Goal: Task Accomplishment & Management: Manage account settings

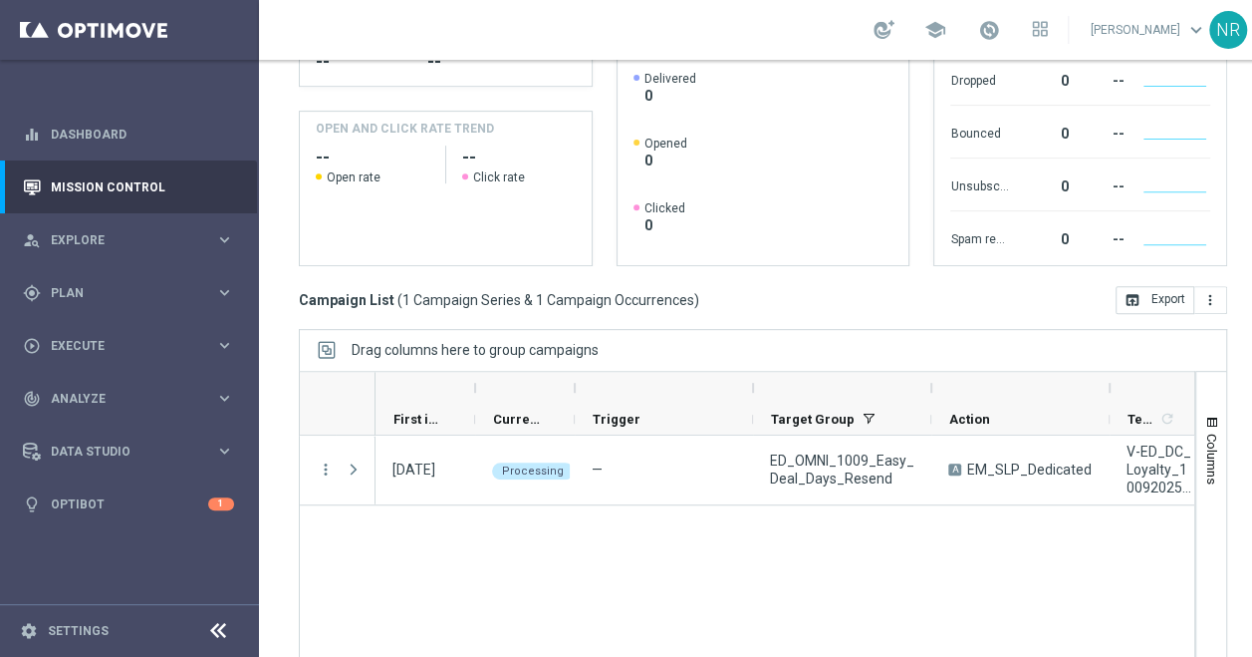
scroll to position [403, 0]
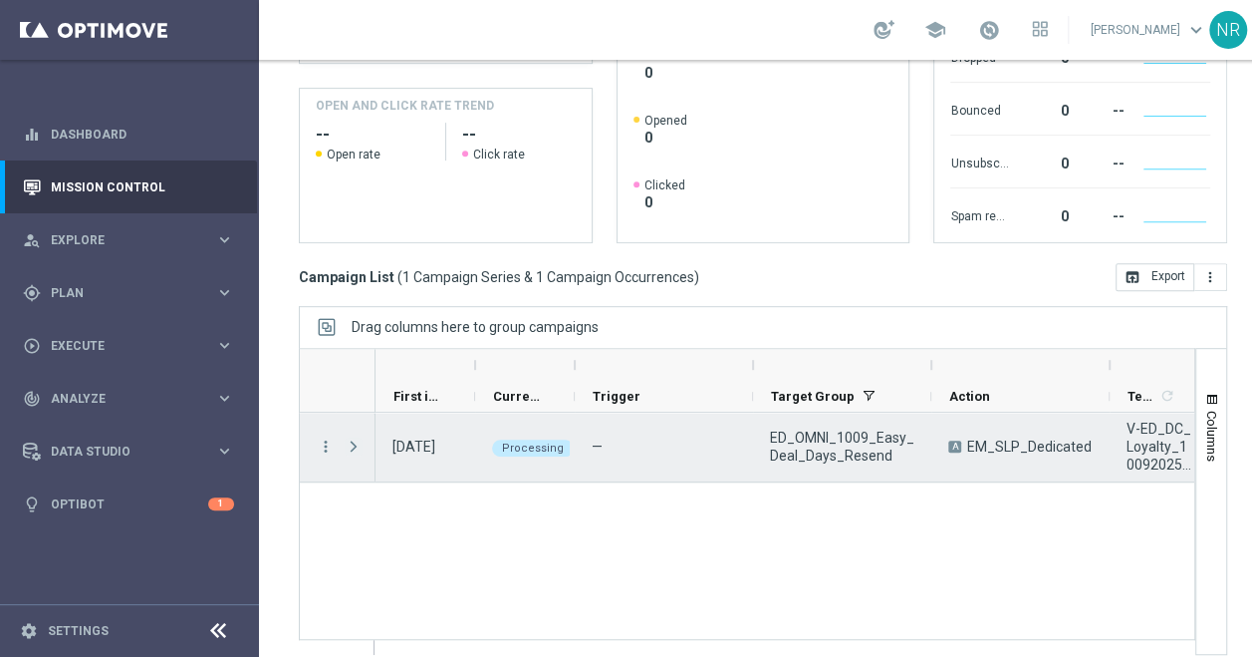
click at [345, 444] on span "Press SPACE to select this row." at bounding box center [354, 446] width 18 height 16
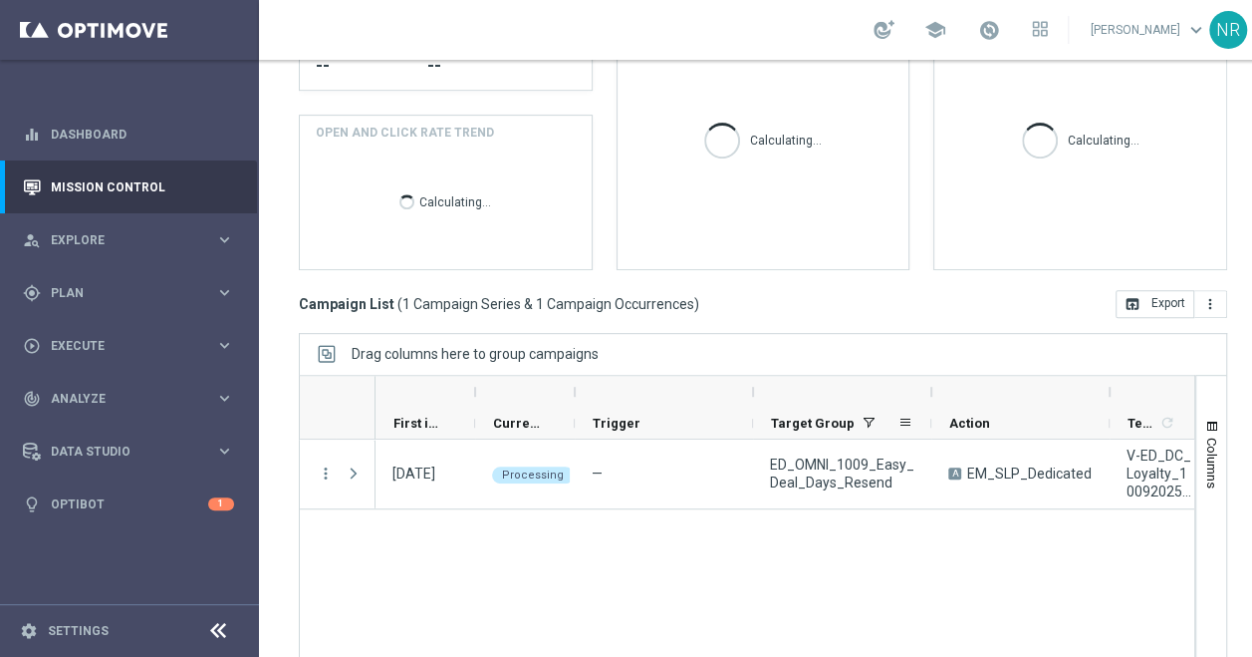
scroll to position [403, 0]
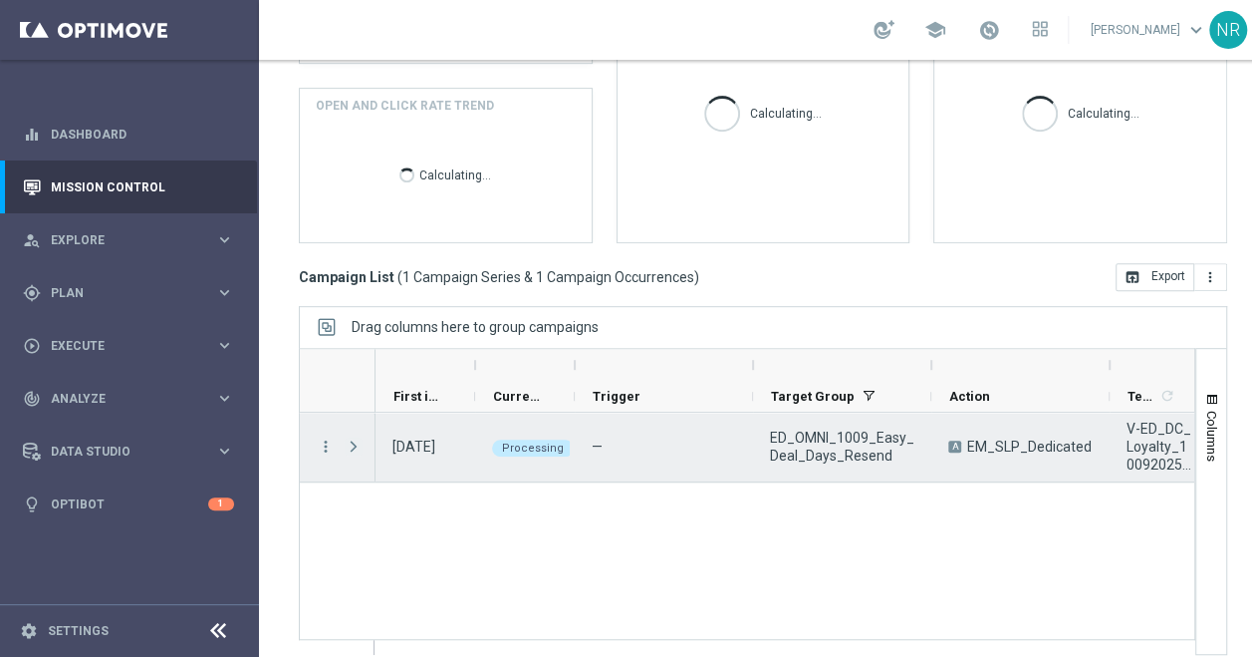
click at [353, 440] on span "Press SPACE to select this row." at bounding box center [354, 446] width 18 height 16
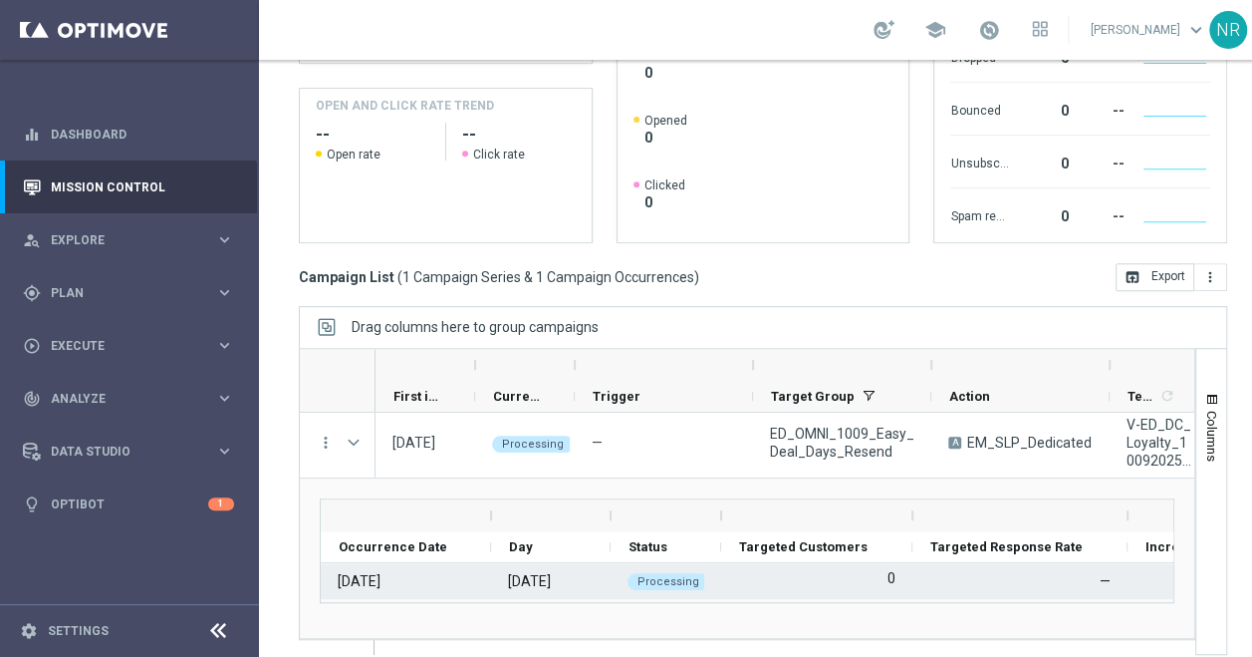
scroll to position [15, 0]
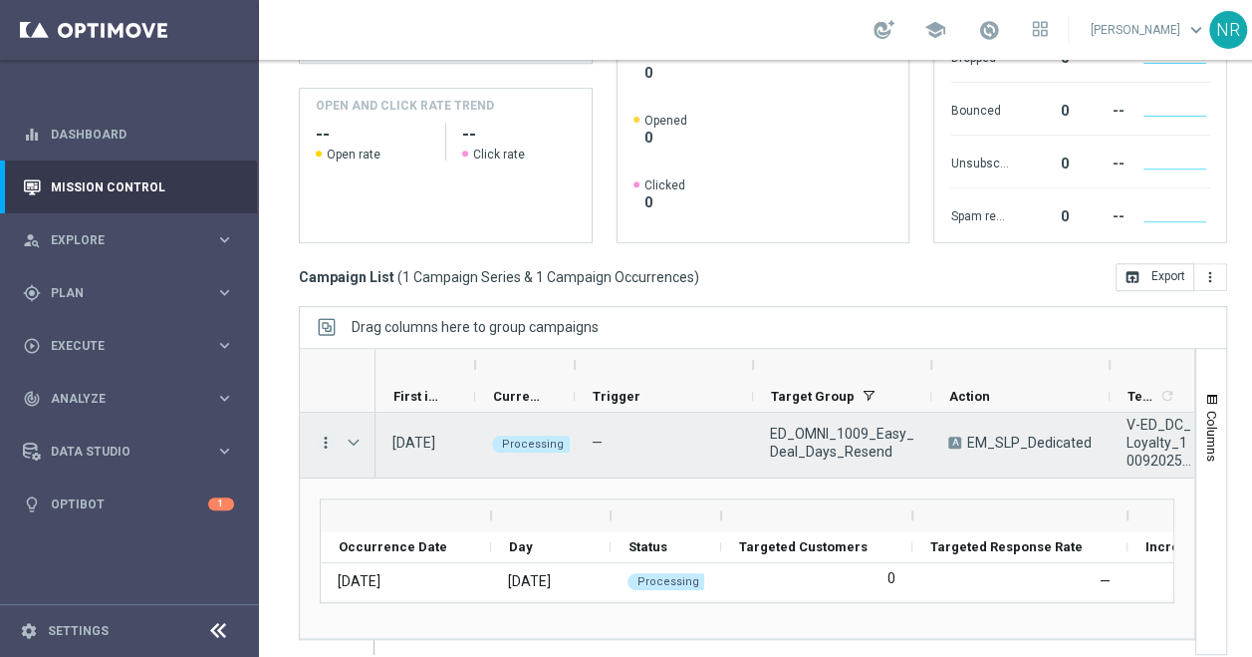
click at [321, 433] on icon "more_vert" at bounding box center [326, 442] width 18 height 18
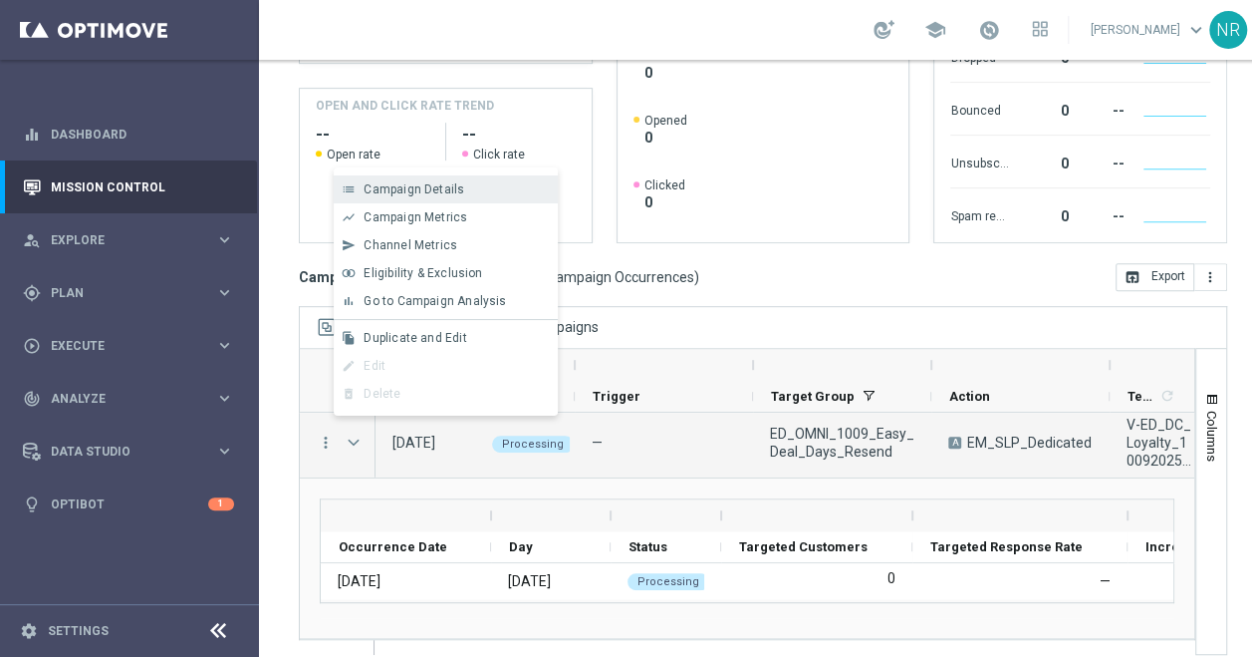
click at [481, 179] on div "list Campaign Details" at bounding box center [446, 189] width 224 height 28
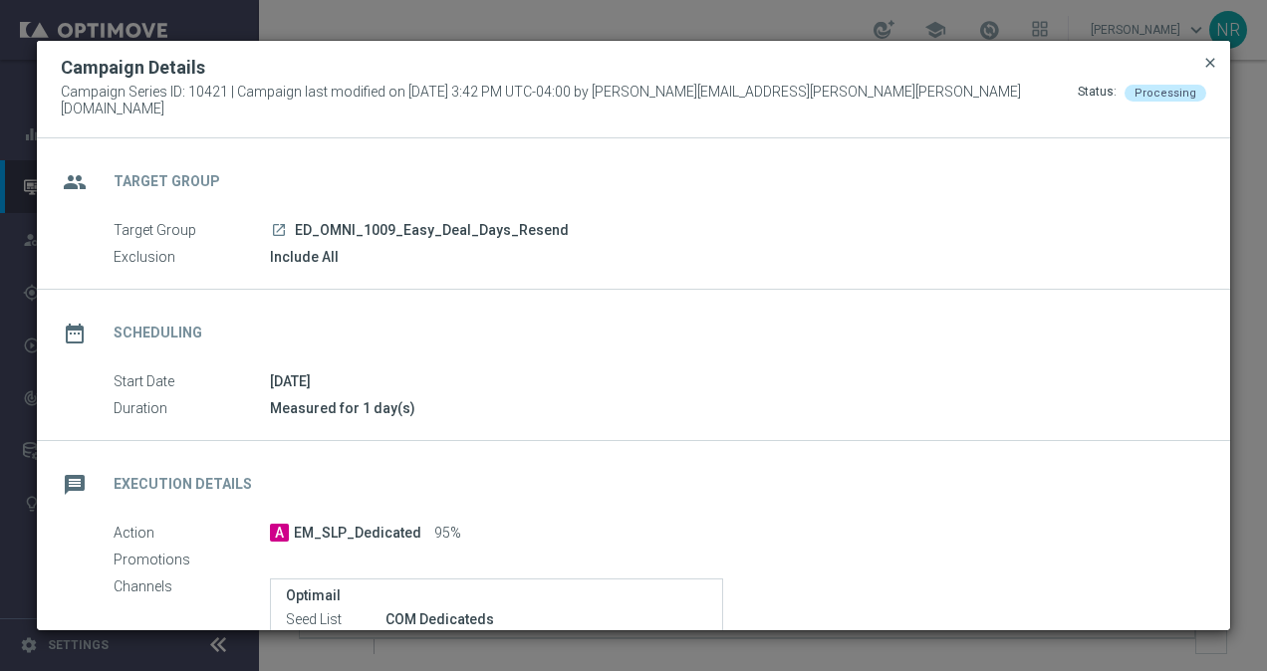
click at [1217, 71] on span "close" at bounding box center [1210, 63] width 16 height 16
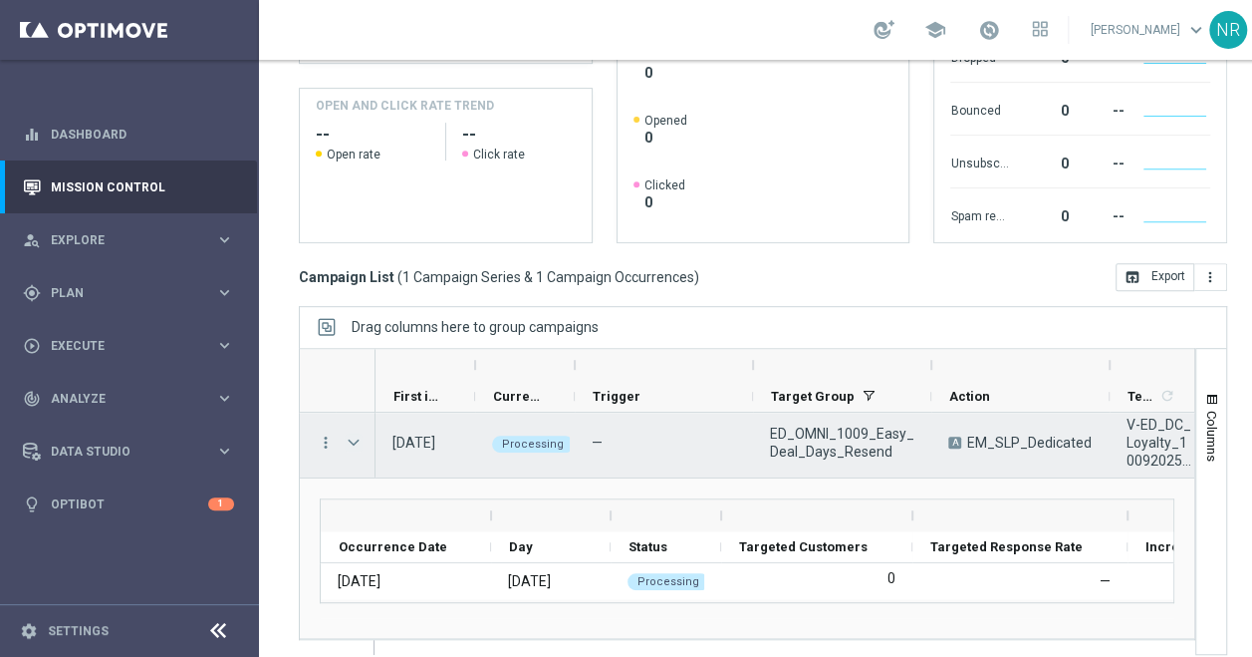
click at [354, 434] on span "Press SPACE to select this row." at bounding box center [354, 442] width 18 height 16
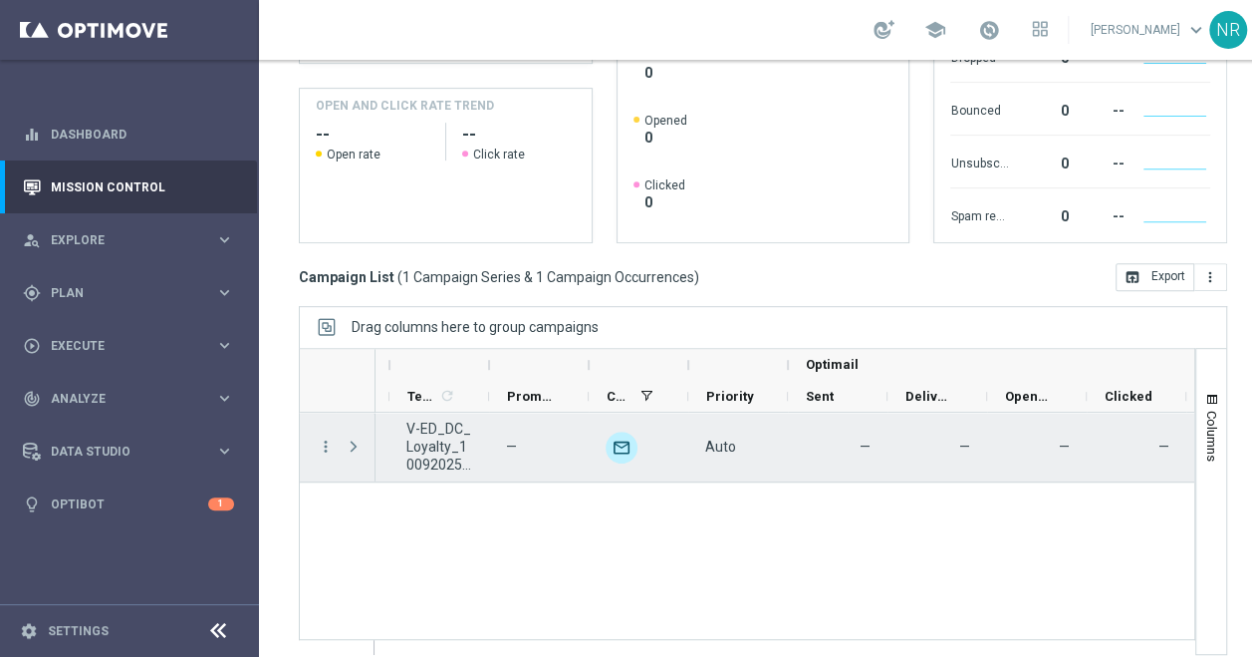
scroll to position [0, 747]
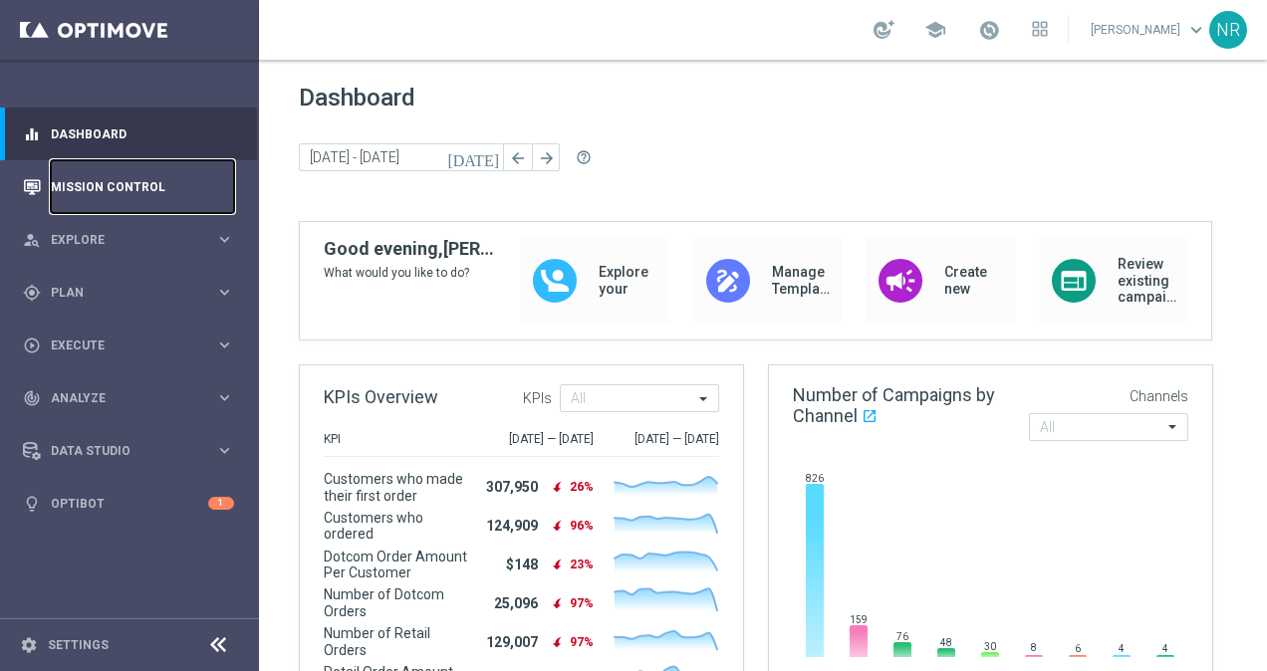
click at [66, 189] on link "Mission Control" at bounding box center [142, 186] width 183 height 53
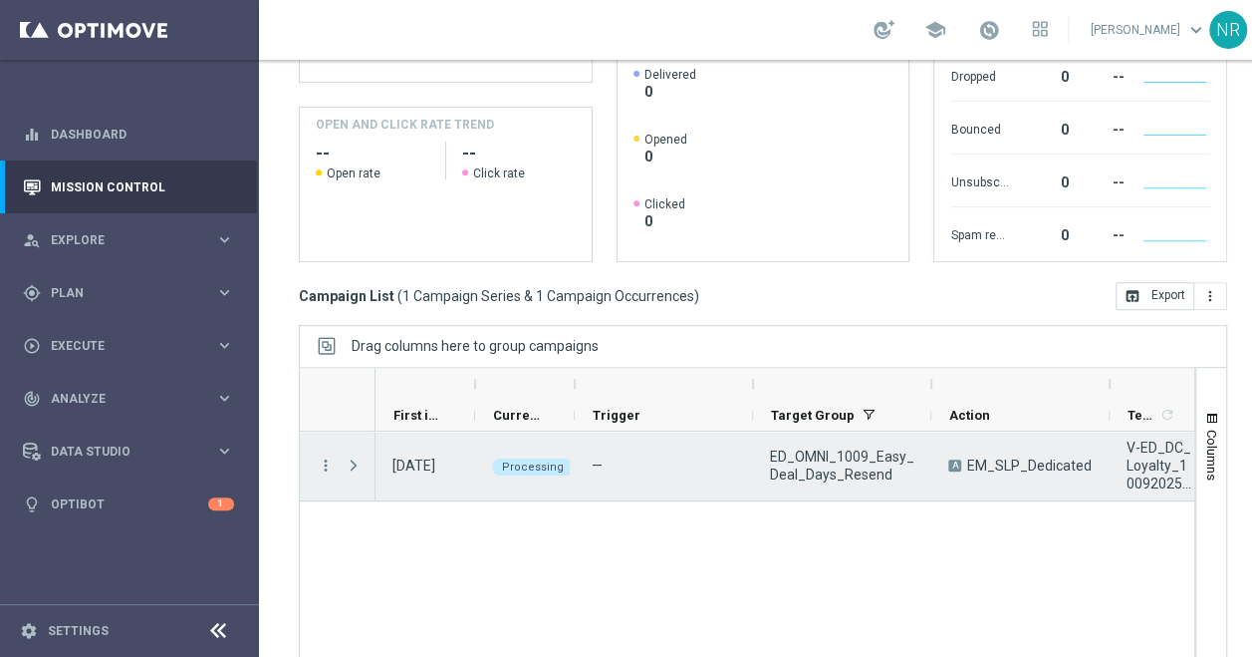
click at [340, 450] on div "Press SPACE to select this row." at bounding box center [356, 465] width 40 height 69
click at [341, 455] on div "Press SPACE to select this row." at bounding box center [356, 465] width 40 height 69
click at [349, 461] on span "Press SPACE to select this row." at bounding box center [354, 465] width 18 height 16
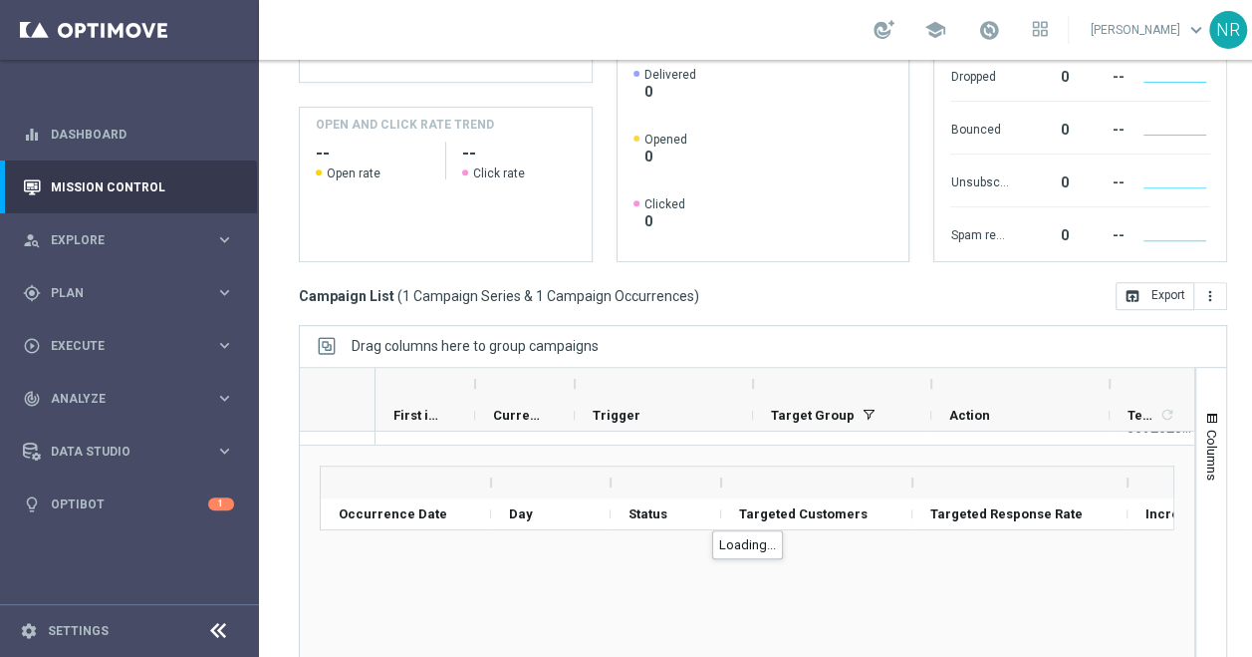
scroll to position [4, 0]
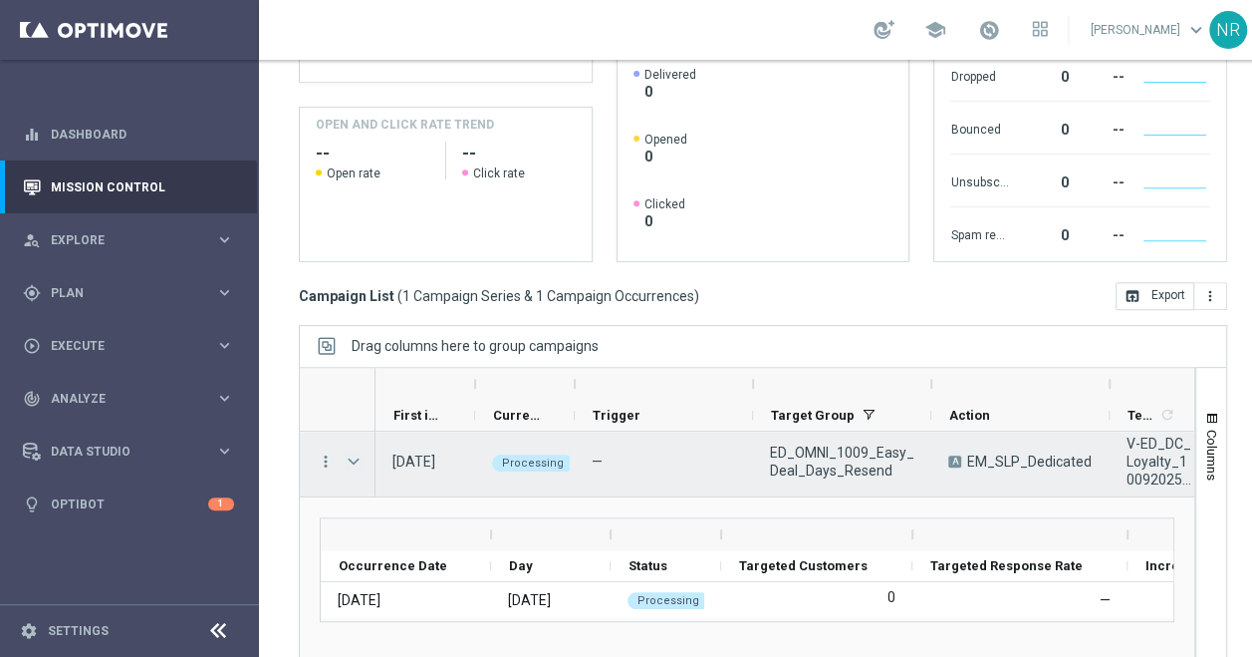
click at [351, 463] on span "Press SPACE to select this row." at bounding box center [354, 461] width 18 height 16
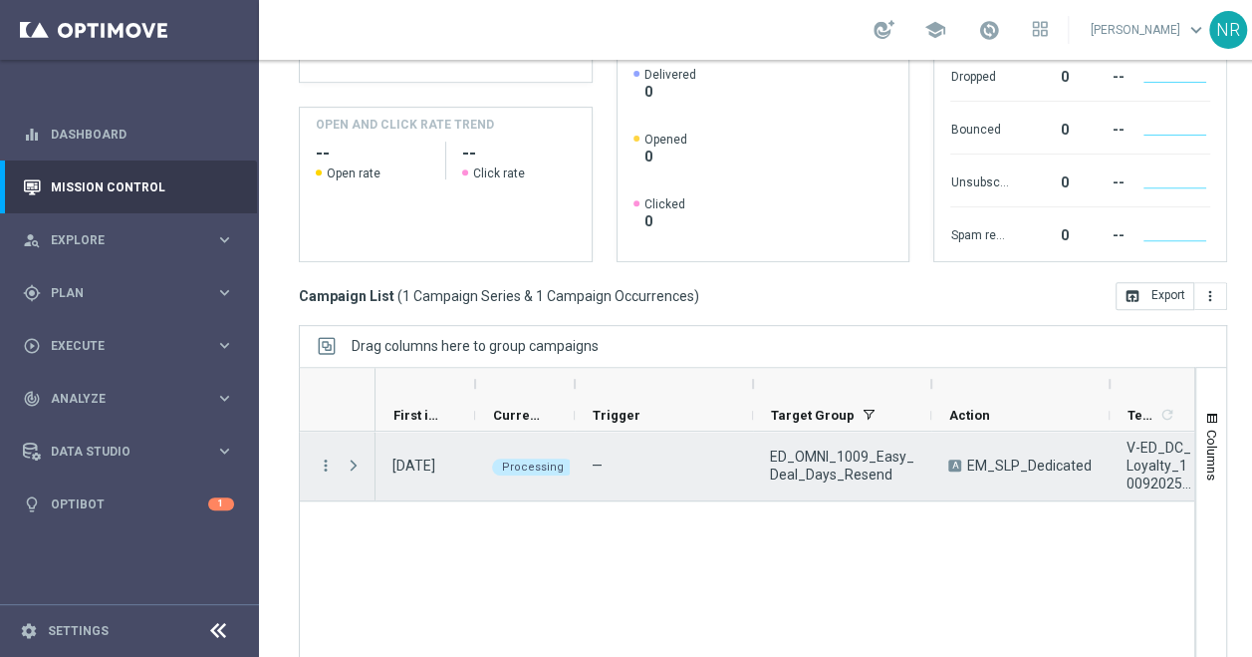
scroll to position [0, 0]
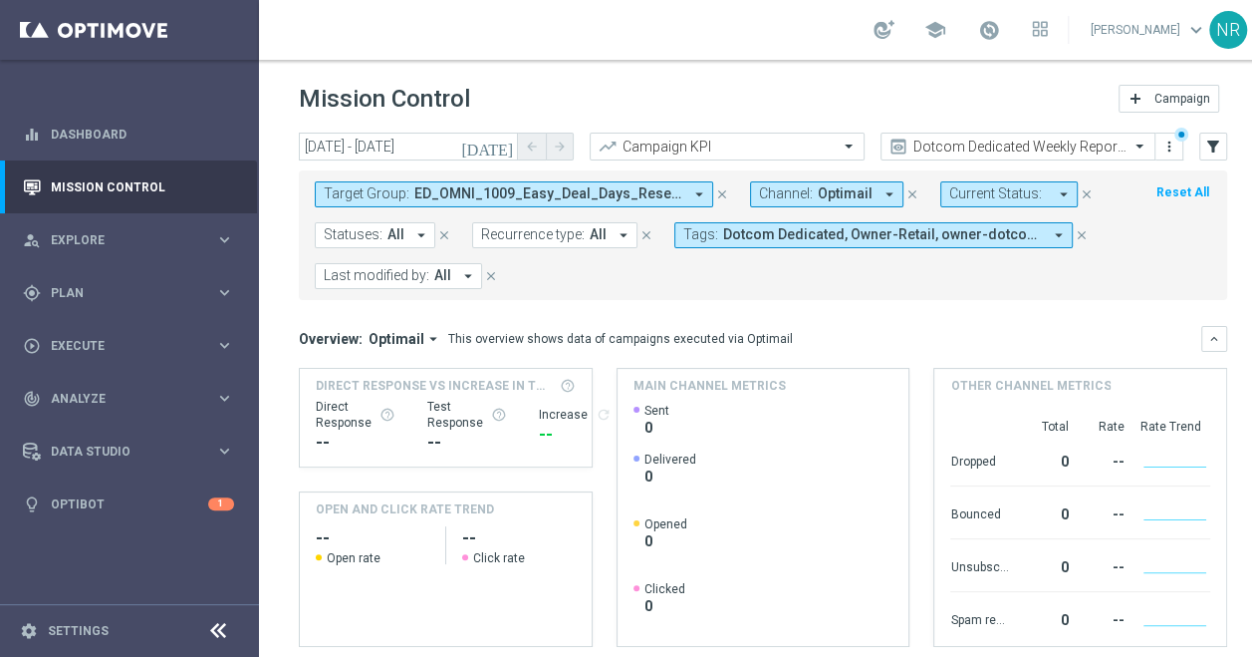
scroll to position [403, 0]
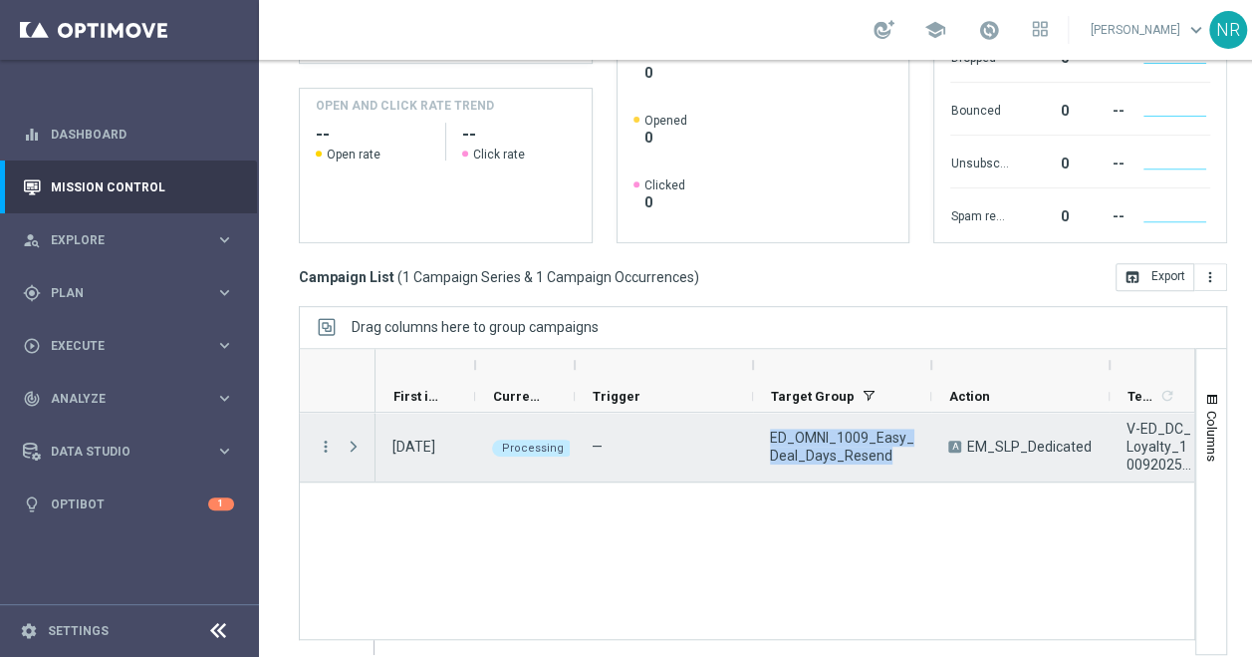
drag, startPoint x: 898, startPoint y: 449, endPoint x: 761, endPoint y: 429, distance: 137.9
click at [761, 429] on div "ED_OMNI_1009_Easy_Deal_Days_Resend" at bounding box center [842, 446] width 178 height 69
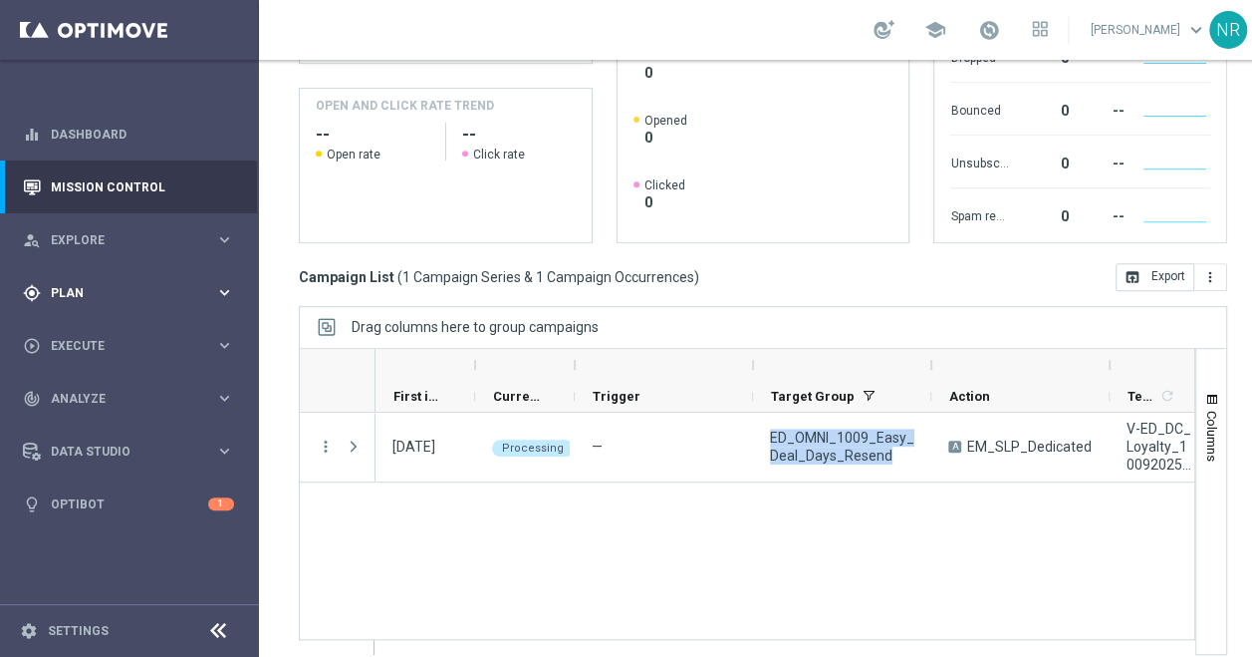
click at [122, 303] on div "gps_fixed Plan keyboard_arrow_right" at bounding box center [128, 292] width 257 height 53
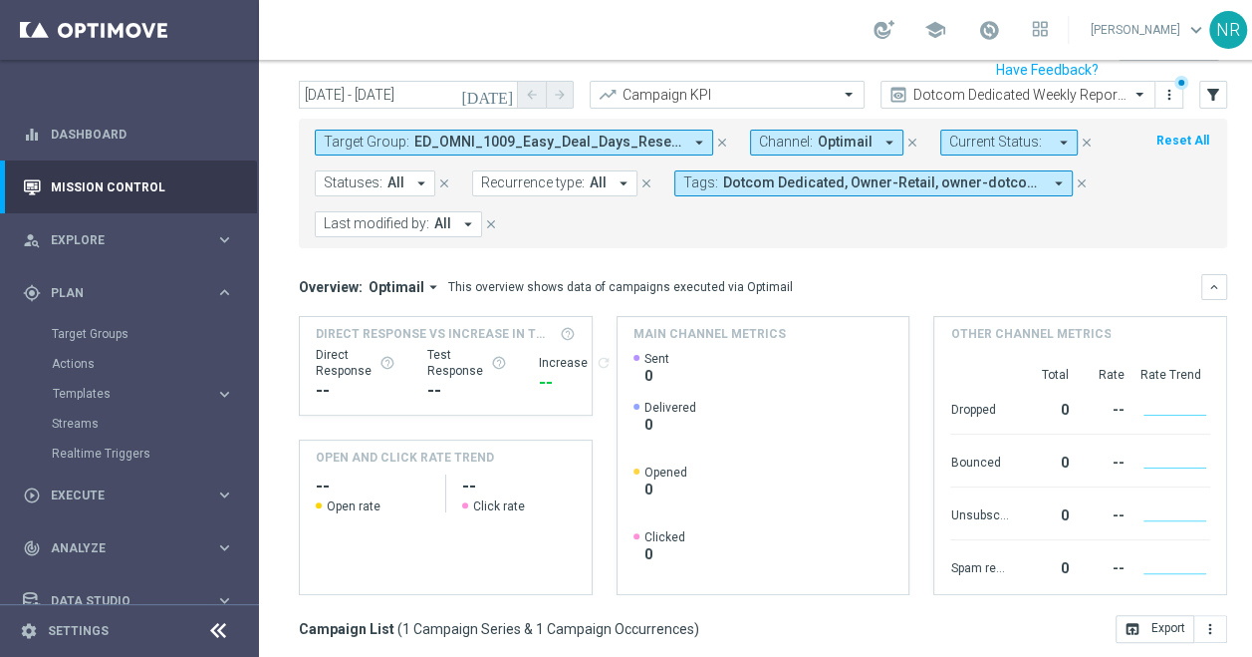
scroll to position [21, 0]
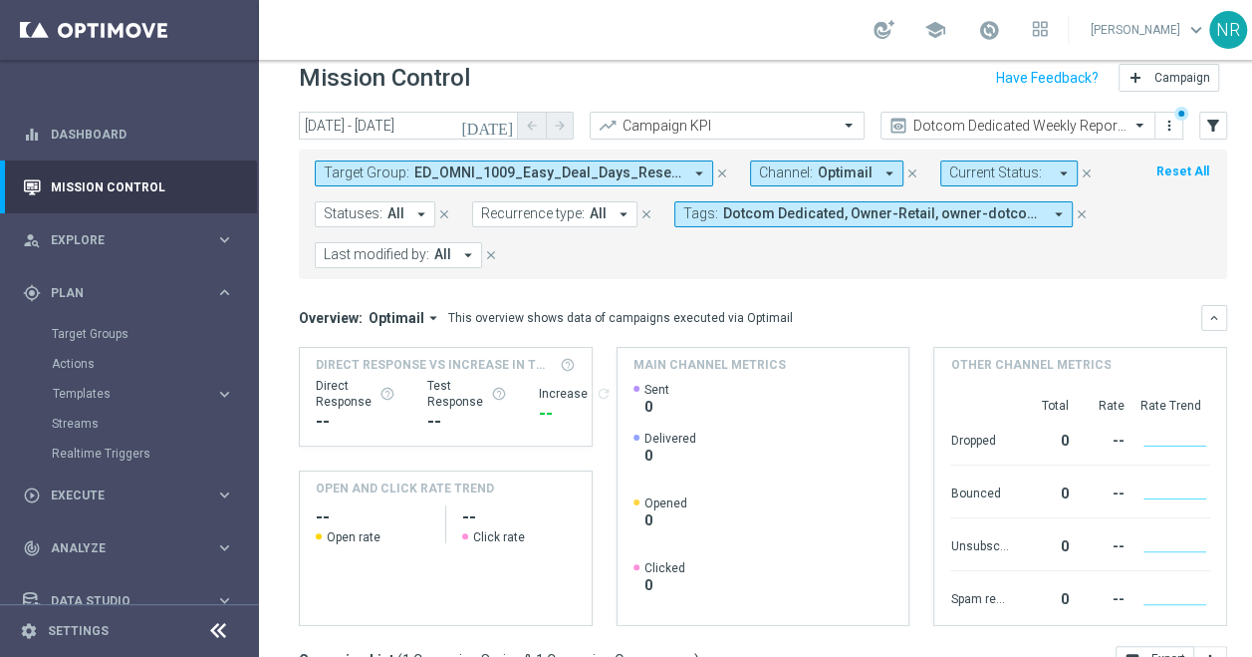
click at [506, 123] on icon "[DATE]" at bounding box center [488, 126] width 54 height 18
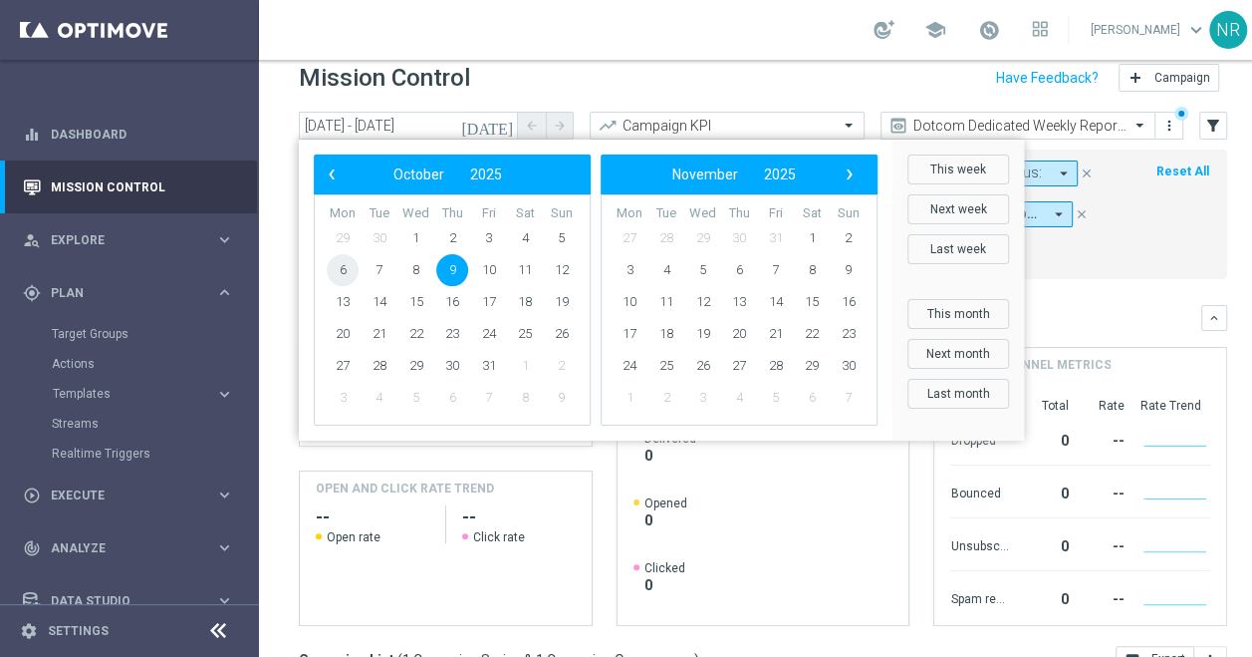
click at [347, 273] on span "6" at bounding box center [343, 270] width 32 height 32
click at [334, 263] on span "6" at bounding box center [343, 270] width 32 height 32
type input "06 Oct 2025 - 06 Oct 2025"
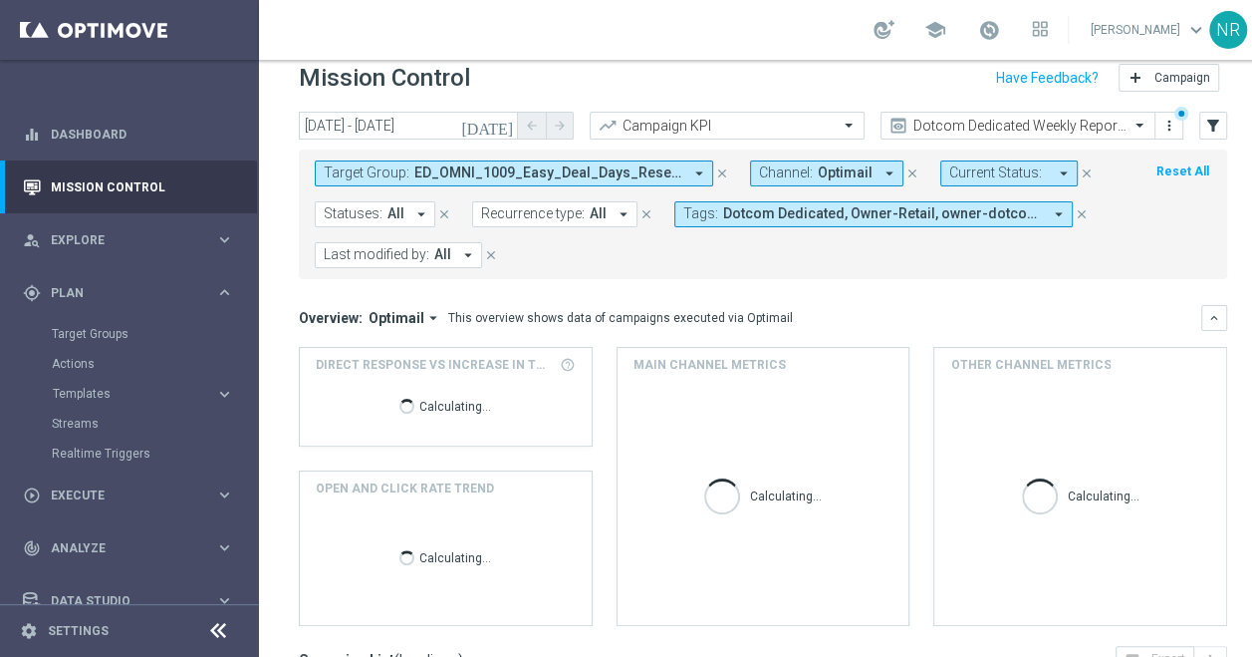
click at [669, 168] on button "Target Group: ED_OMNI_1009_Easy_Deal_Days_Resend arrow_drop_down" at bounding box center [514, 173] width 399 height 26
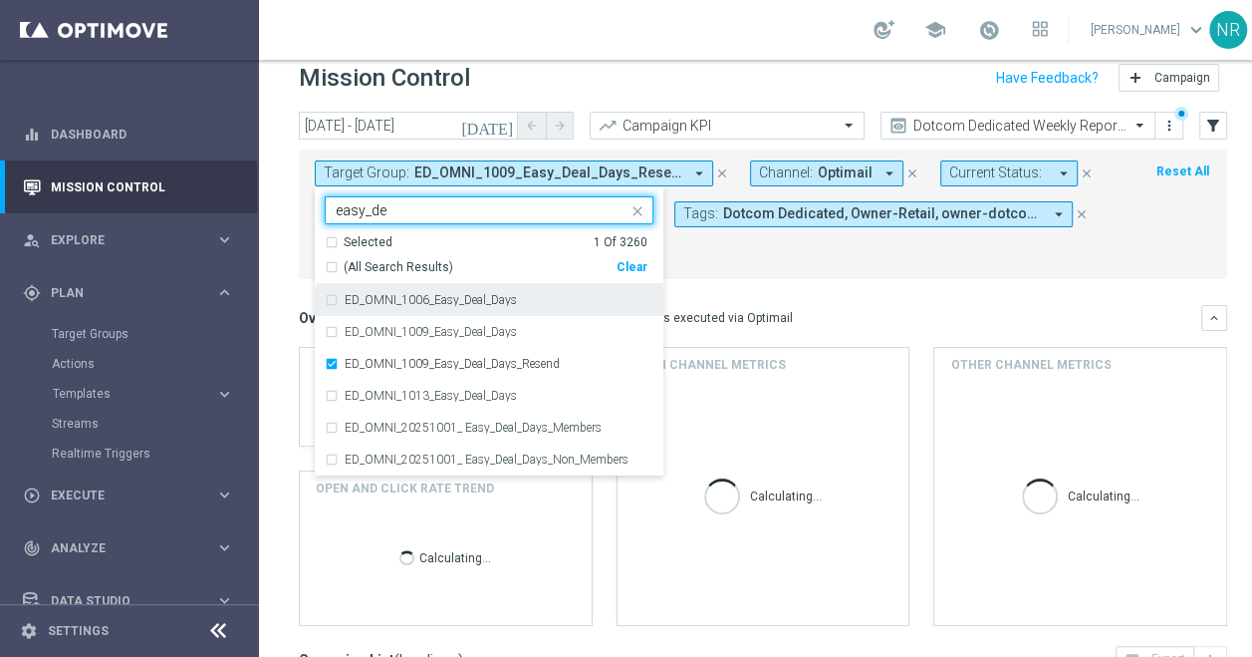
click at [473, 296] on label "ED_OMNI_1006_Easy_Deal_Days" at bounding box center [431, 300] width 172 height 12
type input "easy_de"
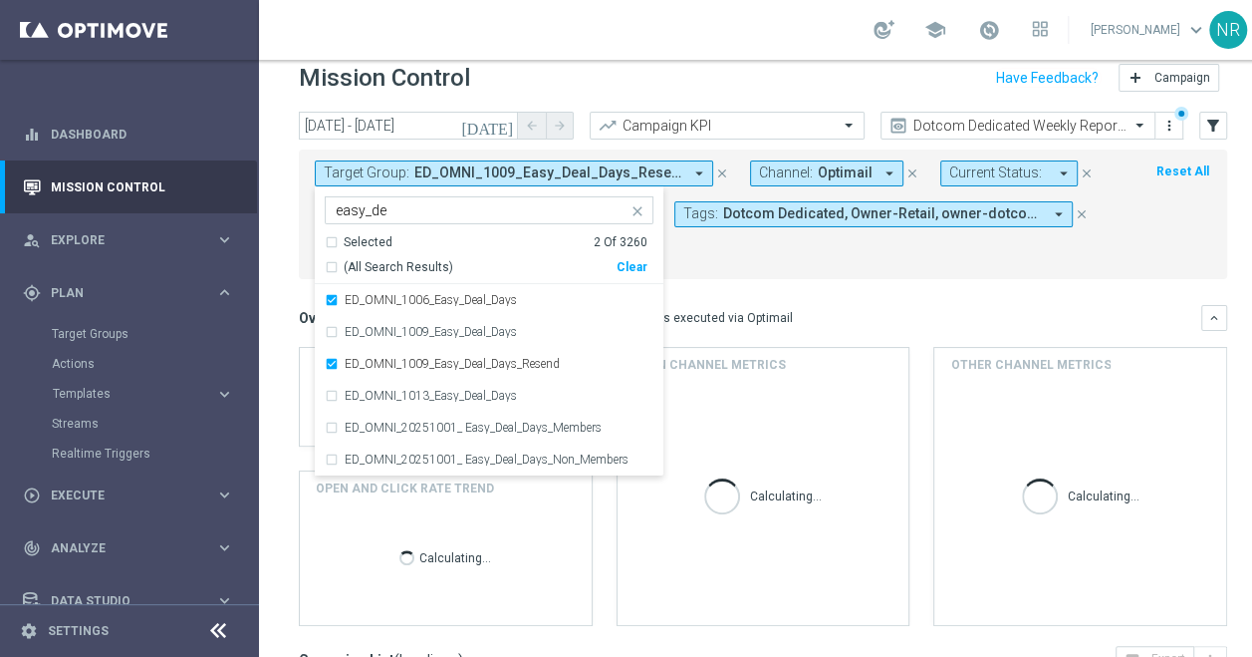
click at [851, 247] on form "Target Group: ED_OMNI_1009_Easy_Deal_Days_Resend arrow_drop_down Selected 2 of …" at bounding box center [719, 214] width 808 height 108
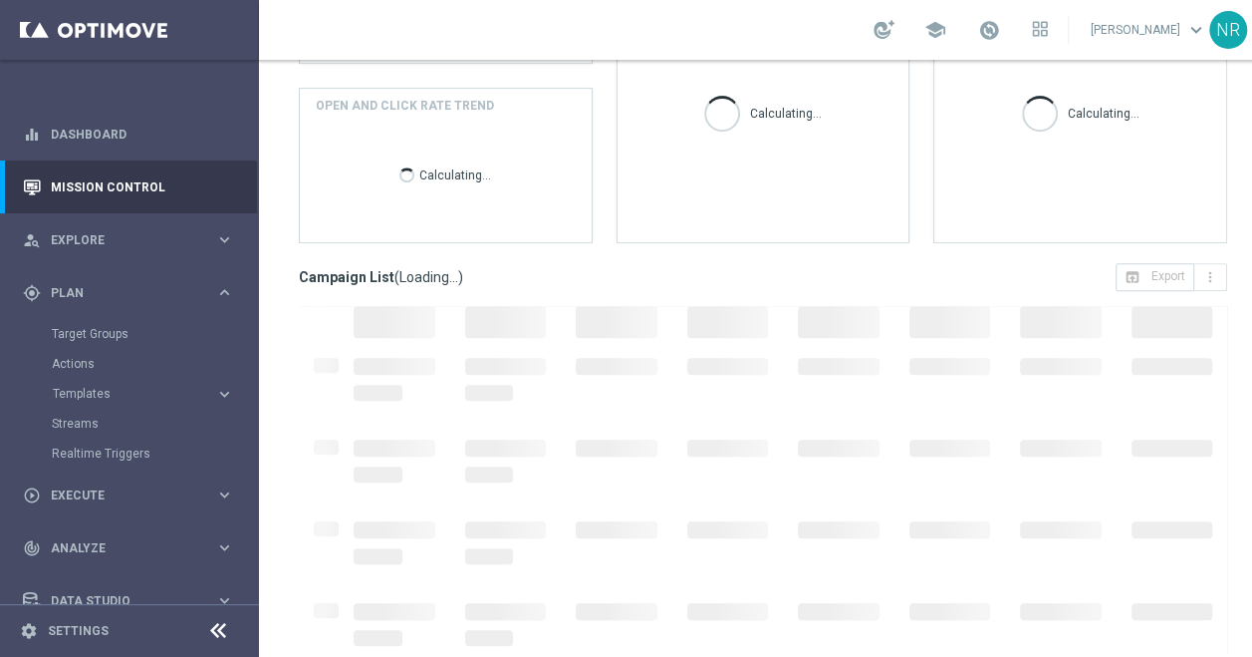
scroll to position [15, 0]
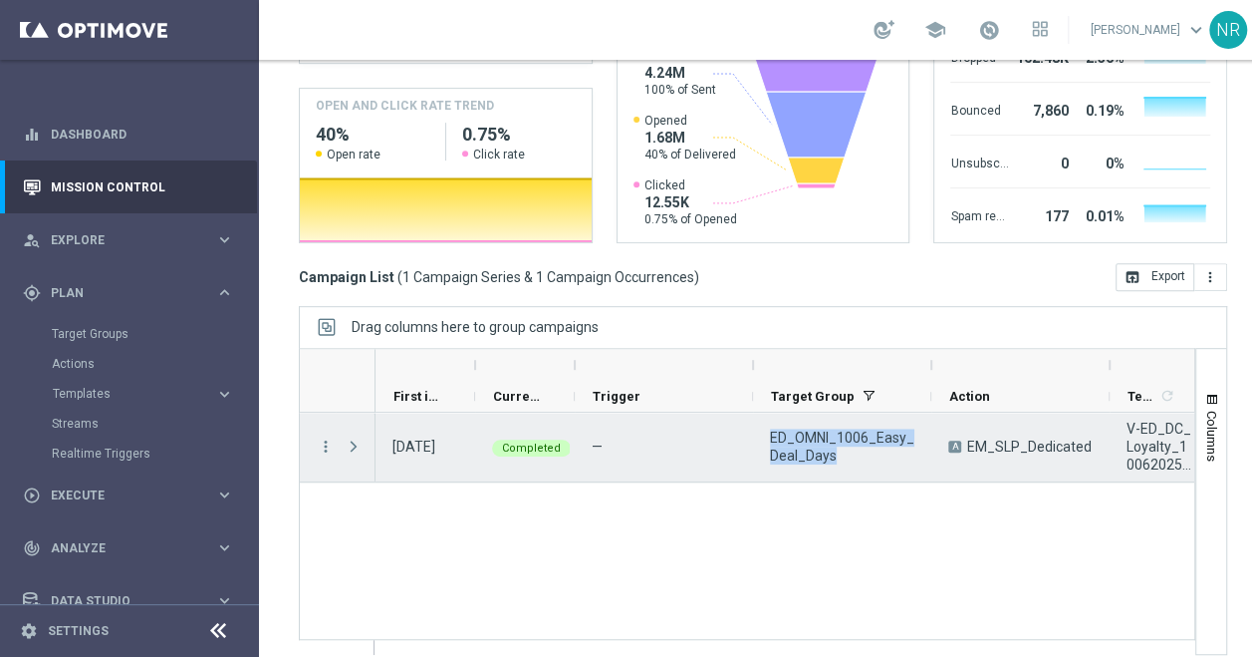
drag, startPoint x: 848, startPoint y: 434, endPoint x: 763, endPoint y: 414, distance: 87.0
click at [763, 414] on div "ED_OMNI_1006_Easy_Deal_Days" at bounding box center [842, 446] width 178 height 69
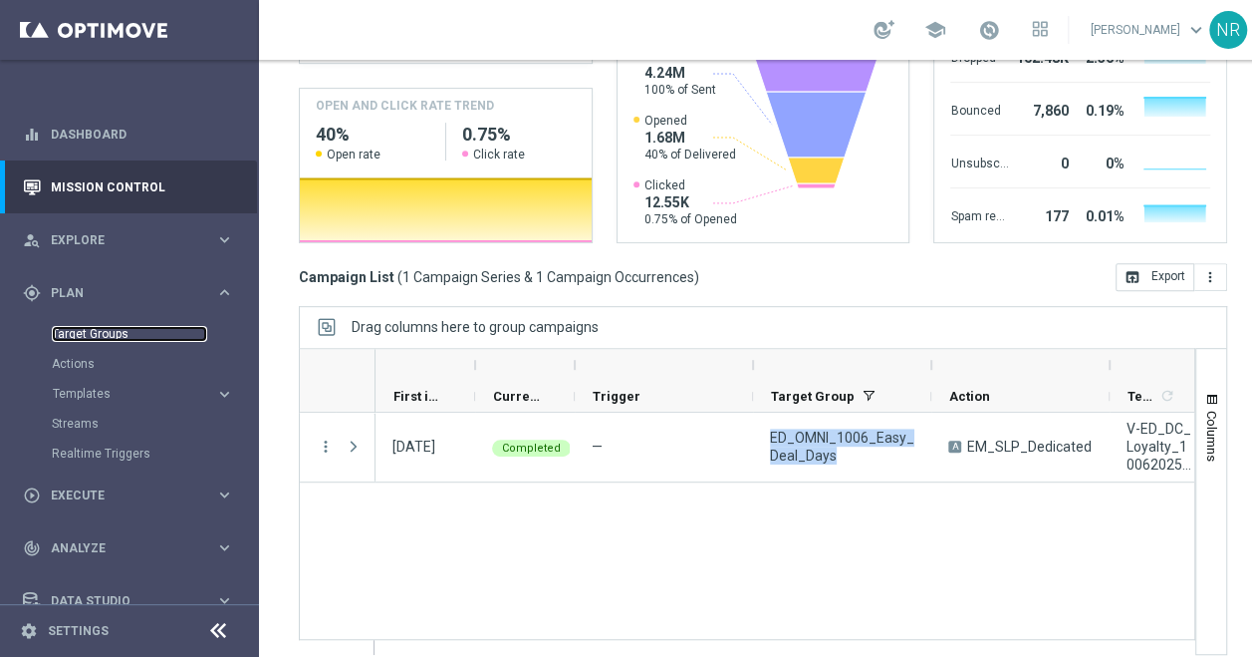
click at [98, 326] on link "Target Groups" at bounding box center [129, 334] width 155 height 16
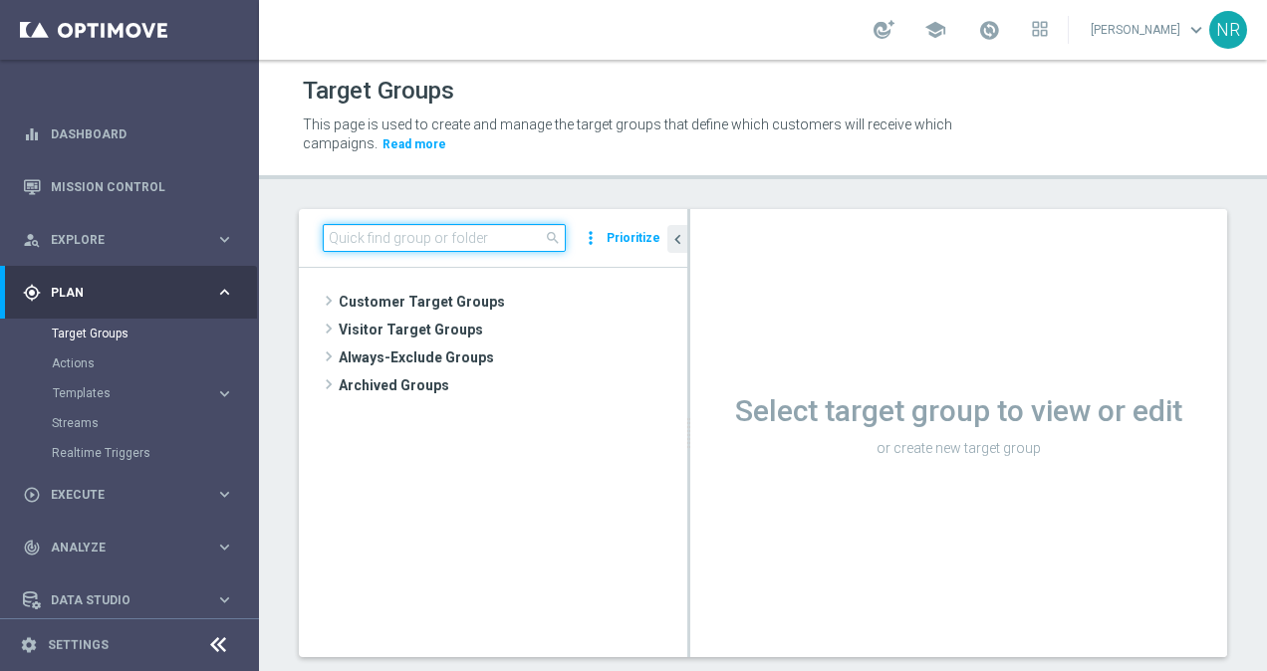
click at [528, 245] on input at bounding box center [444, 238] width 243 height 28
paste input "ED_OMNI_1006_Easy_Deal_Days"
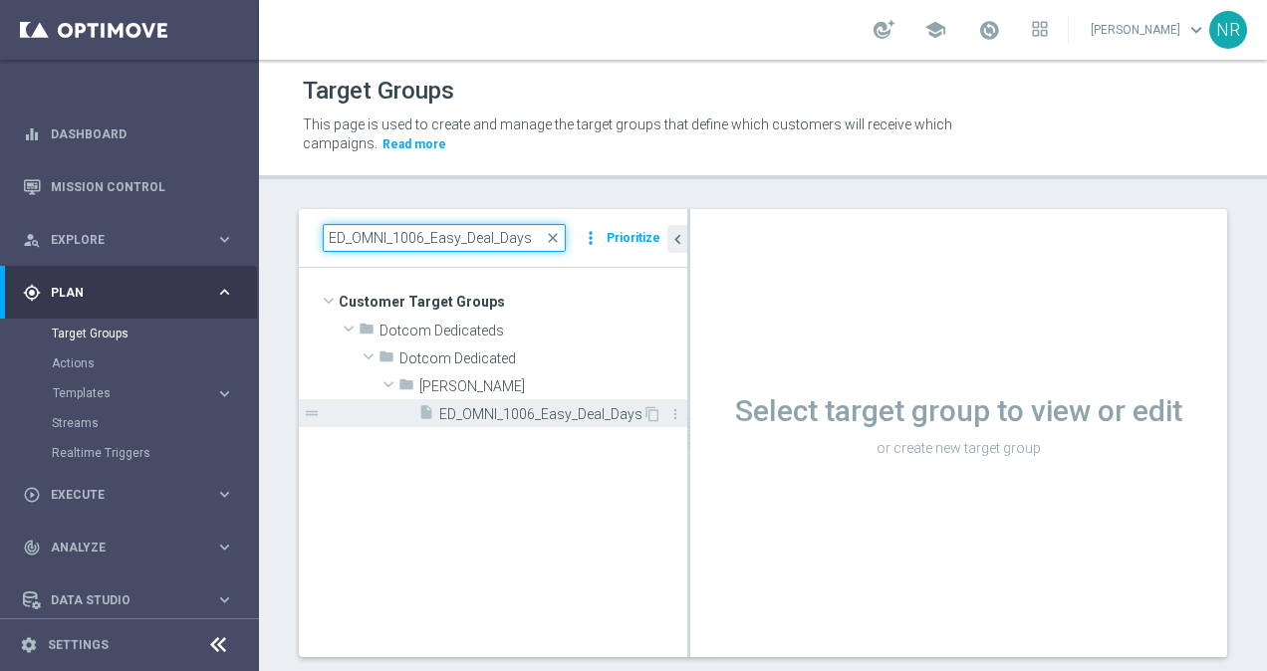
type input "ED_OMNI_1006_Easy_Deal_Days"
click at [589, 406] on span "ED_OMNI_1006_Easy_Deal_Days" at bounding box center [540, 414] width 203 height 17
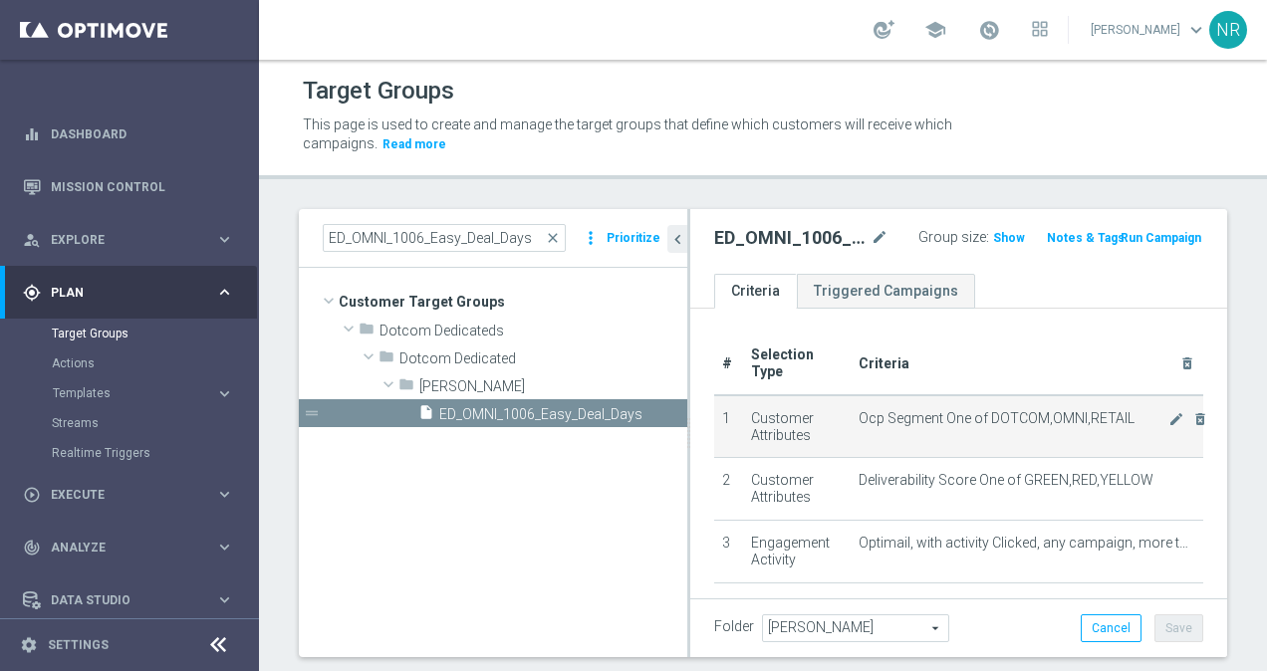
scroll to position [34, 0]
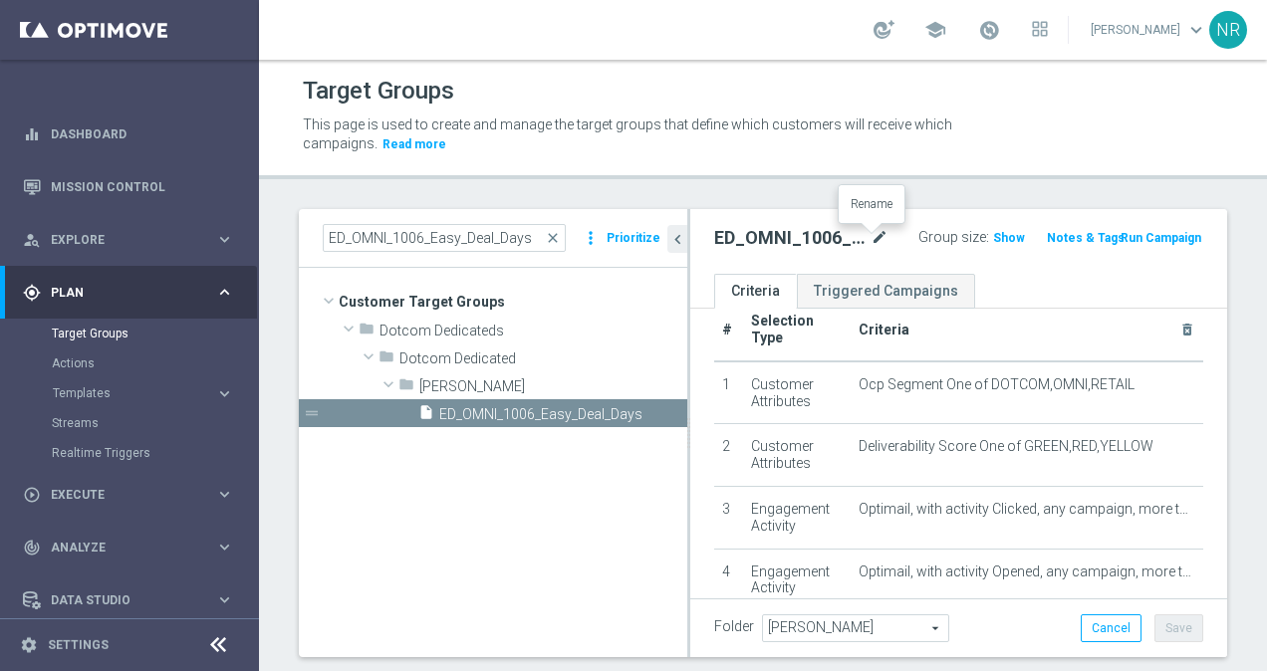
click at [871, 233] on icon "mode_edit" at bounding box center [880, 238] width 18 height 24
click at [849, 181] on div "Target Groups This page is used to create and manage the target groups that def…" at bounding box center [763, 366] width 1008 height 612
click at [560, 239] on span "close" at bounding box center [553, 238] width 16 height 16
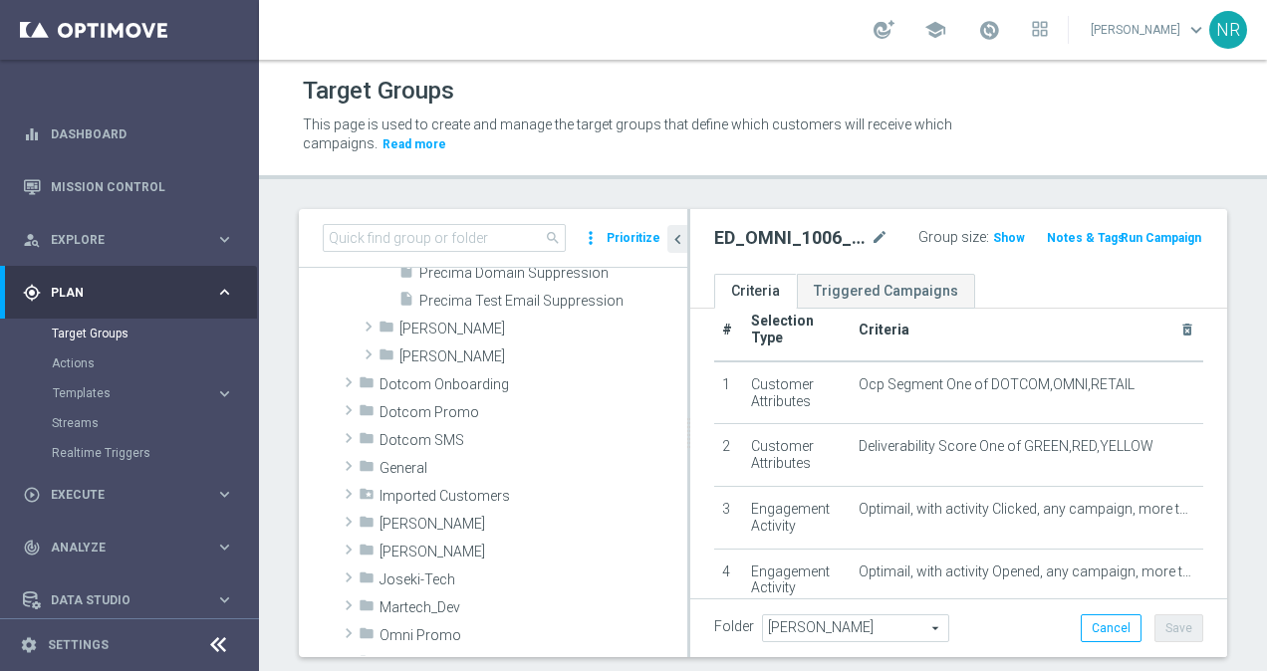
scroll to position [641, 0]
click at [434, 351] on span "[PERSON_NAME]" at bounding box center [496, 354] width 194 height 17
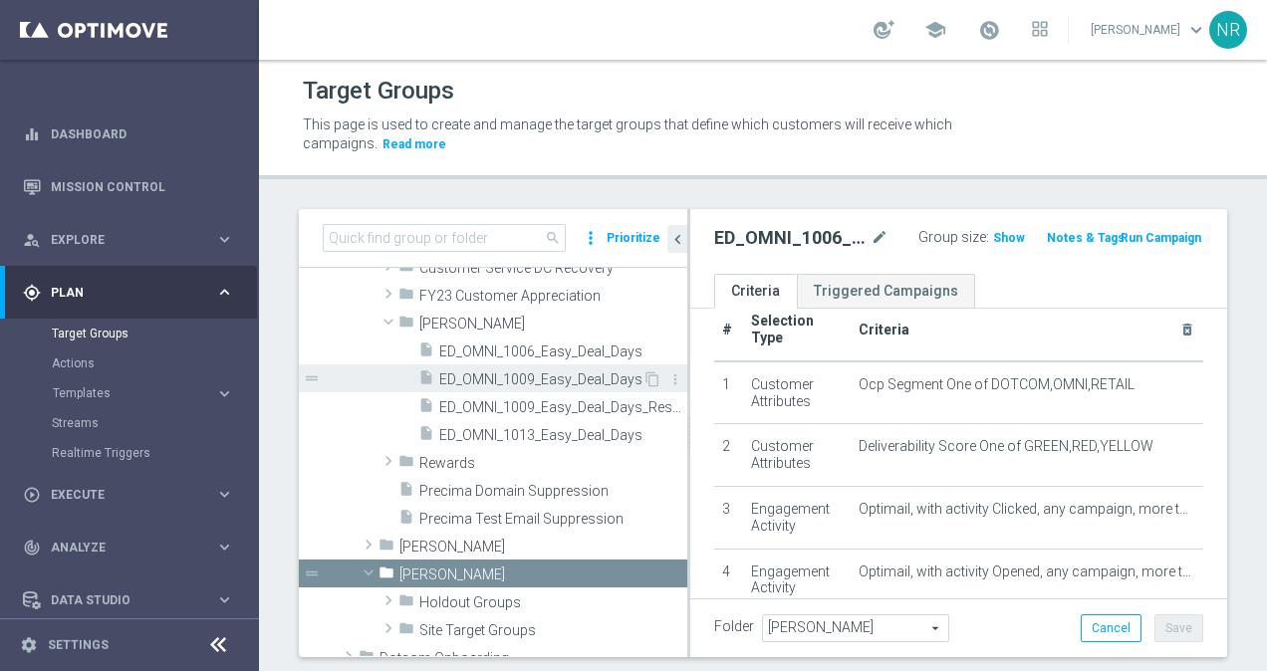
scroll to position [304, 0]
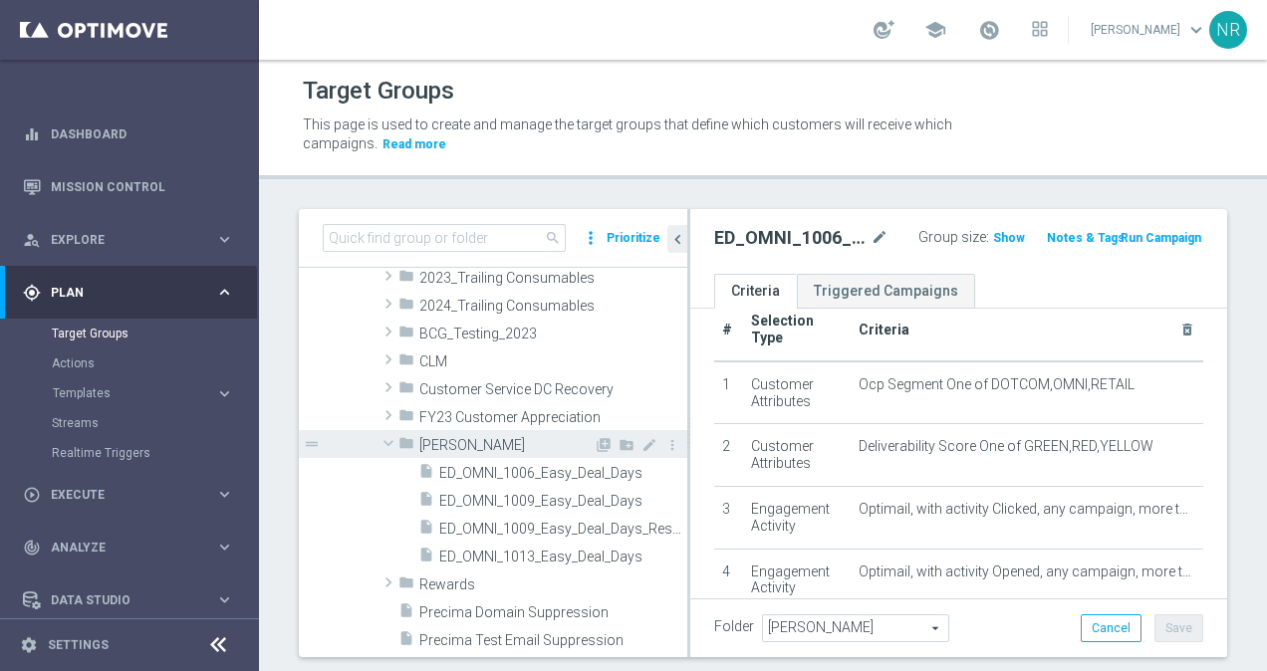
click at [522, 444] on span "[PERSON_NAME]" at bounding box center [506, 445] width 174 height 17
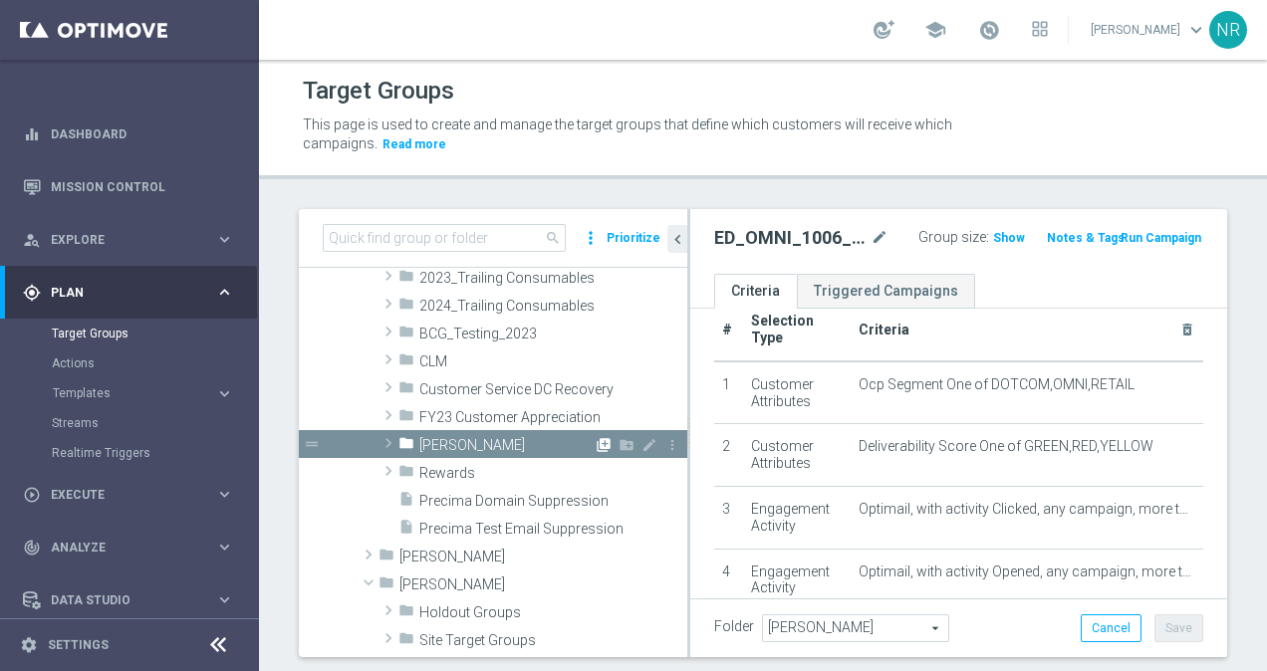
click at [596, 437] on icon "library_add" at bounding box center [604, 445] width 16 height 16
checkbox input "false"
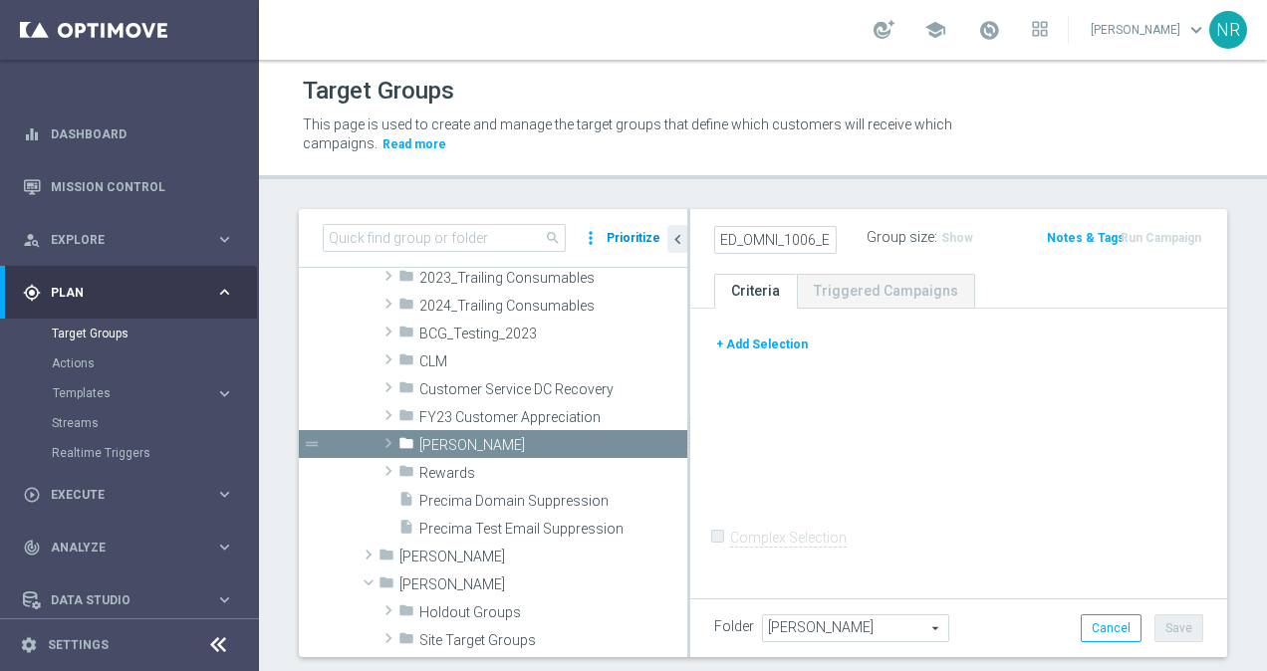
drag, startPoint x: 743, startPoint y: 247, endPoint x: 650, endPoint y: 251, distance: 93.7
click at [650, 251] on as-split "search more_vert Prioritize Customer Target Groups library_add create_new_folder" at bounding box center [763, 433] width 929 height 448
click at [815, 243] on input "ED_OMNI_1006_Easy_Deal_Days" at bounding box center [775, 240] width 123 height 28
type input "ED_OMNI_1010_Easy_Deal_Days"
click at [849, 250] on div "ED_OMNI_1010_Easy_Deal_Days" at bounding box center [790, 238] width 152 height 28
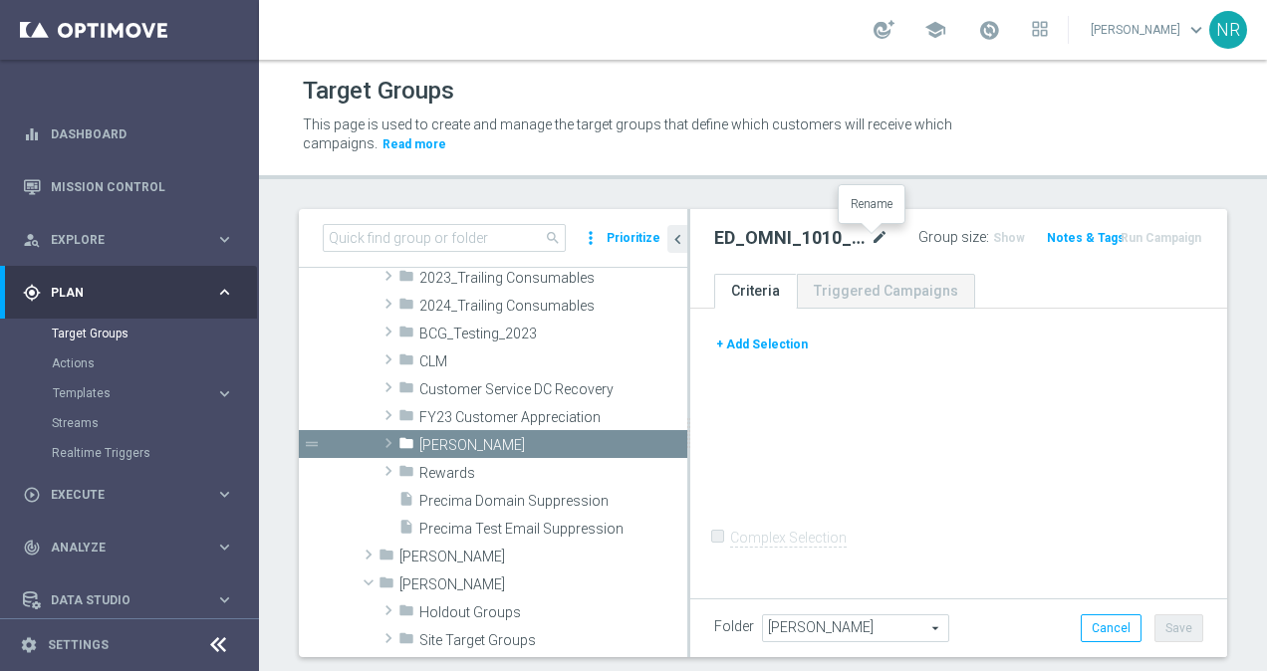
click at [878, 235] on icon "mode_edit" at bounding box center [880, 238] width 18 height 24
click at [819, 241] on input "ED_OMNI_1010_Easy_Deal_Days" at bounding box center [775, 240] width 123 height 28
type input "ED_OMNI_1010_Easy_Deal_Days_resend"
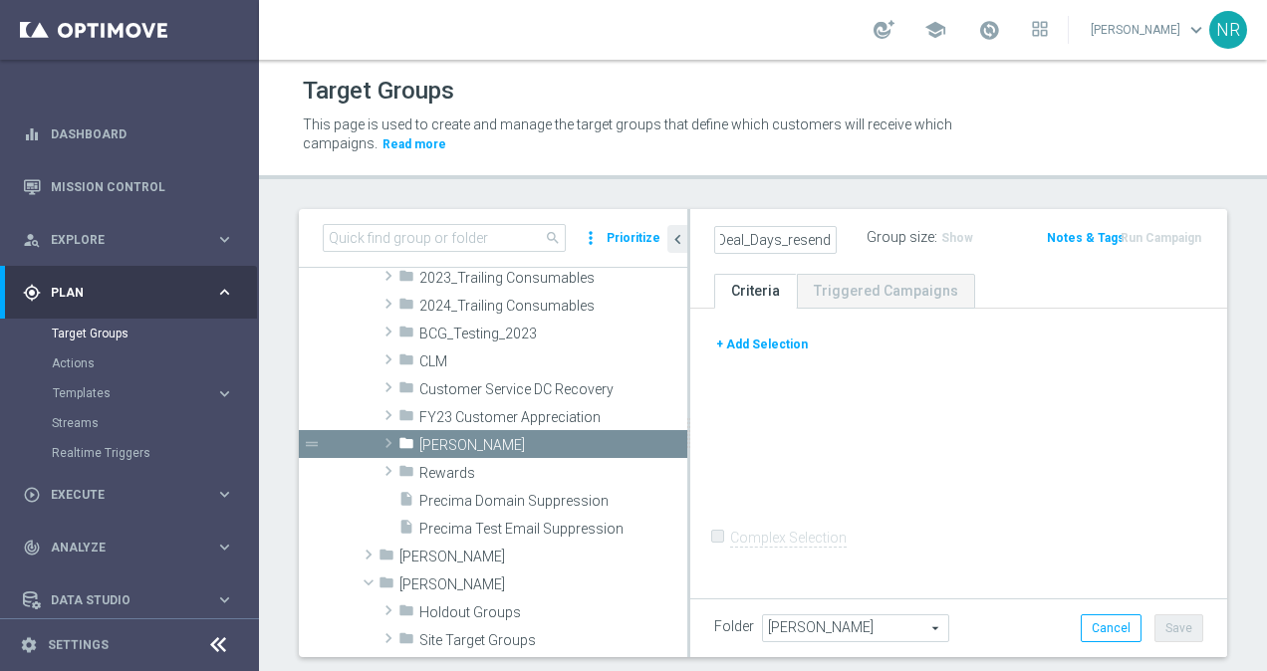
click at [1041, 267] on div "ED_OMNI_1010_Easy_Deal_Days_resend Group size : Show Notes & Tags Run Campaign" at bounding box center [958, 241] width 537 height 65
click at [748, 333] on div at bounding box center [958, 333] width 519 height 1
click at [761, 339] on button "+ Add Selection" at bounding box center [762, 345] width 96 height 22
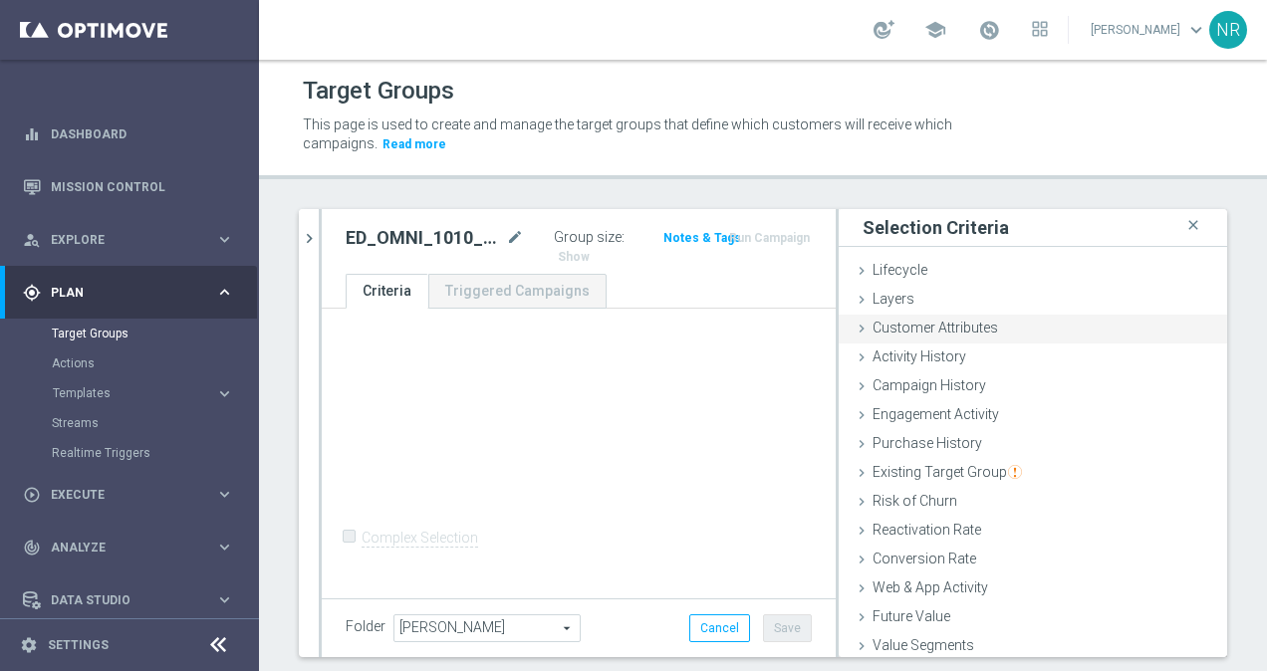
click at [948, 331] on span "Customer Attributes" at bounding box center [936, 328] width 126 height 16
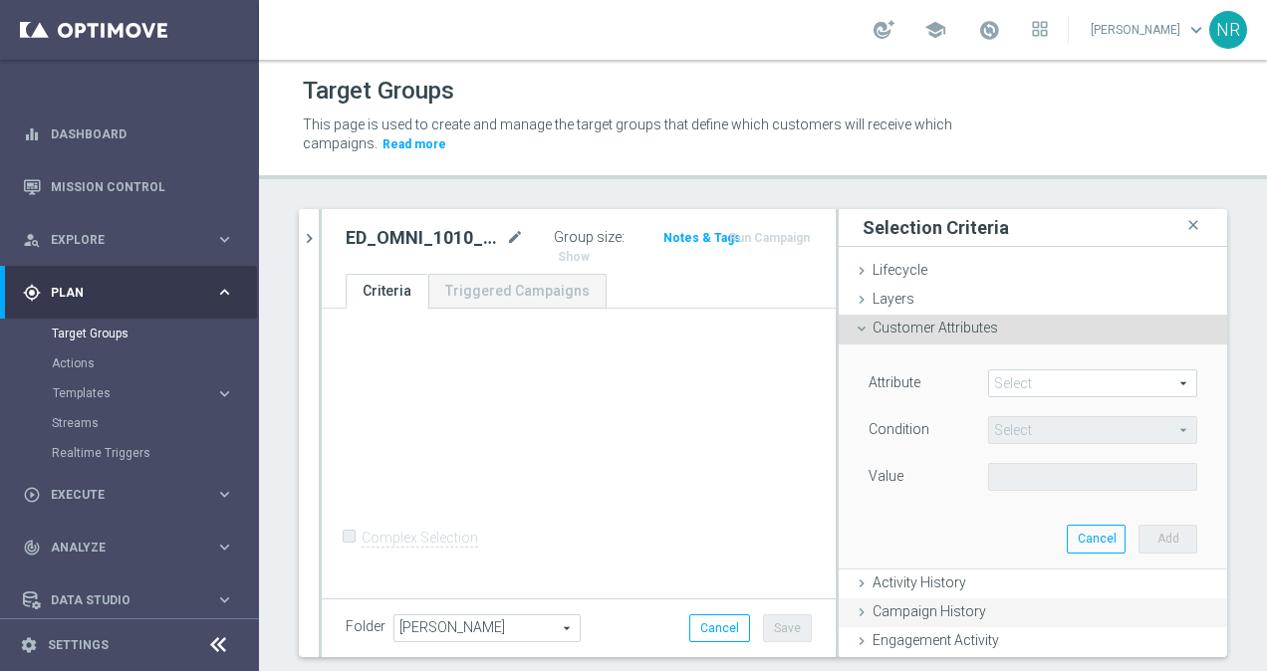
click at [948, 604] on span "Campaign History" at bounding box center [930, 612] width 114 height 16
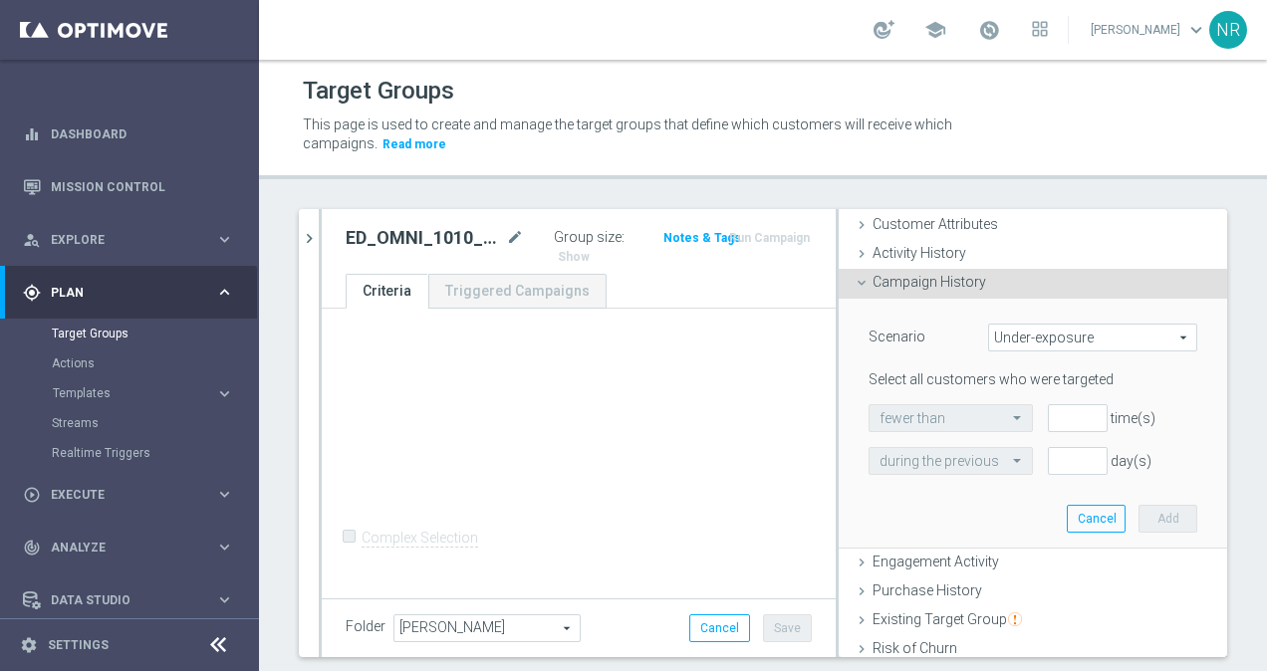
scroll to position [98, 0]
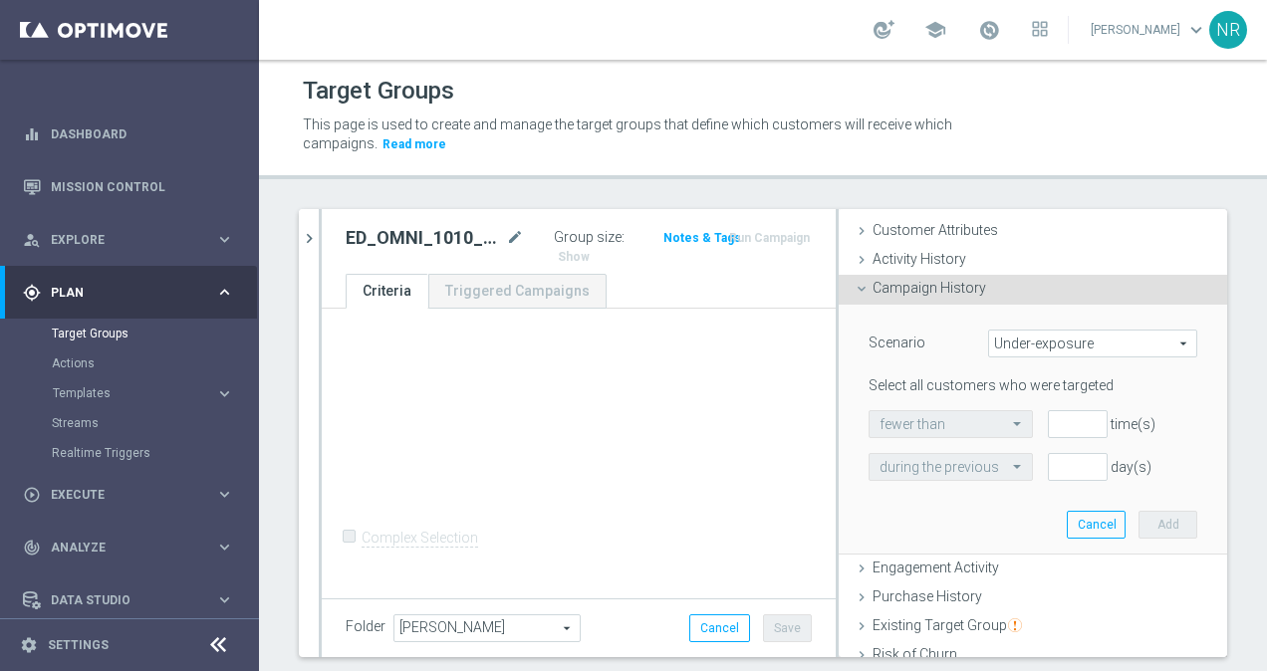
click at [1023, 353] on span "Under-exposure" at bounding box center [1092, 344] width 207 height 26
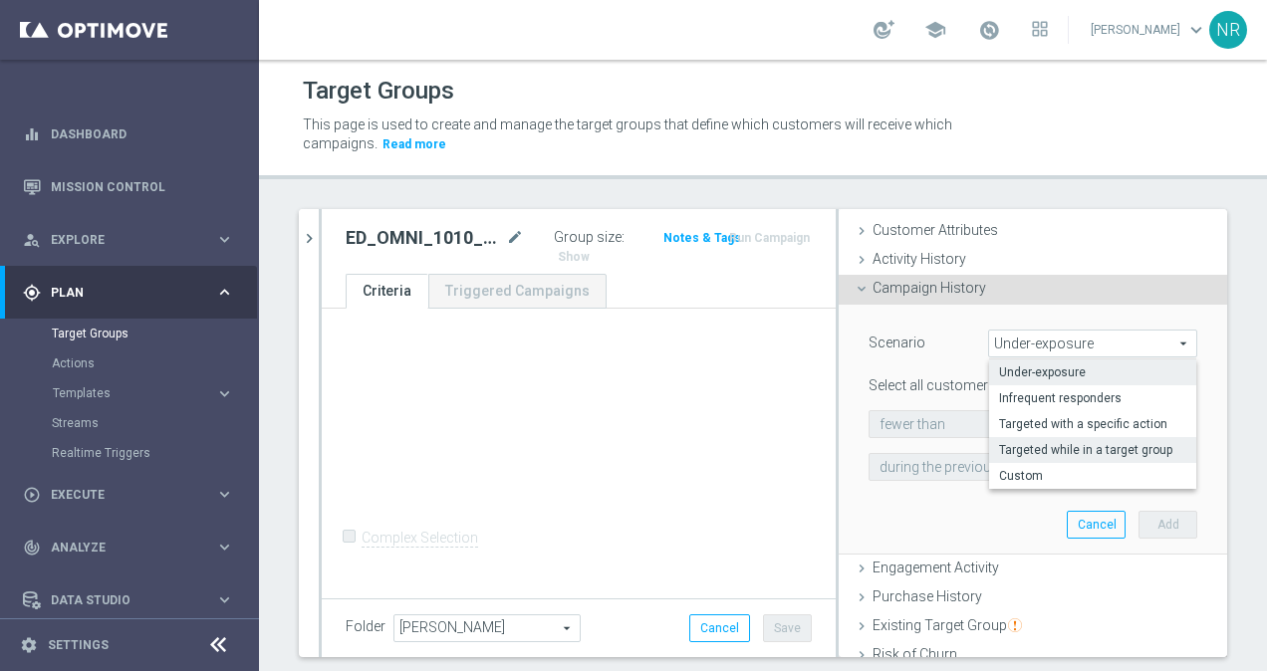
click at [1040, 451] on span "Targeted while in a target group" at bounding box center [1092, 450] width 187 height 16
type input "Targeted while in a target group"
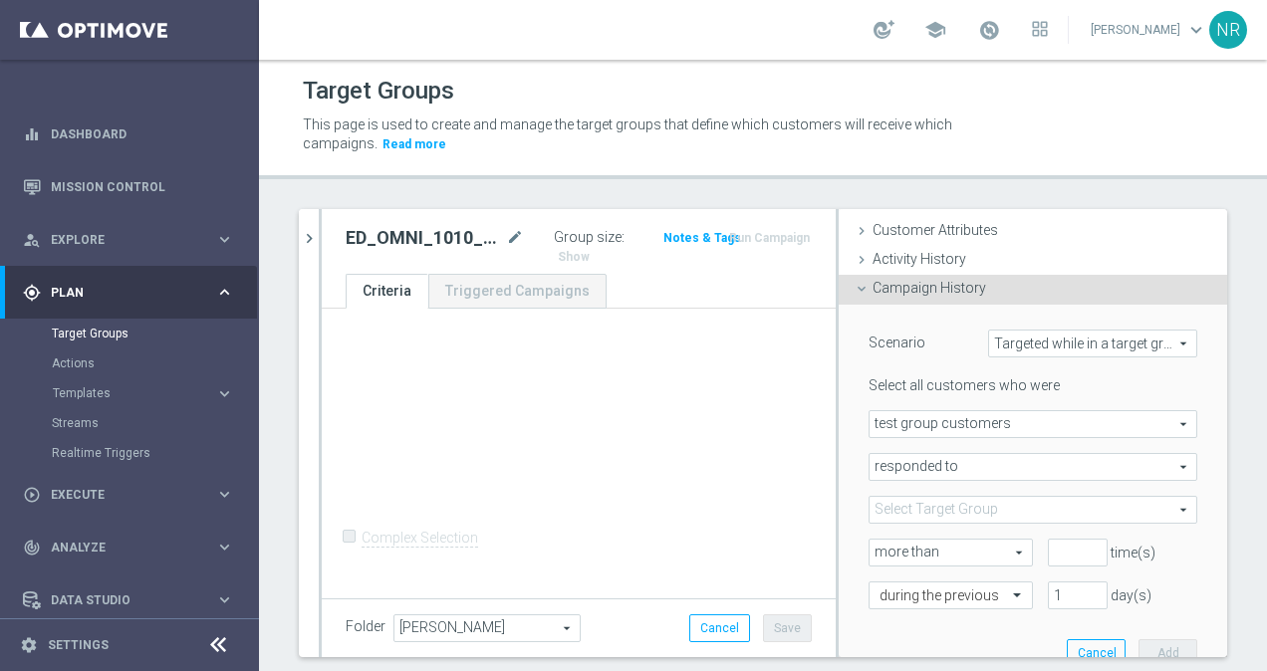
click at [938, 462] on span "responded to" at bounding box center [1033, 467] width 327 height 26
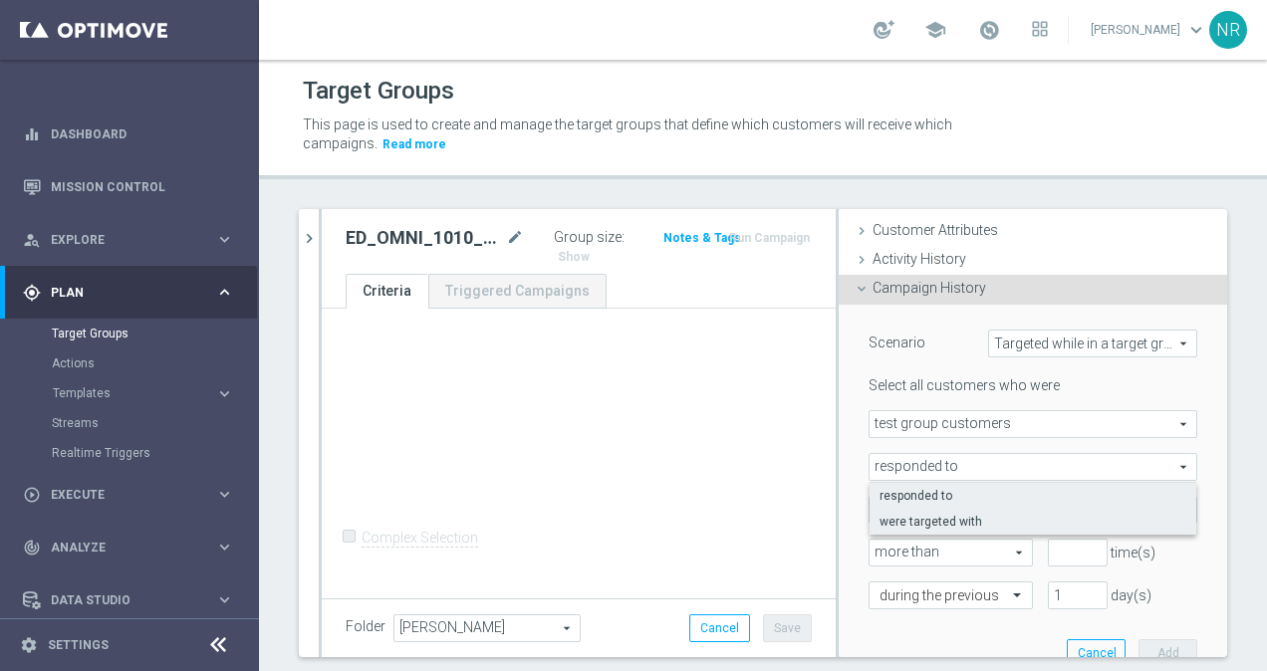
click at [923, 526] on span "were targeted with" at bounding box center [1033, 522] width 307 height 16
type input "were targeted with"
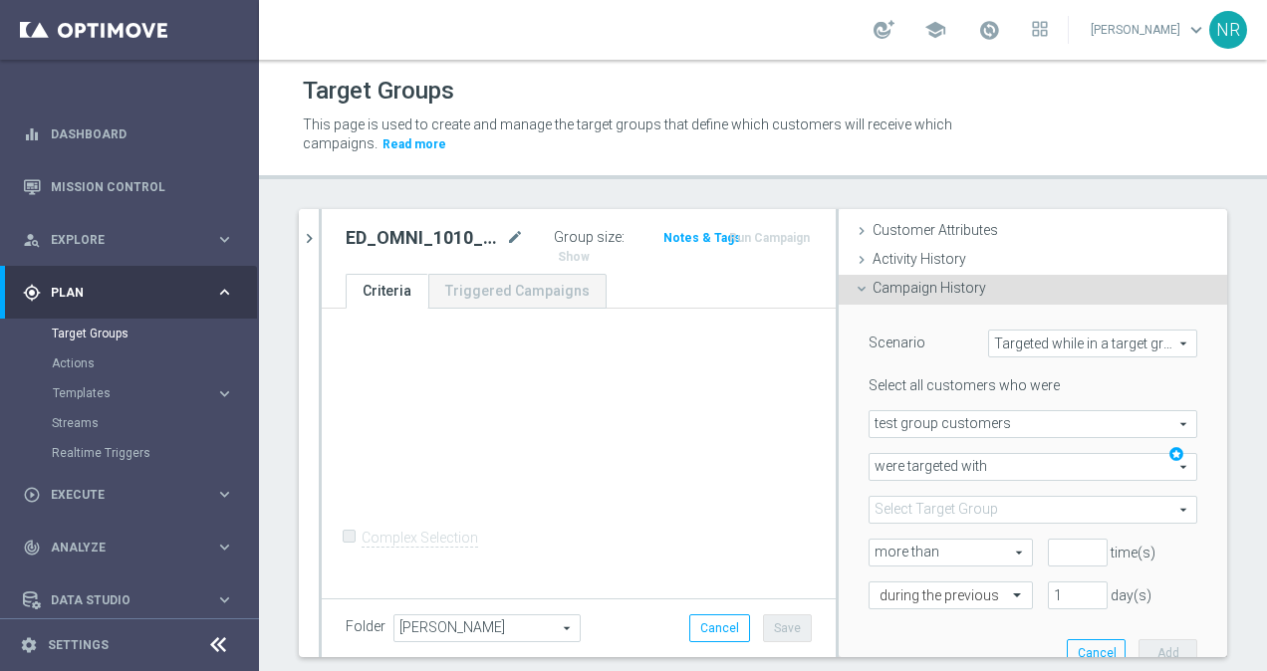
click at [929, 506] on span at bounding box center [1033, 510] width 327 height 26
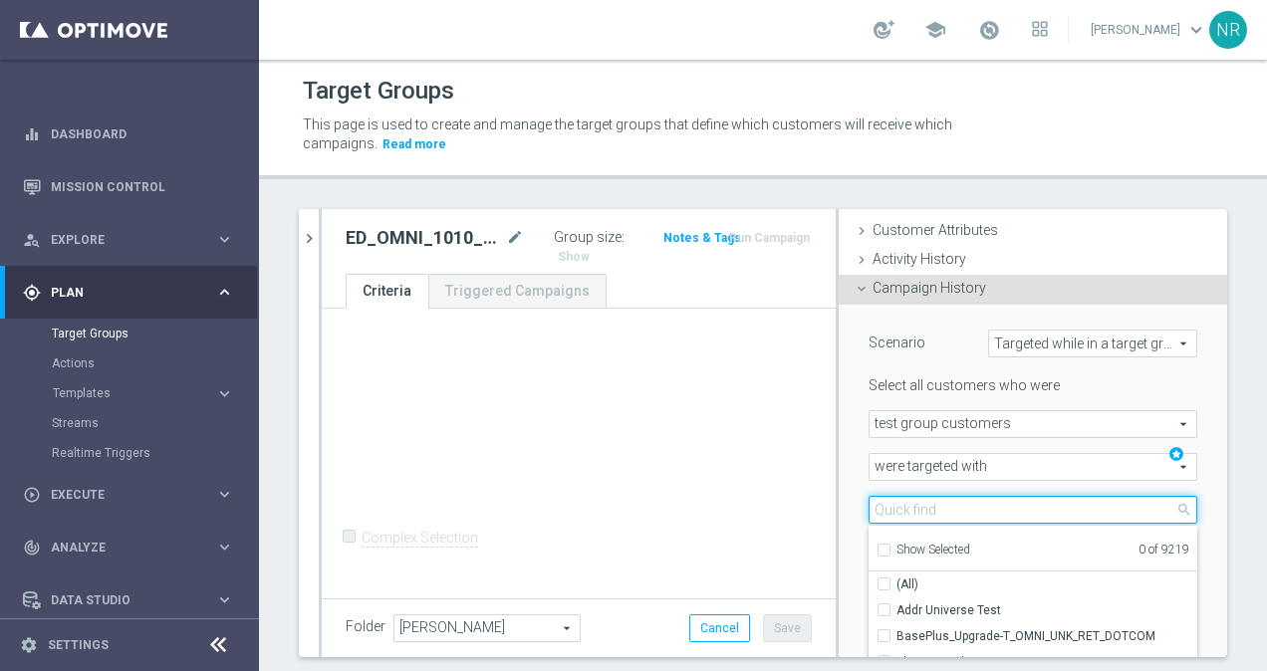
click at [906, 513] on input "search" at bounding box center [1033, 510] width 329 height 28
paste input "ED_OMNI_1006_Easy_Deal_Days"
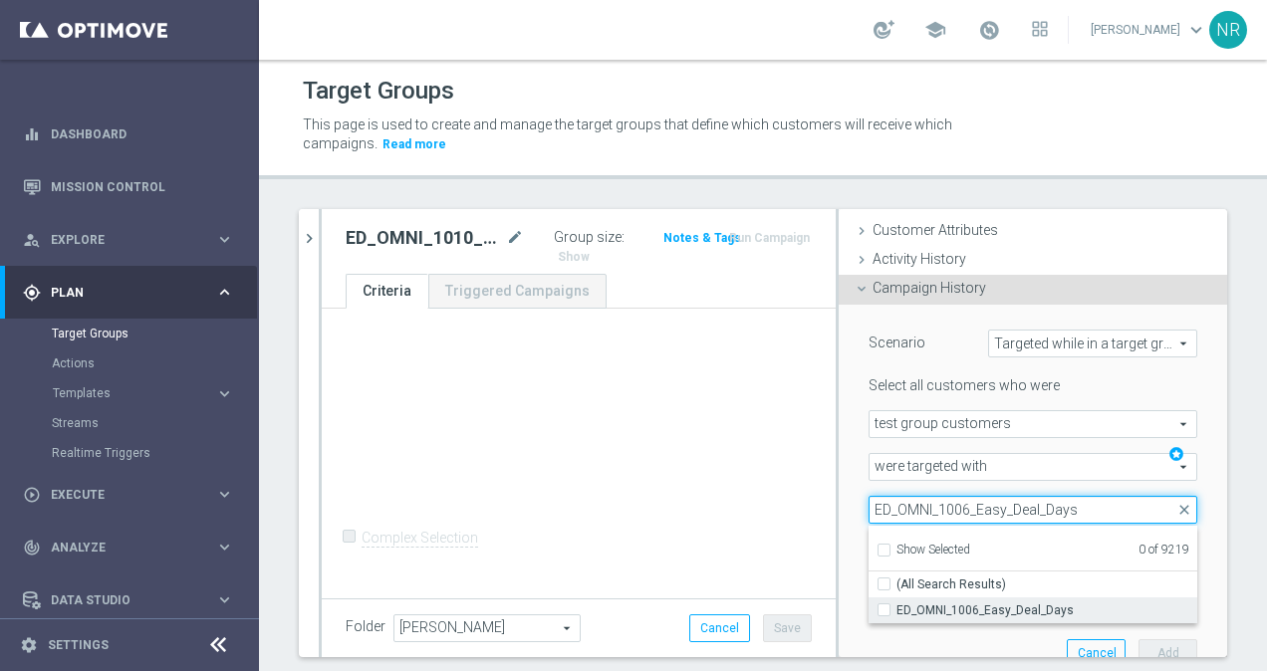
type input "ED_OMNI_1006_Easy_Deal_Days"
click at [963, 611] on span "ED_OMNI_1006_Easy_Deal_Days" at bounding box center [1047, 611] width 301 height 16
click at [897, 611] on input "ED_OMNI_1006_Easy_Deal_Days" at bounding box center [890, 610] width 13 height 13
checkbox input "true"
type input "ED_OMNI_1006_Easy_Deal_Days"
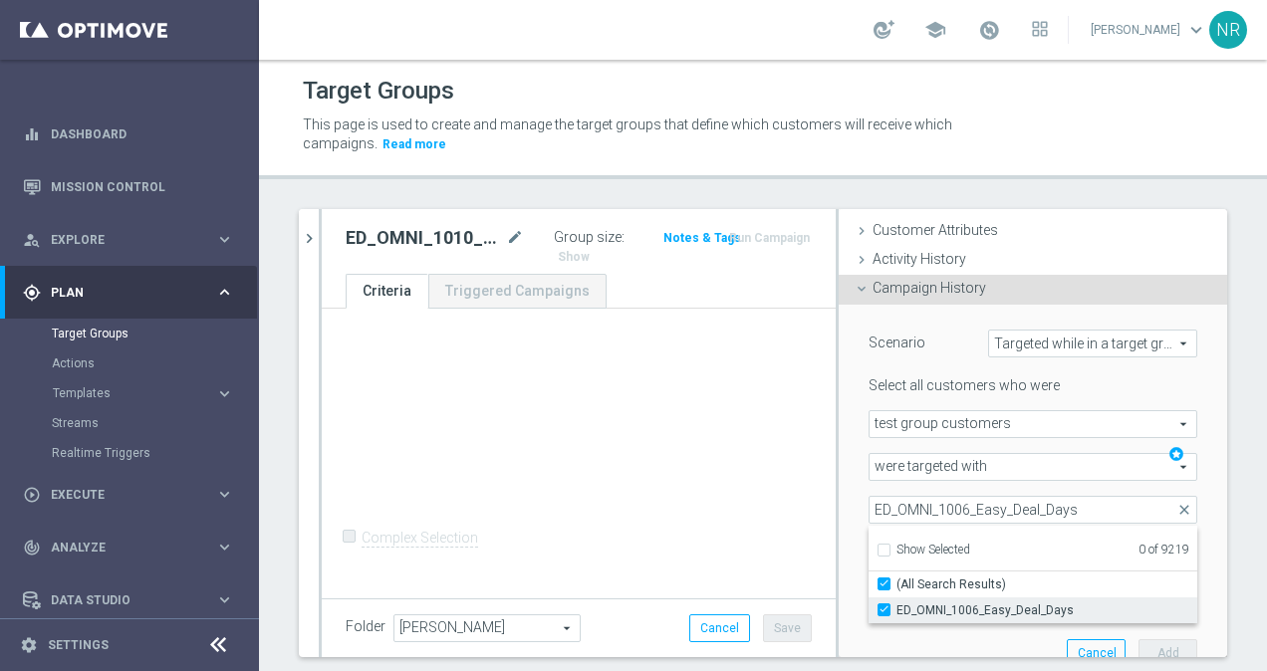
checkbox input "true"
click at [839, 511] on div "Scenario Targeted while in a target group Targeted while in a target group arro…" at bounding box center [1033, 495] width 389 height 380
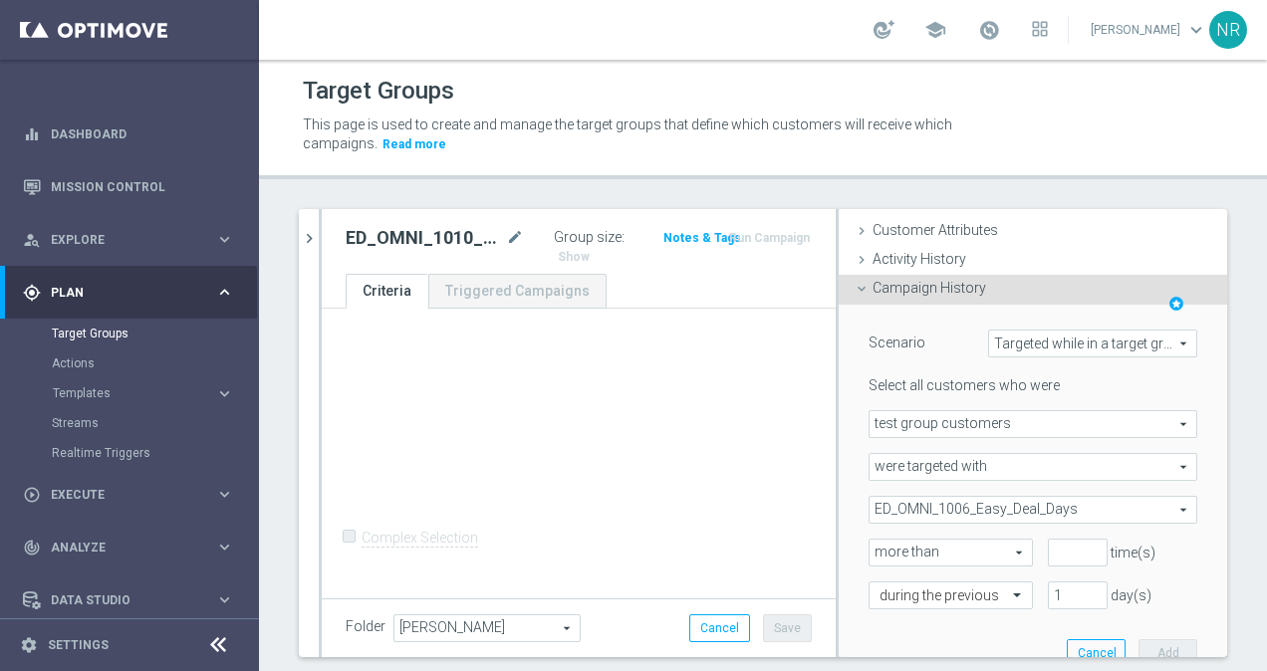
scroll to position [249, 0]
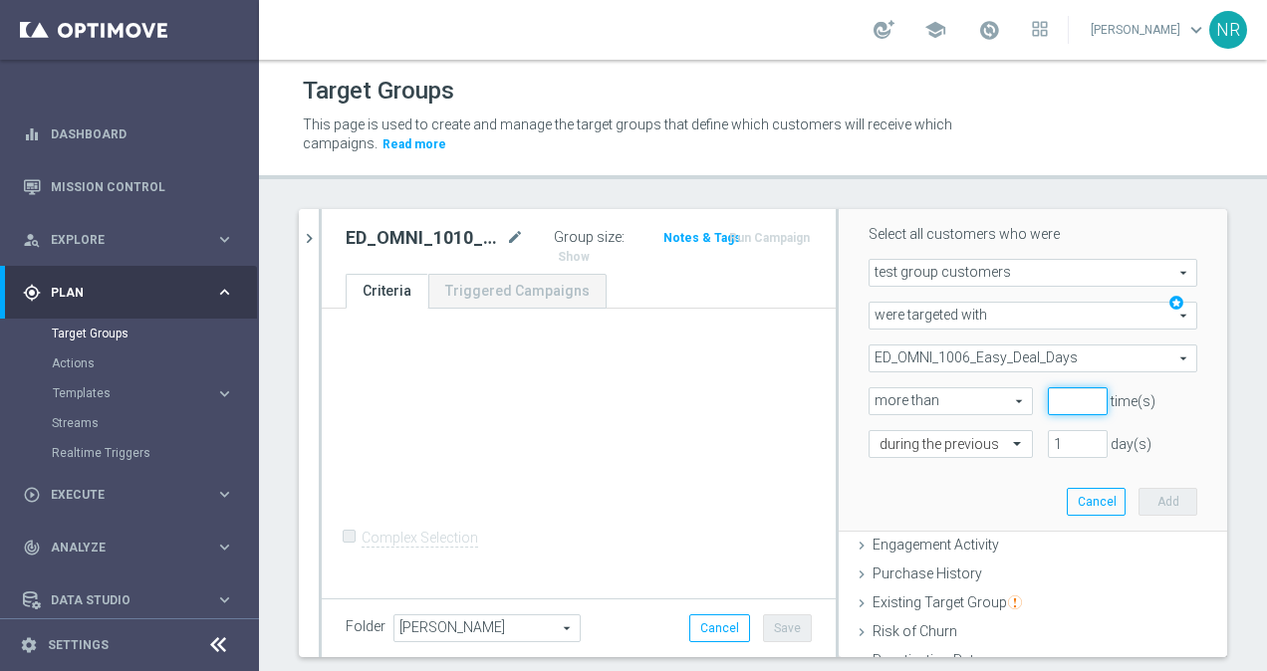
click at [1050, 399] on input "number" at bounding box center [1078, 402] width 60 height 28
type input "0"
click at [1048, 437] on input "1" at bounding box center [1078, 444] width 60 height 28
type input "7"
click at [1155, 500] on button "Add" at bounding box center [1168, 502] width 59 height 28
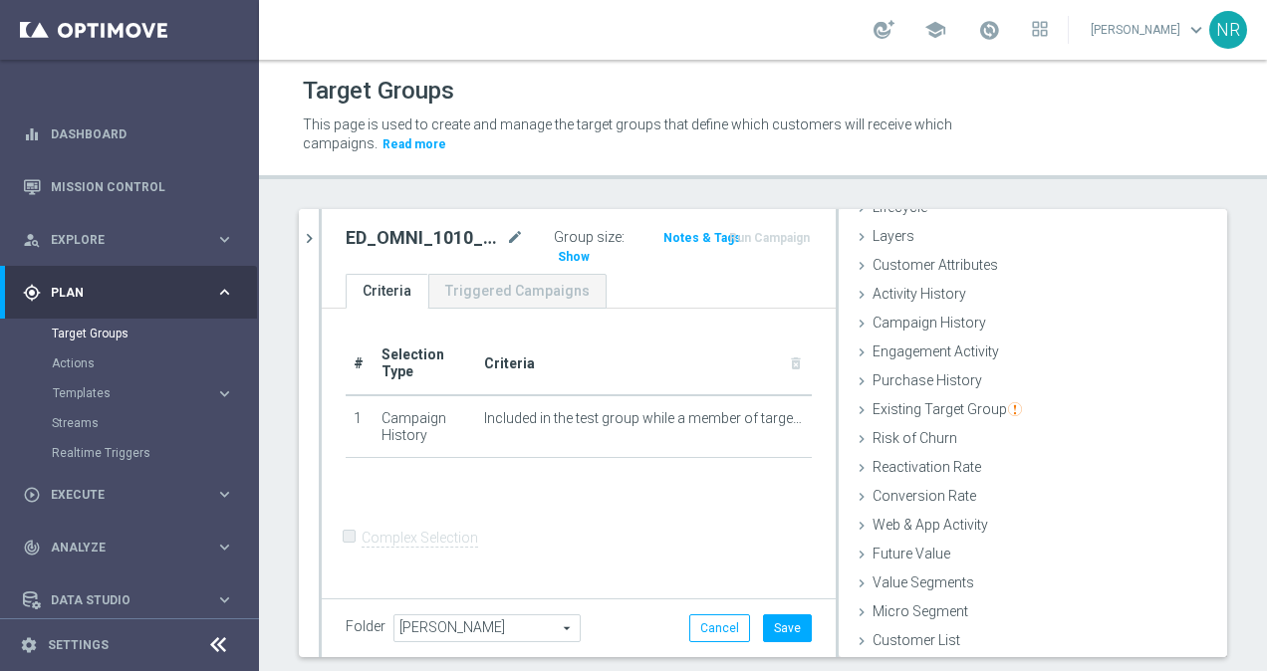
scroll to position [62, 0]
click at [950, 269] on span "Customer Attributes" at bounding box center [936, 266] width 126 height 16
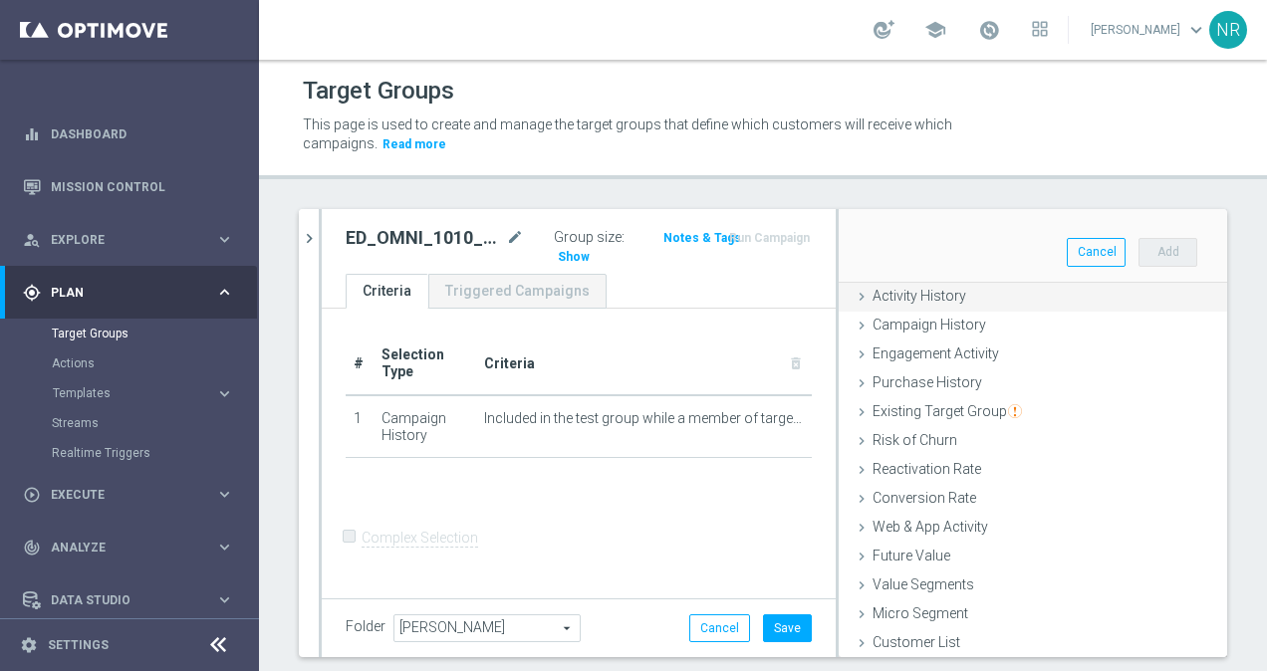
scroll to position [0, 0]
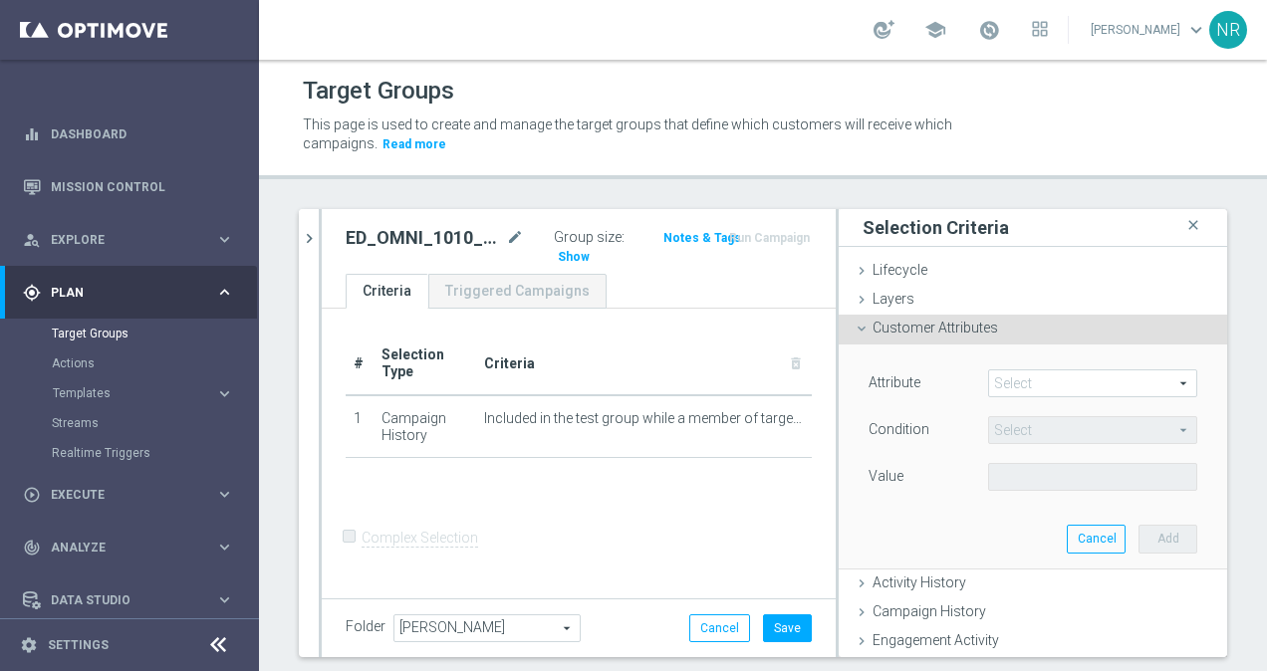
click at [1042, 379] on span at bounding box center [1092, 384] width 207 height 26
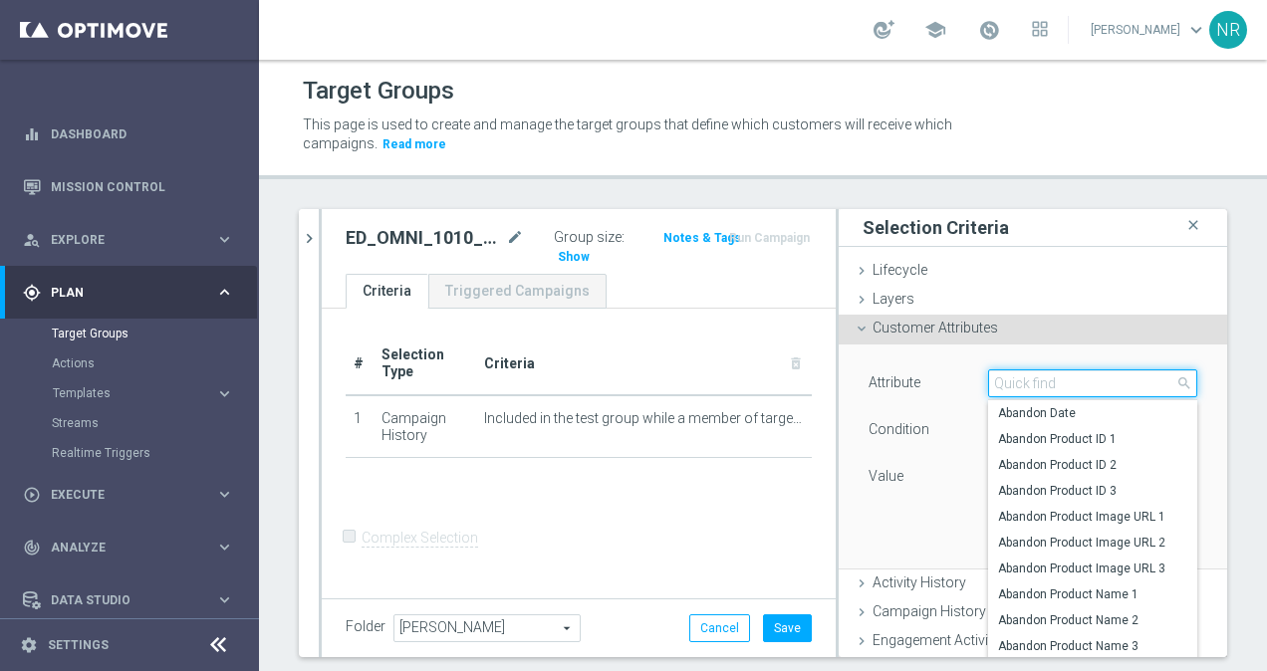
click at [1032, 383] on input "search" at bounding box center [1092, 384] width 209 height 28
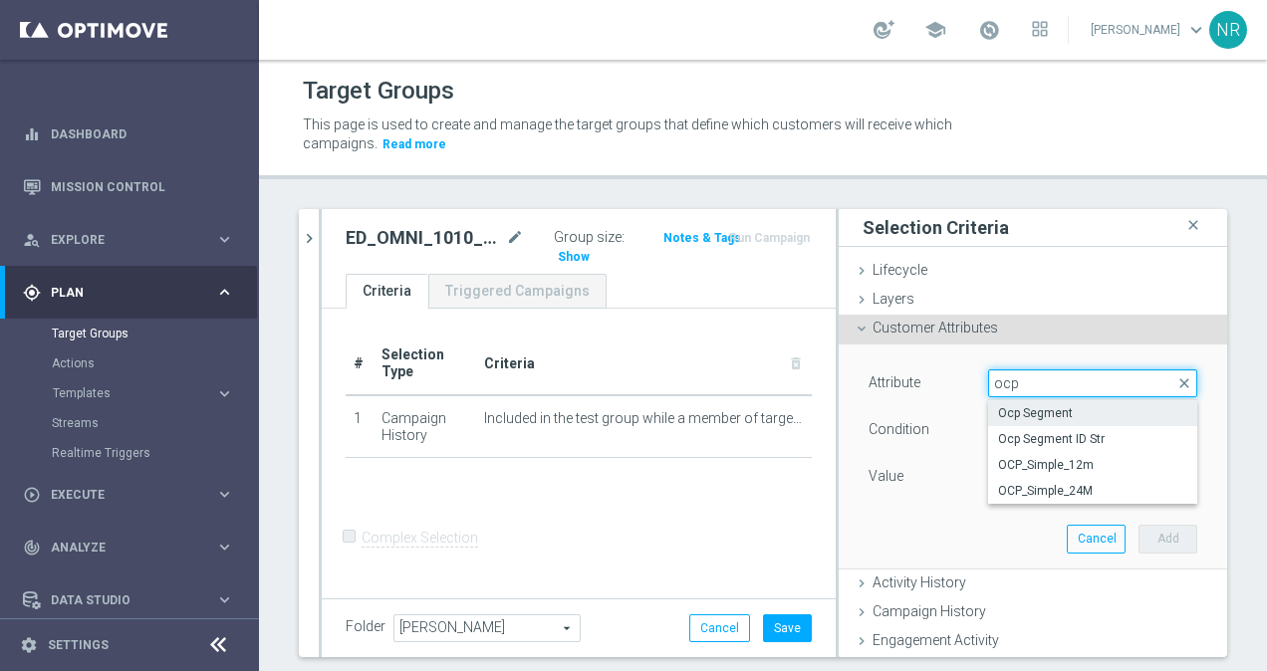
type input "ocp"
drag, startPoint x: 1018, startPoint y: 412, endPoint x: 1011, endPoint y: 385, distance: 28.8
click at [1011, 385] on div "Select arrow_drop_down ocp close Ocp Segment Ocp Segment ID Str OCP_Simple_12m …" at bounding box center [1092, 384] width 209 height 28
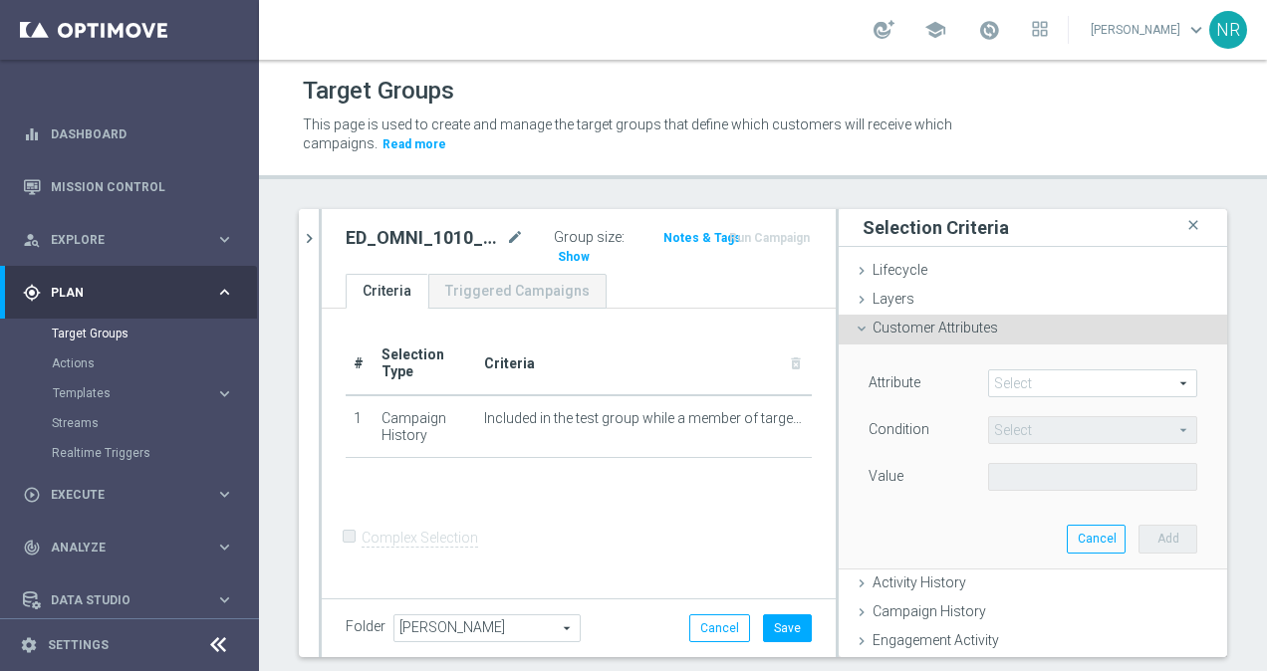
click at [1011, 385] on span at bounding box center [1092, 384] width 207 height 26
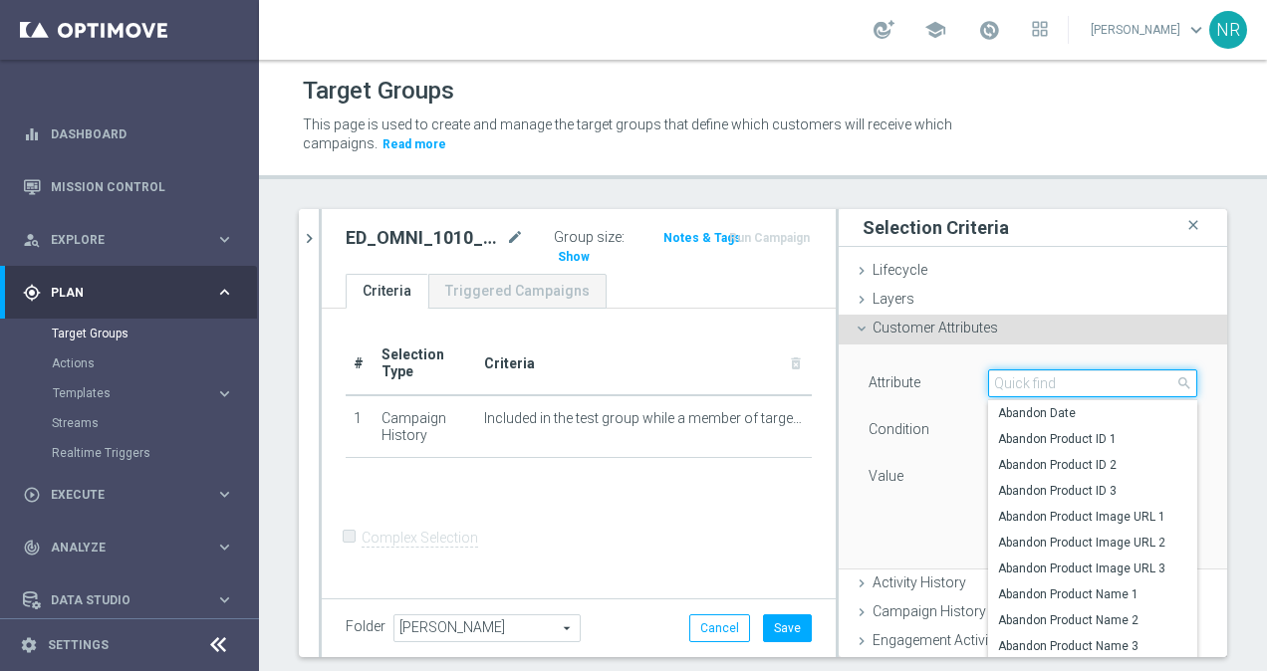
click at [1033, 380] on input "search" at bounding box center [1092, 384] width 209 height 28
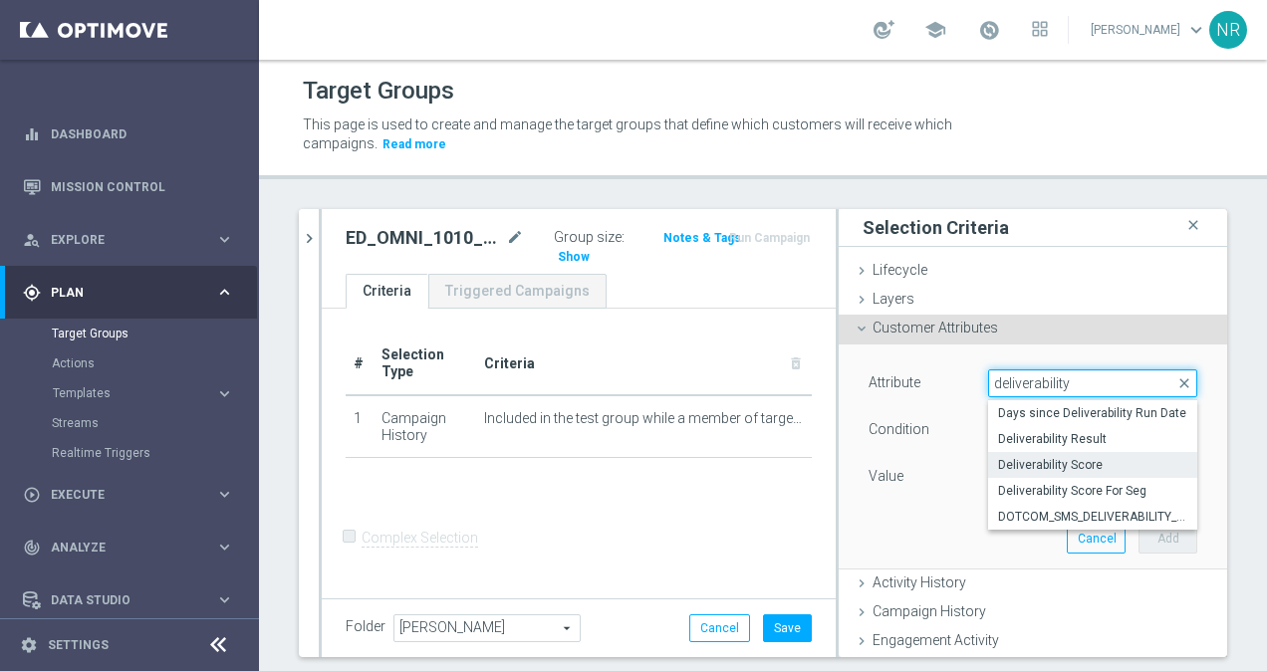
type input "deliverability"
click at [1034, 464] on span "Deliverability Score" at bounding box center [1092, 465] width 189 height 16
type input "Deliverability Score"
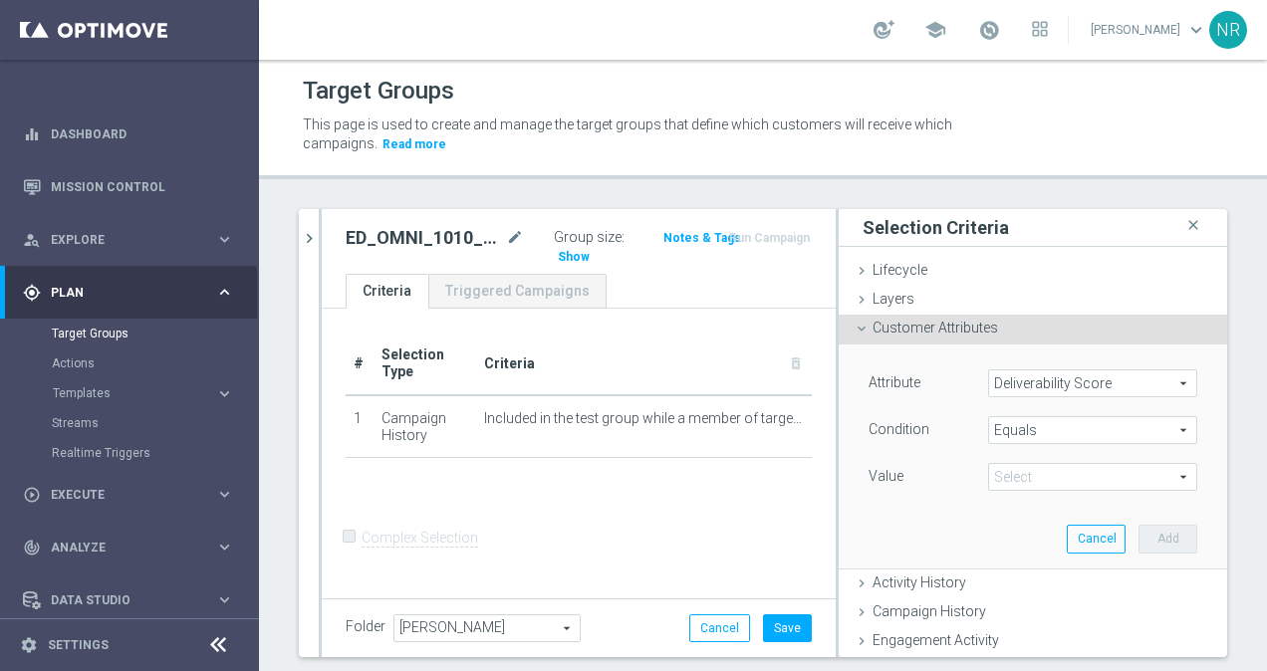
click at [1022, 464] on span at bounding box center [1092, 477] width 207 height 26
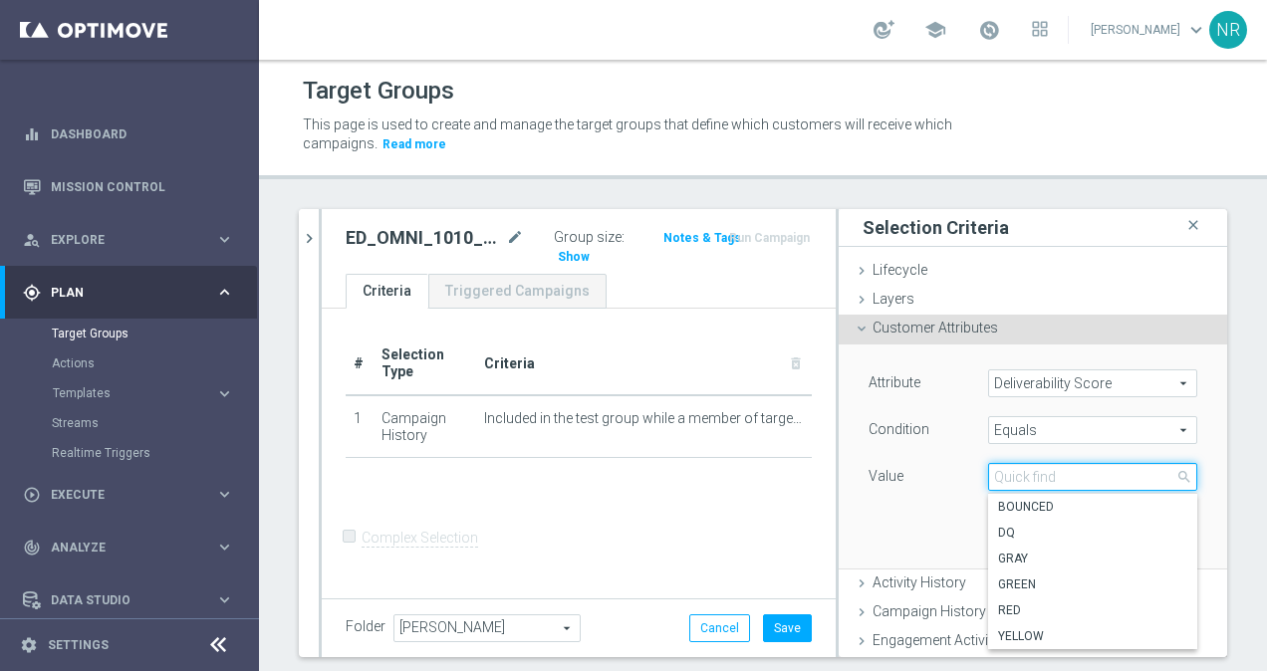
click at [988, 481] on input "search" at bounding box center [1092, 477] width 209 height 28
click at [1015, 424] on span "Equals" at bounding box center [1092, 430] width 207 height 26
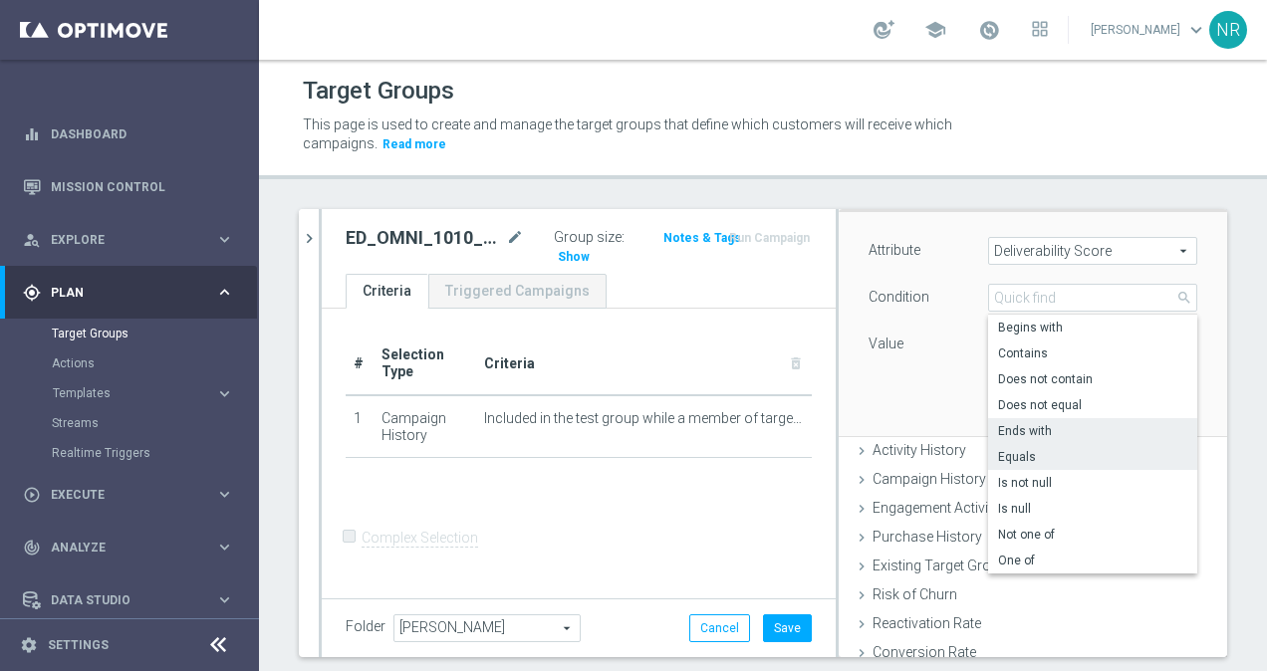
scroll to position [133, 0]
click at [1020, 562] on span "One of" at bounding box center [1092, 560] width 189 height 16
type input "One of"
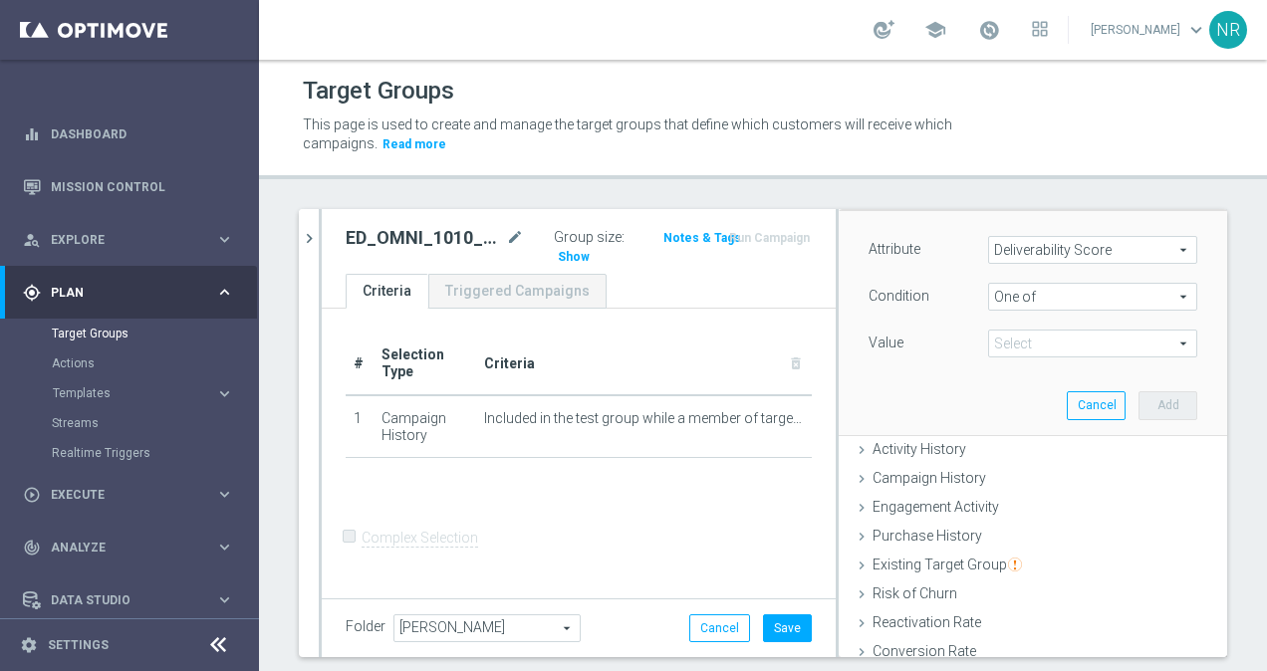
click at [1042, 345] on span at bounding box center [1092, 344] width 207 height 26
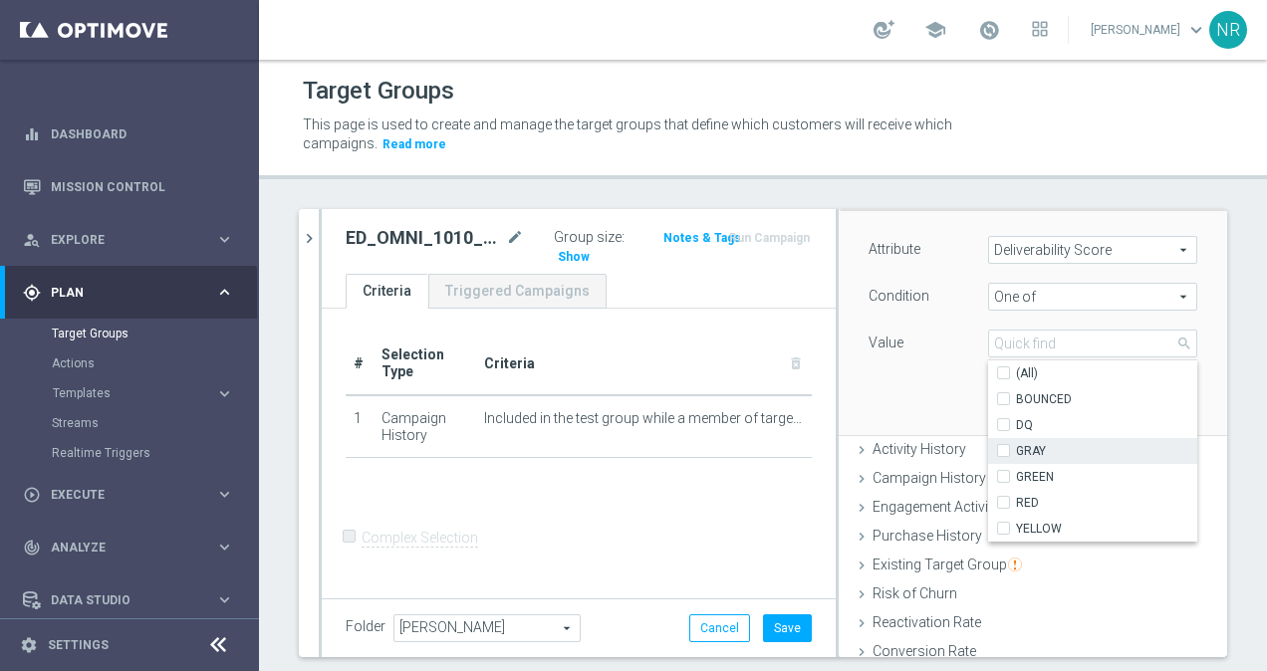
click at [1036, 440] on label "GRAY" at bounding box center [1106, 451] width 181 height 26
click at [1016, 445] on input "GRAY" at bounding box center [1009, 451] width 13 height 13
checkbox input "true"
type input "GRAY"
click at [1036, 440] on label "GRAY" at bounding box center [1106, 451] width 181 height 26
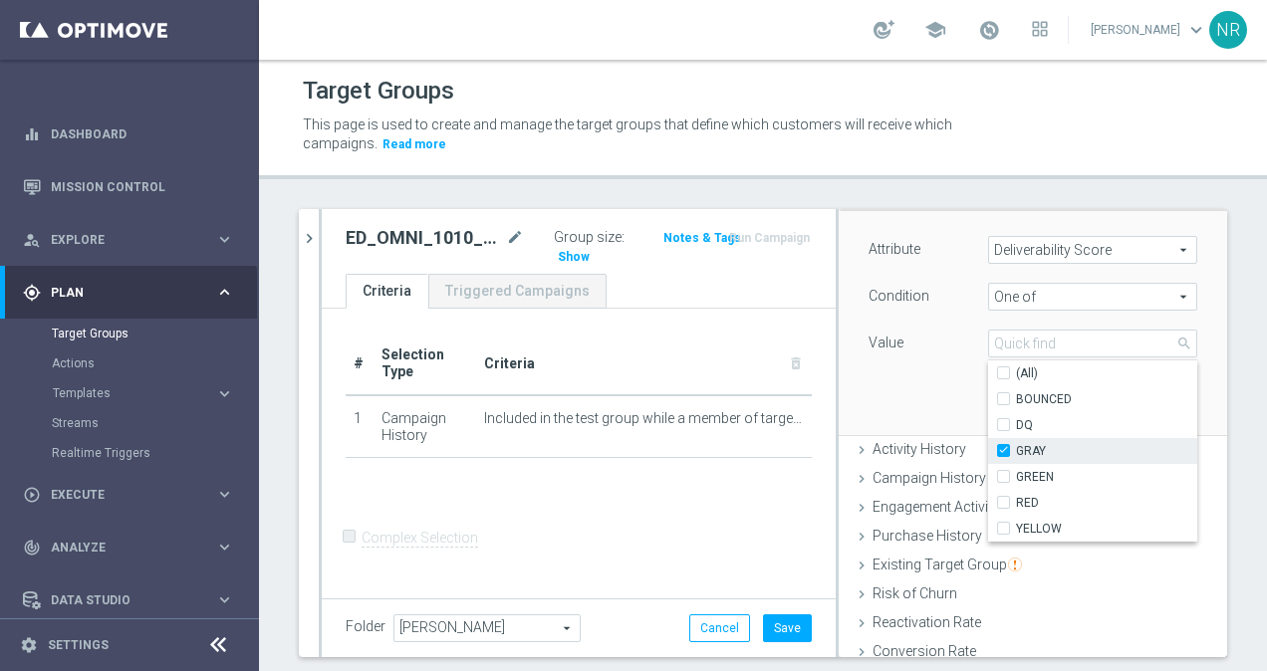
click at [1016, 445] on input "GRAY" at bounding box center [1009, 451] width 13 height 13
checkbox input "false"
type input "Select"
click at [1024, 469] on span "GREEN" at bounding box center [1106, 477] width 181 height 16
click at [1016, 471] on input "GREEN" at bounding box center [1009, 477] width 13 height 13
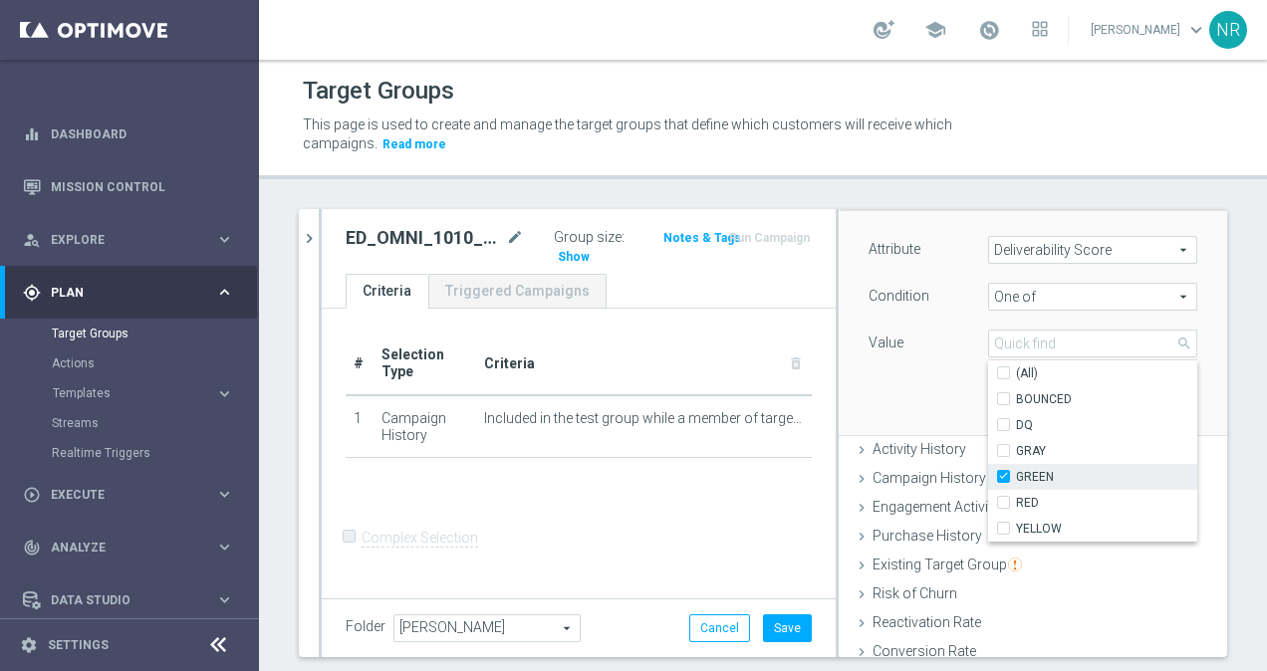
checkbox input "true"
type input "GREEN"
click at [1016, 505] on span "RED" at bounding box center [1106, 503] width 181 height 16
click at [1014, 505] on input "RED" at bounding box center [1009, 503] width 13 height 13
checkbox input "true"
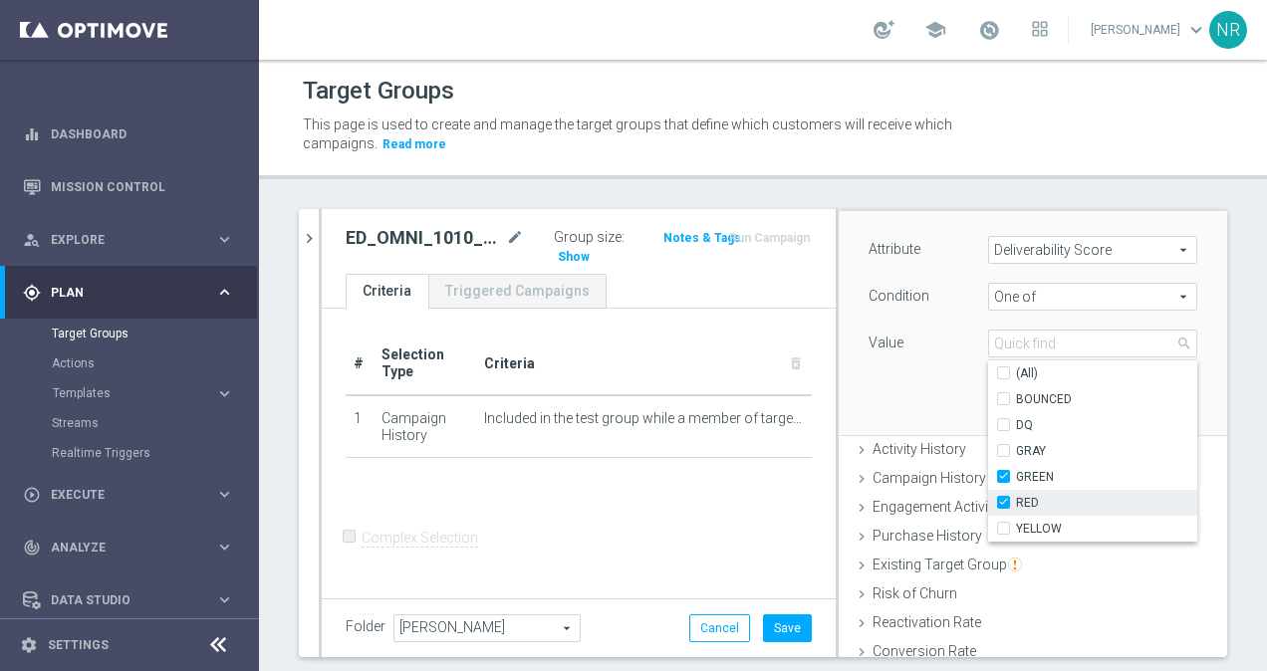
type input "Selected 2 of 6"
click at [1016, 521] on span "YELLOW" at bounding box center [1106, 529] width 181 height 16
click at [1016, 523] on input "YELLOW" at bounding box center [1009, 529] width 13 height 13
checkbox input "true"
type input "Selected 3 of 6"
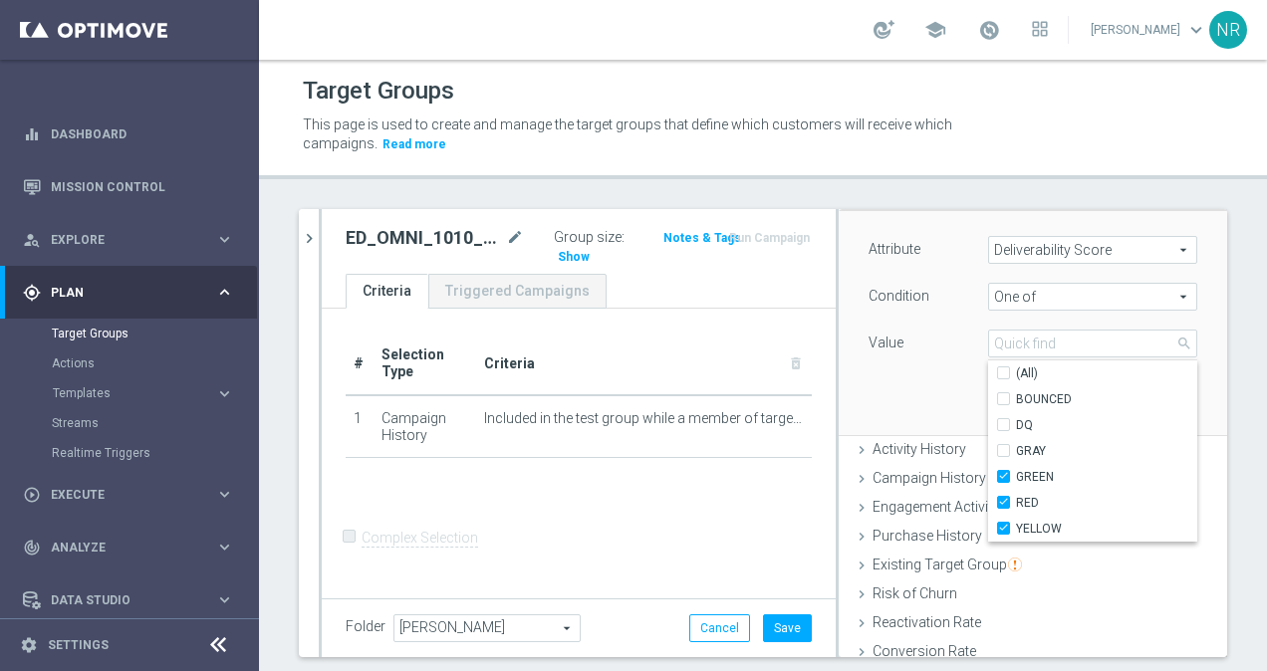
click at [900, 392] on div "Attribute Deliverability Score Deliverability Score arrow_drop_down search Cond…" at bounding box center [1033, 322] width 359 height 223
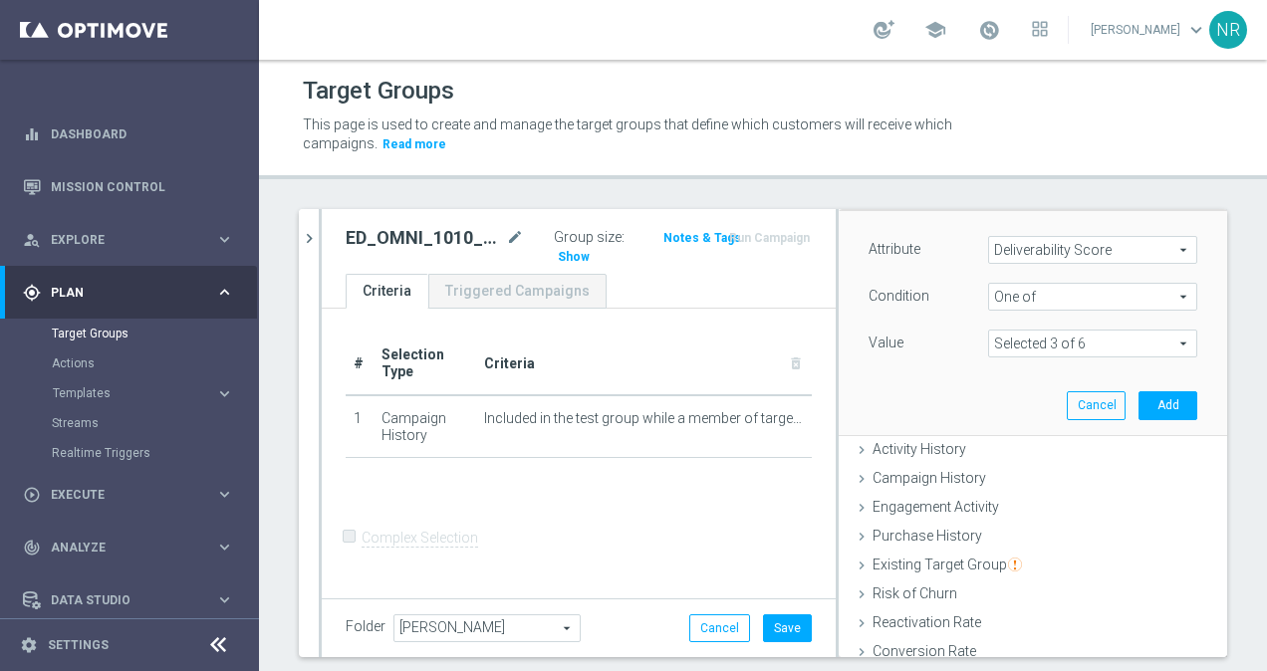
click at [1153, 388] on div "Attribute Deliverability Score Deliverability Score arrow_drop_down search Cond…" at bounding box center [1033, 322] width 359 height 223
click at [1143, 400] on button "Add" at bounding box center [1168, 406] width 59 height 28
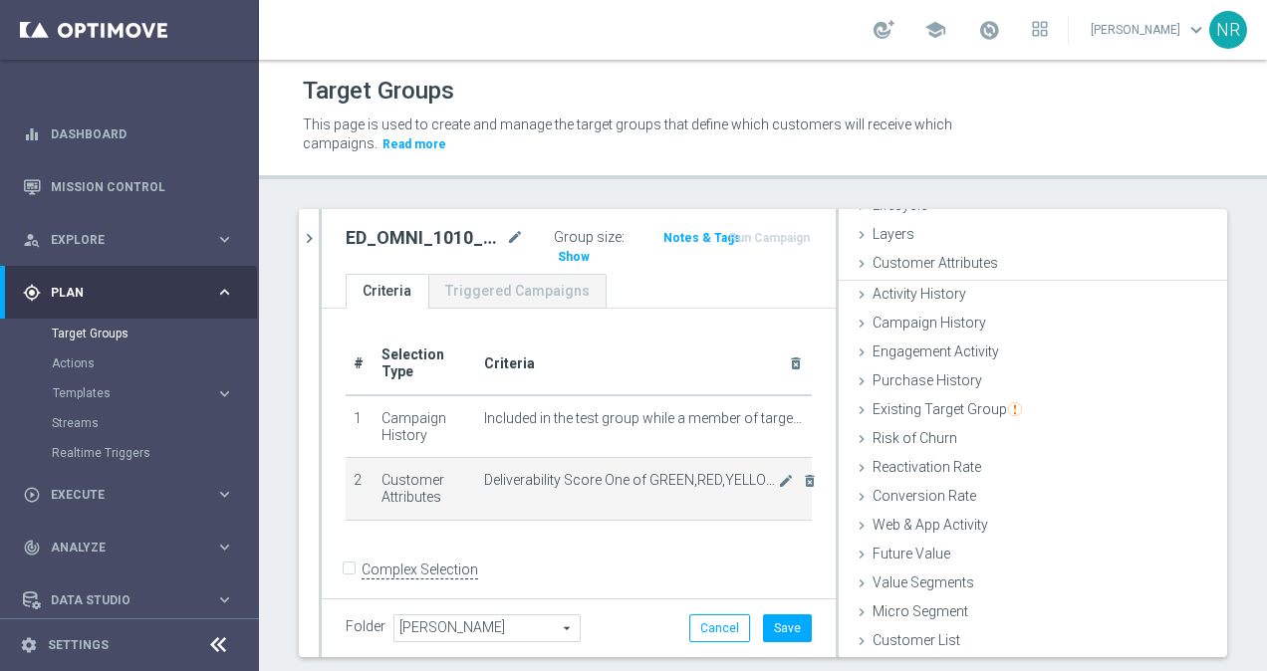
scroll to position [62, 0]
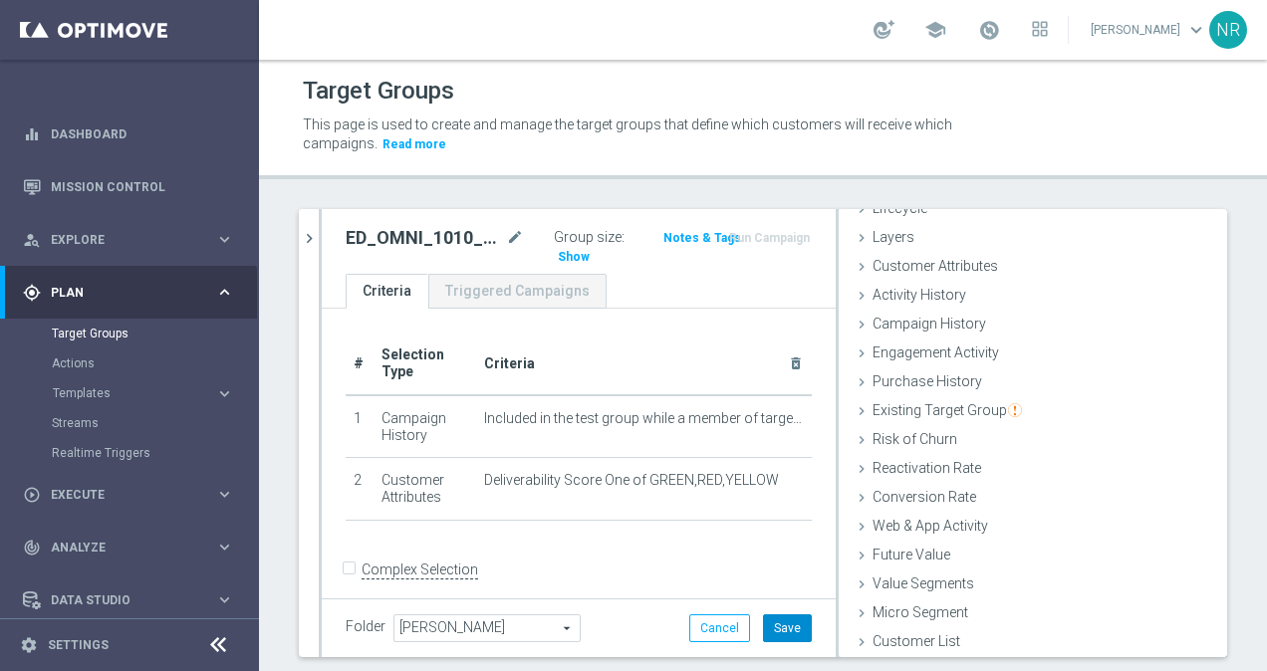
click at [781, 638] on button "Save" at bounding box center [787, 629] width 49 height 28
click at [590, 250] on span "Show" at bounding box center [574, 257] width 32 height 14
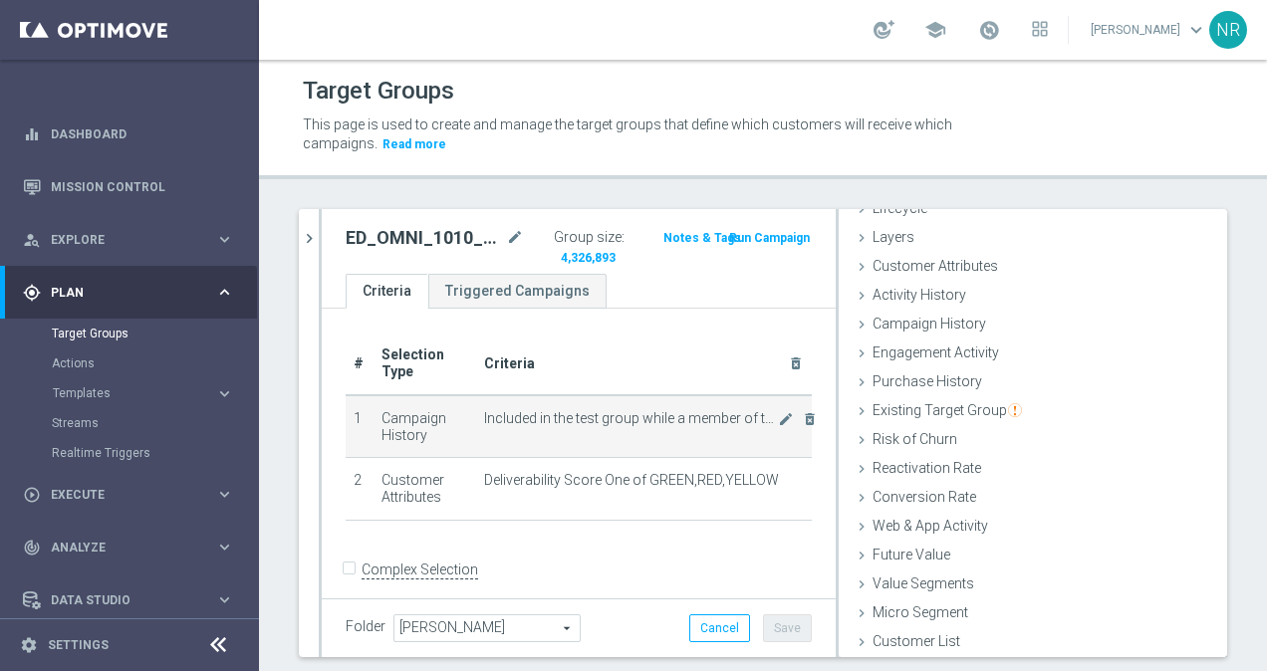
scroll to position [11, 0]
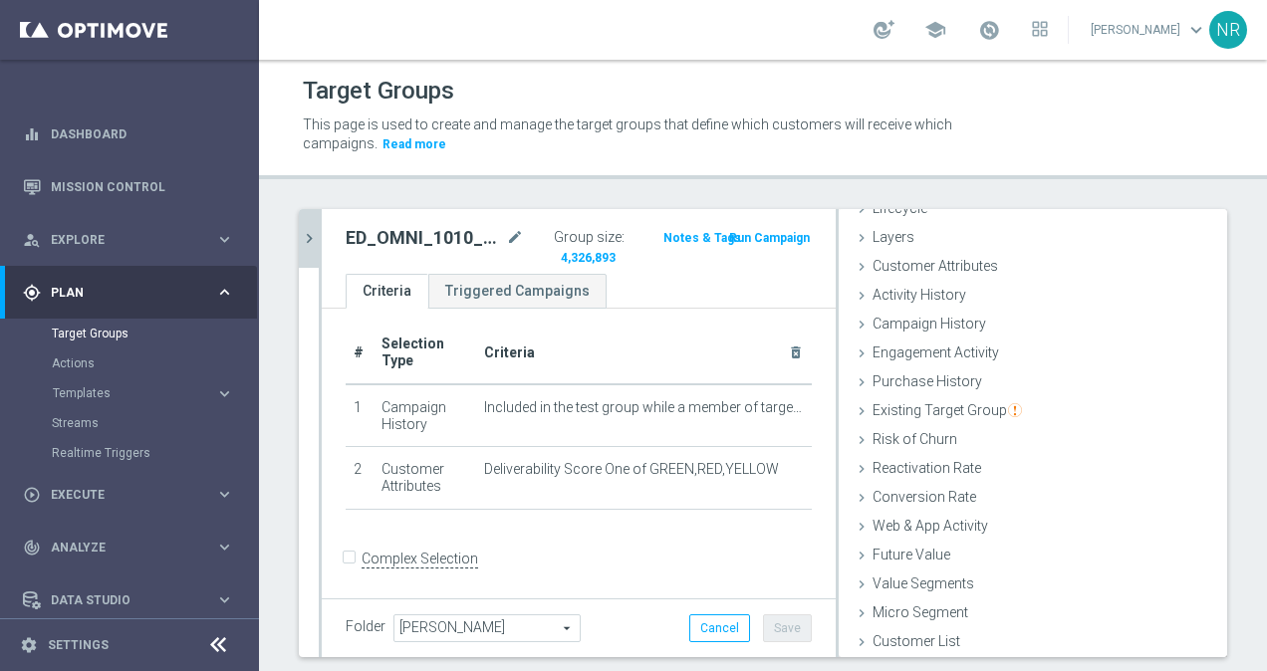
click at [311, 250] on button "chevron_right" at bounding box center [309, 238] width 20 height 59
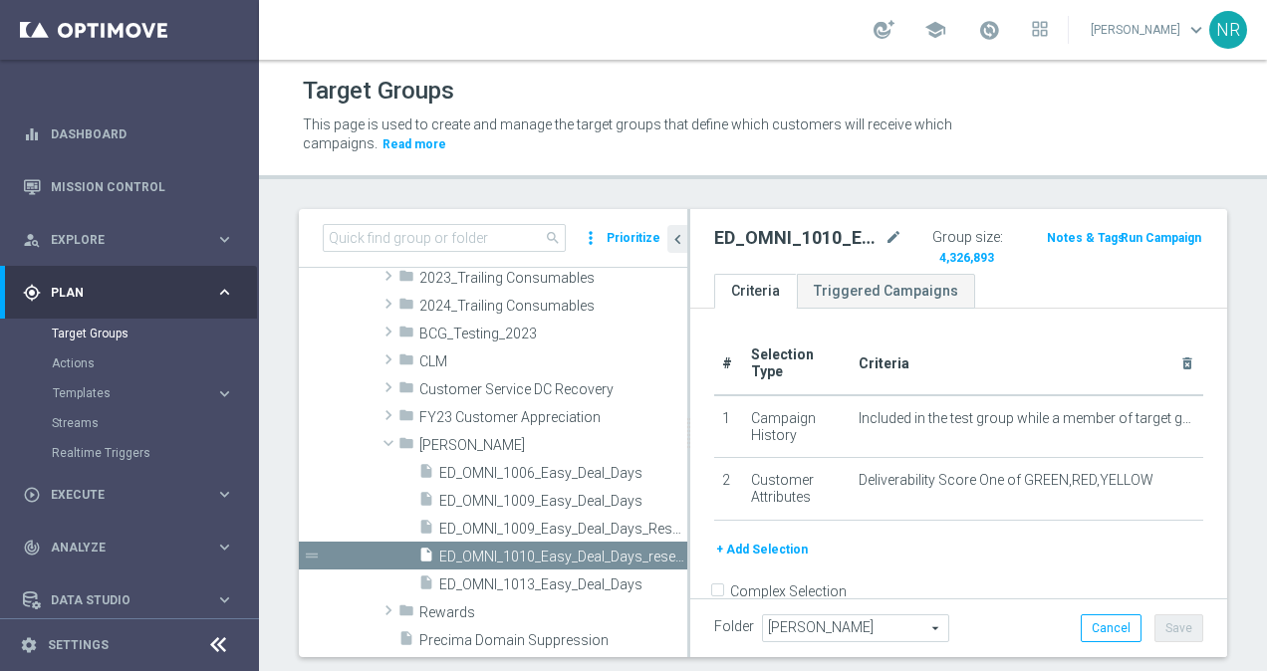
click at [755, 548] on button "+ Add Selection" at bounding box center [762, 550] width 96 height 22
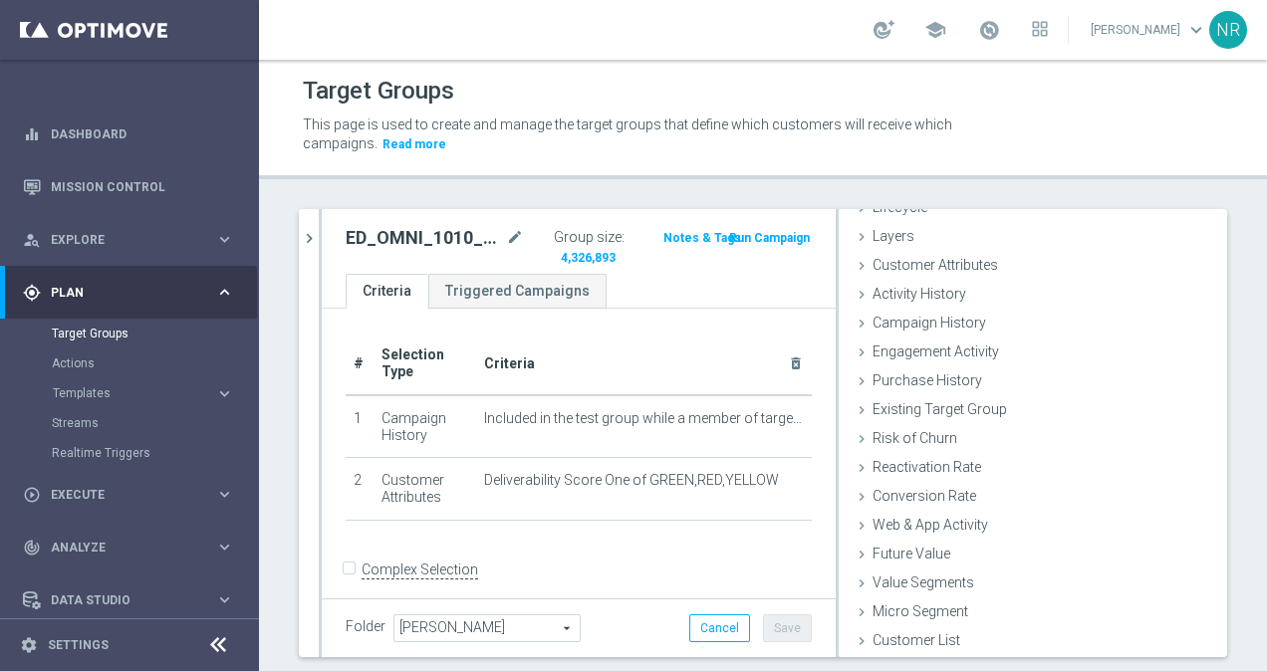
scroll to position [62, 0]
click at [934, 261] on span "Customer Attributes" at bounding box center [936, 266] width 126 height 16
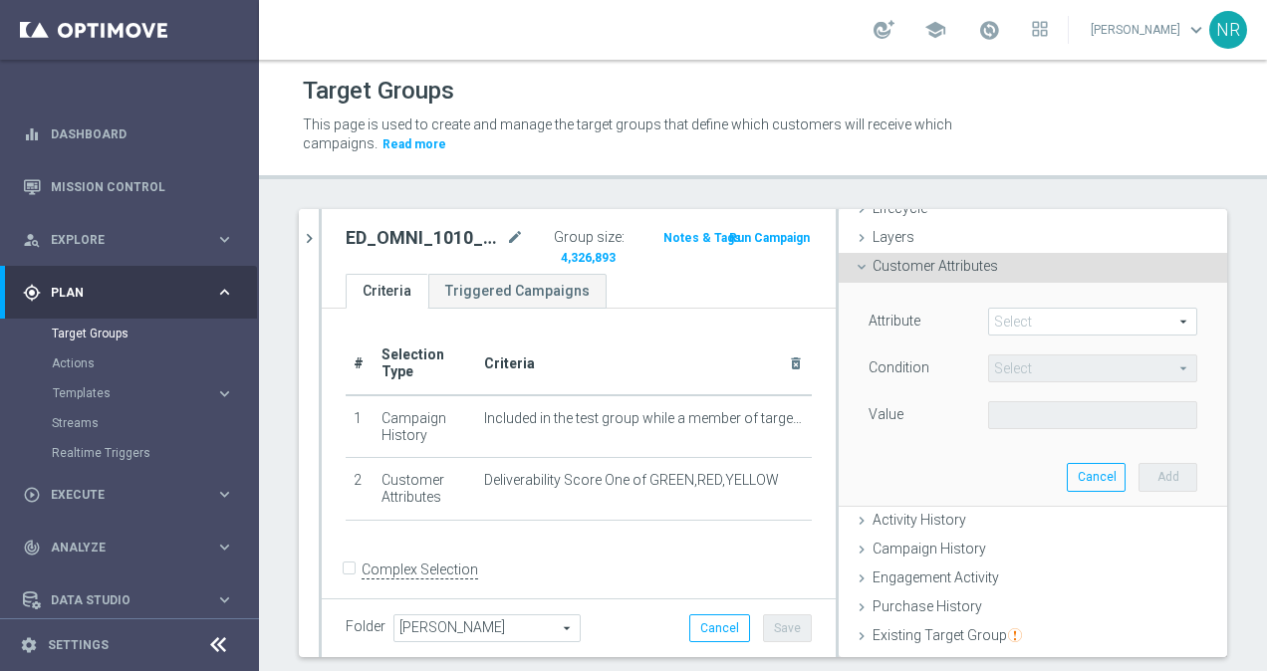
scroll to position [133, 0]
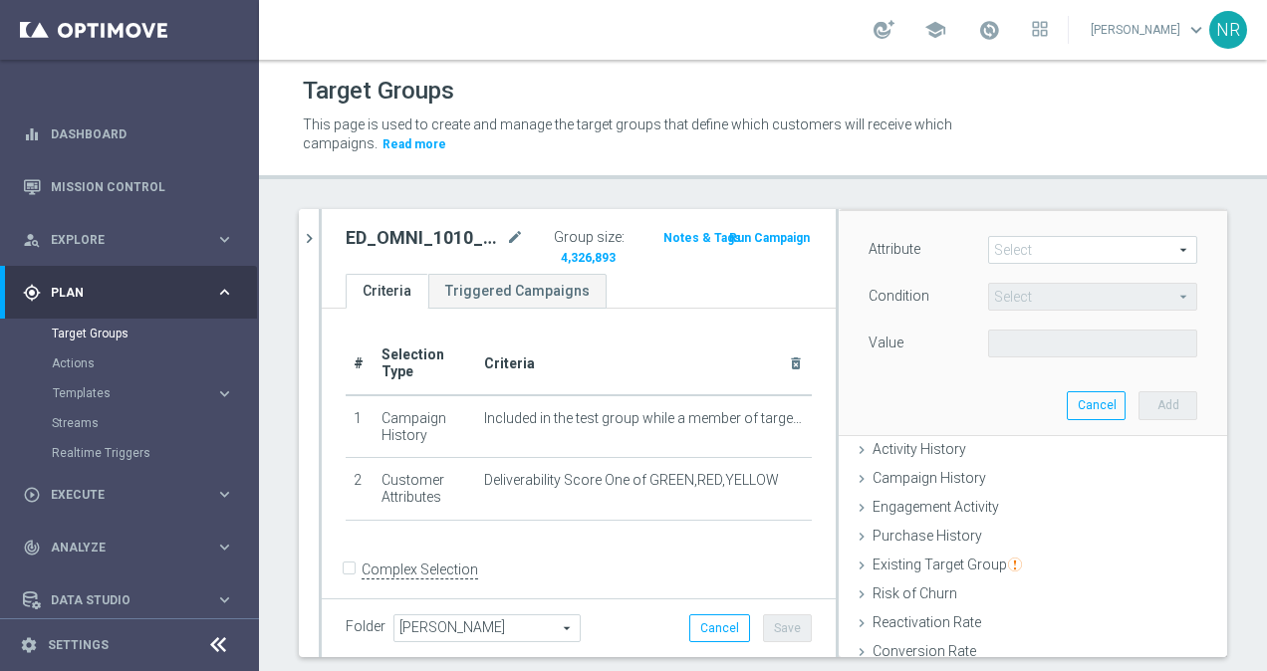
click at [1036, 260] on span at bounding box center [1092, 250] width 207 height 26
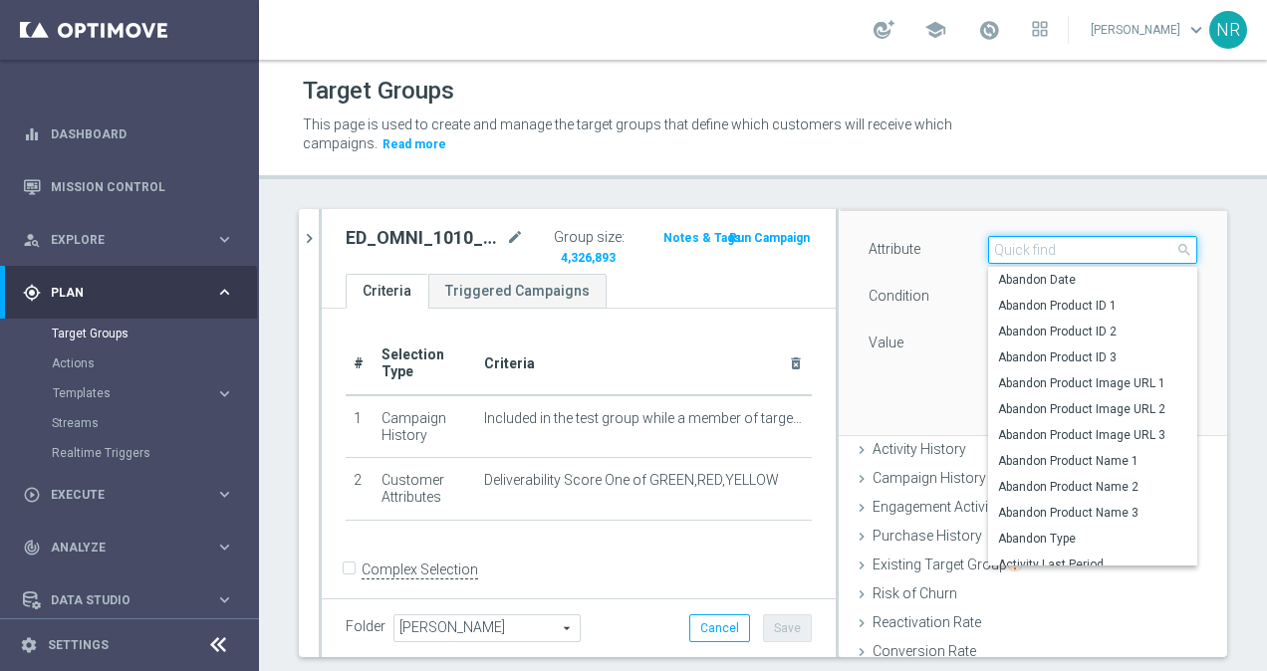
click at [1033, 257] on input "search" at bounding box center [1092, 250] width 209 height 28
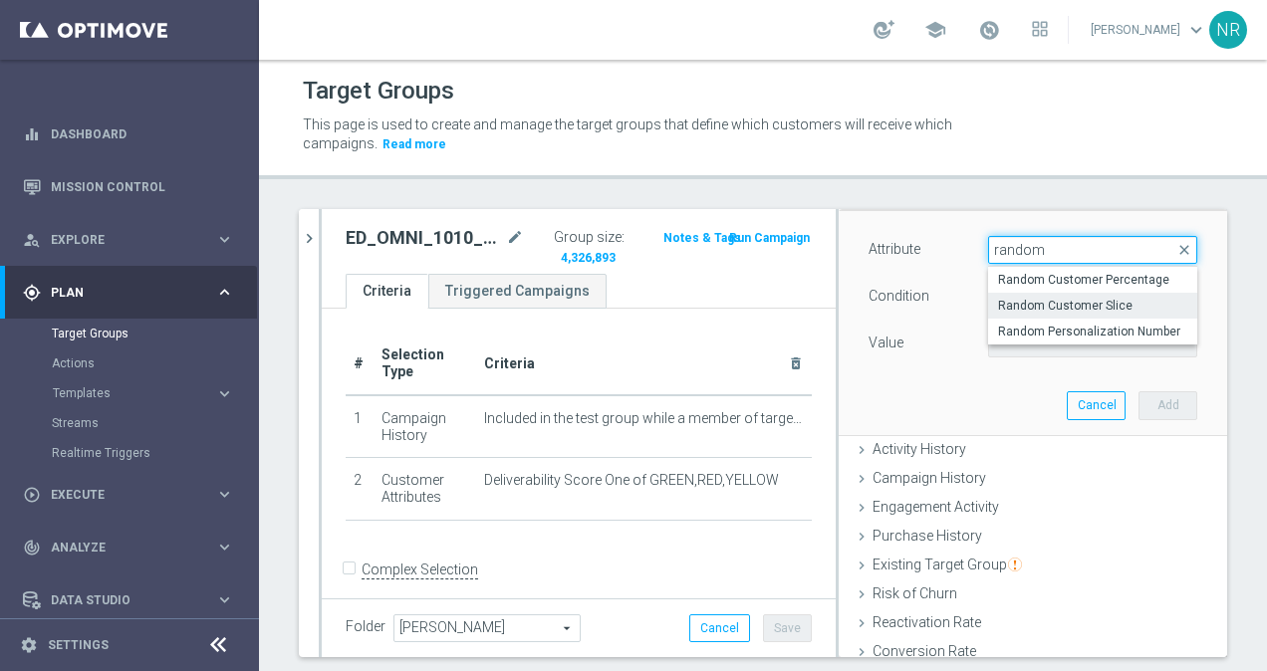
type input "random"
click at [1060, 309] on span "Random Customer Slice" at bounding box center [1092, 306] width 189 height 16
type input "Random Customer Slice"
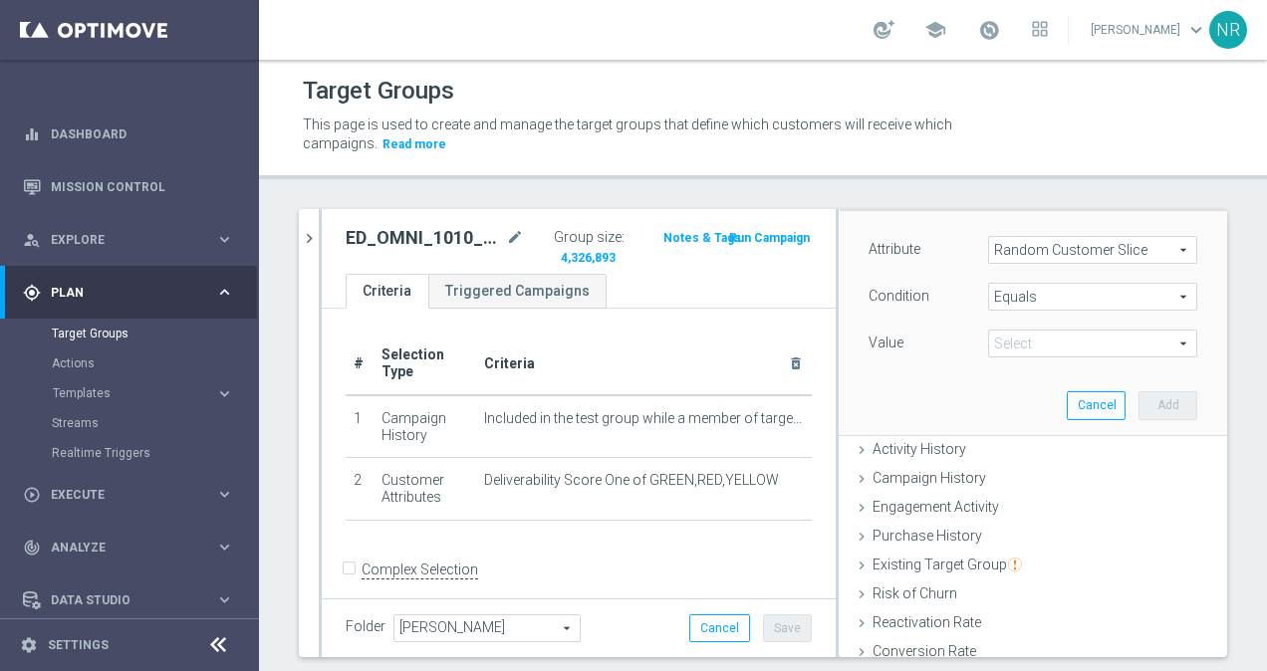
click at [1048, 299] on span "Equals" at bounding box center [1092, 297] width 207 height 26
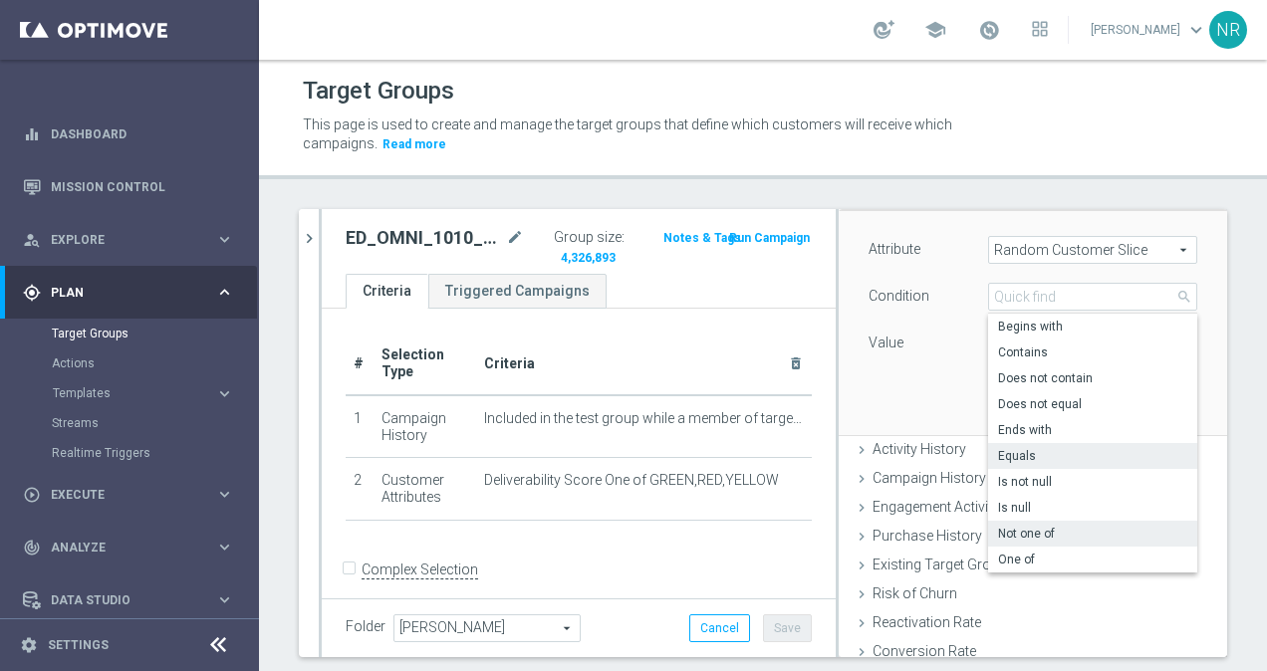
click at [1008, 532] on span "Not one of" at bounding box center [1092, 534] width 189 height 16
type input "Not one of"
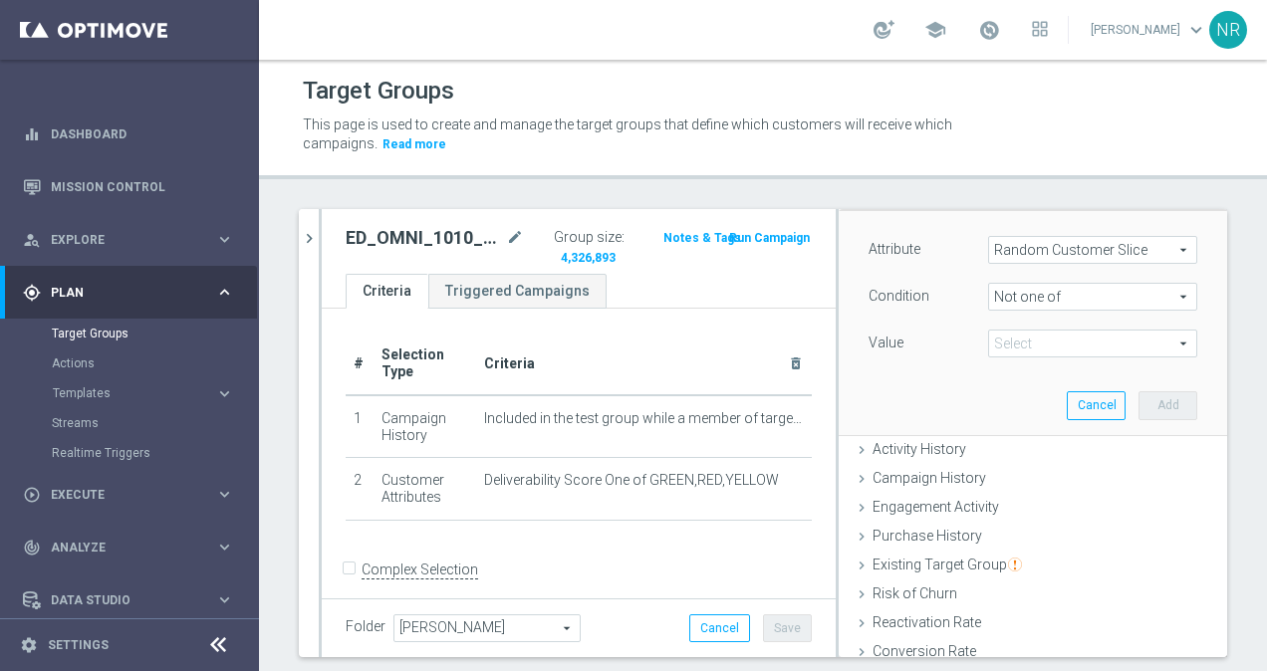
click at [1049, 345] on span at bounding box center [1092, 344] width 207 height 26
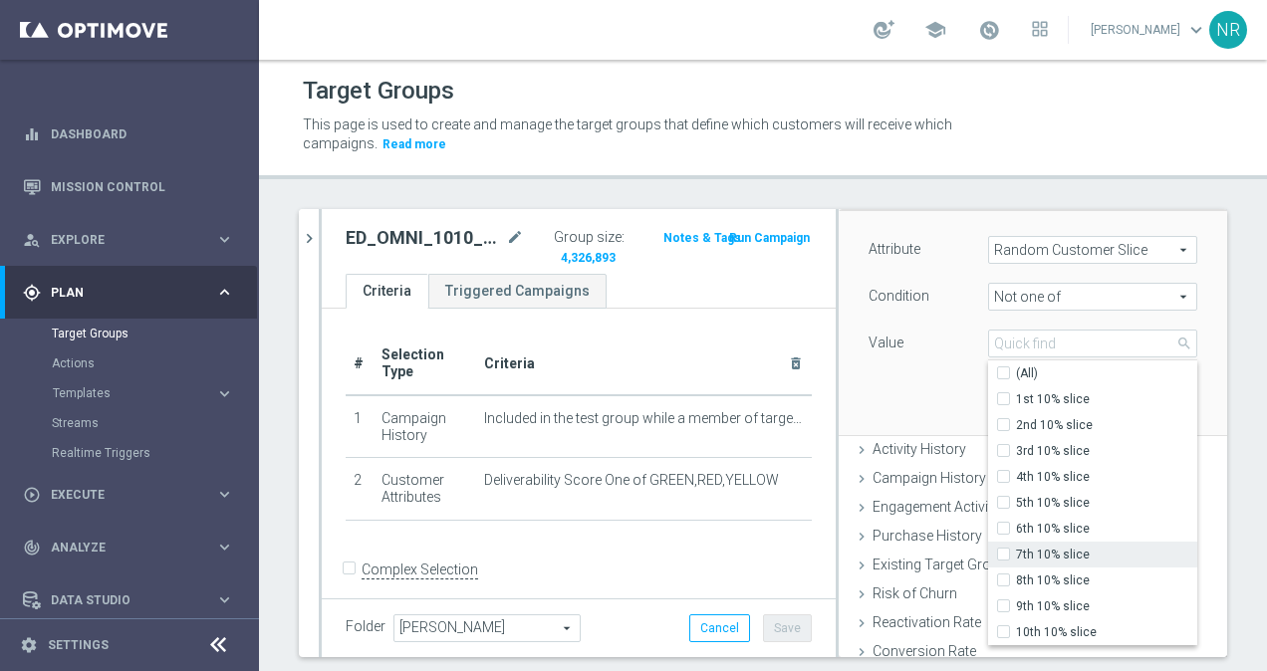
click at [1016, 544] on label "7th 10% slice" at bounding box center [1106, 555] width 181 height 26
click at [1003, 549] on input "7th 10% slice" at bounding box center [1009, 555] width 13 height 13
checkbox input "true"
type input "7th 10% slice"
click at [903, 385] on div "Attribute Random Customer Slice Random Customer Slice arrow_drop_down search Co…" at bounding box center [1033, 322] width 359 height 223
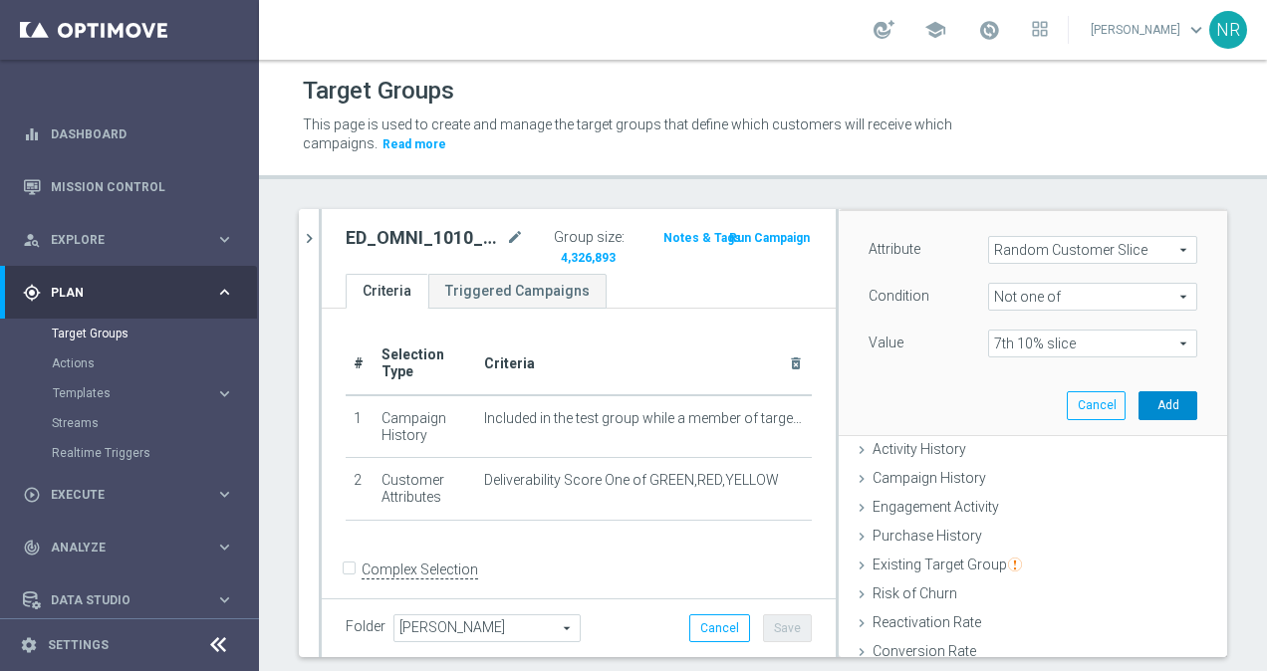
click at [1139, 405] on button "Add" at bounding box center [1168, 406] width 59 height 28
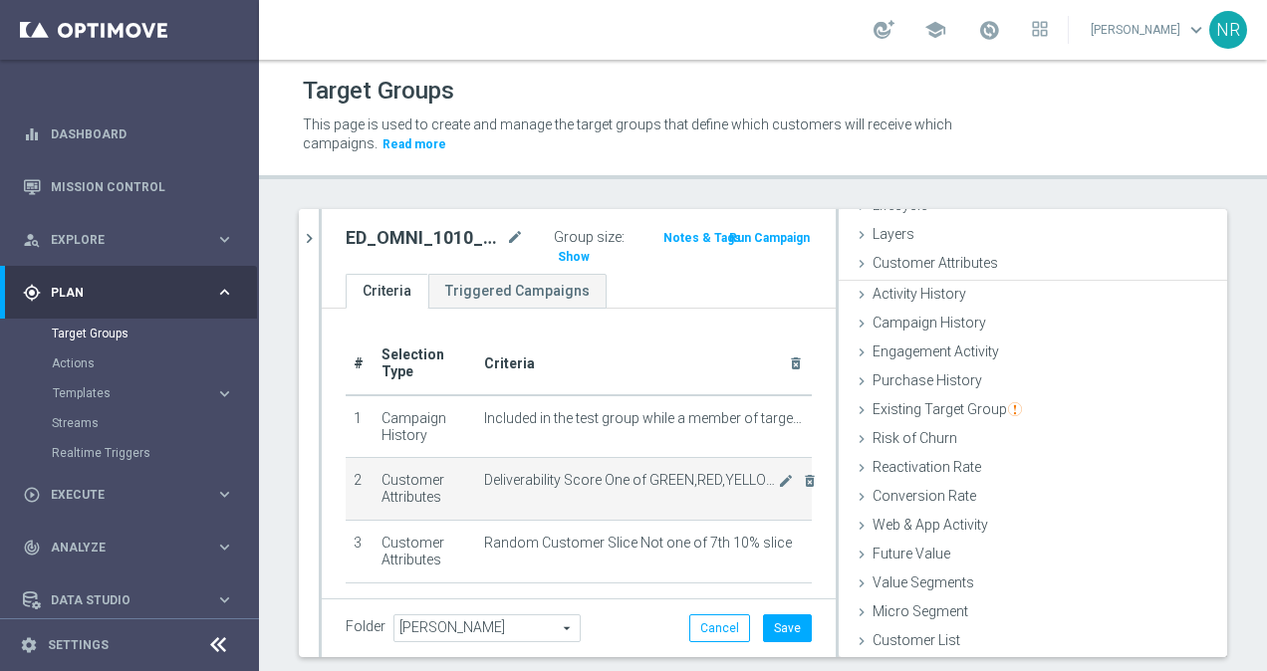
scroll to position [62, 0]
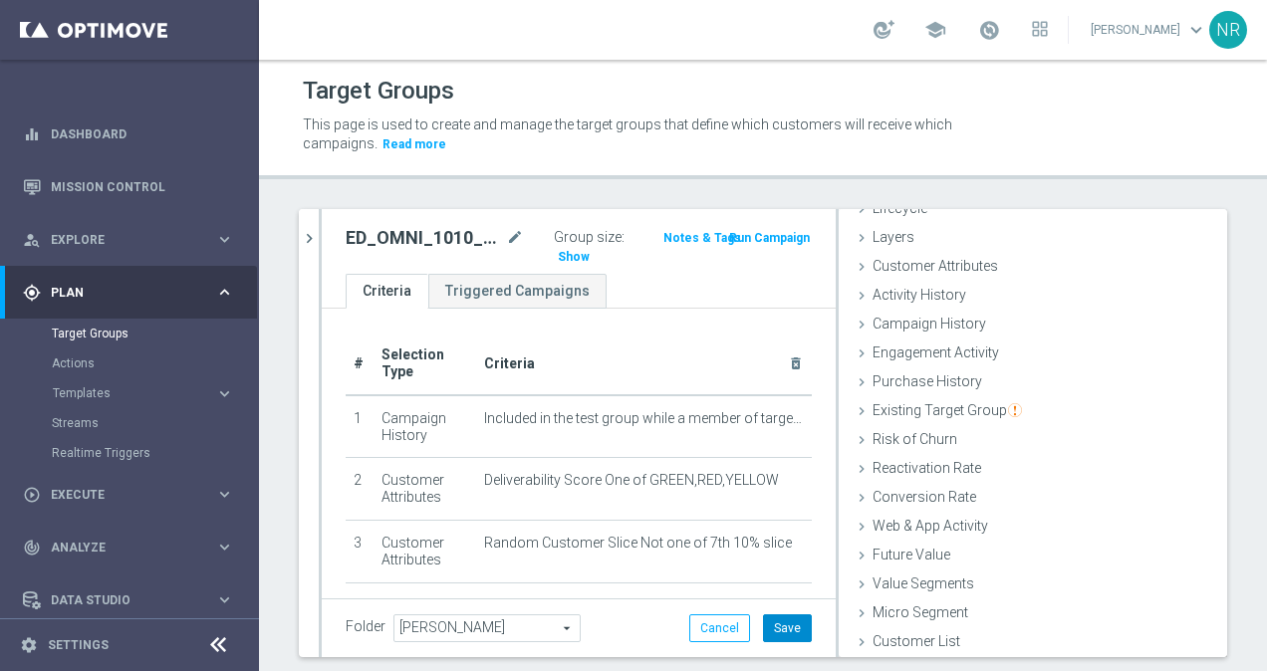
click at [765, 632] on button "Save" at bounding box center [787, 629] width 49 height 28
click at [590, 250] on span "Show" at bounding box center [574, 257] width 32 height 14
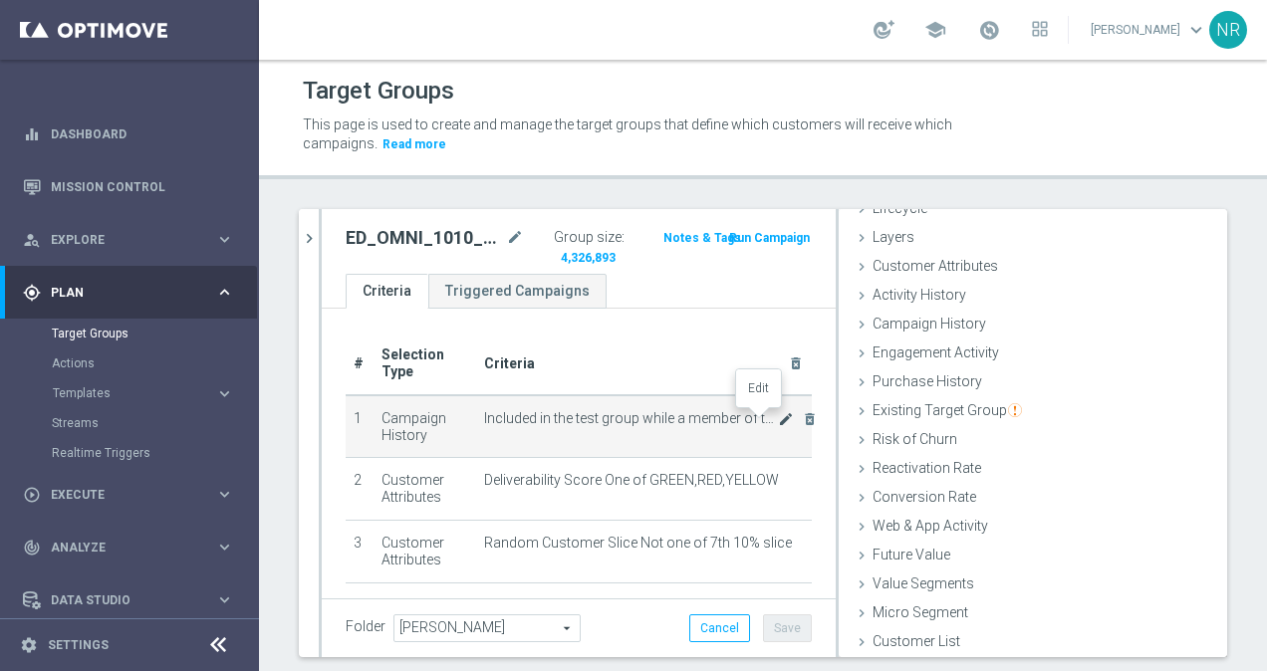
click at [778, 420] on icon "mode_edit" at bounding box center [786, 419] width 16 height 16
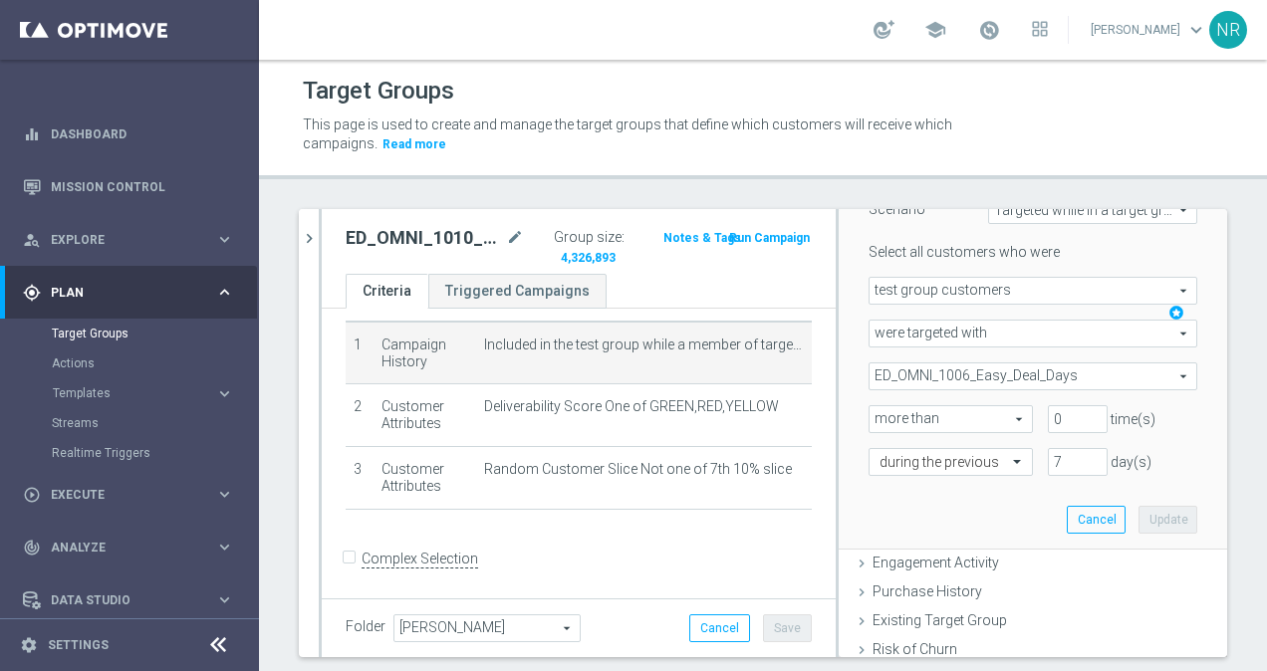
scroll to position [240, 0]
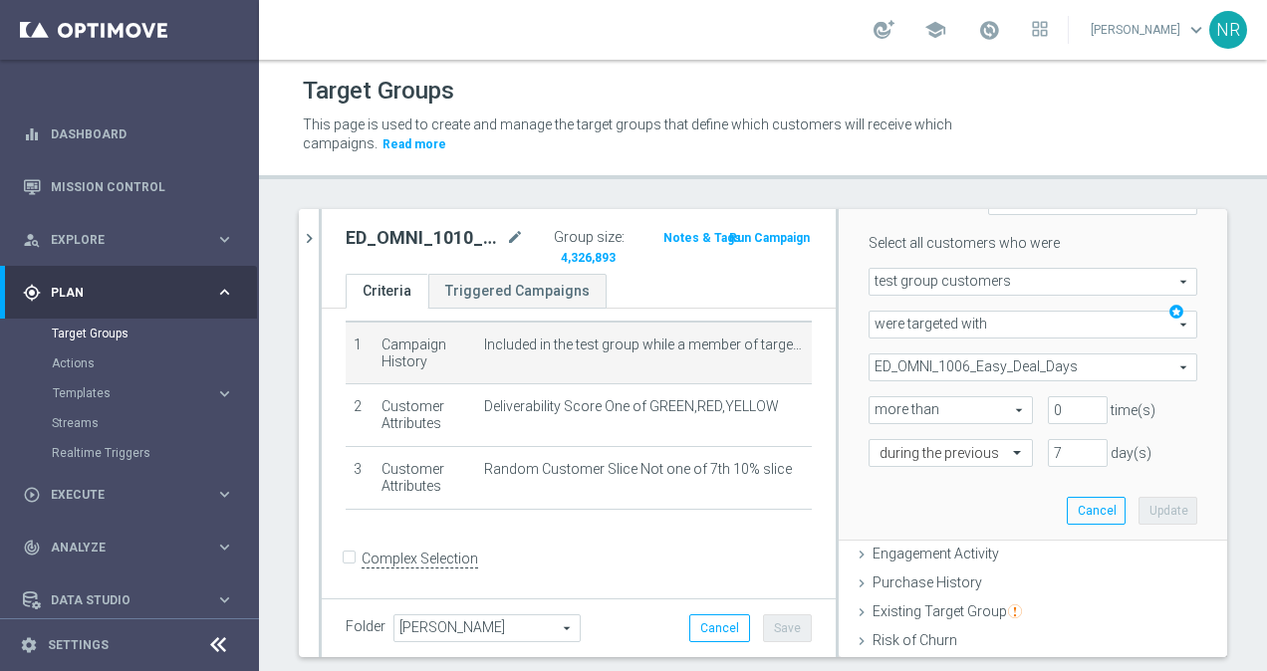
click at [320, 225] on div at bounding box center [320, 433] width 3 height 448
click at [314, 225] on button "chevron_right" at bounding box center [309, 238] width 20 height 59
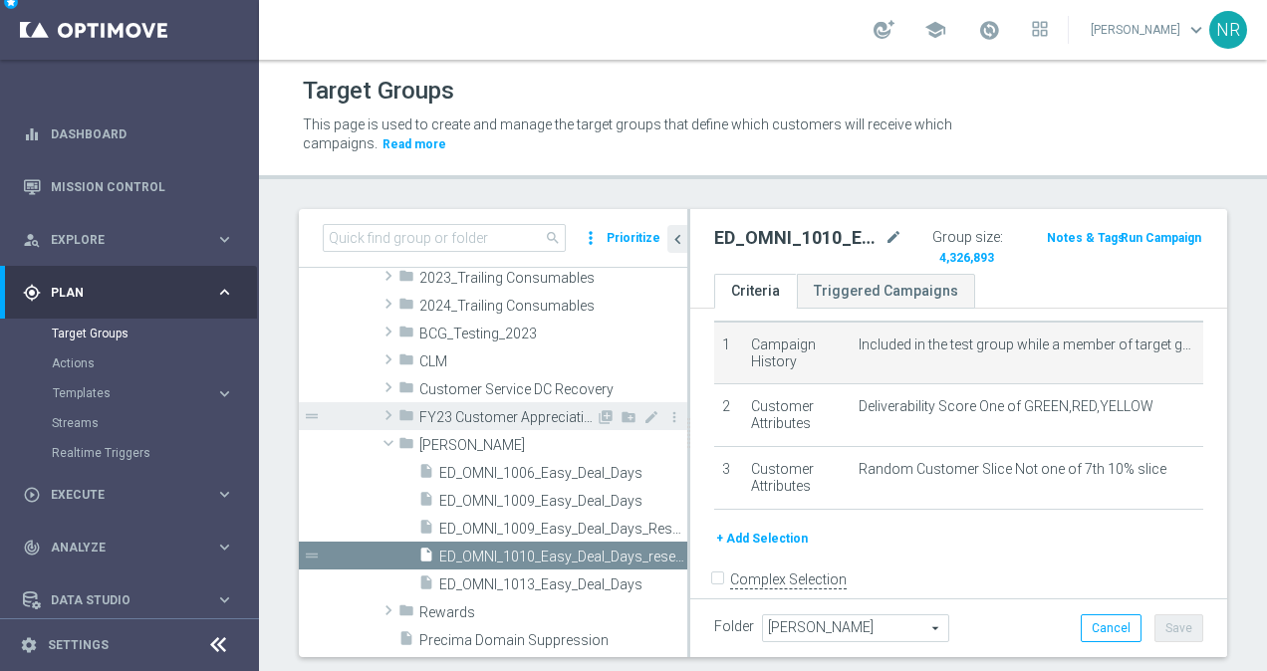
scroll to position [95, 0]
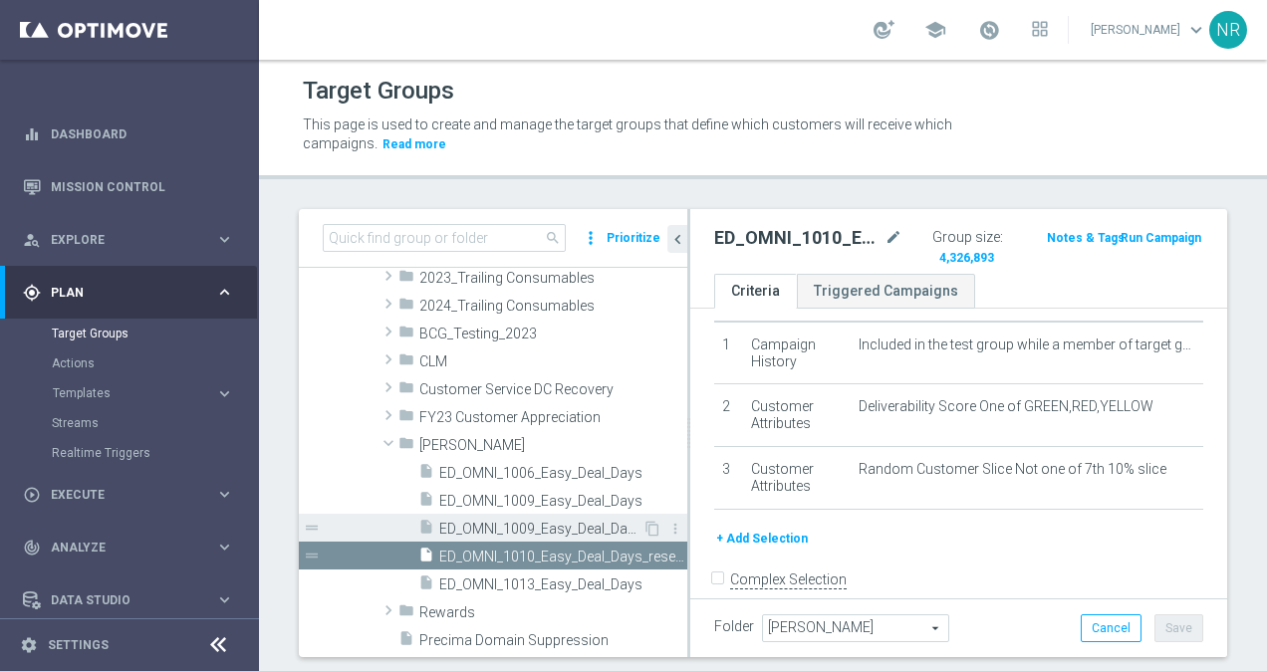
click at [568, 516] on div "insert_drive_file ED_OMNI_1009_Easy_Deal_Days_Resend" at bounding box center [530, 528] width 224 height 28
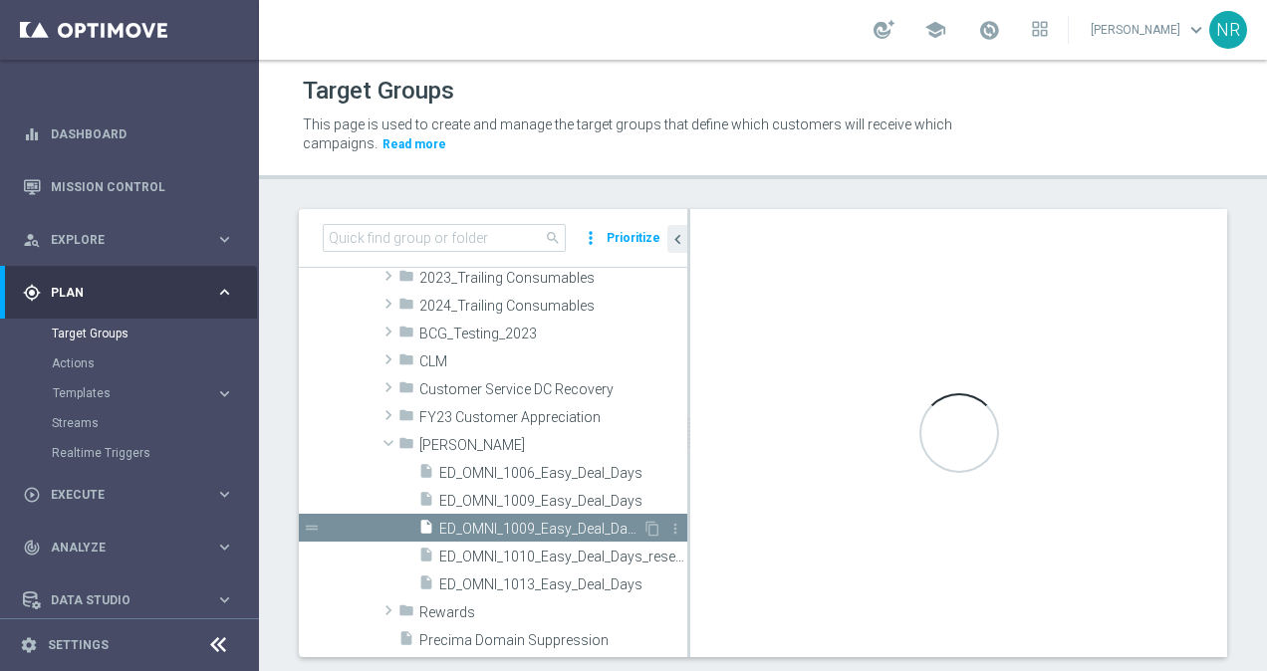
scroll to position [298, 0]
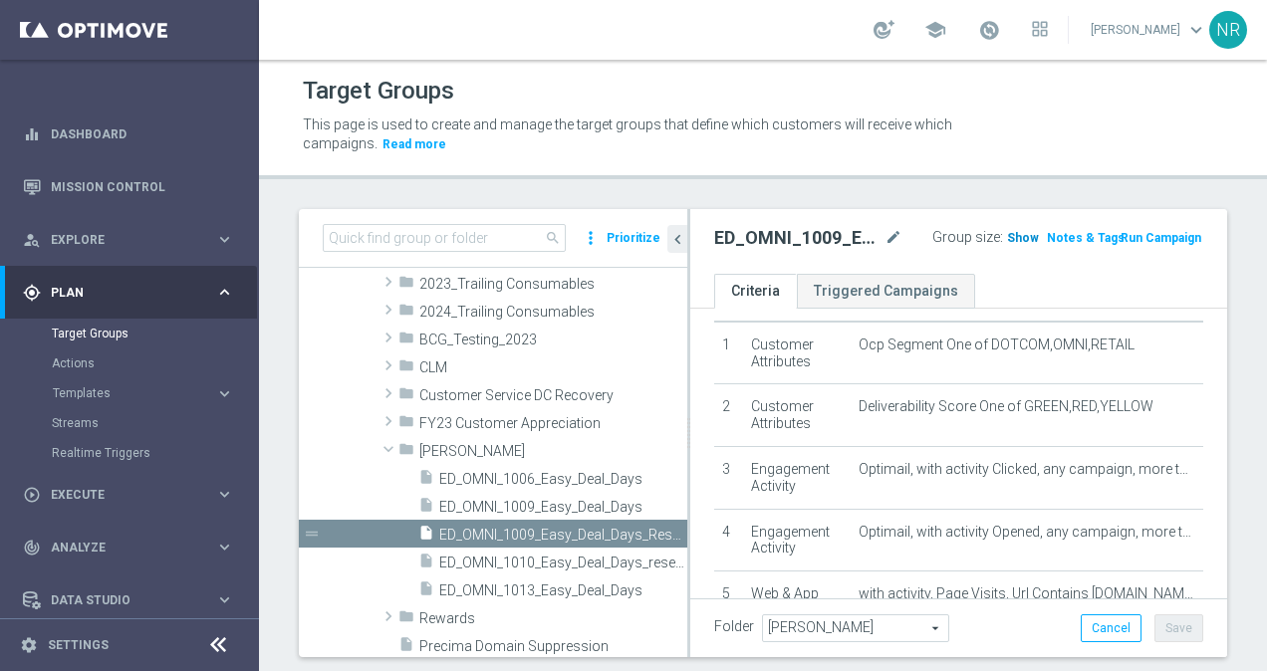
click at [1007, 232] on span "Show" at bounding box center [1023, 238] width 32 height 14
click at [557, 562] on span "ED_OMNI_1010_Easy_Deal_Days_resend" at bounding box center [540, 563] width 203 height 17
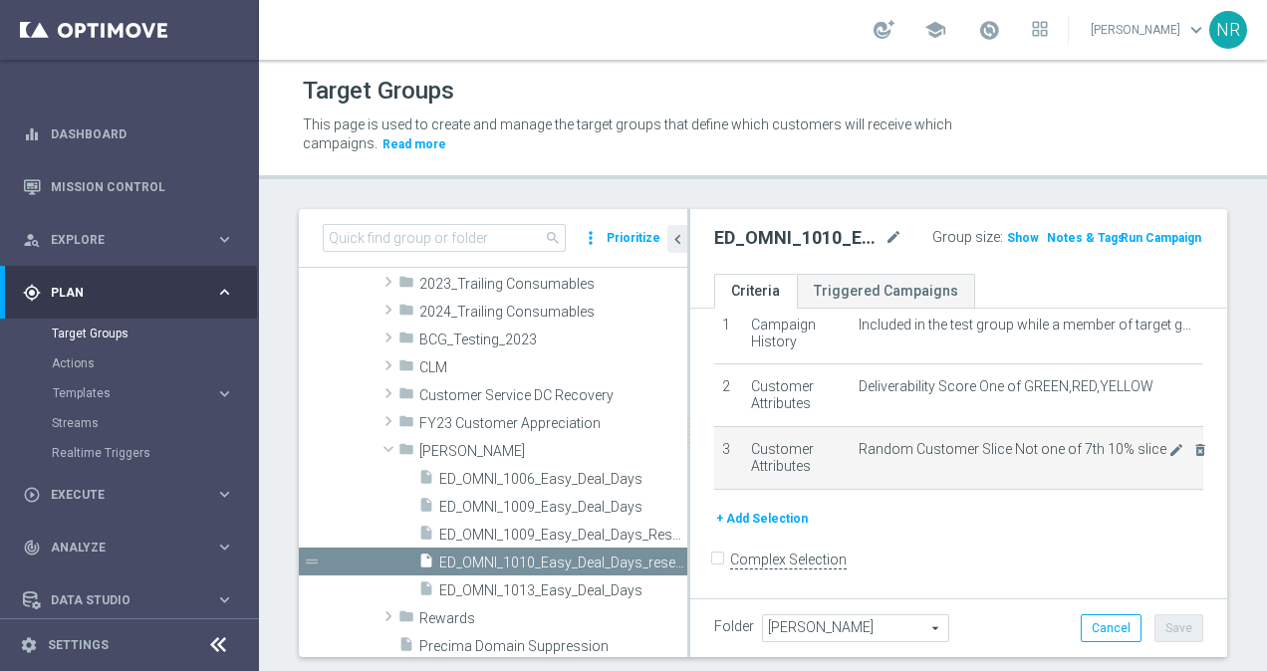
scroll to position [76, 0]
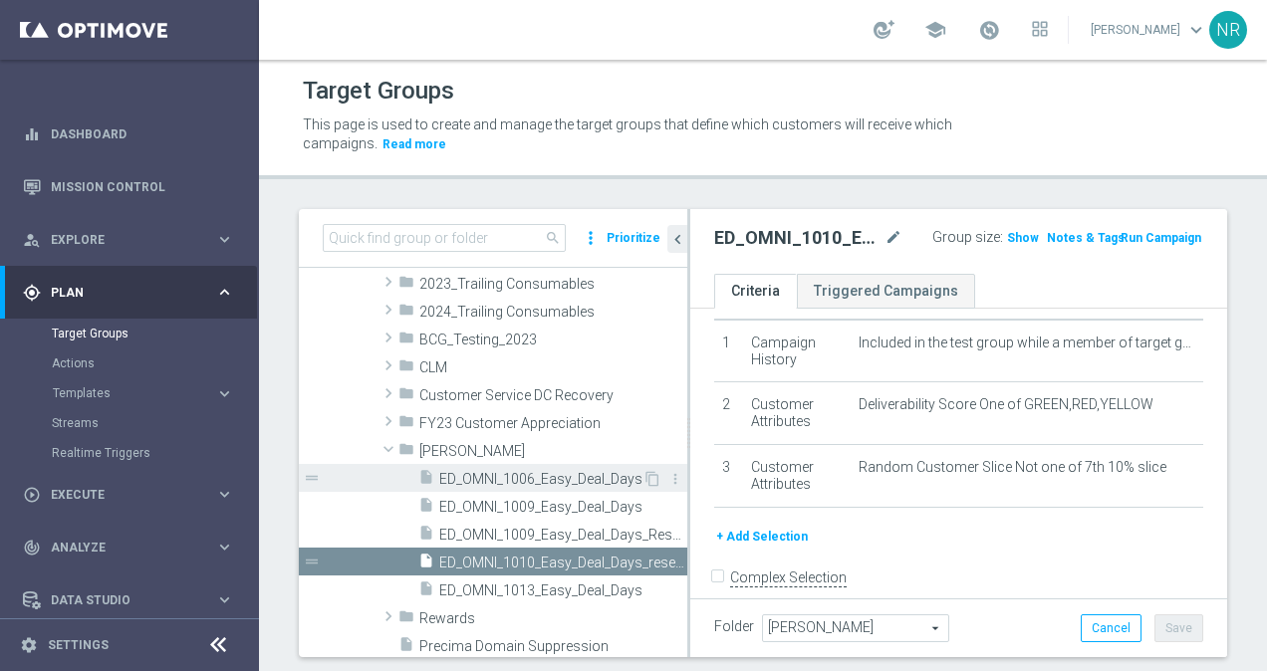
click at [531, 479] on span "ED_OMNI_1006_Easy_Deal_Days" at bounding box center [540, 479] width 203 height 17
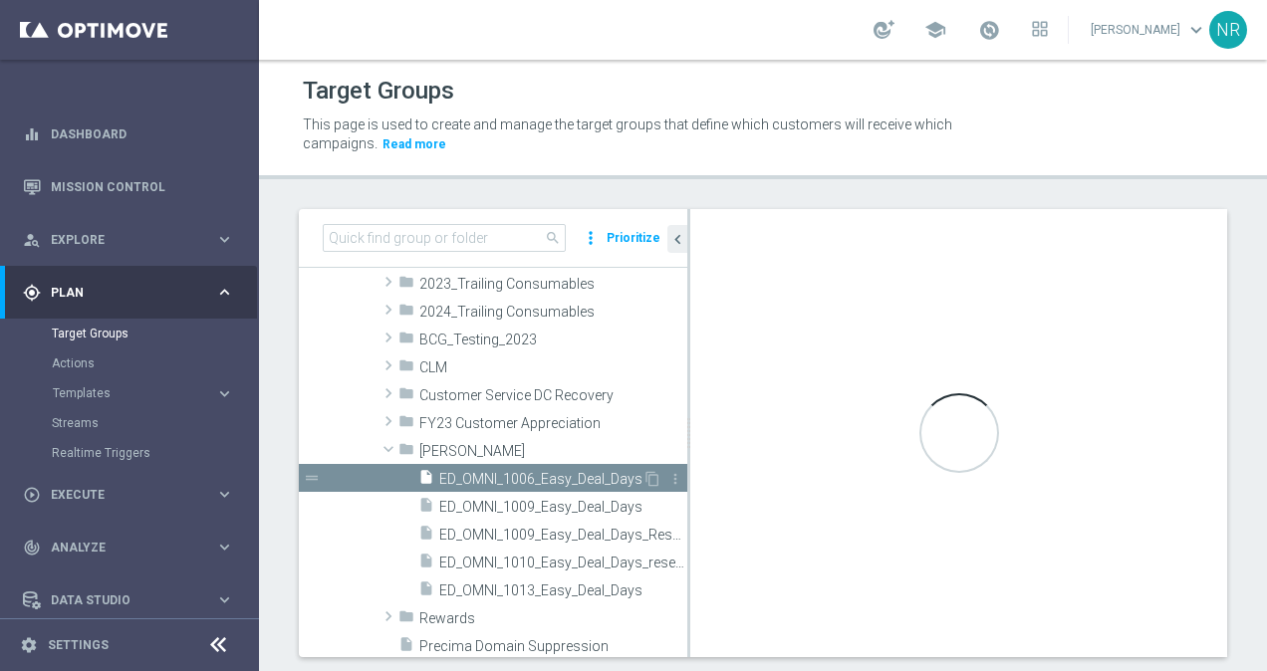
checkbox input "true"
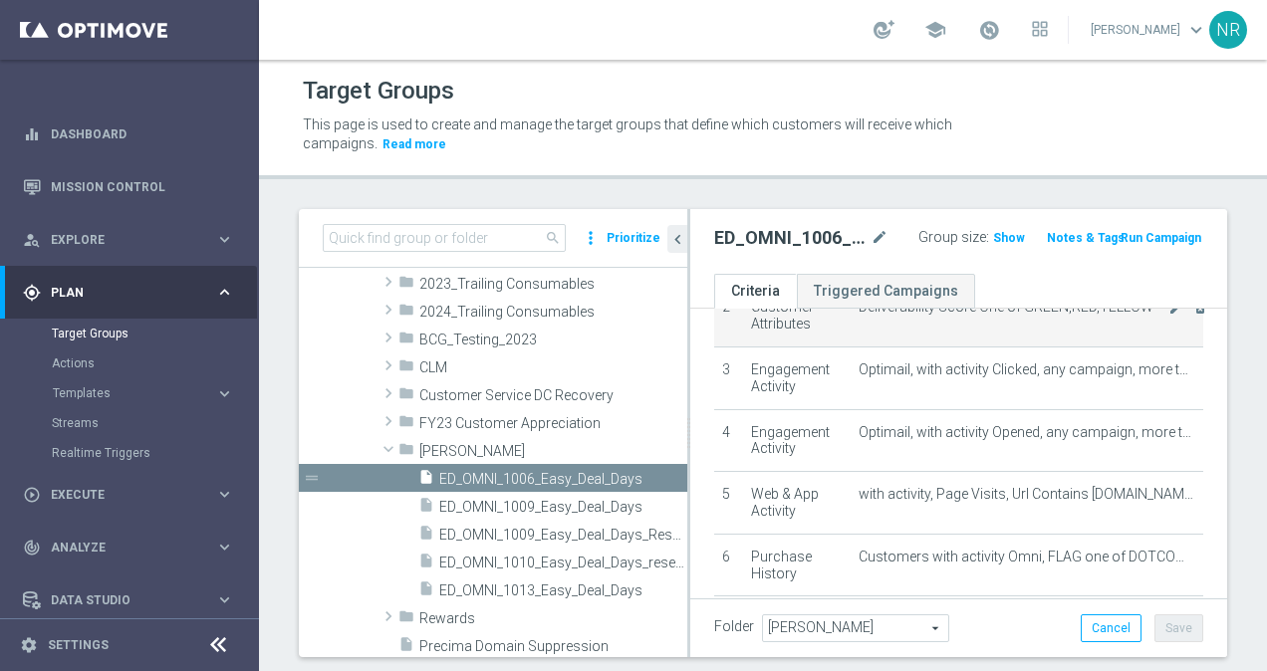
scroll to position [175, 0]
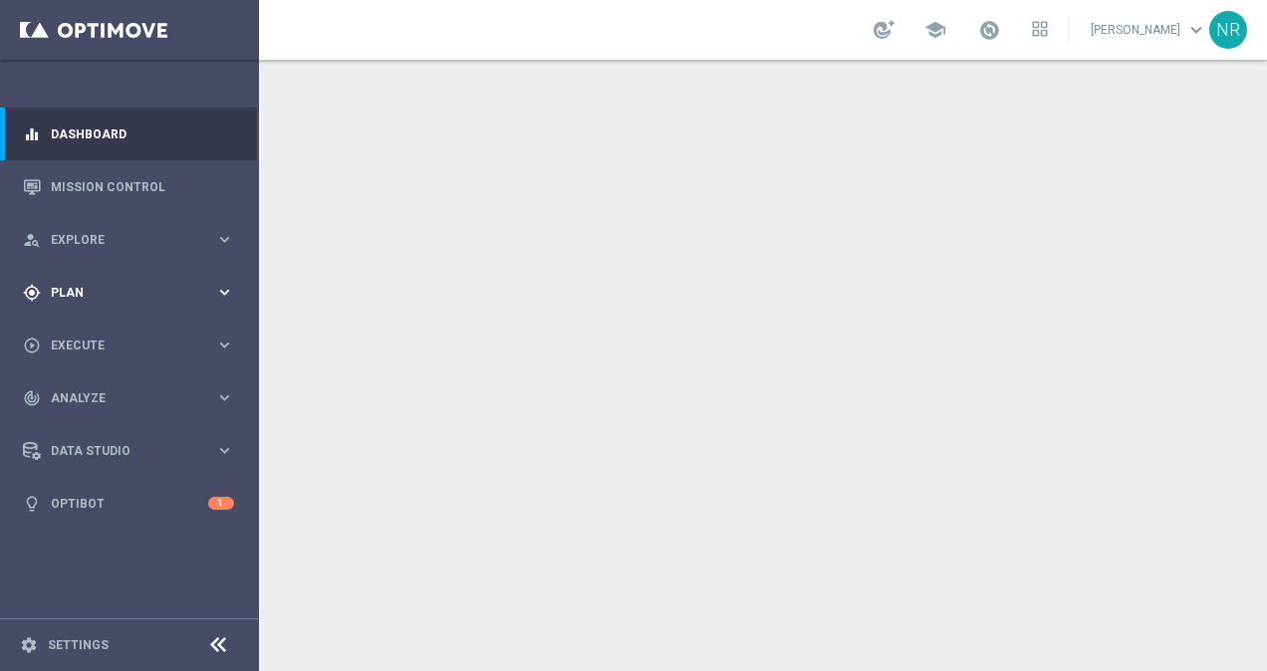
click at [110, 300] on div "gps_fixed Plan" at bounding box center [119, 293] width 192 height 18
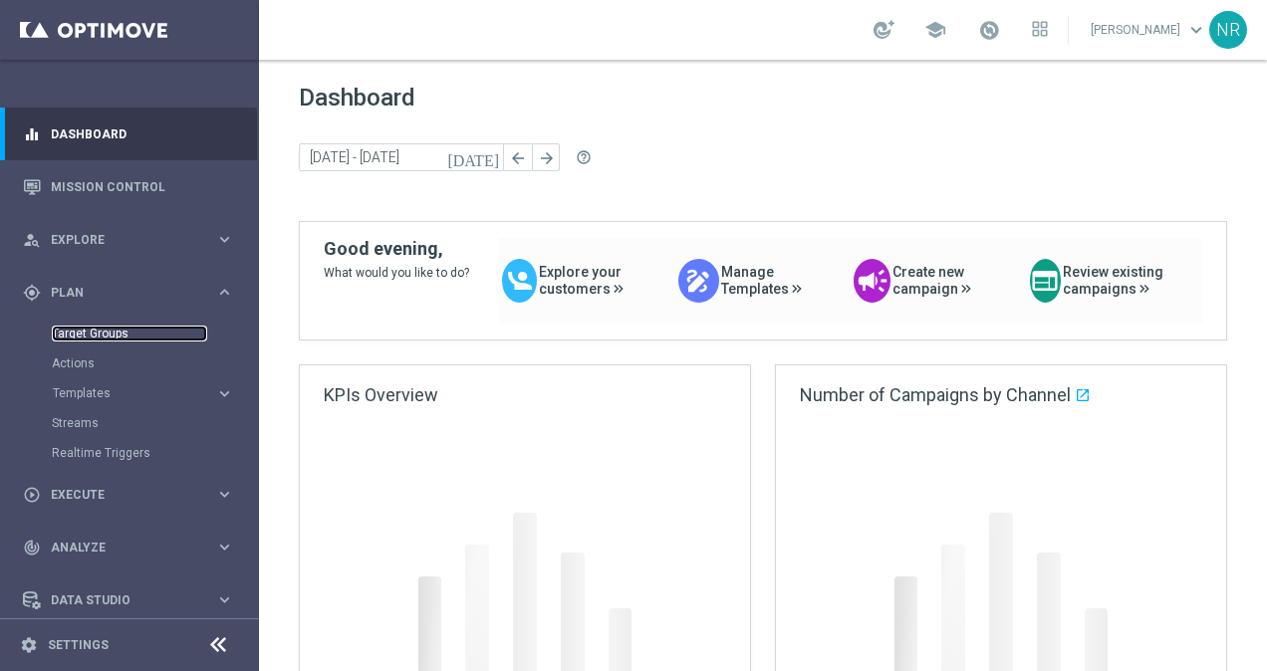
click at [98, 327] on link "Target Groups" at bounding box center [129, 334] width 155 height 16
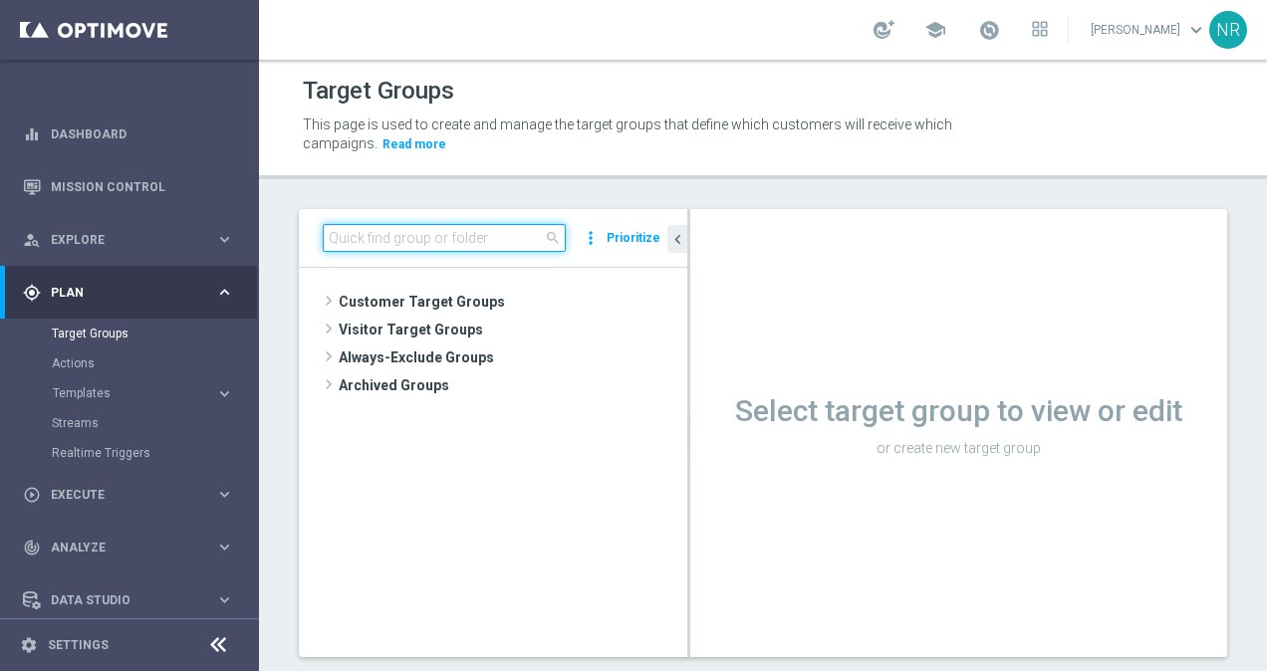
click at [406, 235] on input at bounding box center [444, 238] width 243 height 28
paste input "ED_OMNI_1009_Easy_Deal_Days_Resend"
type input "ED_OMNI_1009_Easy_Deal_Days_Resend"
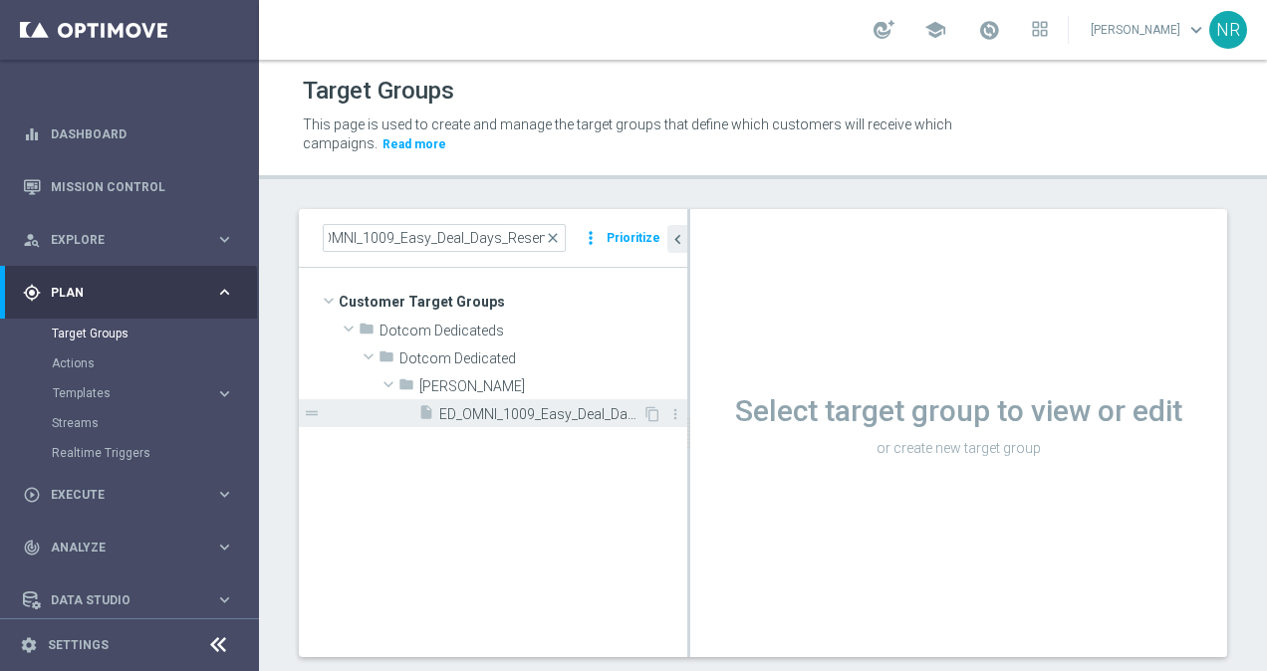
click at [503, 418] on span "ED_OMNI_1009_Easy_Deal_Days_Resend" at bounding box center [540, 414] width 203 height 17
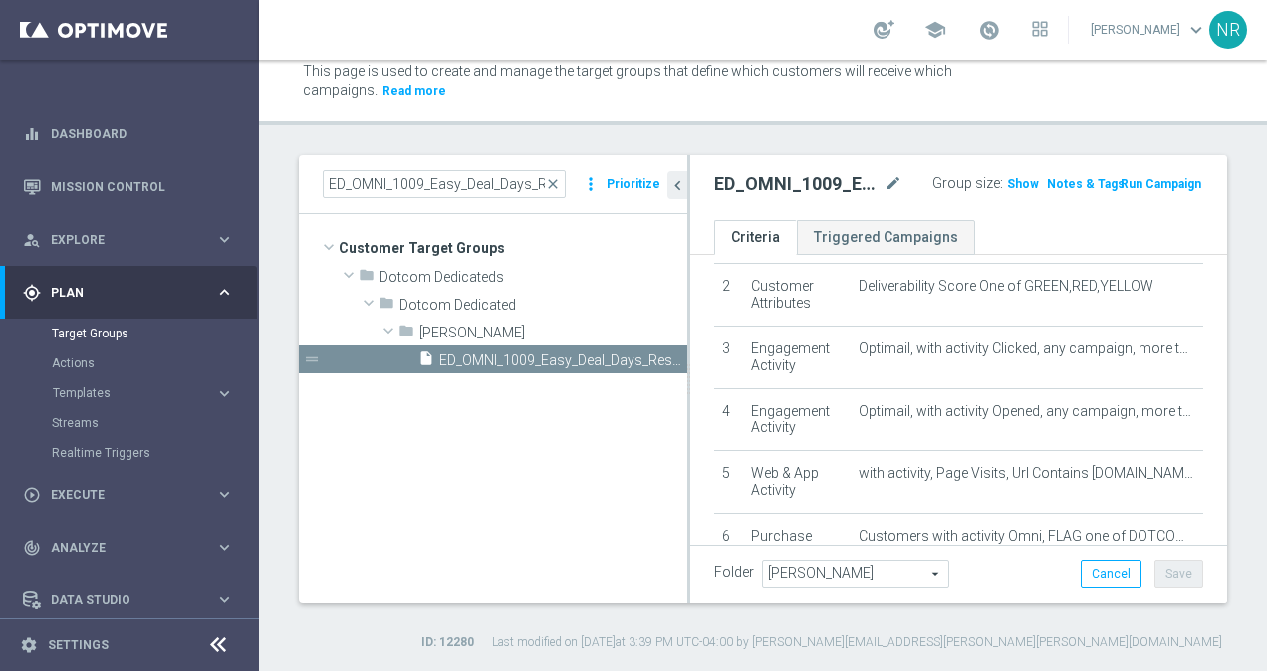
scroll to position [345, 0]
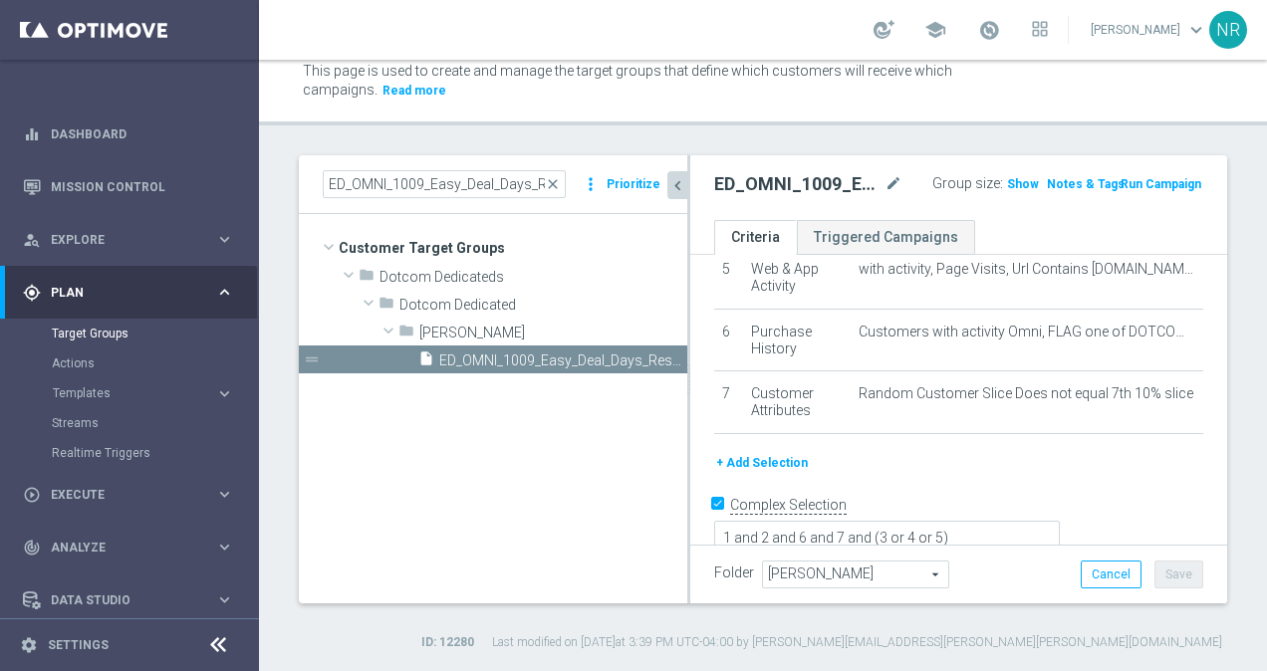
click at [673, 178] on icon "chevron_left" at bounding box center [677, 185] width 19 height 19
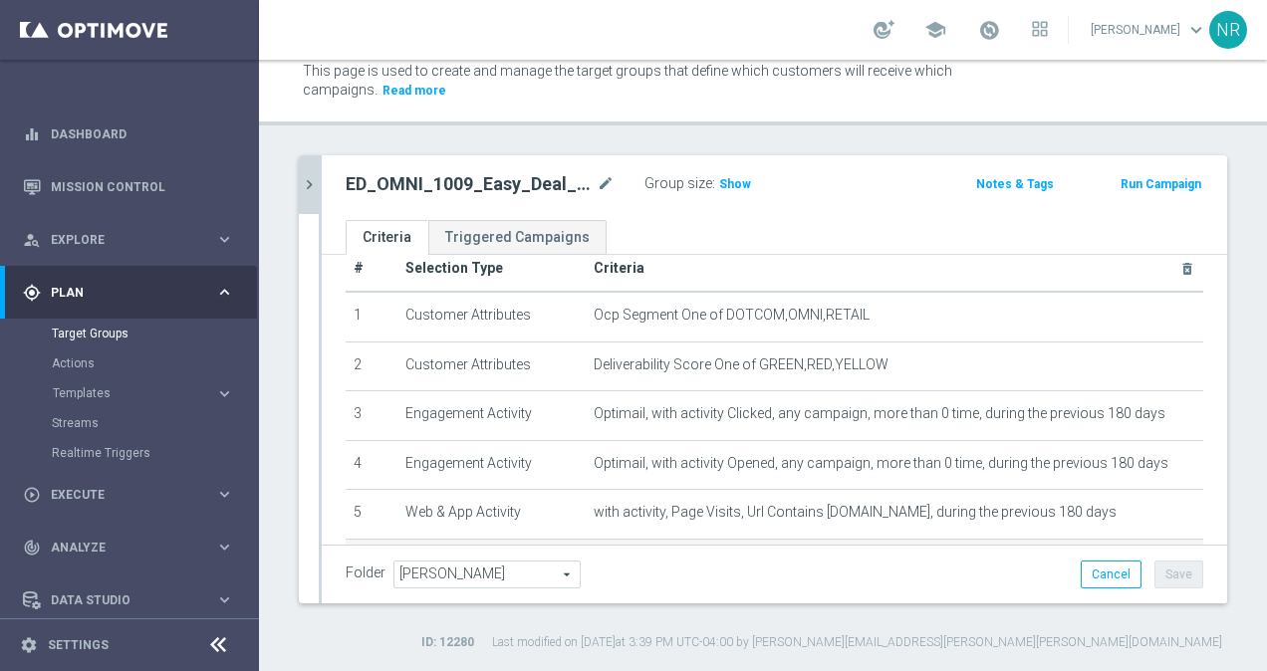
scroll to position [0, 0]
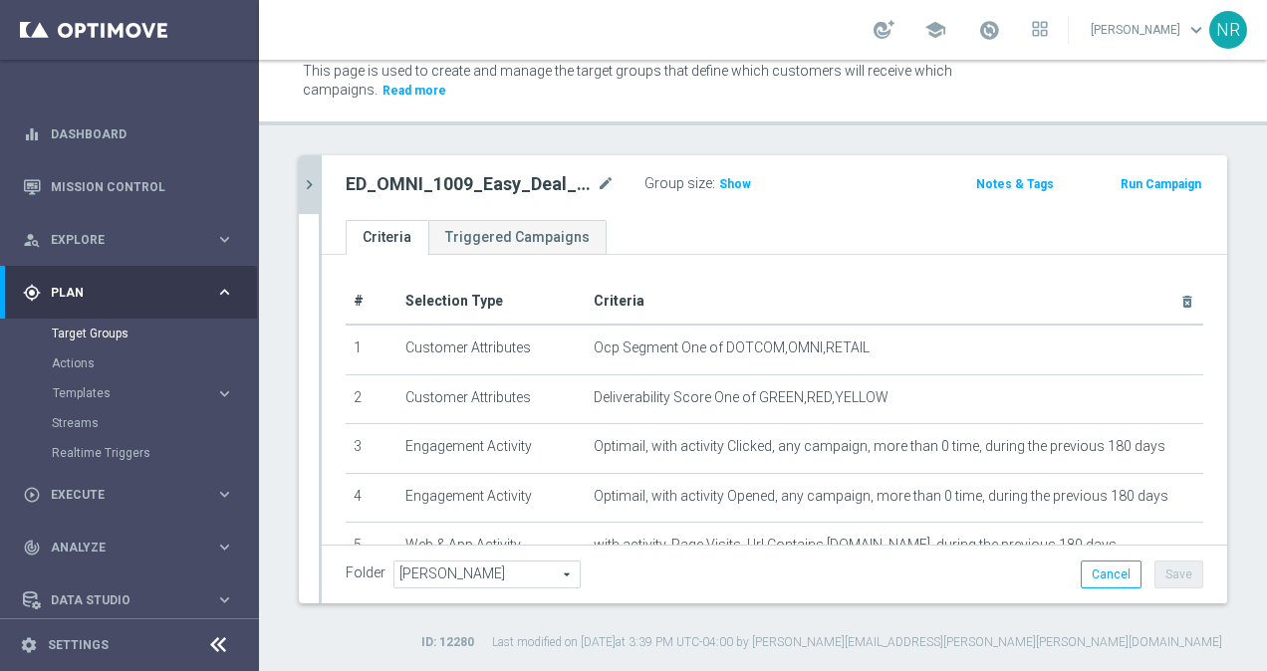
click at [311, 185] on icon "chevron_right" at bounding box center [309, 184] width 19 height 19
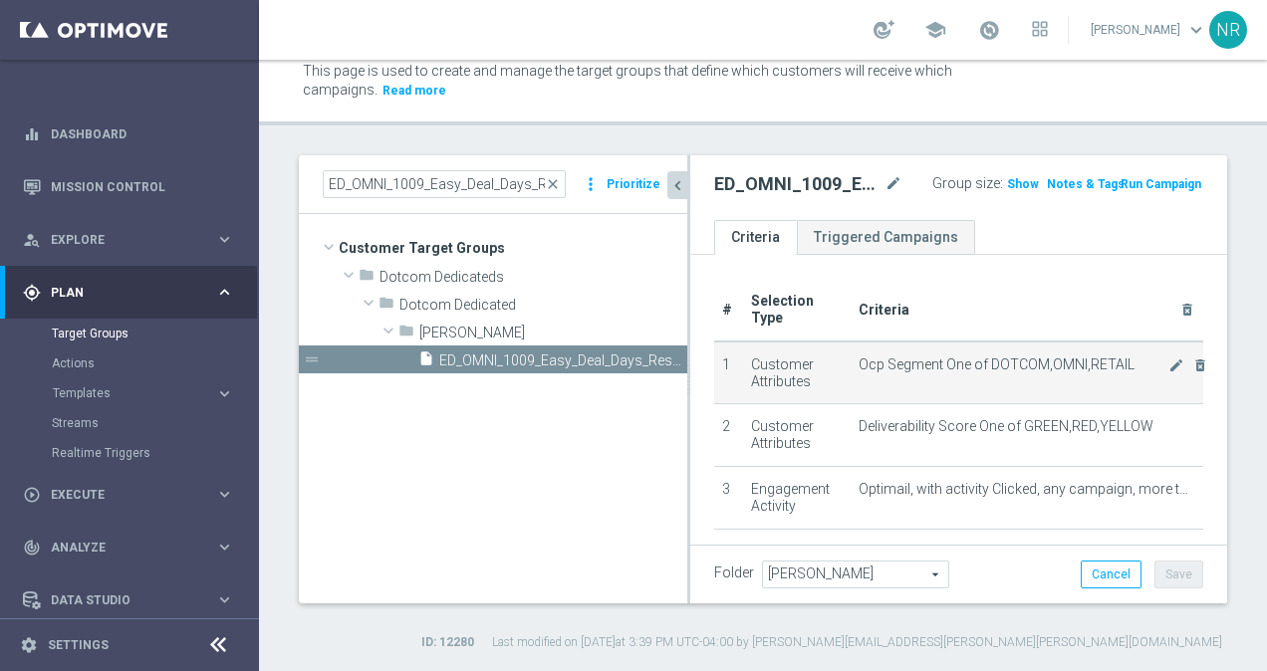
scroll to position [345, 0]
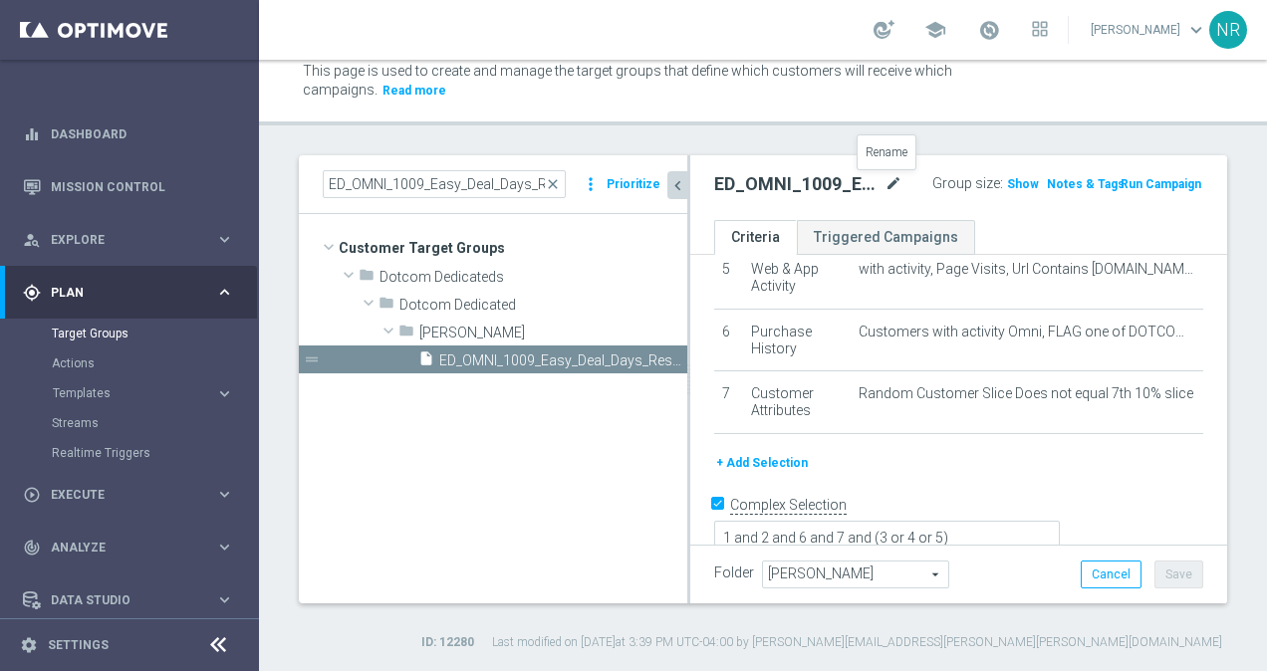
click at [885, 177] on icon "mode_edit" at bounding box center [894, 184] width 18 height 24
click at [1008, 177] on span "Show" at bounding box center [1023, 184] width 32 height 14
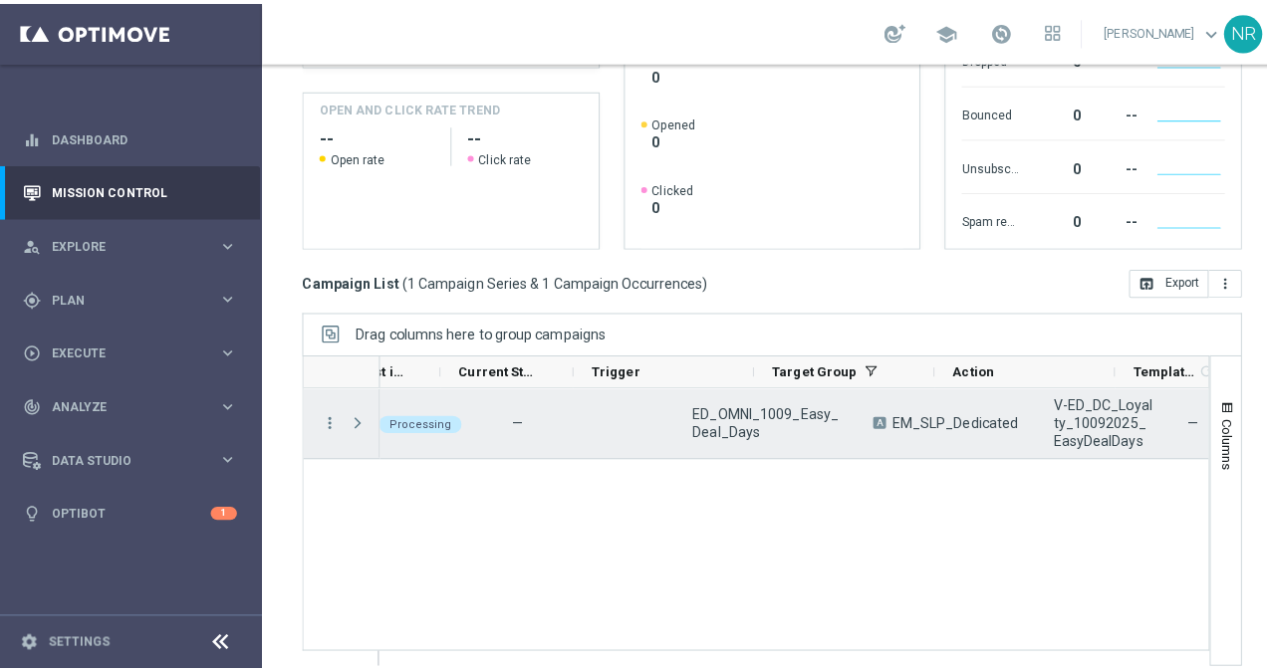
scroll to position [0, 30]
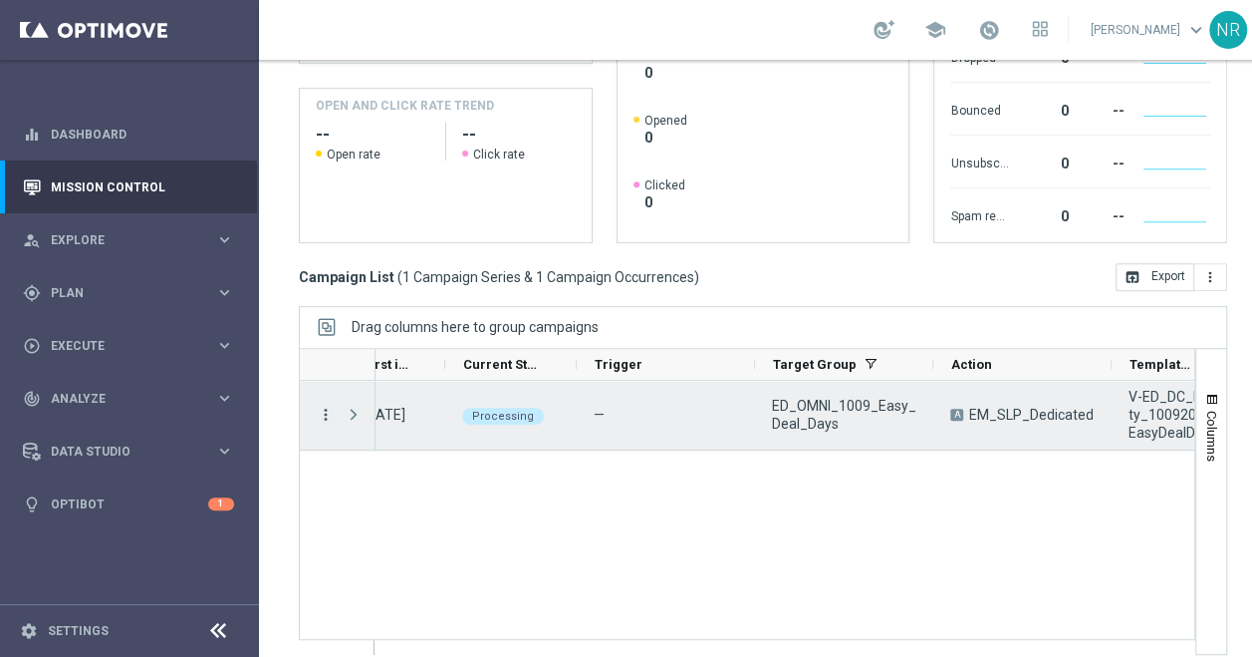
click at [323, 411] on icon "more_vert" at bounding box center [326, 414] width 18 height 18
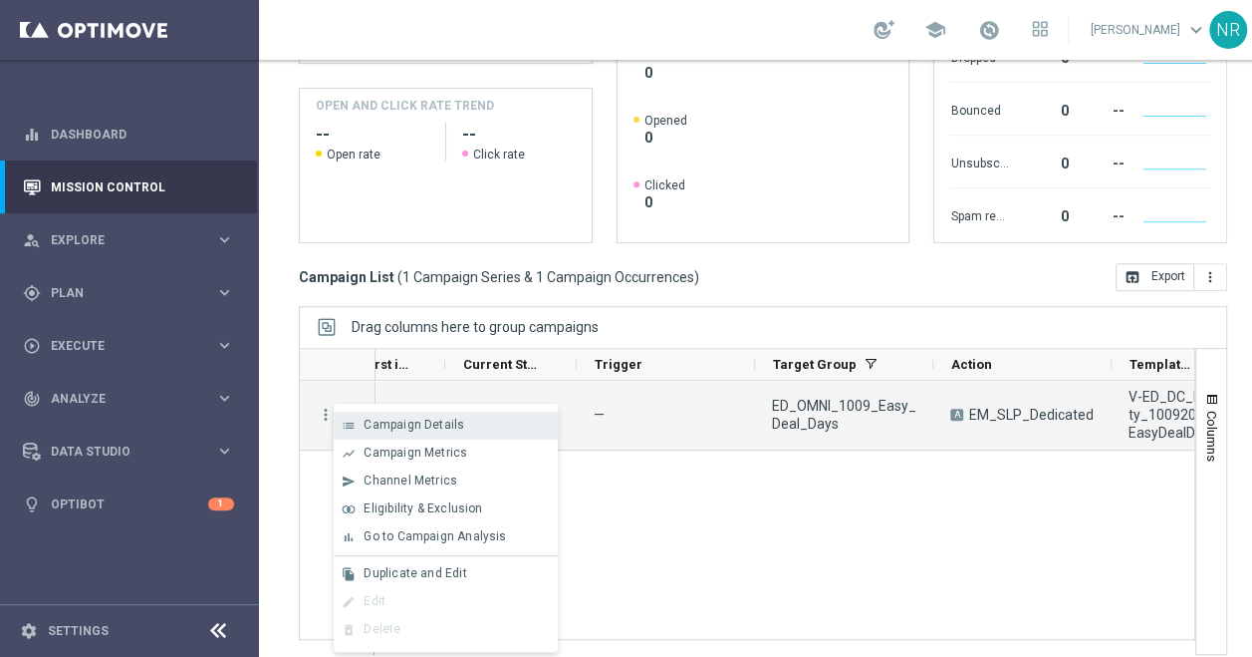
click at [391, 417] on span "Campaign Details" at bounding box center [414, 424] width 101 height 14
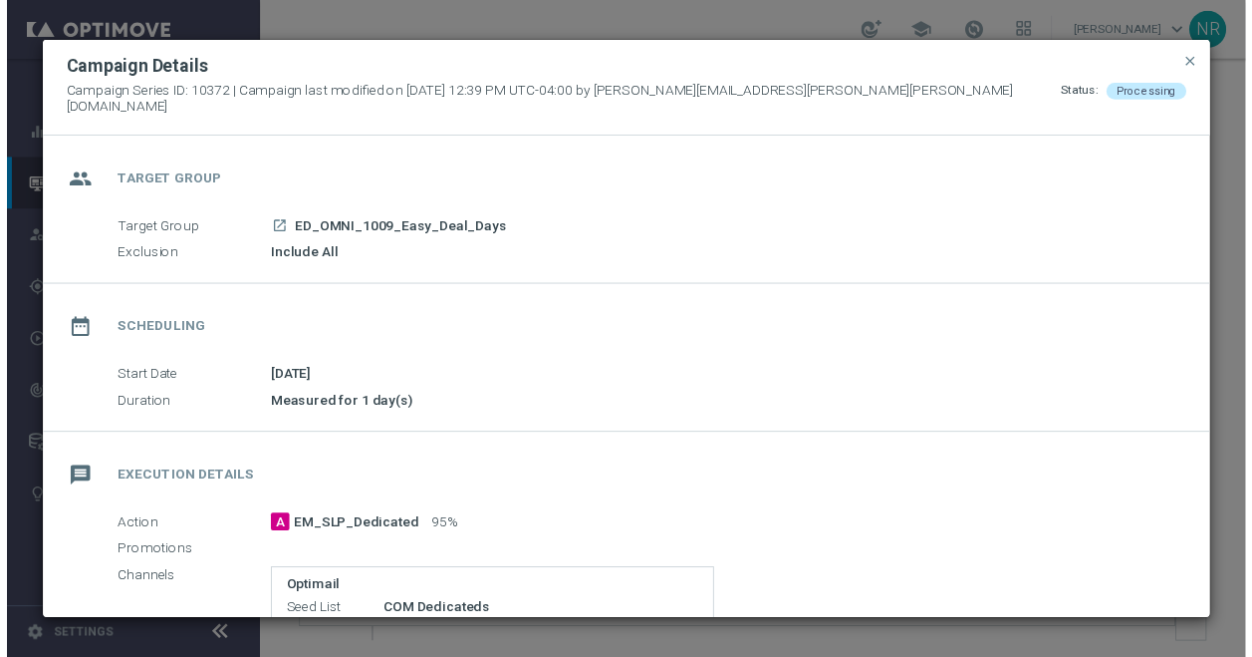
scroll to position [339, 0]
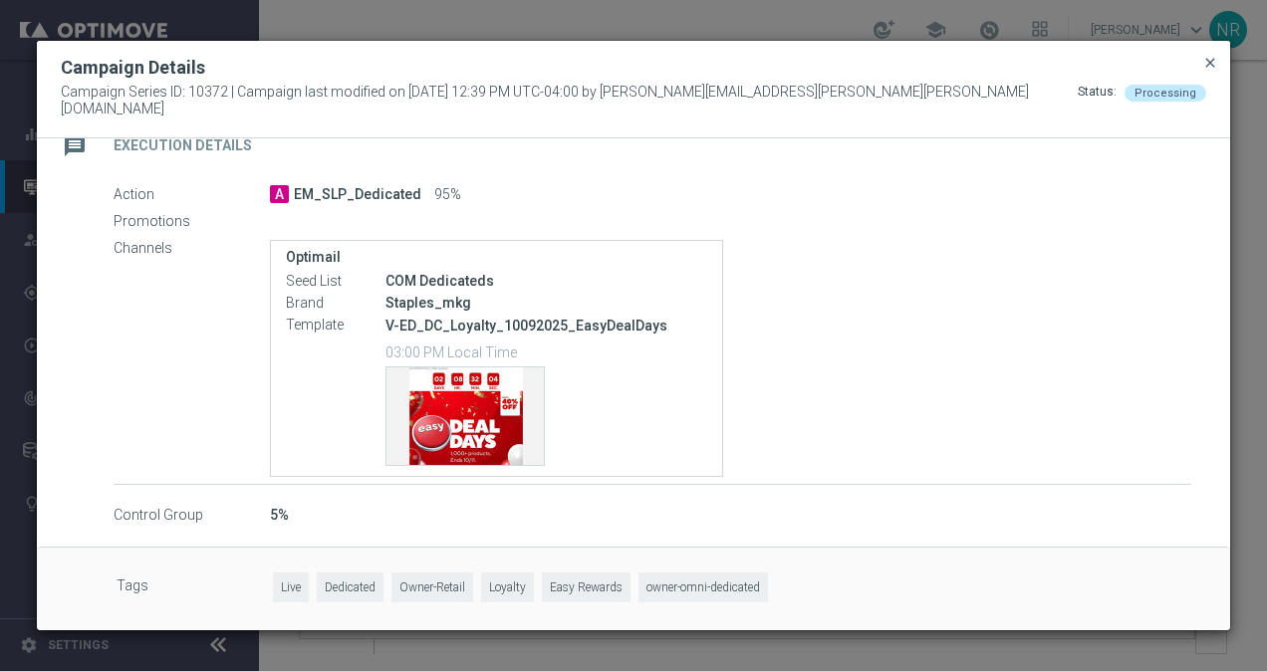
click at [1213, 69] on span "close" at bounding box center [1210, 63] width 16 height 16
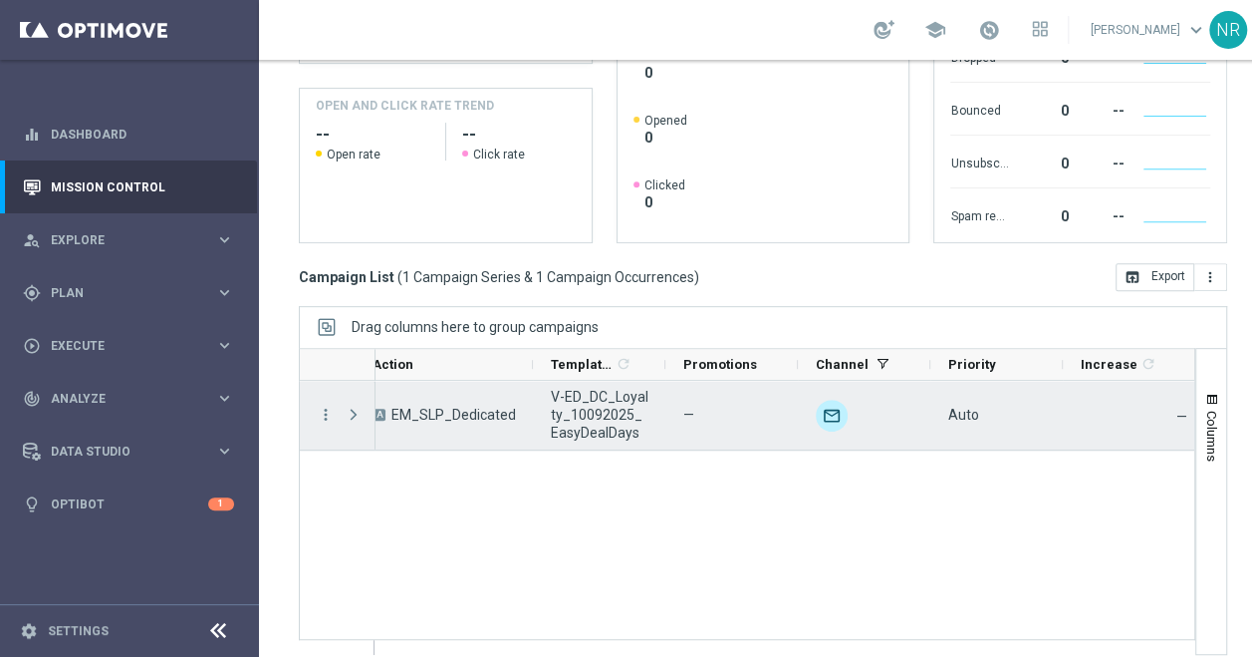
scroll to position [357, 0]
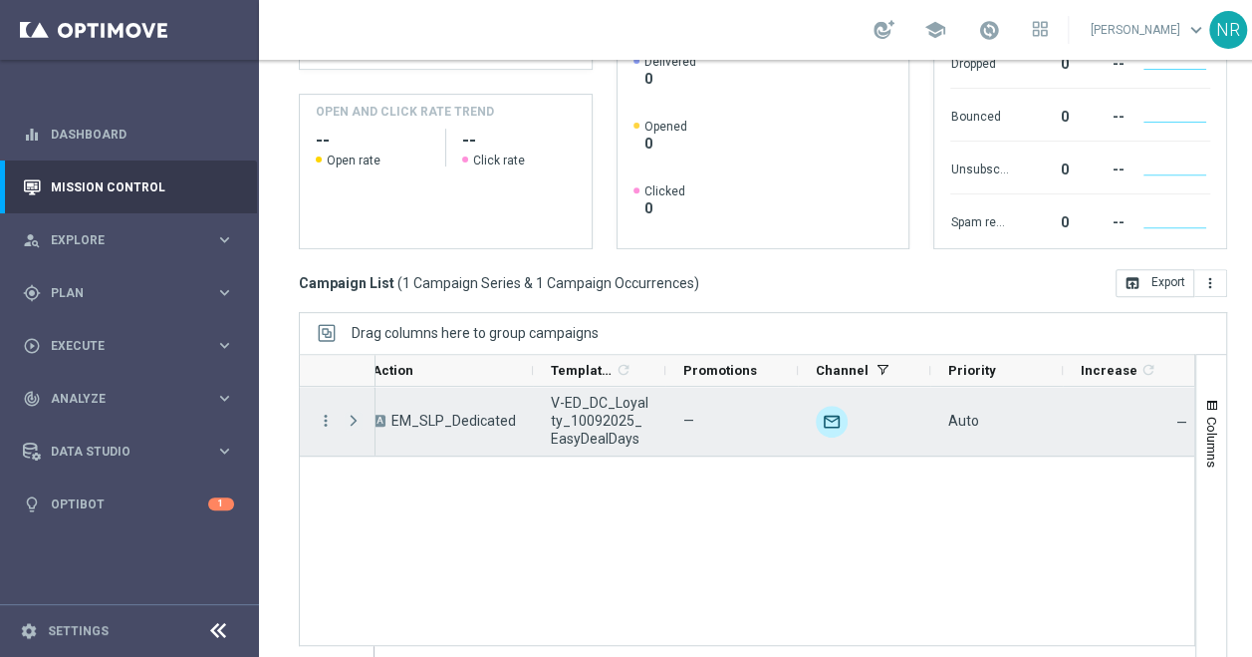
click at [359, 416] on span "Press SPACE to select this row." at bounding box center [354, 420] width 18 height 16
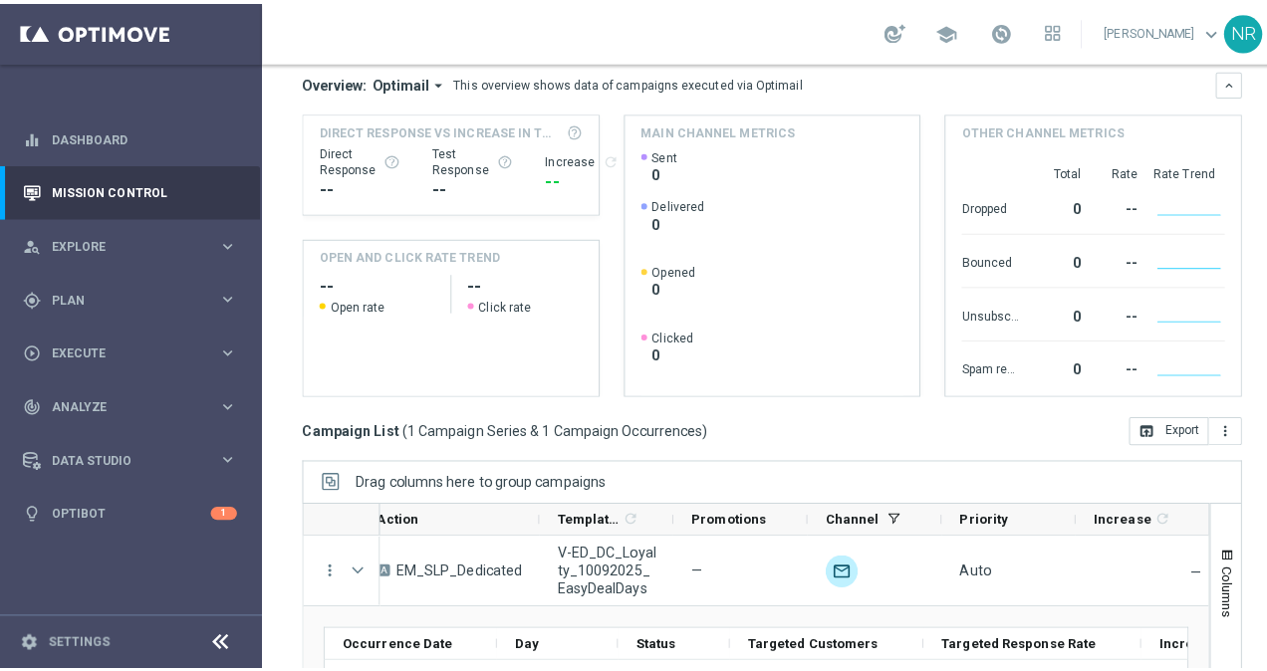
scroll to position [363, 0]
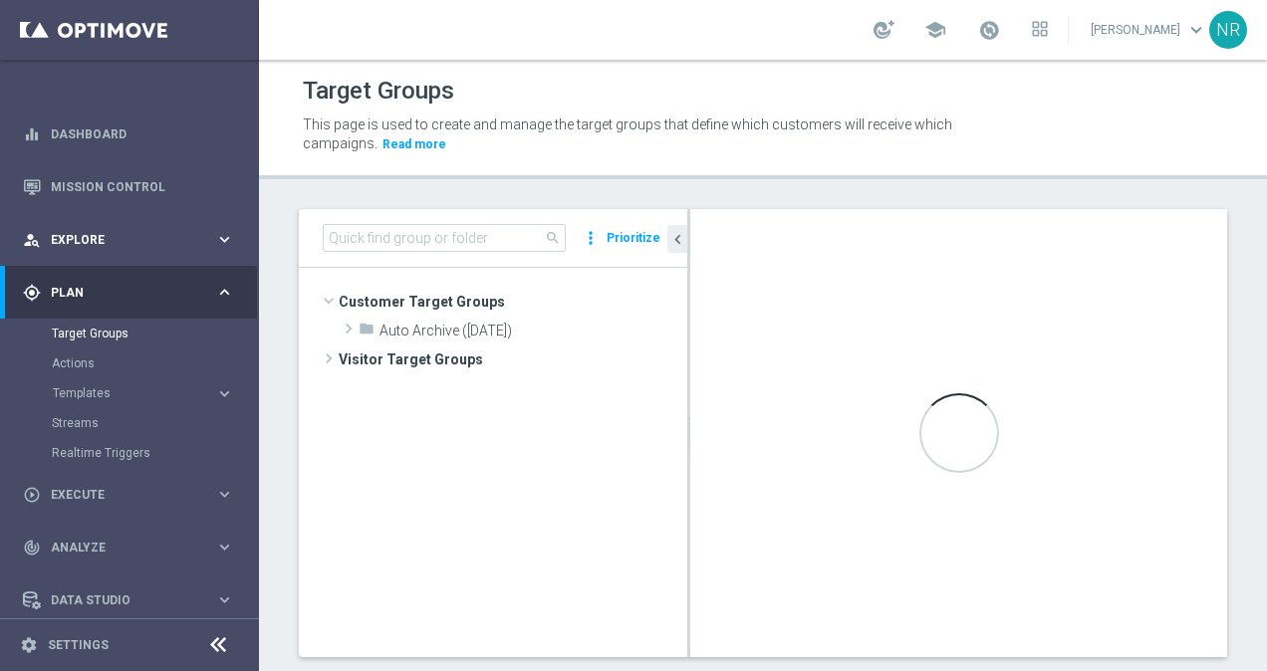
scroll to position [272, 0]
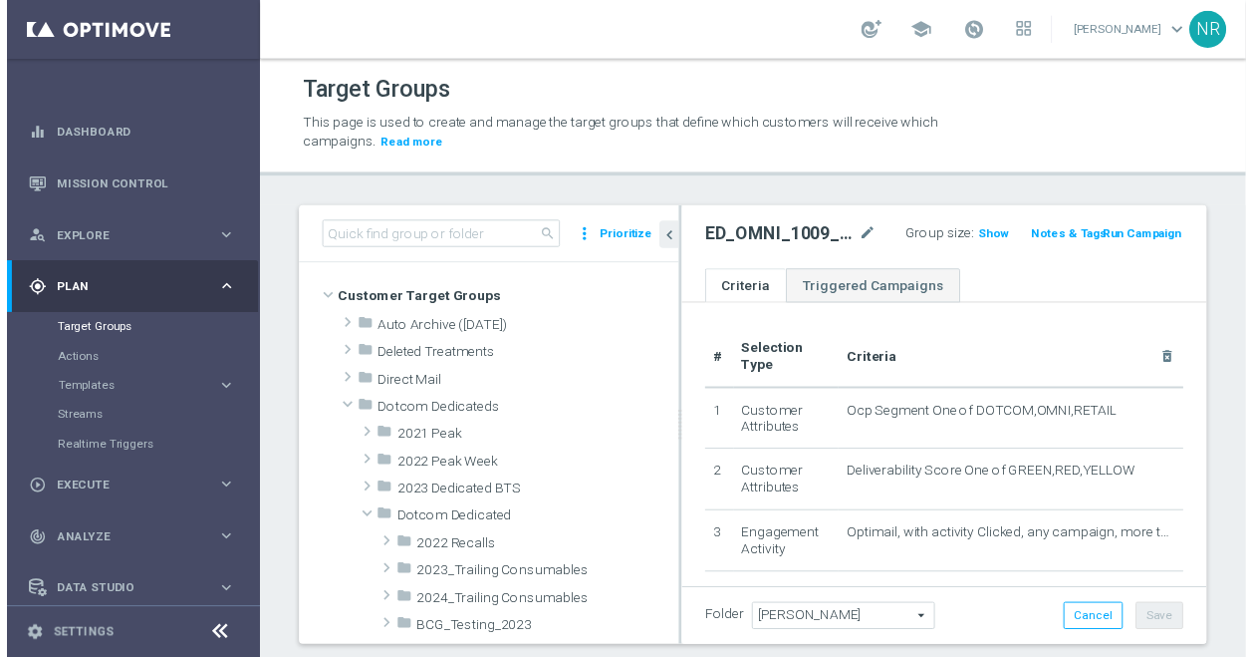
scroll to position [272, 0]
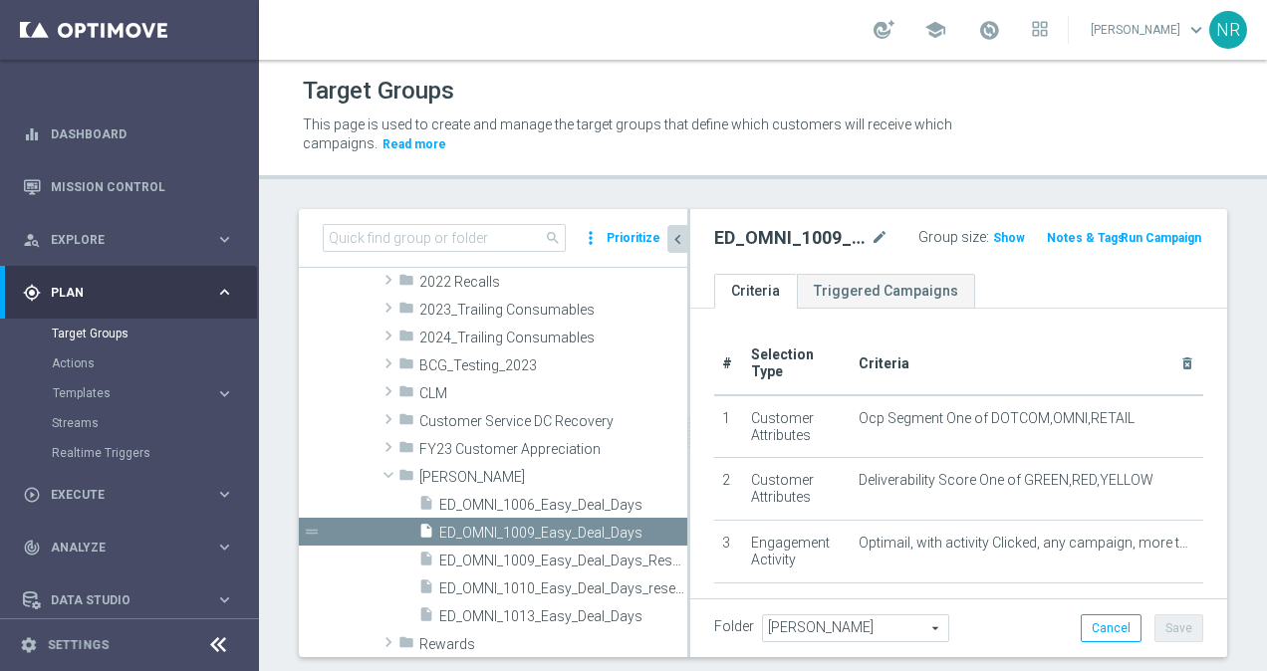
click at [682, 242] on icon "chevron_left" at bounding box center [677, 239] width 19 height 19
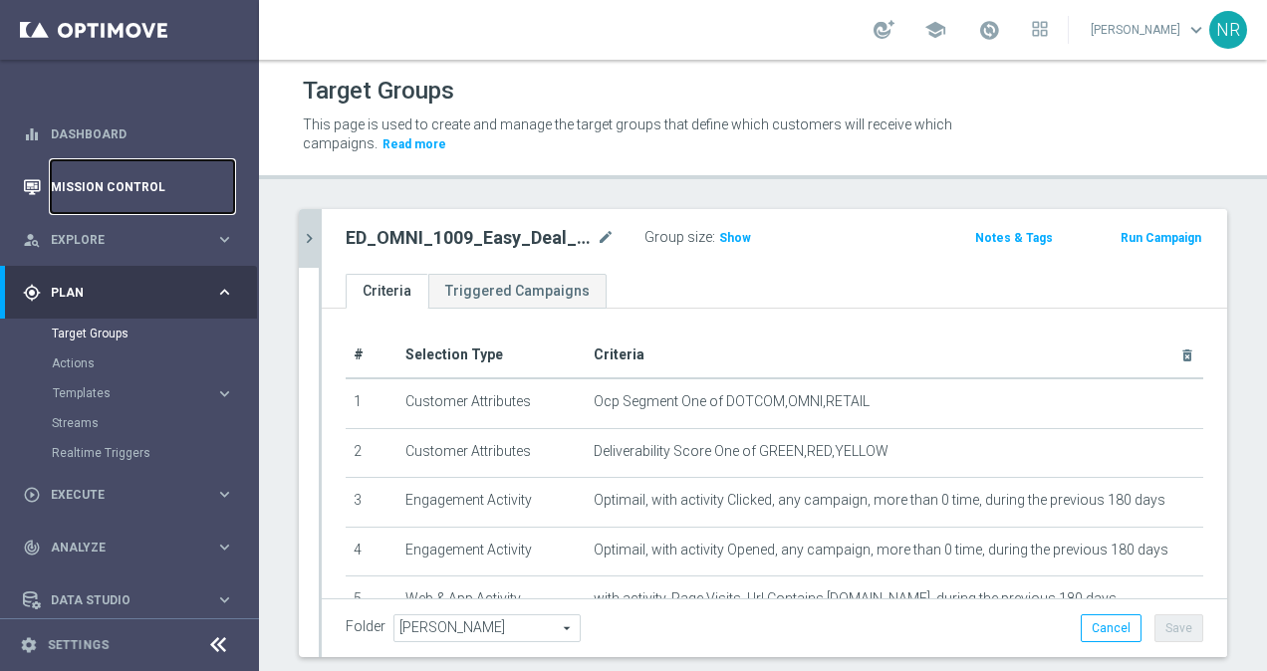
click at [112, 197] on link "Mission Control" at bounding box center [142, 186] width 183 height 53
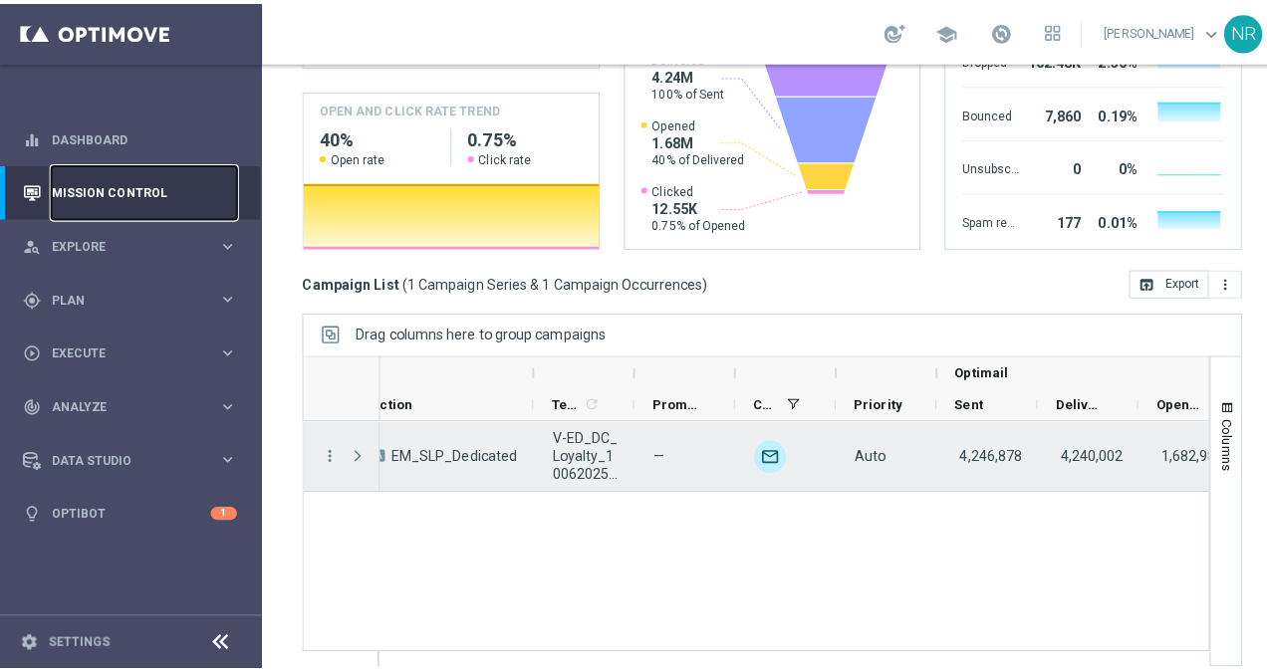
scroll to position [0, 584]
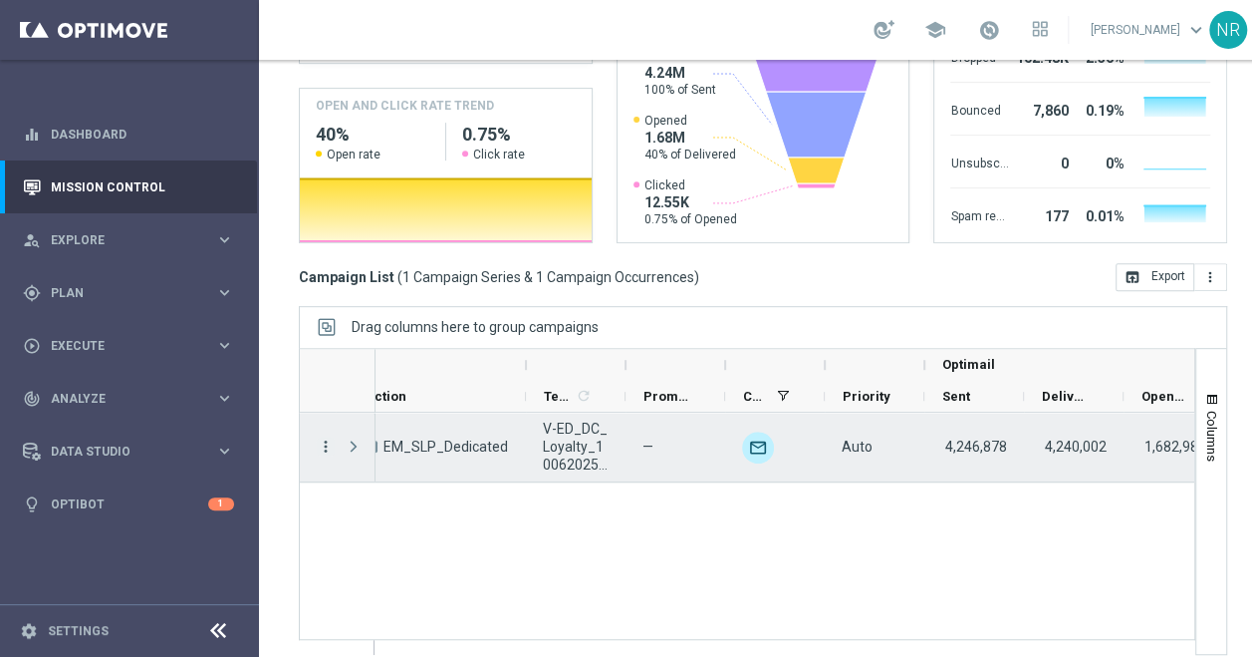
click at [321, 437] on icon "more_vert" at bounding box center [326, 446] width 18 height 18
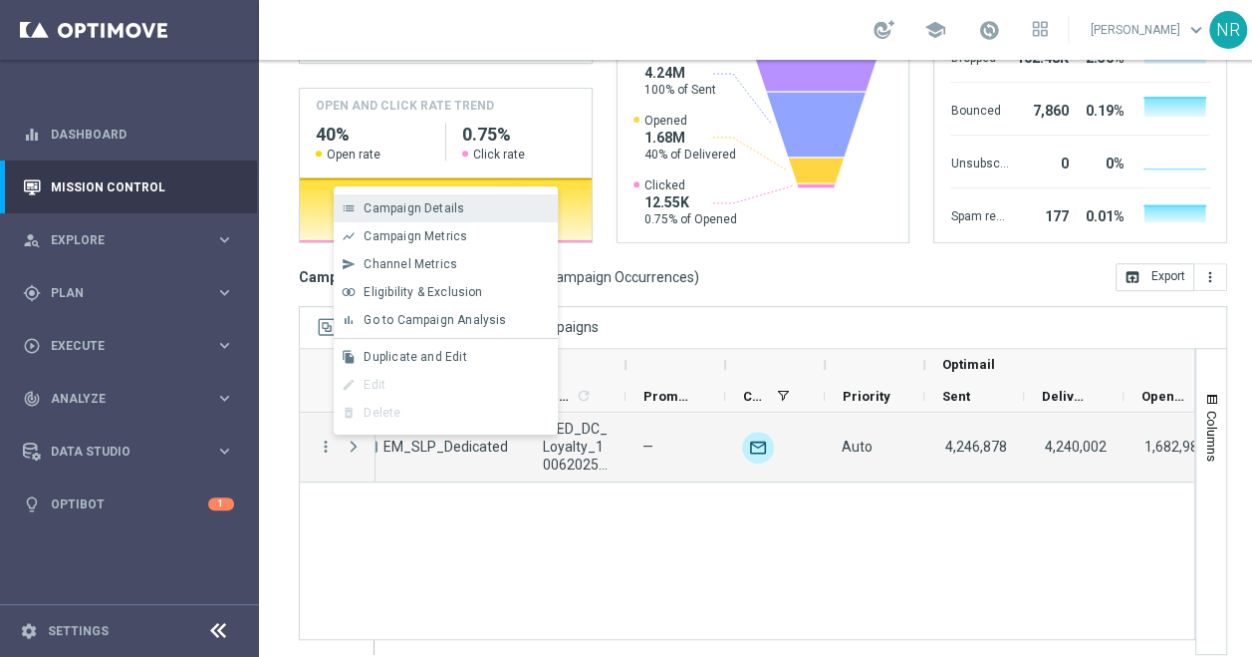
click at [428, 206] on span "Campaign Details" at bounding box center [414, 208] width 101 height 14
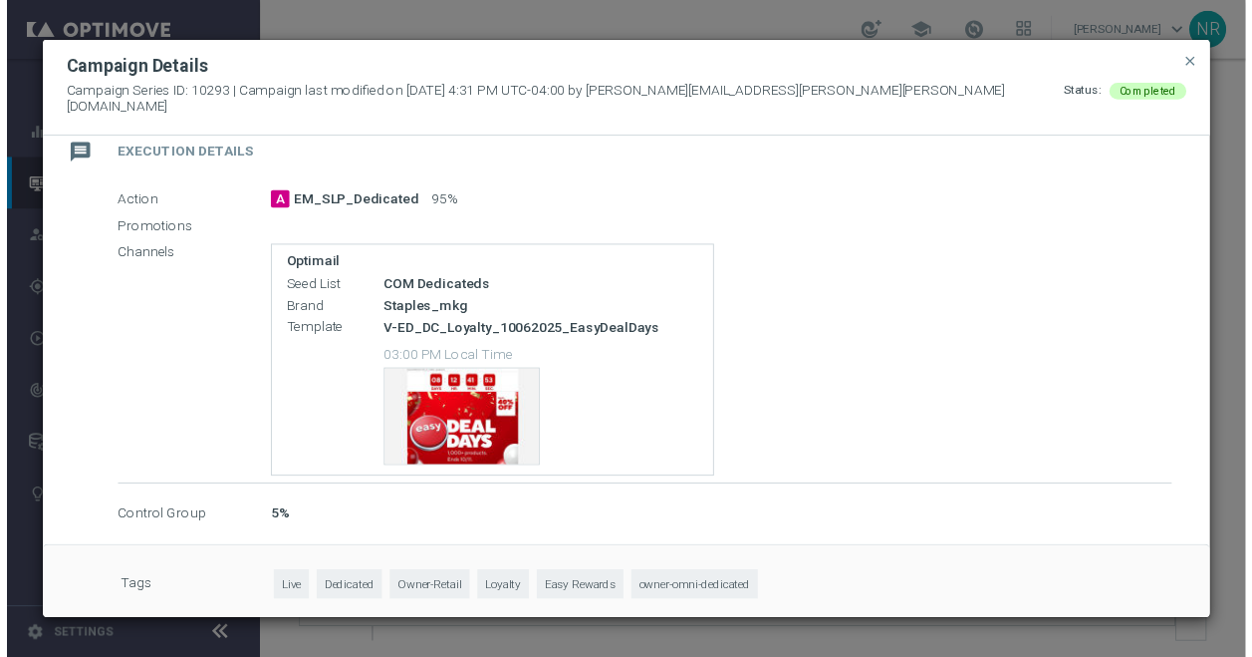
scroll to position [0, 0]
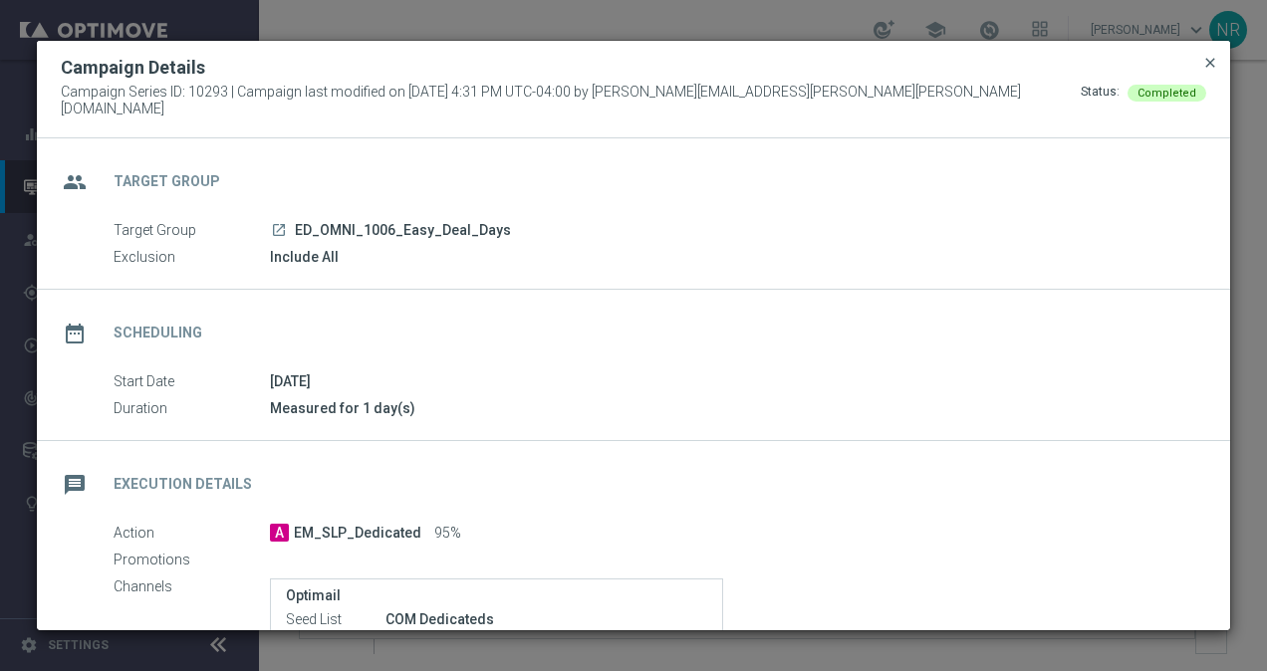
click at [1207, 67] on span "close" at bounding box center [1210, 63] width 16 height 16
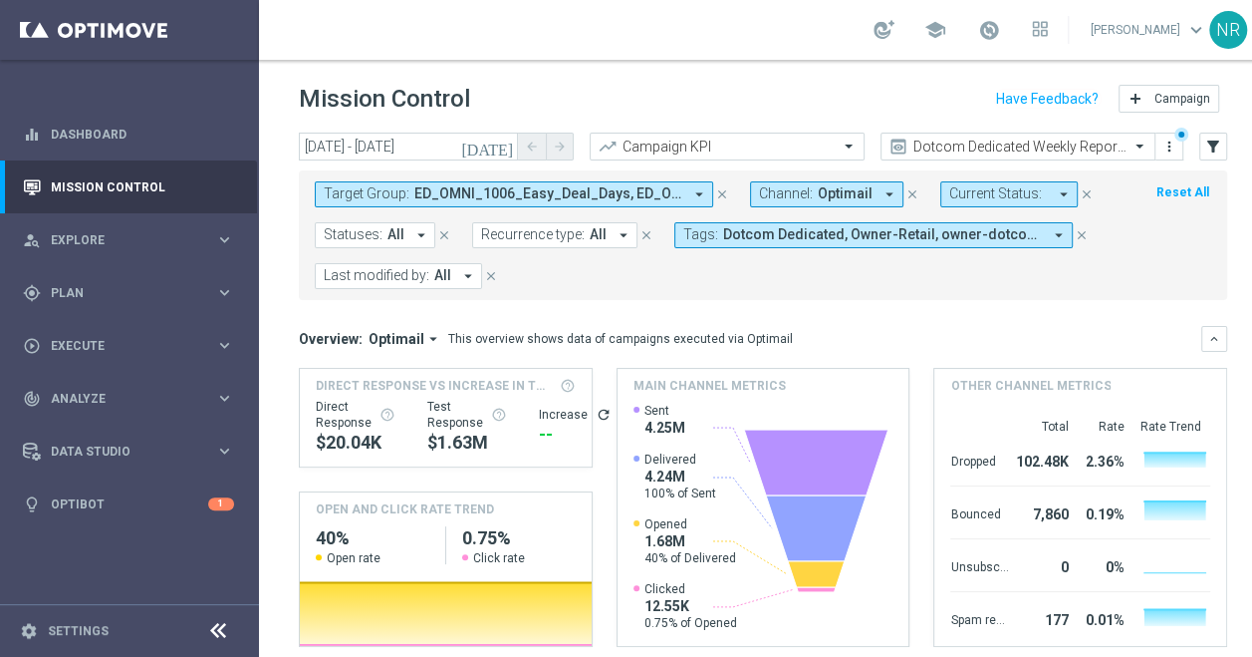
click at [607, 197] on span "ED_OMNI_1006_Easy_Deal_Days, ED_OMNI_1009_Easy_Deal_Days_Resend" at bounding box center [548, 193] width 268 height 17
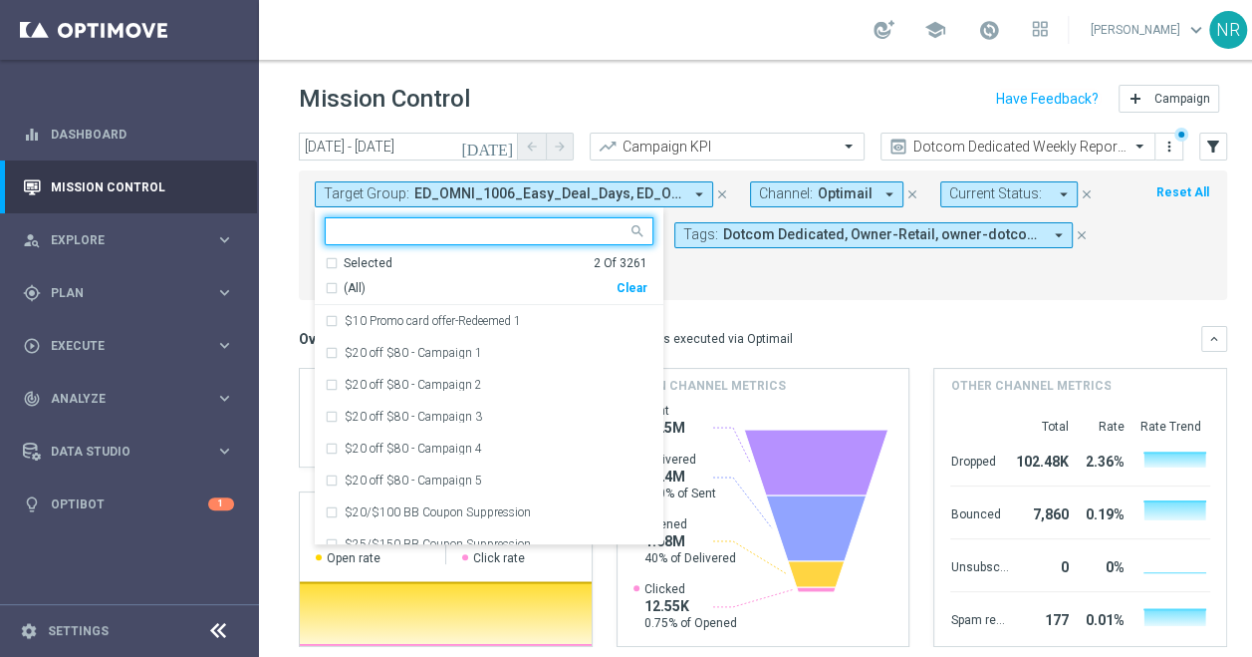
click at [339, 257] on div "Selected 2 Of 3261" at bounding box center [486, 263] width 323 height 17
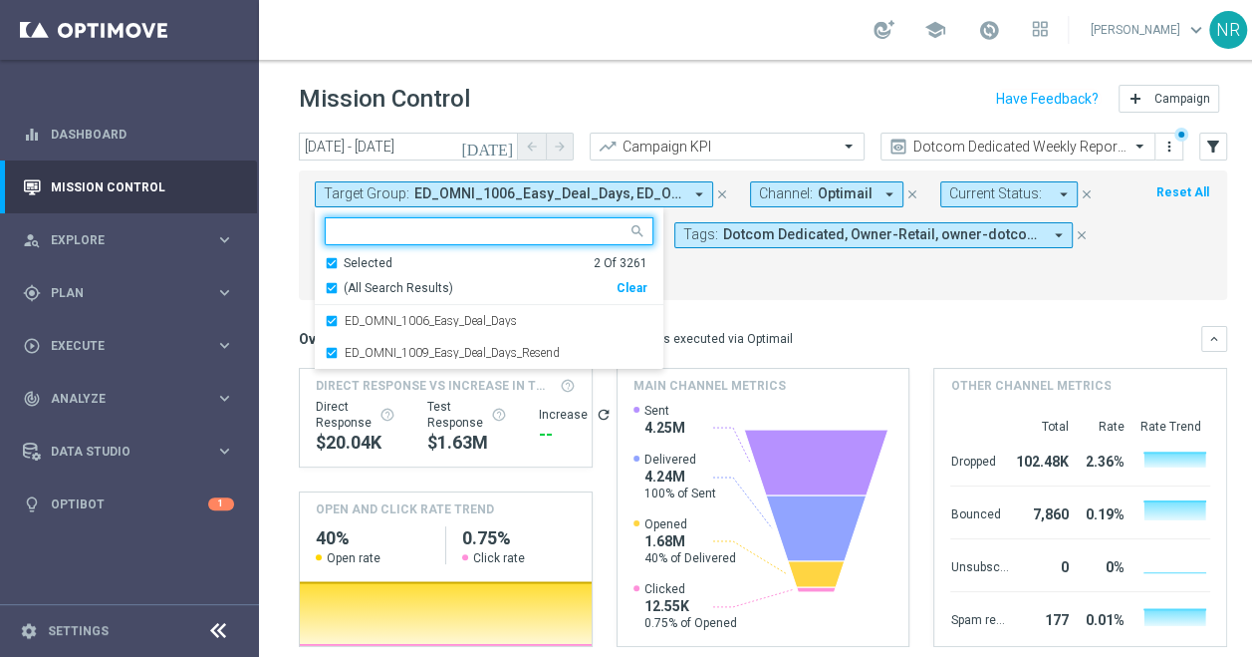
click at [286, 247] on div "[DATE] [DATE] - [DATE] arrow_back arrow_forward Campaign KPI trending_up Dotcom…" at bounding box center [763, 386] width 1008 height 506
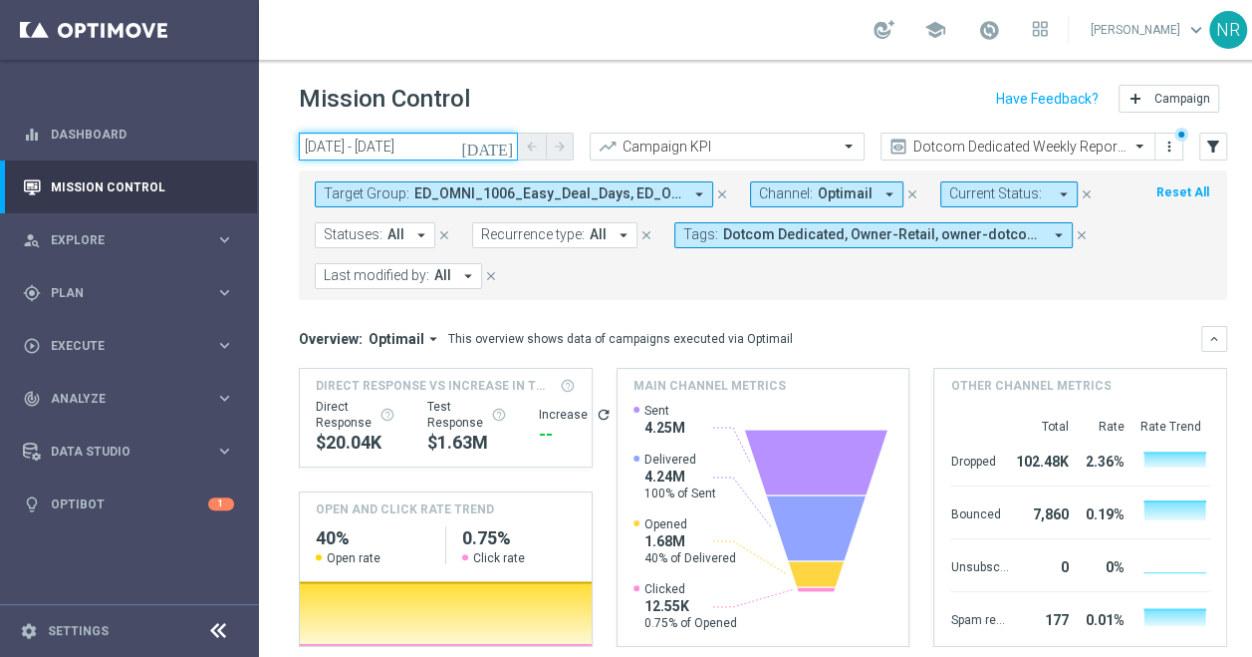
click at [481, 148] on input "[DATE] - [DATE]" at bounding box center [408, 147] width 219 height 28
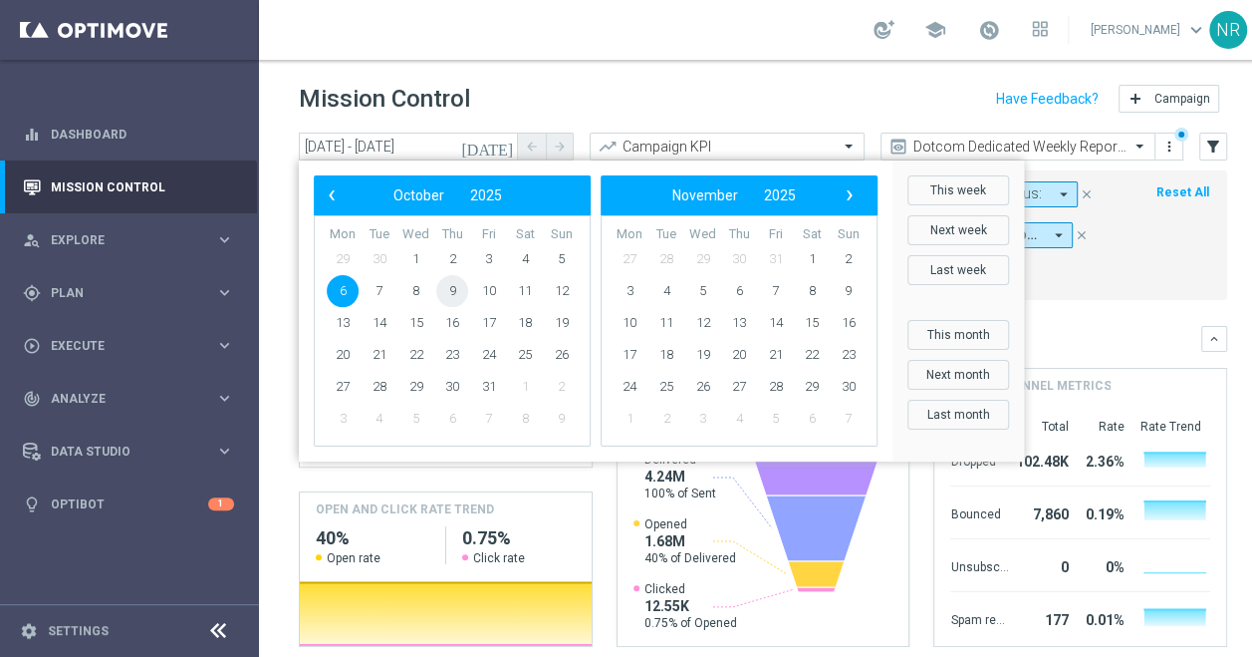
click at [462, 296] on span "9" at bounding box center [452, 291] width 32 height 32
click at [455, 291] on span "9" at bounding box center [452, 291] width 32 height 32
type input "[DATE] - [DATE]"
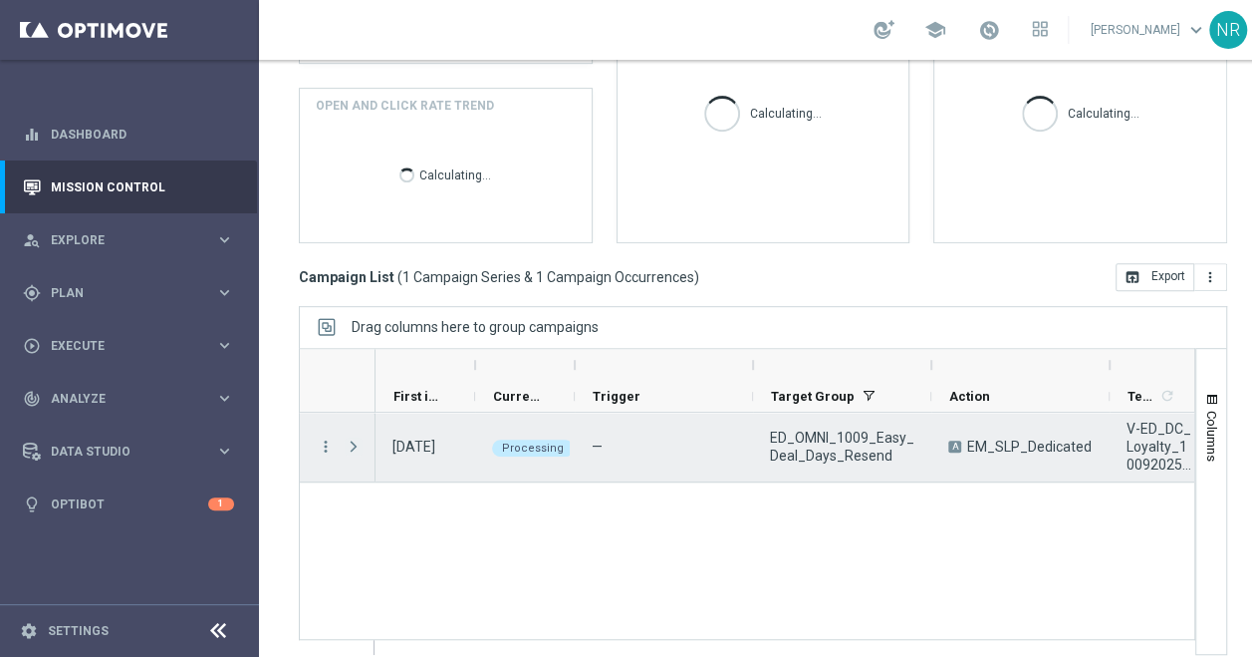
click at [353, 446] on span "Press SPACE to select this row." at bounding box center [354, 446] width 18 height 16
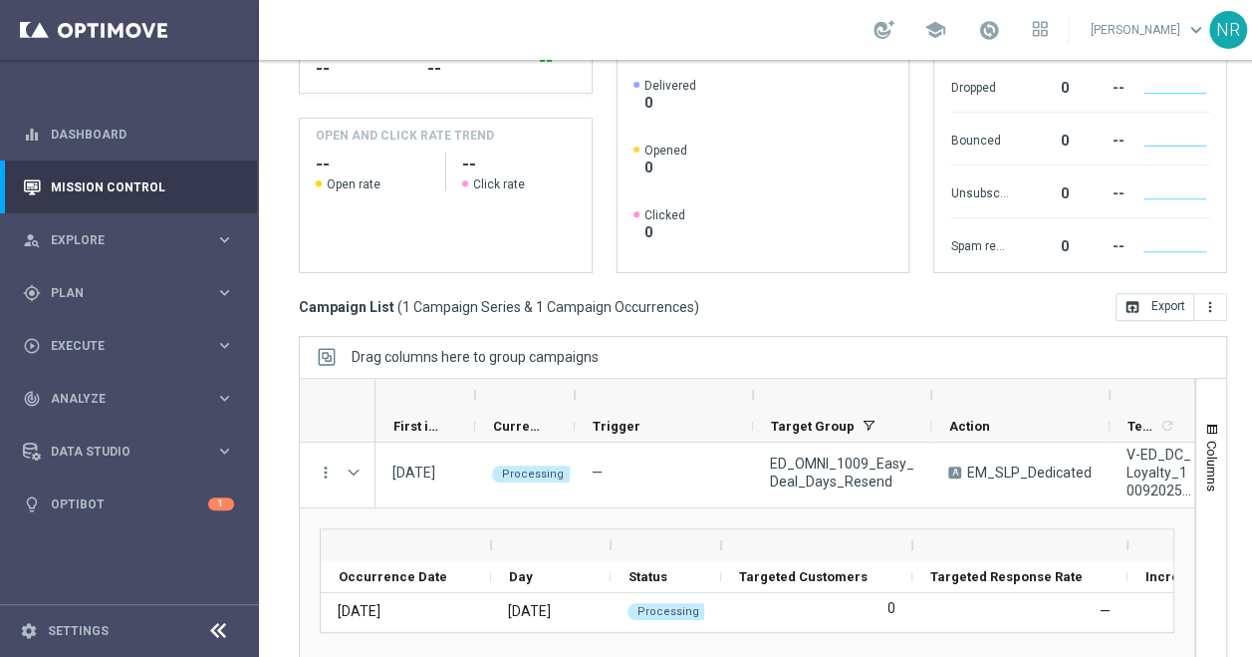
scroll to position [383, 0]
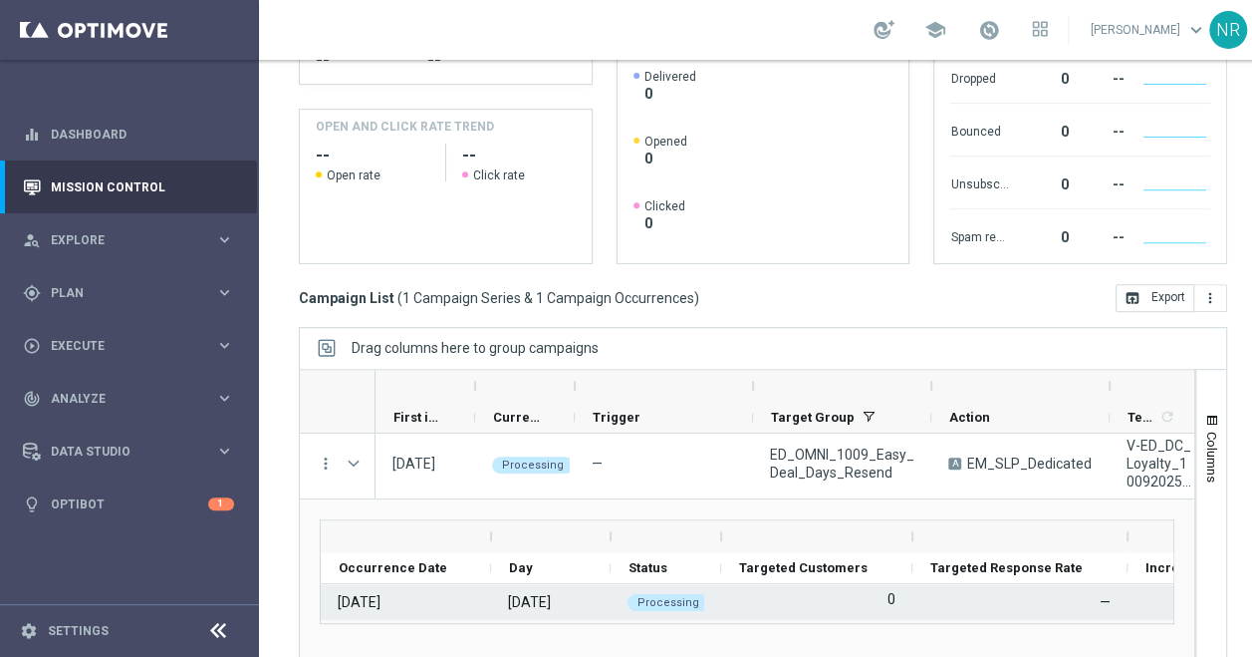
click at [776, 606] on div "0" at bounding box center [816, 602] width 191 height 36
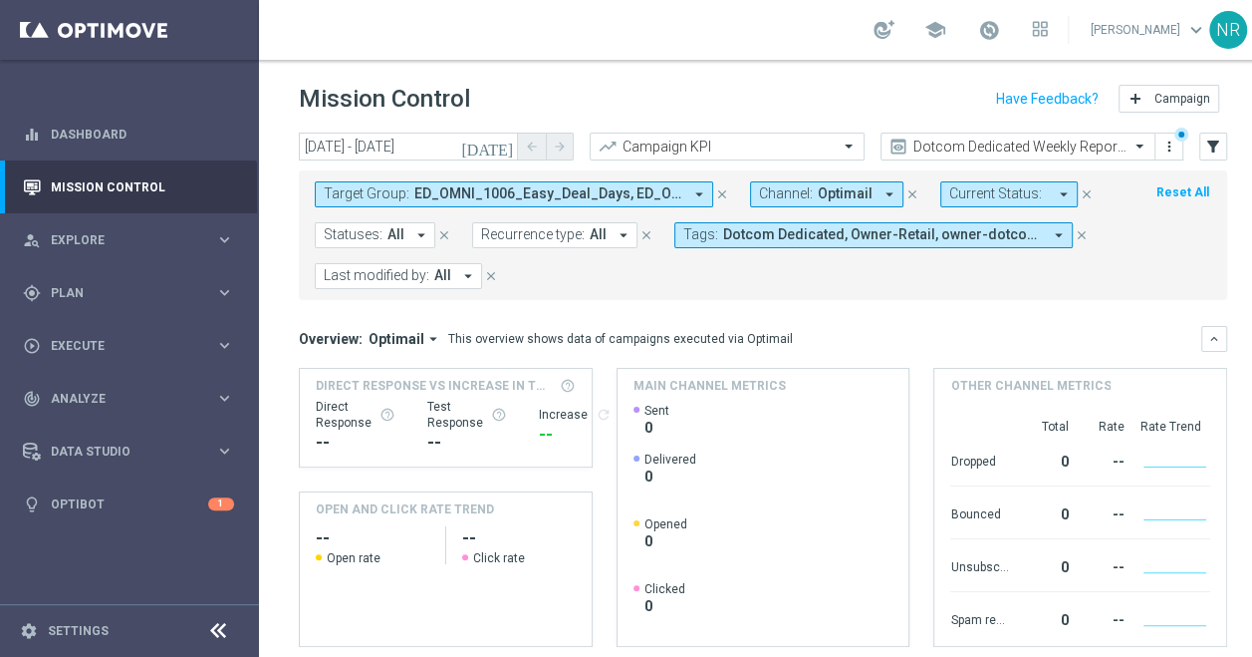
scroll to position [403, 0]
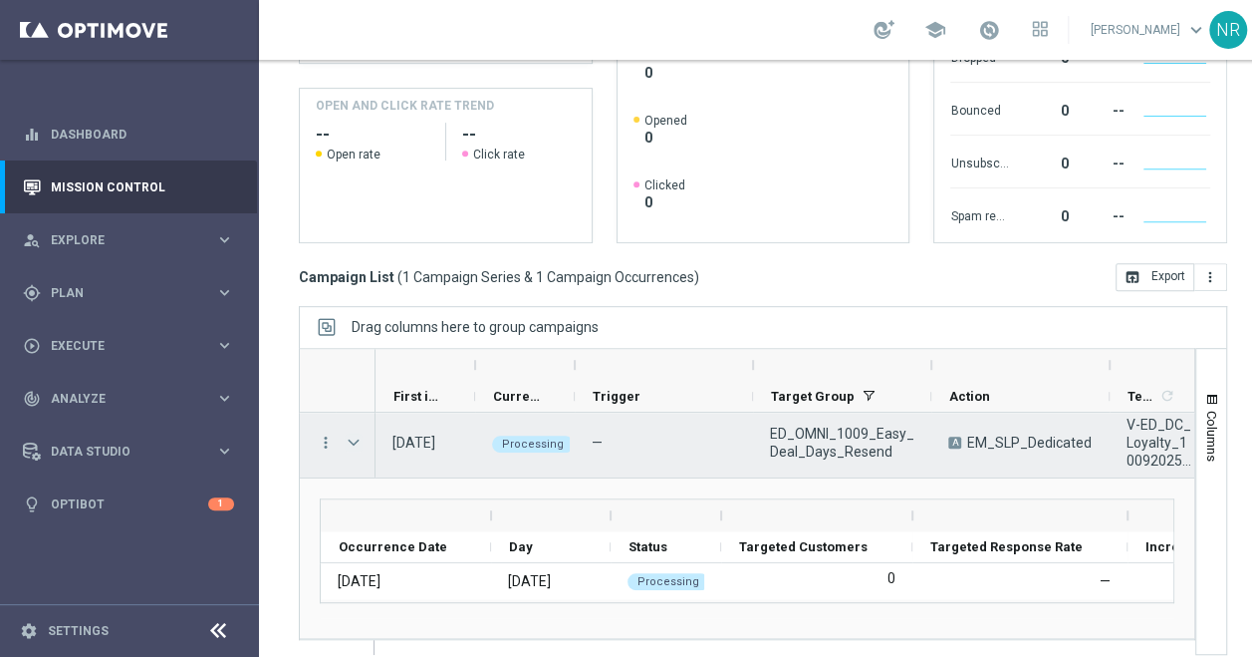
click at [360, 440] on span "Press SPACE to select this row." at bounding box center [354, 442] width 18 height 16
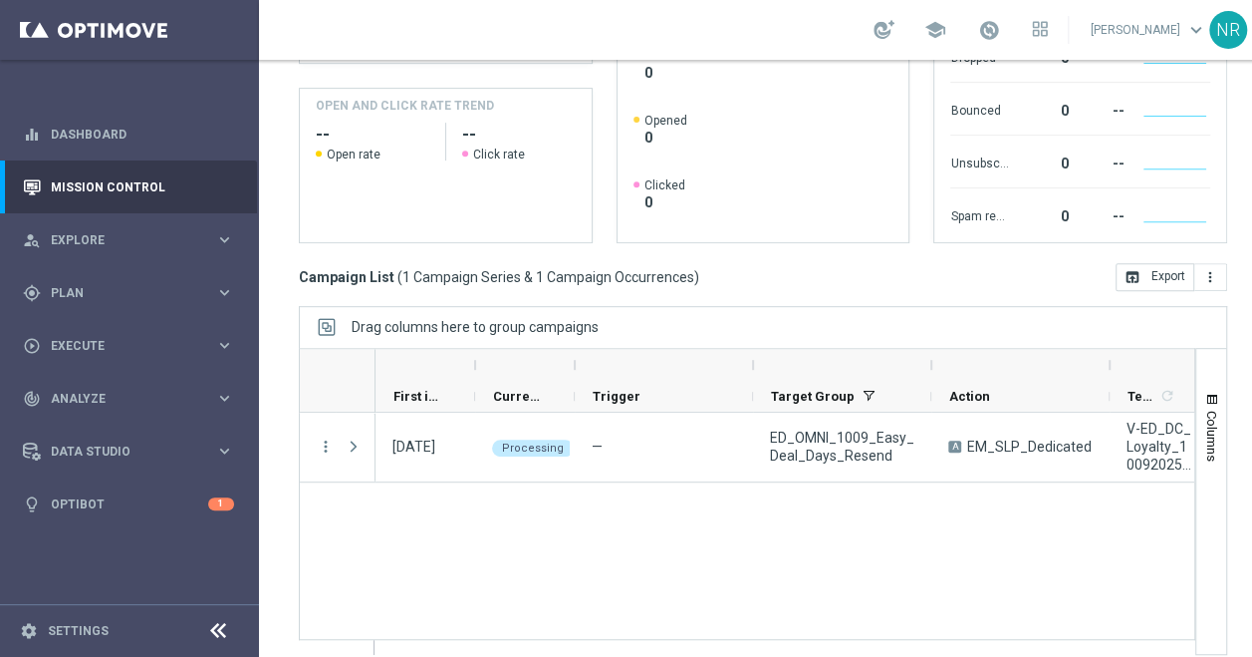
scroll to position [0, 0]
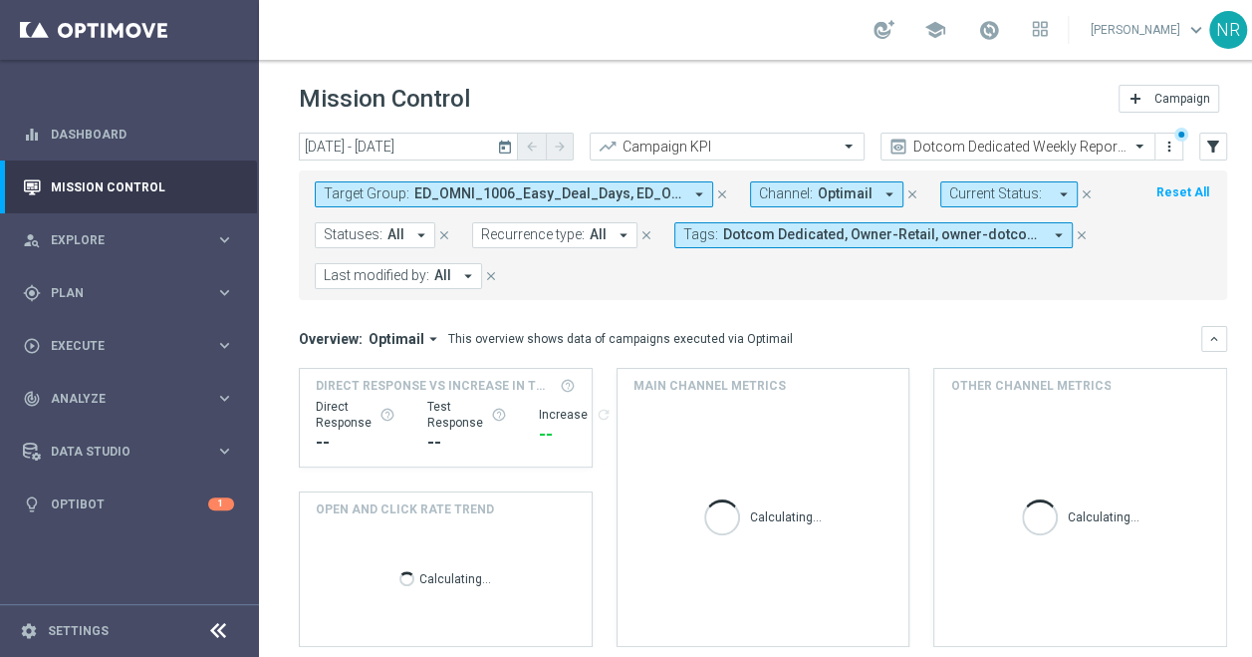
scroll to position [403, 0]
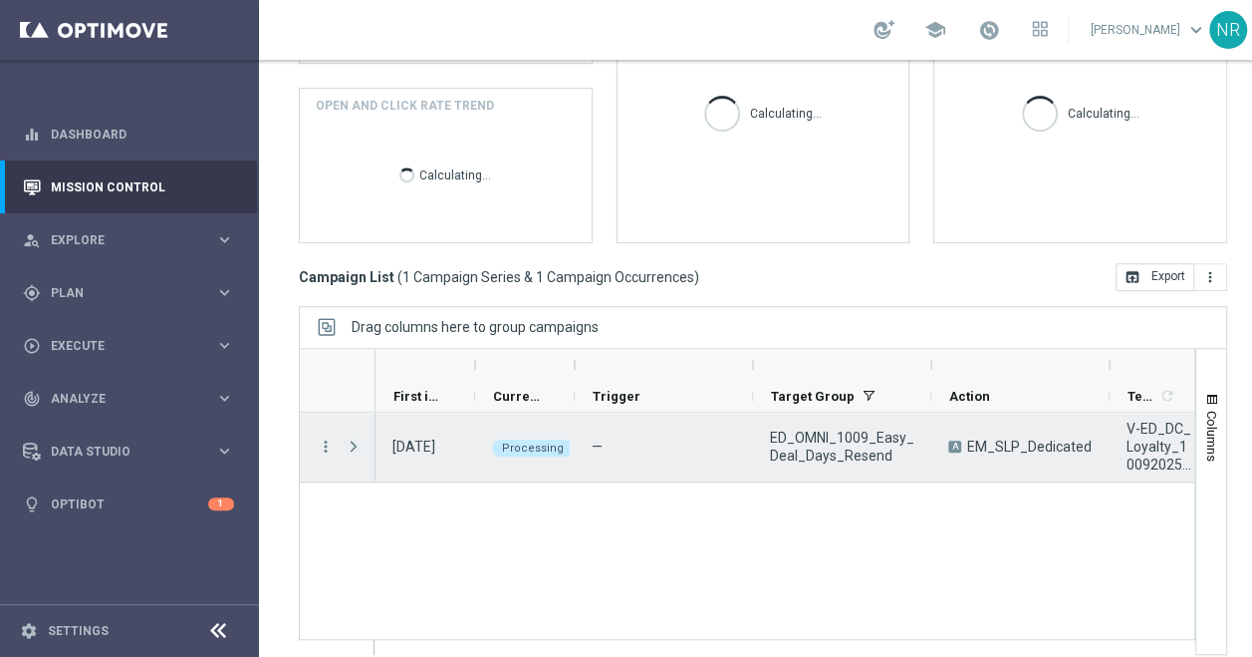
click at [351, 439] on span "Press SPACE to select this row." at bounding box center [354, 446] width 18 height 16
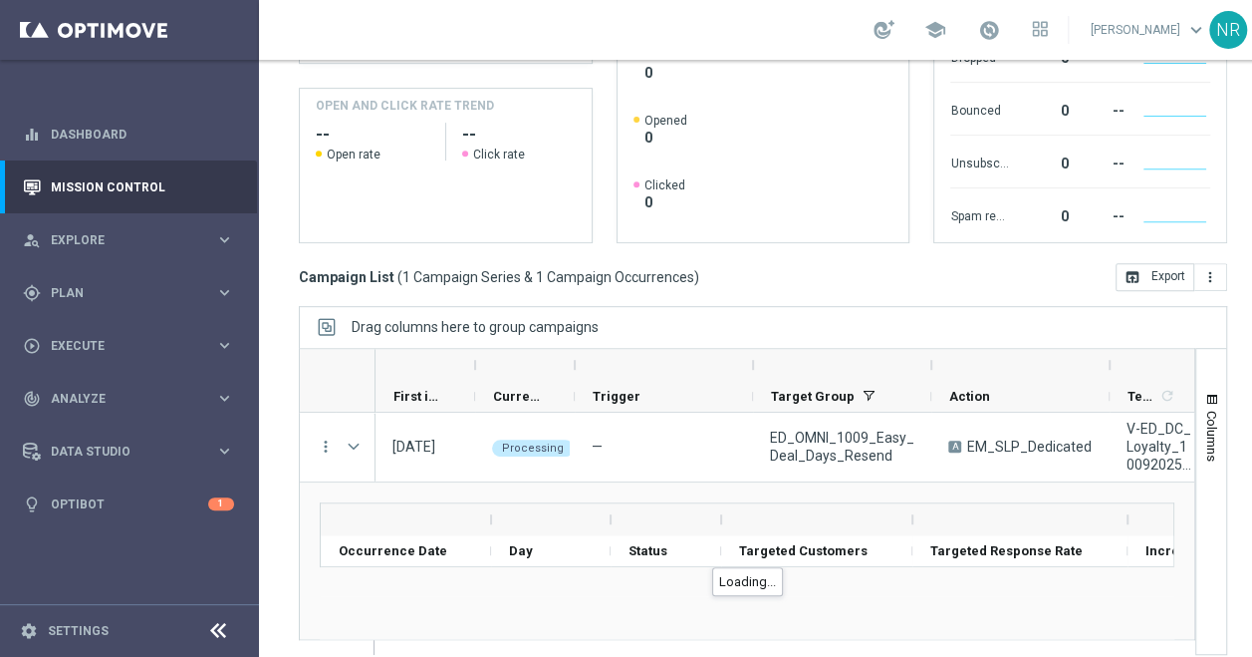
scroll to position [4, 0]
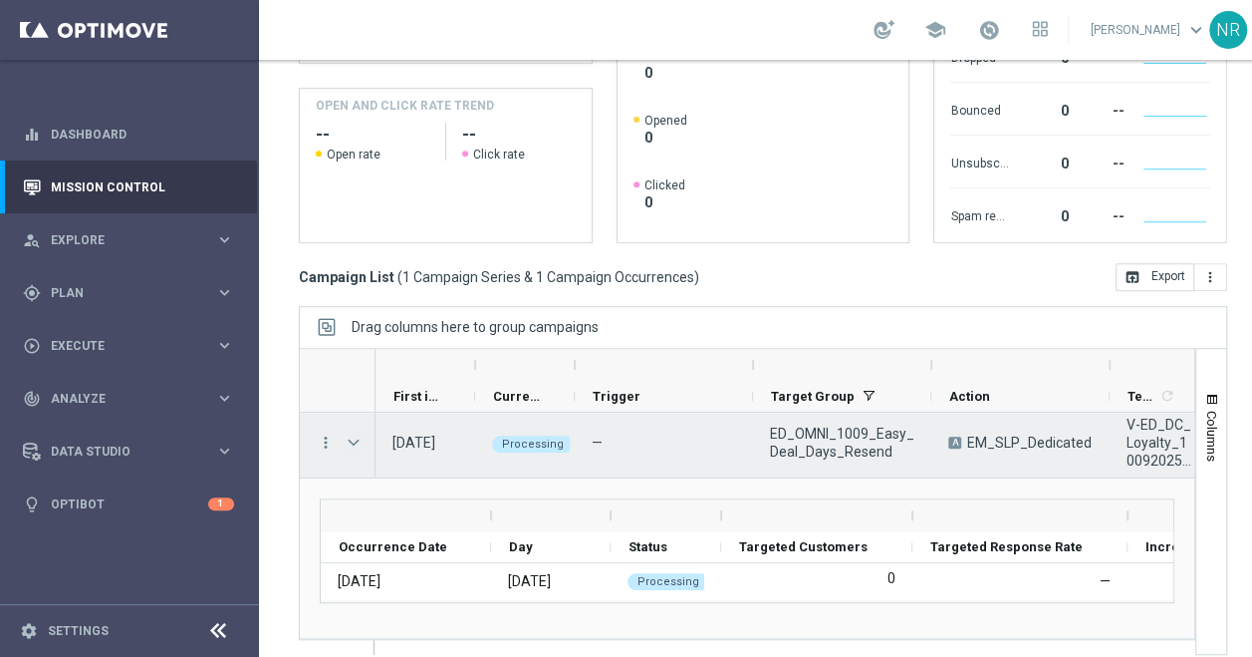
click at [353, 436] on span "Press SPACE to select this row." at bounding box center [354, 442] width 18 height 16
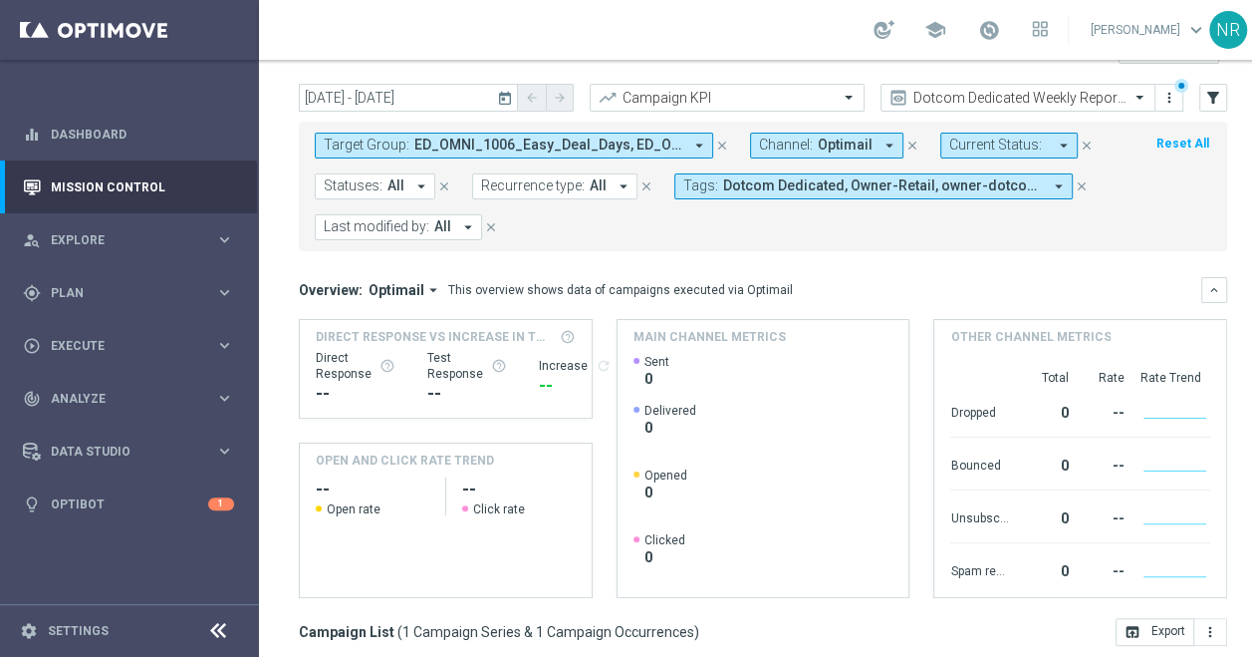
scroll to position [48, 0]
click at [498, 102] on icon "today" at bounding box center [506, 99] width 18 height 18
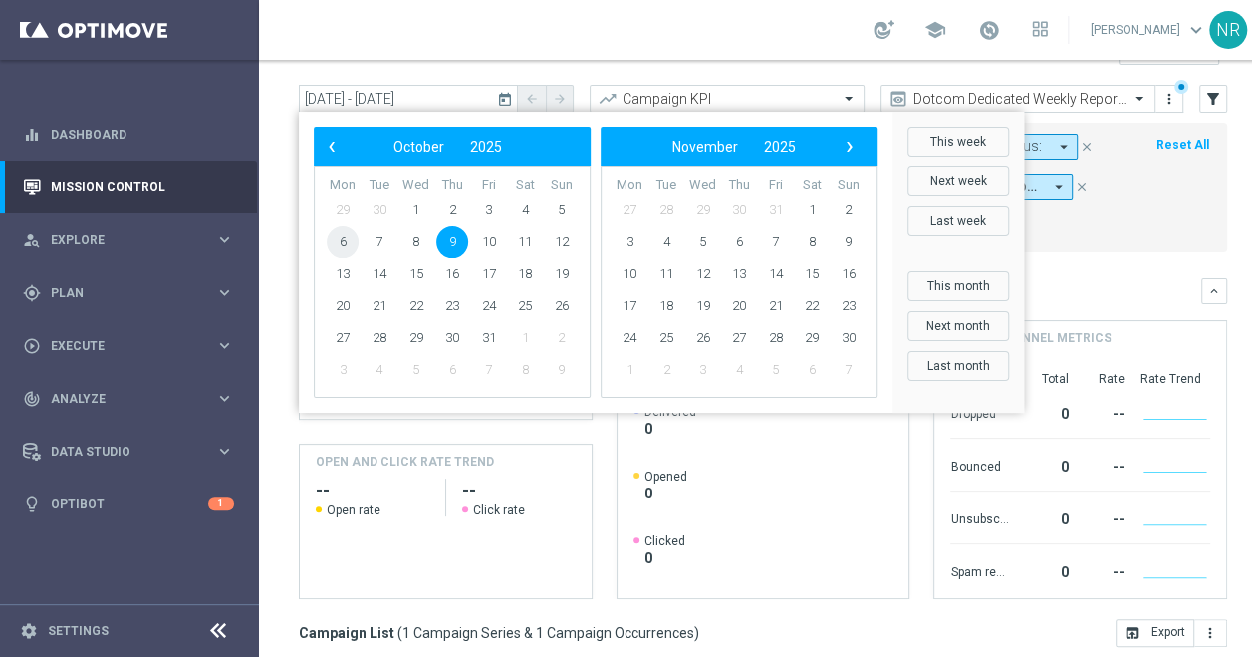
click at [350, 240] on span "6" at bounding box center [343, 242] width 32 height 32
click at [446, 238] on span "9" at bounding box center [452, 242] width 32 height 32
type input "[DATE] - [DATE]"
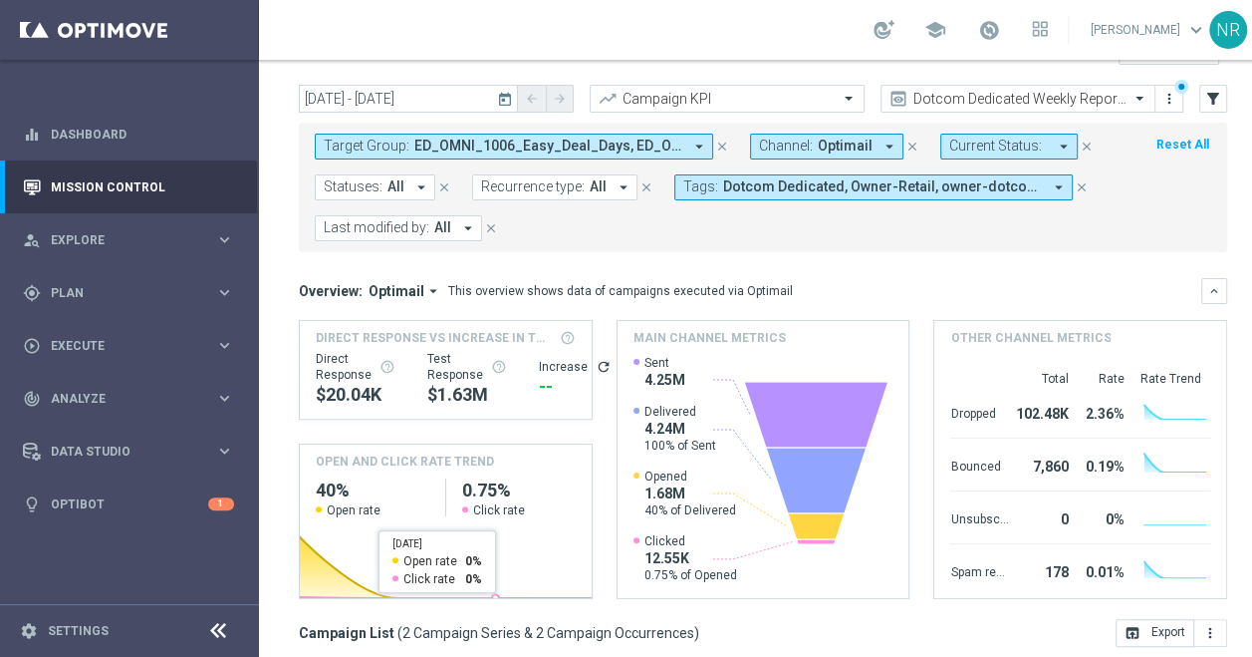
scroll to position [403, 0]
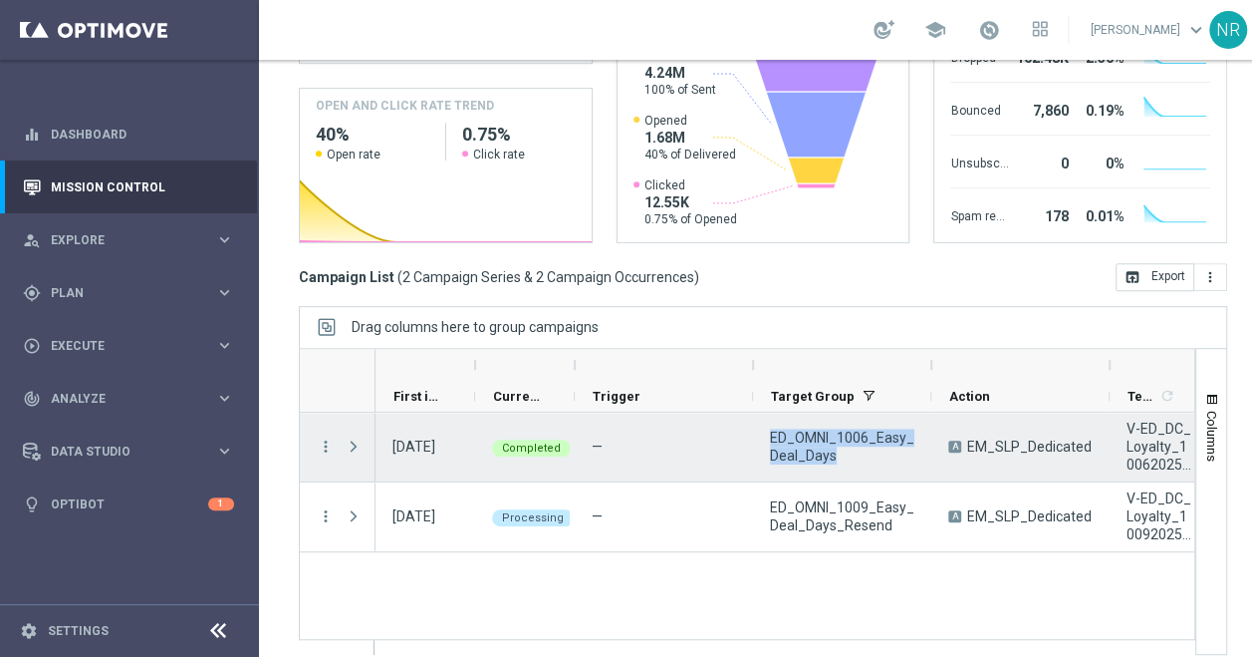
drag, startPoint x: 853, startPoint y: 454, endPoint x: 756, endPoint y: 430, distance: 99.6
click at [756, 430] on div "ED_OMNI_1006_Easy_Deal_Days" at bounding box center [842, 446] width 178 height 69
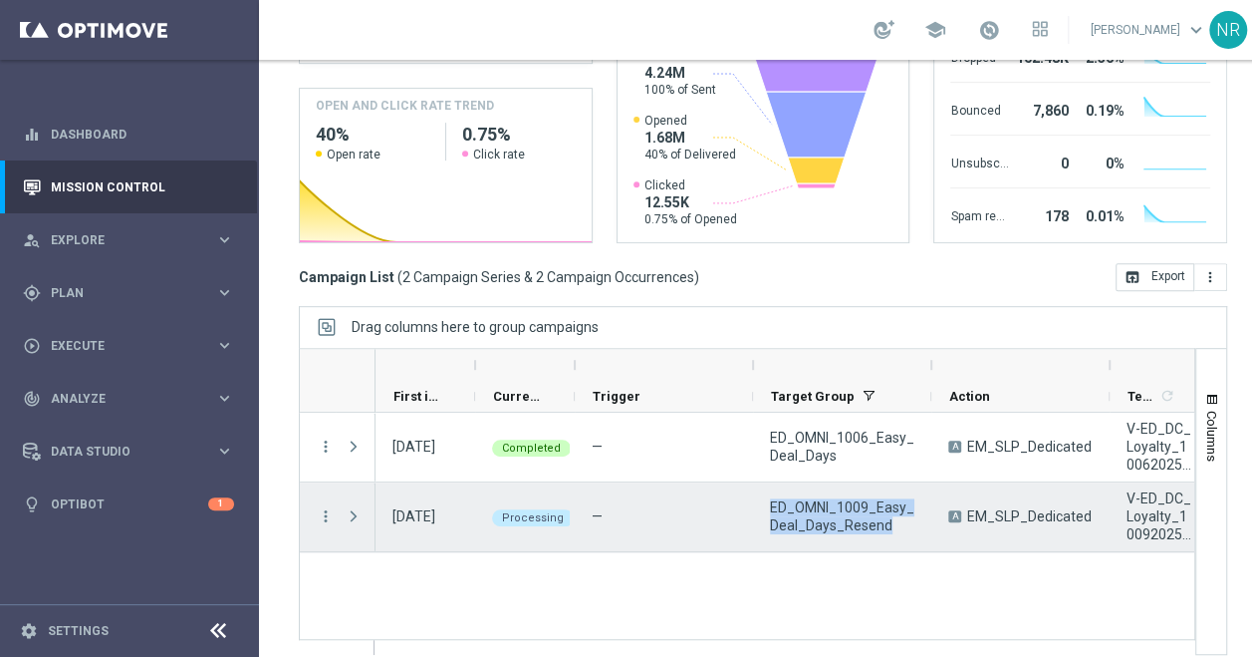
drag, startPoint x: 895, startPoint y: 522, endPoint x: 761, endPoint y: 500, distance: 135.3
click at [761, 500] on div "ED_OMNI_1009_Easy_Deal_Days_Resend" at bounding box center [842, 516] width 178 height 69
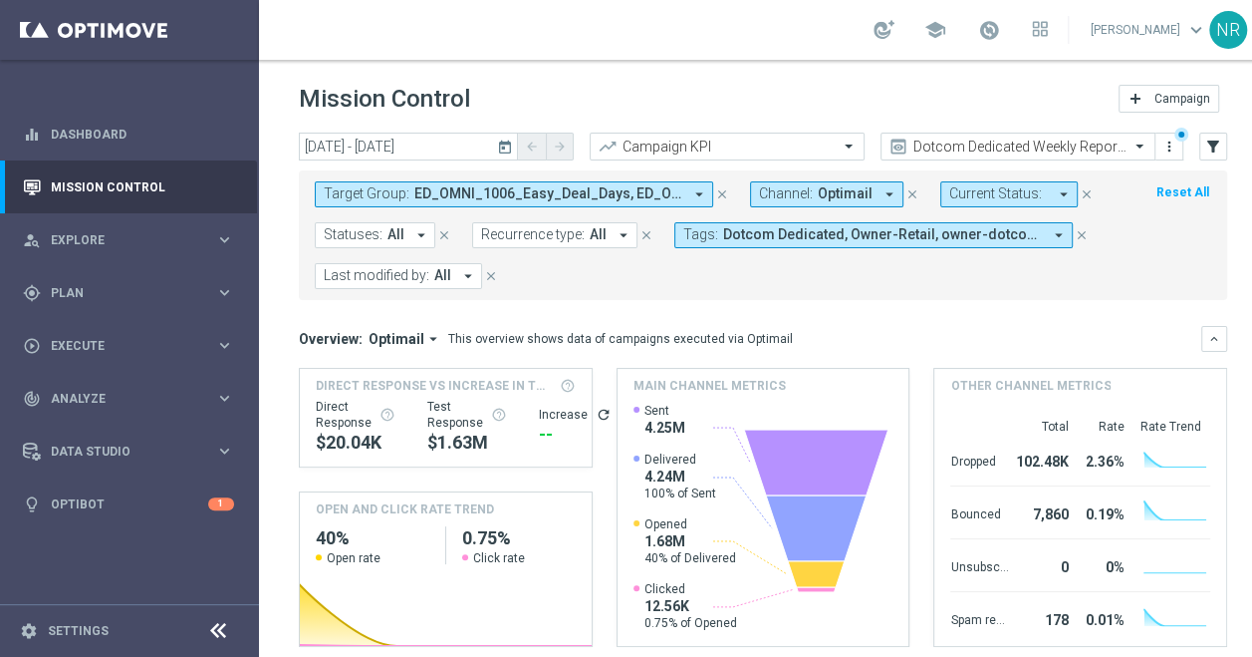
scroll to position [403, 0]
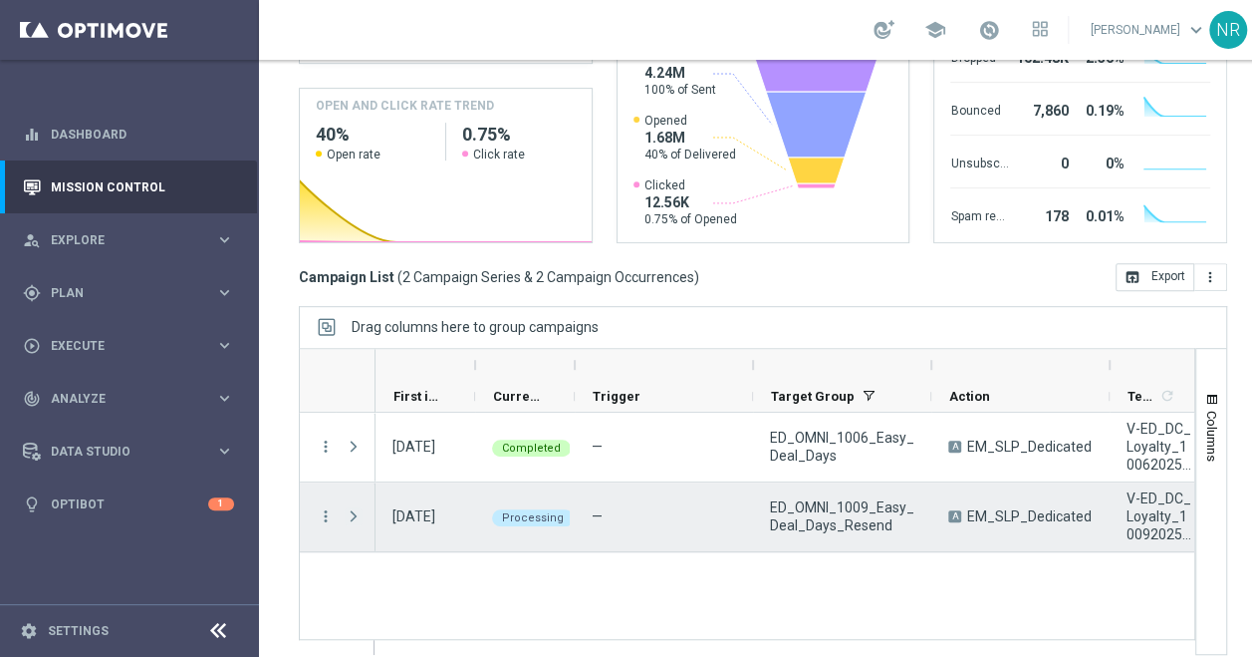
click at [355, 517] on span "Press SPACE to select this row." at bounding box center [354, 516] width 18 height 16
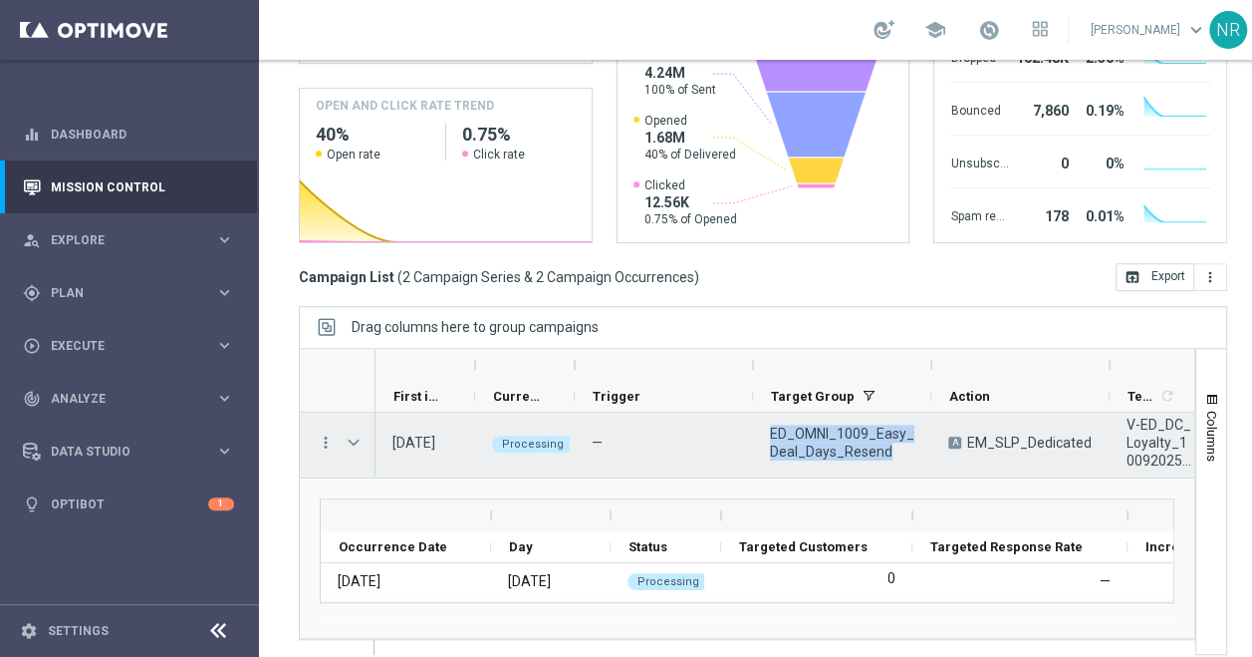
drag, startPoint x: 918, startPoint y: 454, endPoint x: 765, endPoint y: 430, distance: 154.3
click at [765, 430] on div "ED_OMNI_1009_Easy_Deal_Days_Resend" at bounding box center [842, 442] width 178 height 69
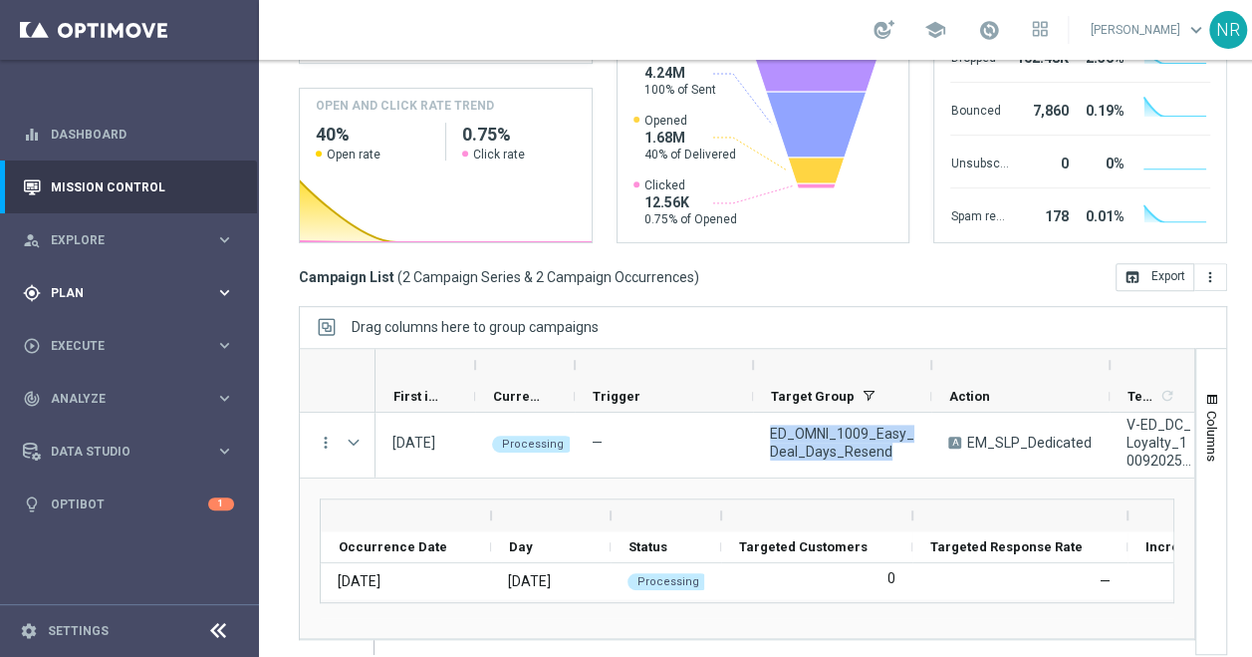
click at [106, 288] on span "Plan" at bounding box center [133, 293] width 164 height 12
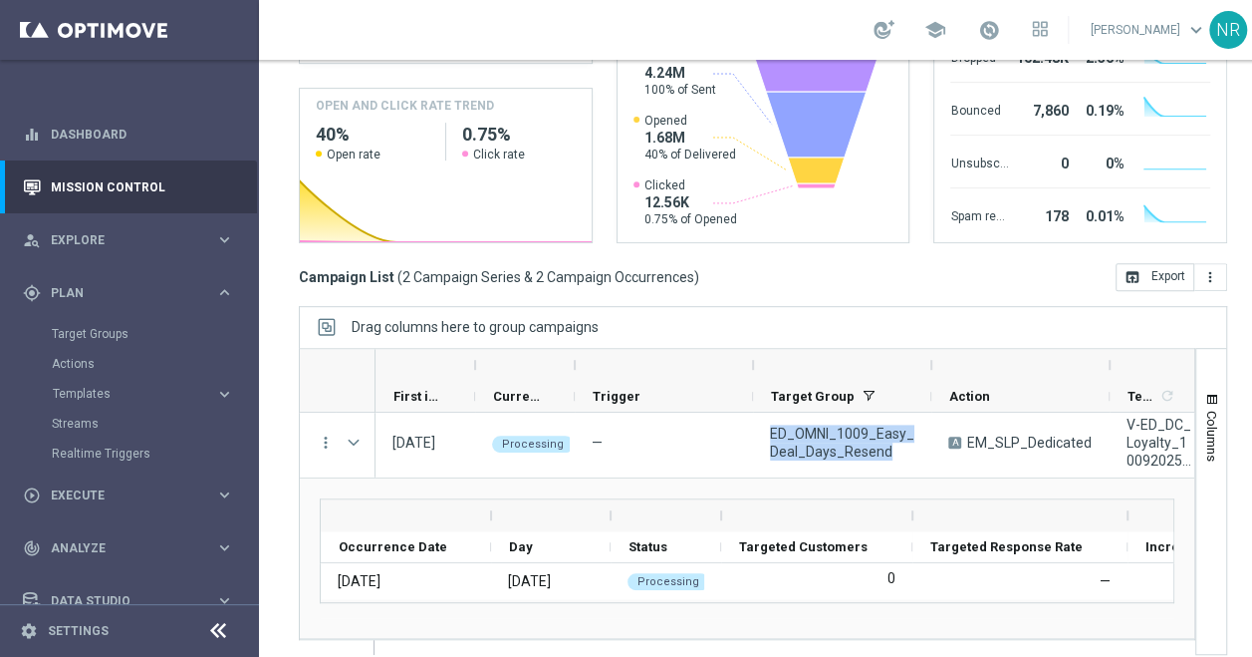
click at [122, 342] on div "Target Groups" at bounding box center [154, 334] width 205 height 30
click at [119, 335] on link "Target Groups" at bounding box center [129, 334] width 155 height 16
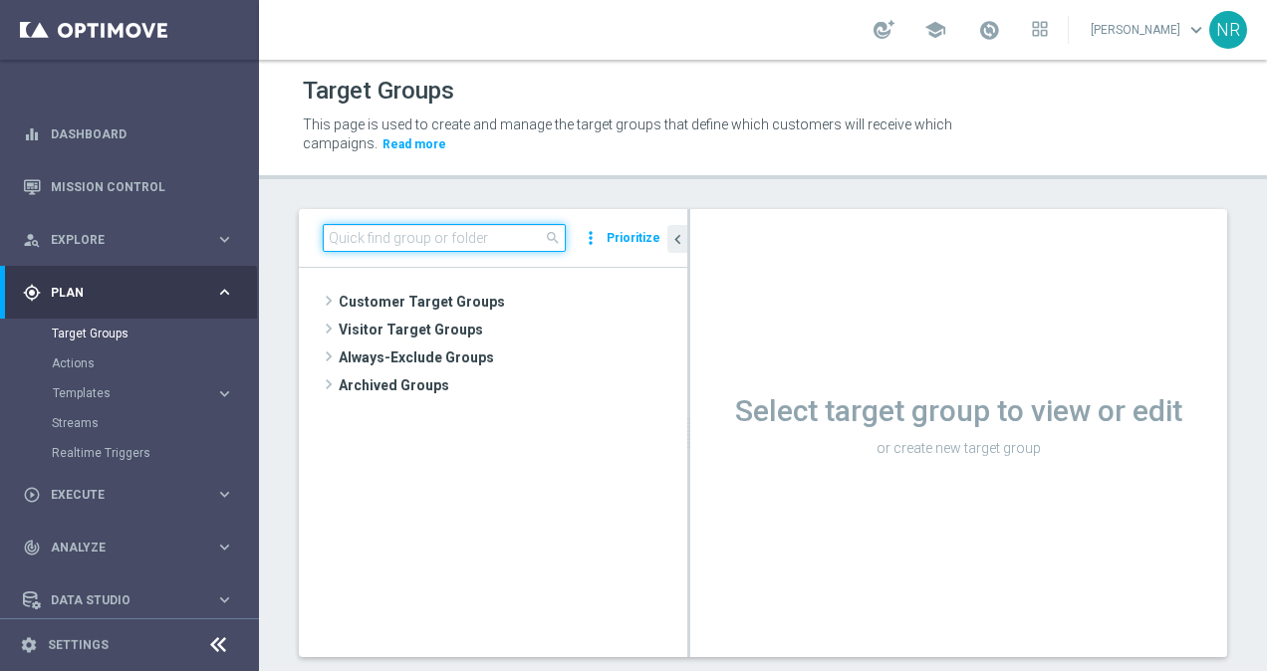
click at [418, 247] on input at bounding box center [444, 238] width 243 height 28
paste input "ED_OMNI_1009_Easy_Deal_Days_Resend"
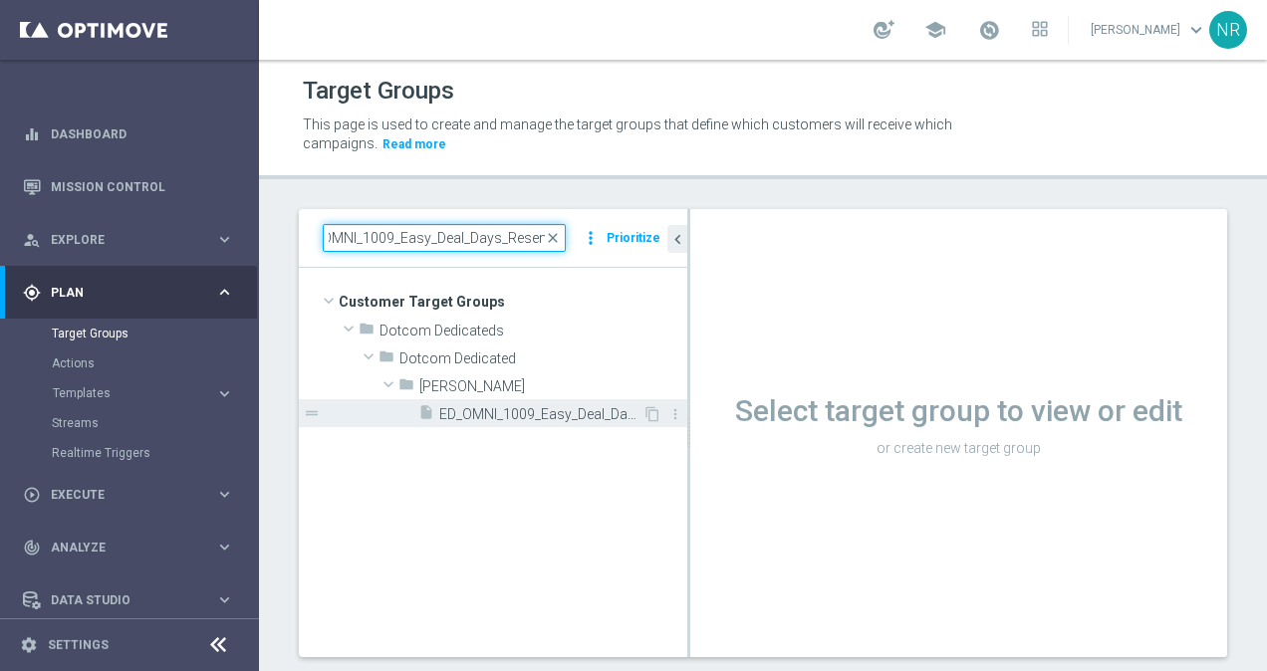
type input "ED_OMNI_1009_Easy_Deal_Days_Resend"
click at [538, 407] on span "ED_OMNI_1009_Easy_Deal_Days_Resend" at bounding box center [540, 414] width 203 height 17
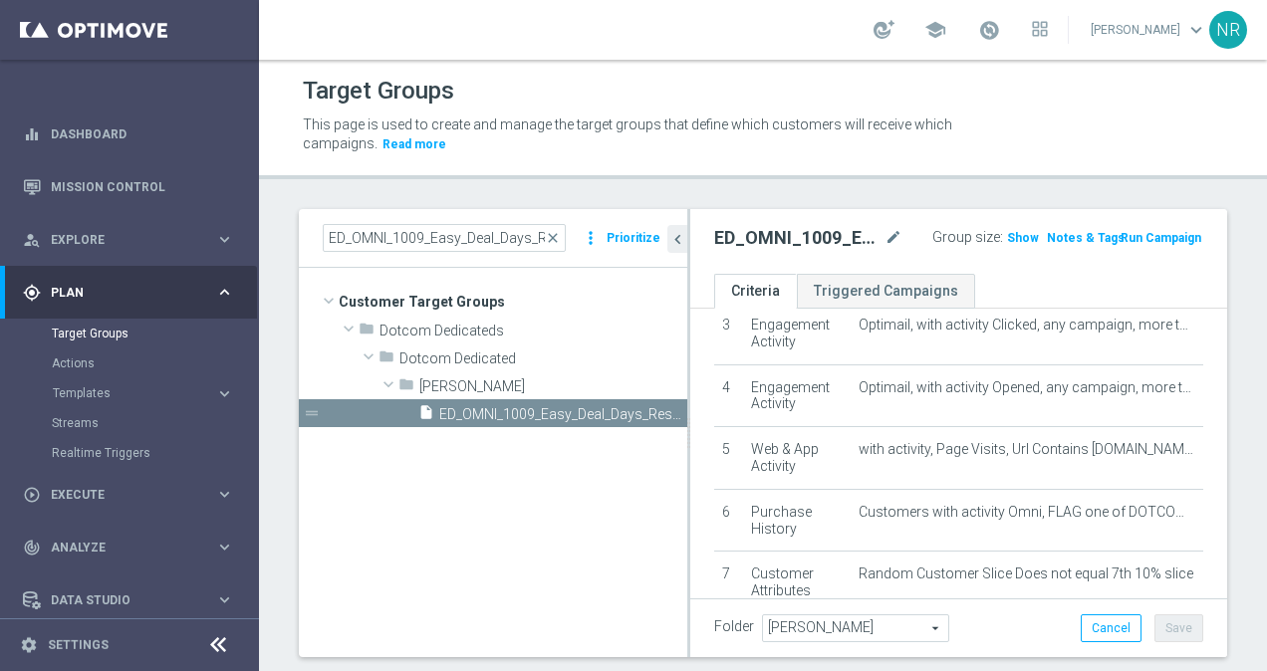
scroll to position [211, 0]
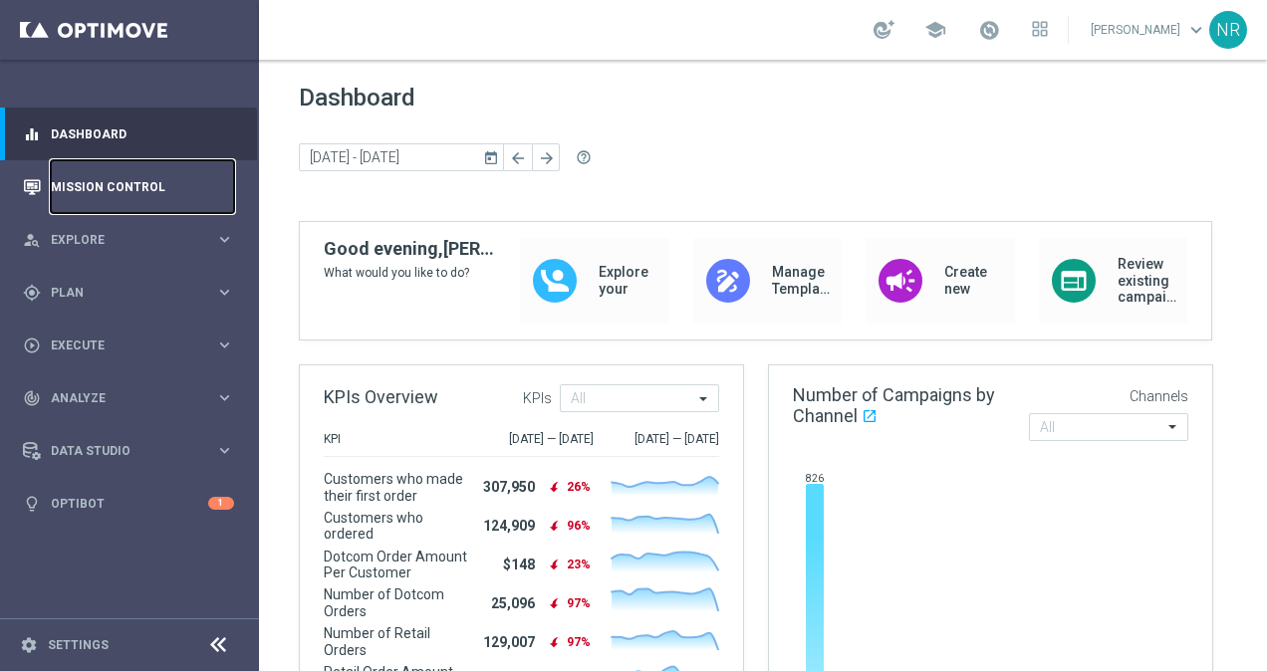
click at [78, 201] on link "Mission Control" at bounding box center [142, 186] width 183 height 53
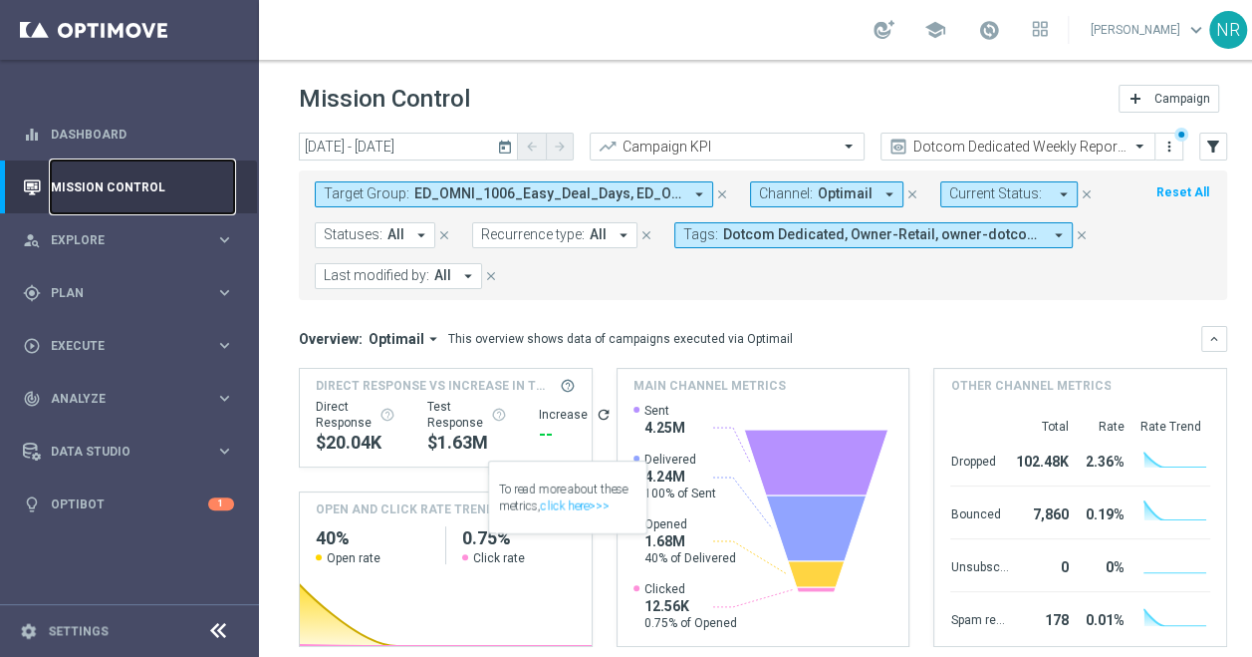
scroll to position [403, 0]
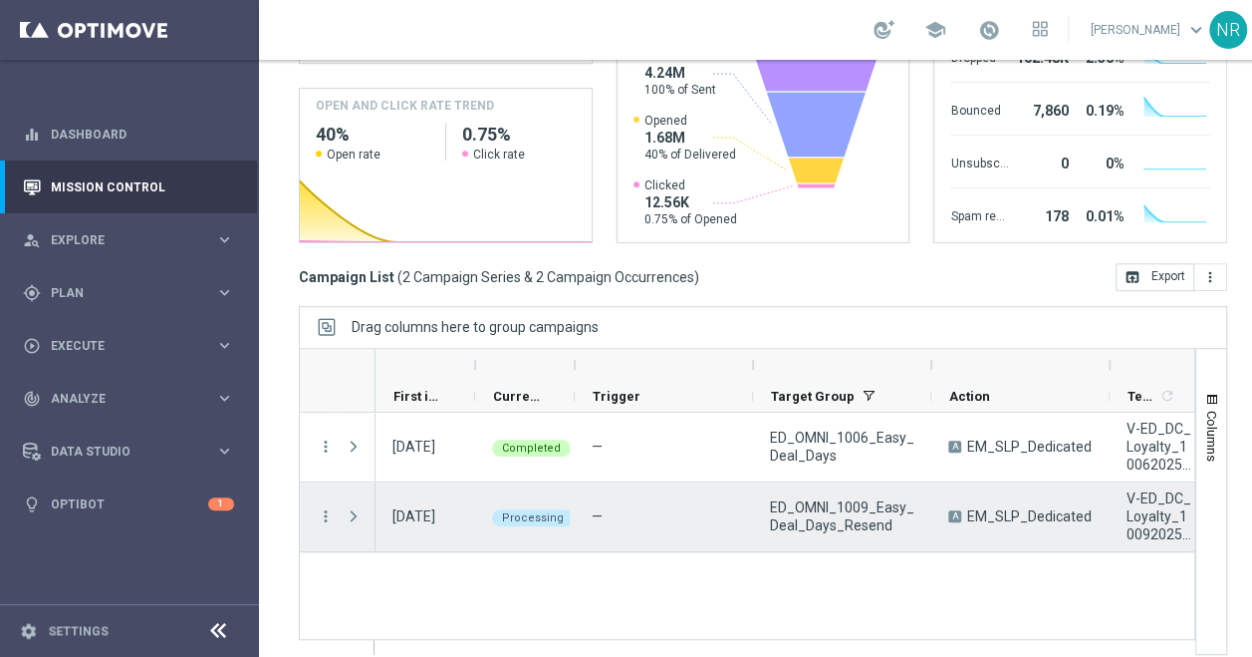
click at [358, 512] on span "Press SPACE to select this row." at bounding box center [354, 516] width 18 height 16
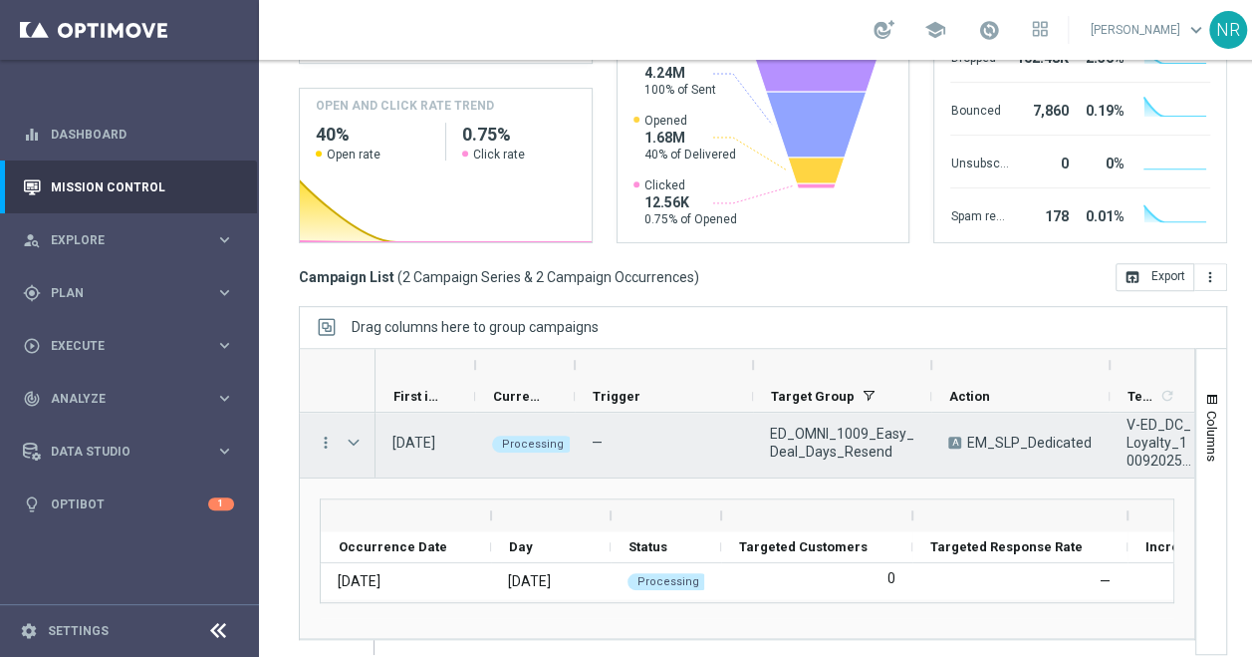
scroll to position [40, 0]
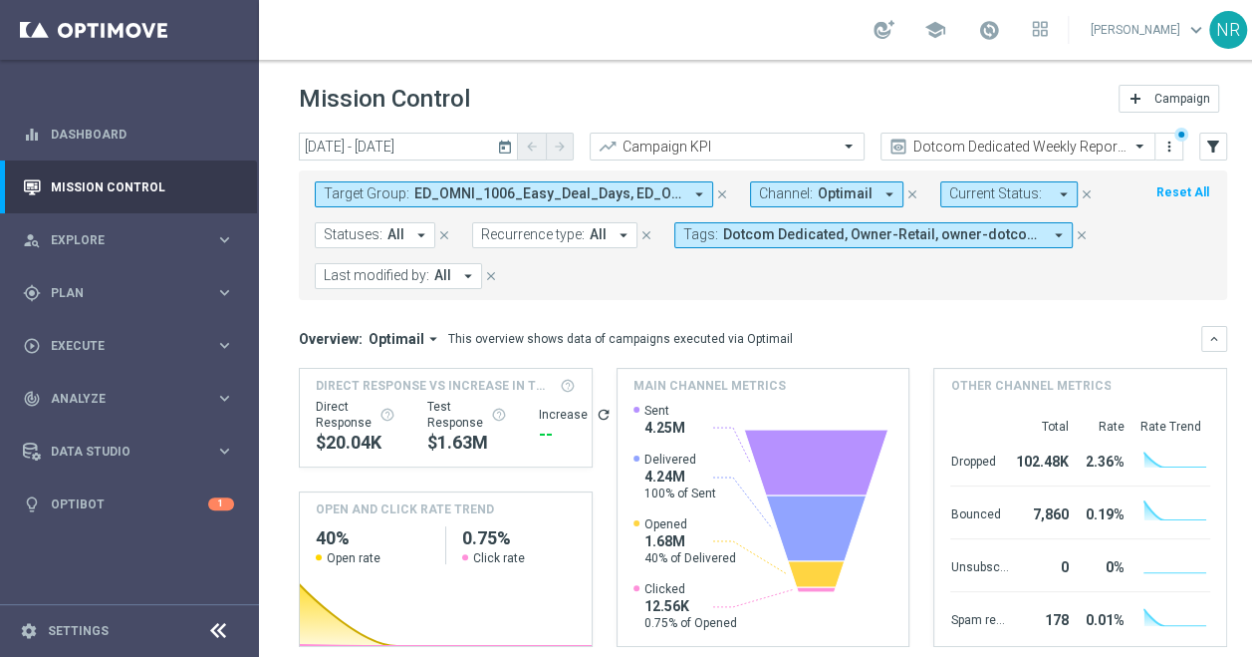
scroll to position [403, 0]
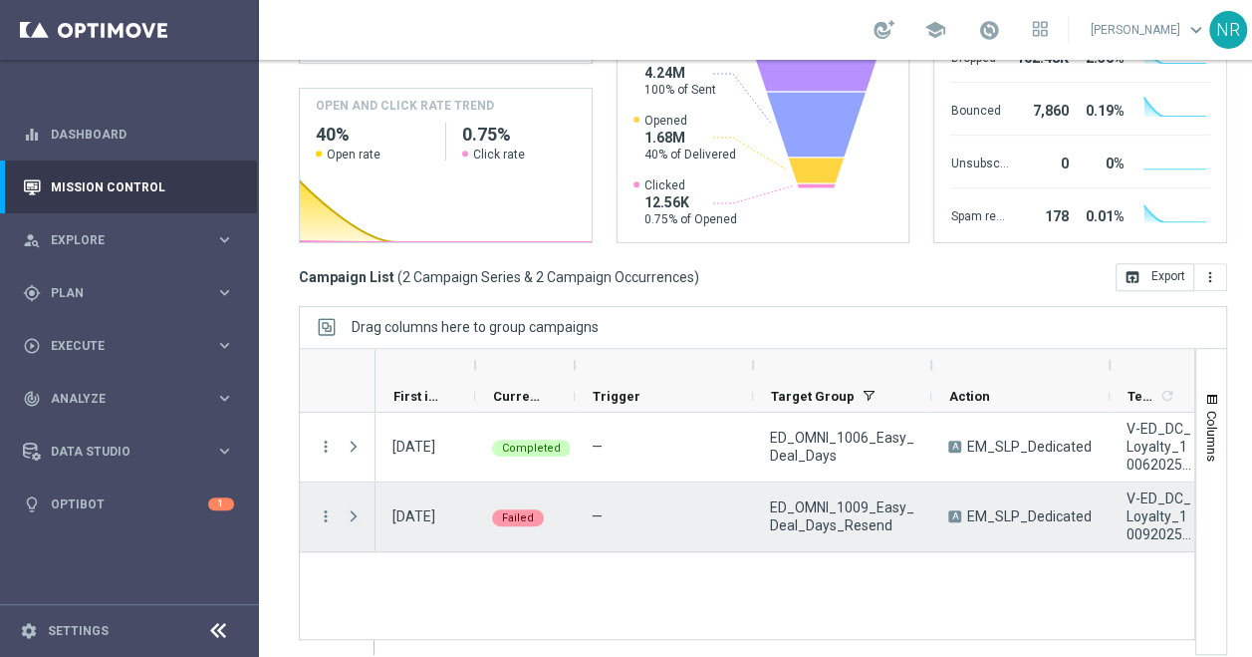
click at [356, 511] on span "Press SPACE to select this row." at bounding box center [354, 516] width 18 height 16
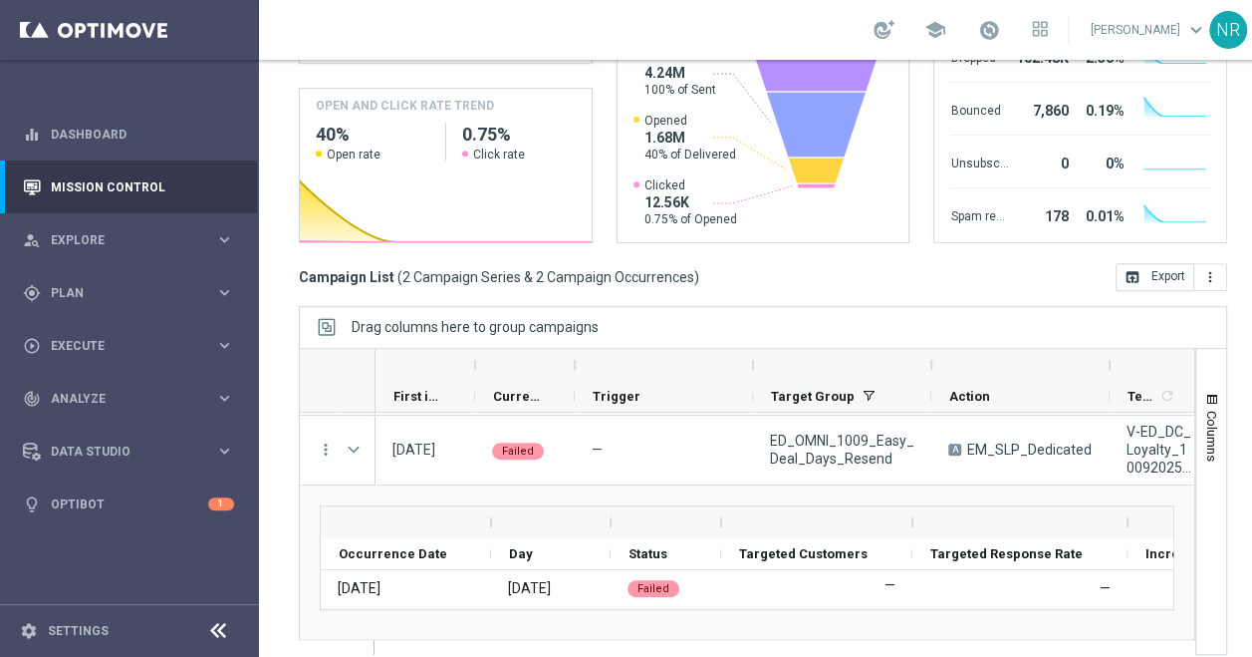
scroll to position [66, 0]
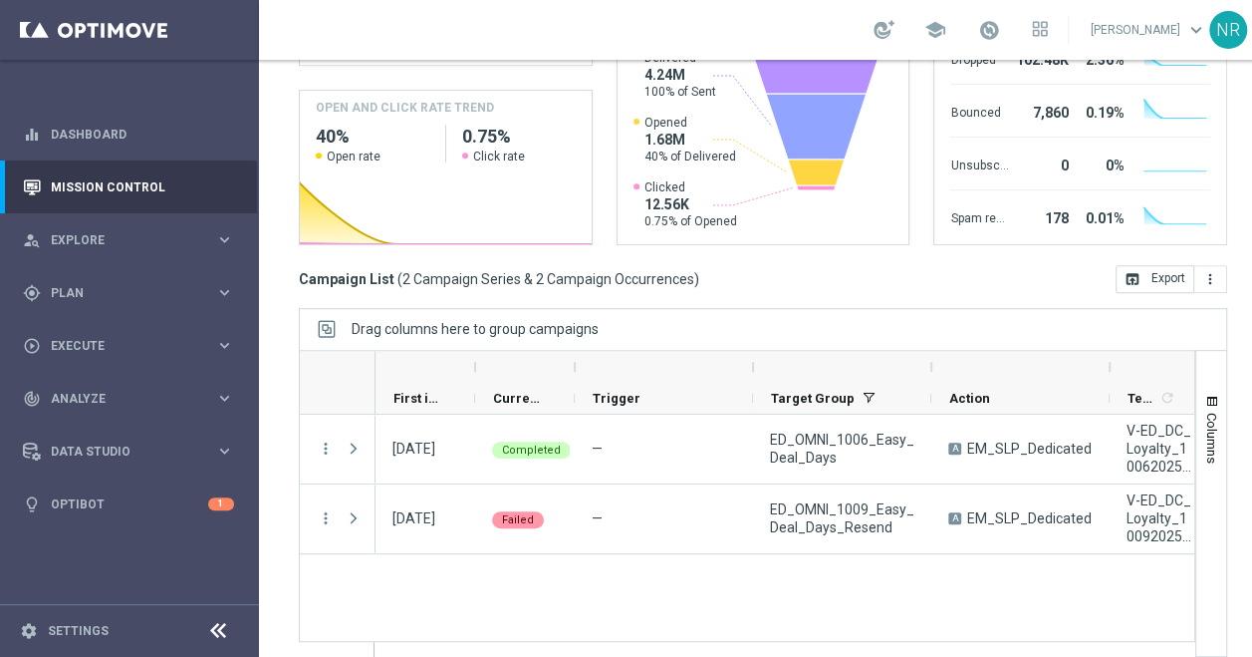
scroll to position [403, 0]
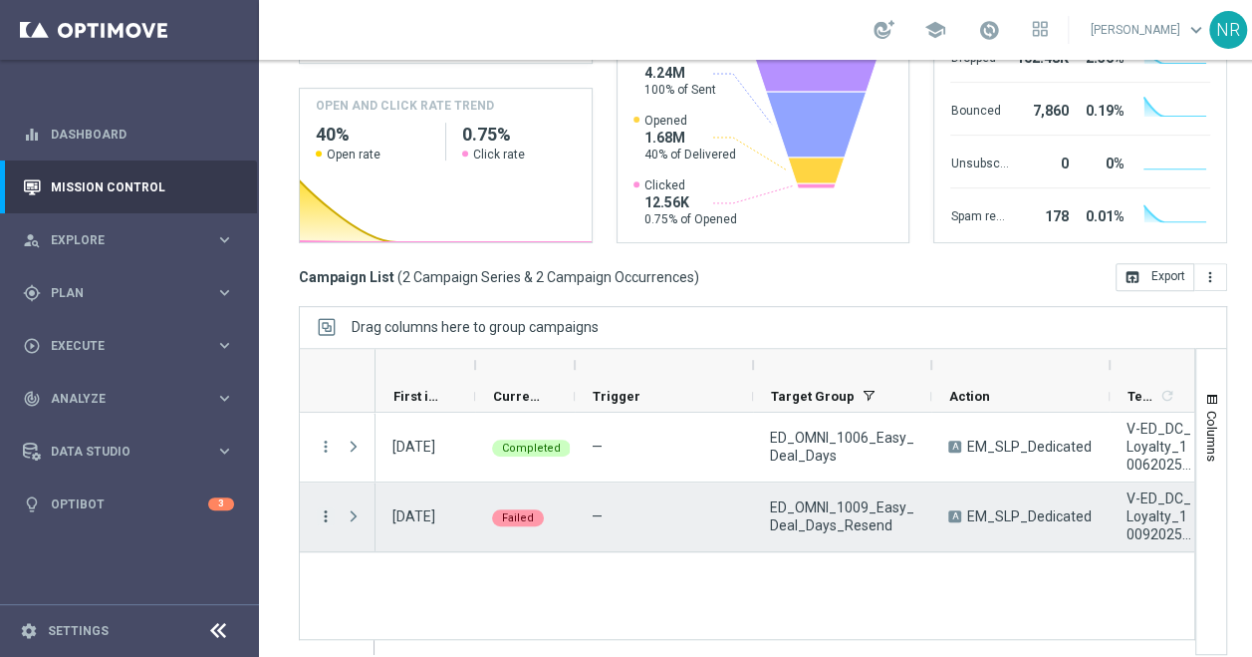
click at [325, 507] on icon "more_vert" at bounding box center [326, 516] width 18 height 18
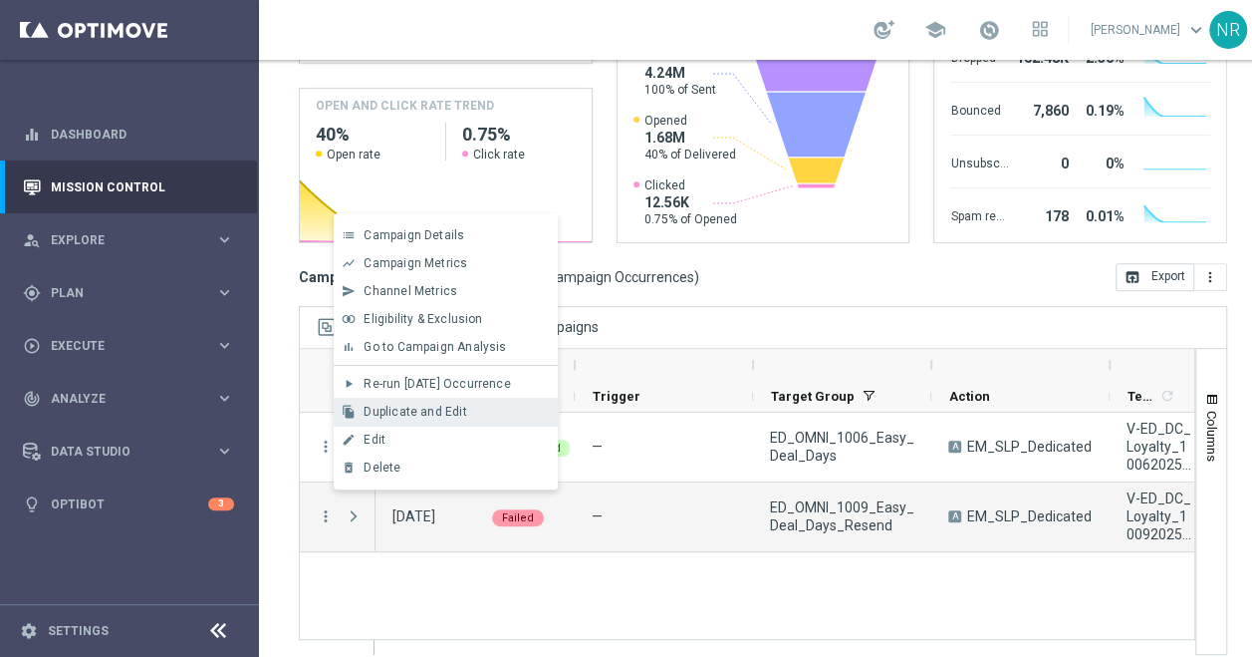
click at [438, 406] on span "Duplicate and Edit" at bounding box center [415, 411] width 103 height 14
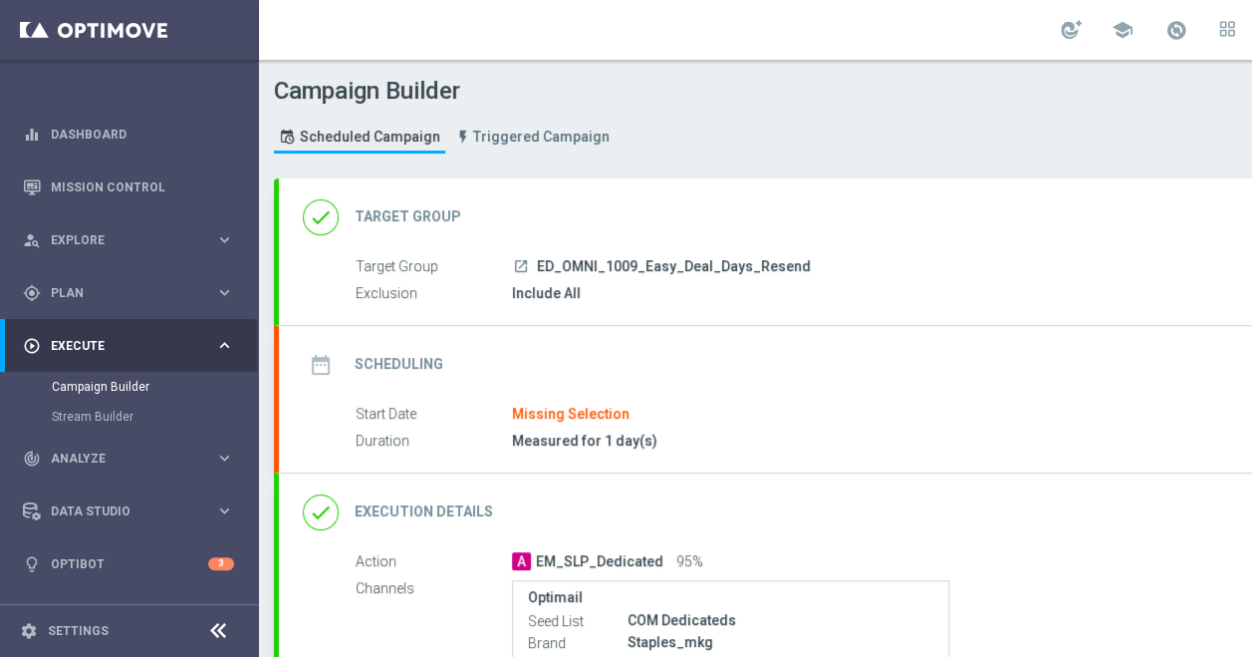
click at [729, 355] on div "date_range Scheduling keyboard_arrow_down" at bounding box center [859, 365] width 1113 height 38
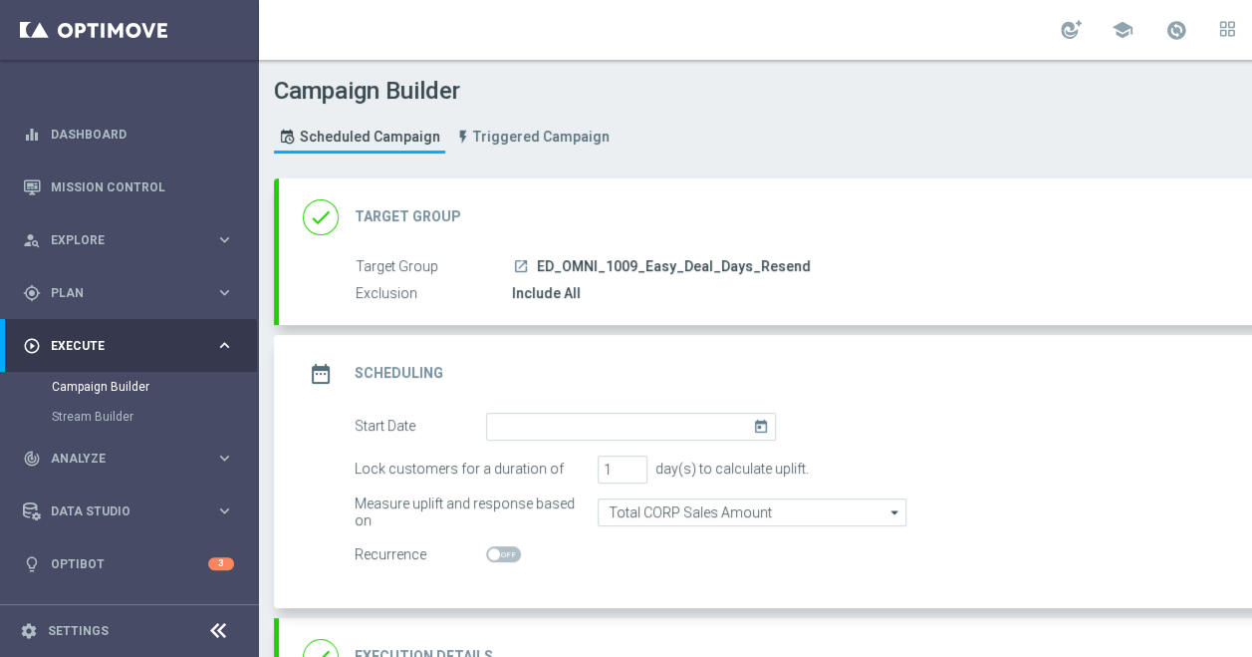
click at [758, 424] on icon "today" at bounding box center [764, 423] width 23 height 22
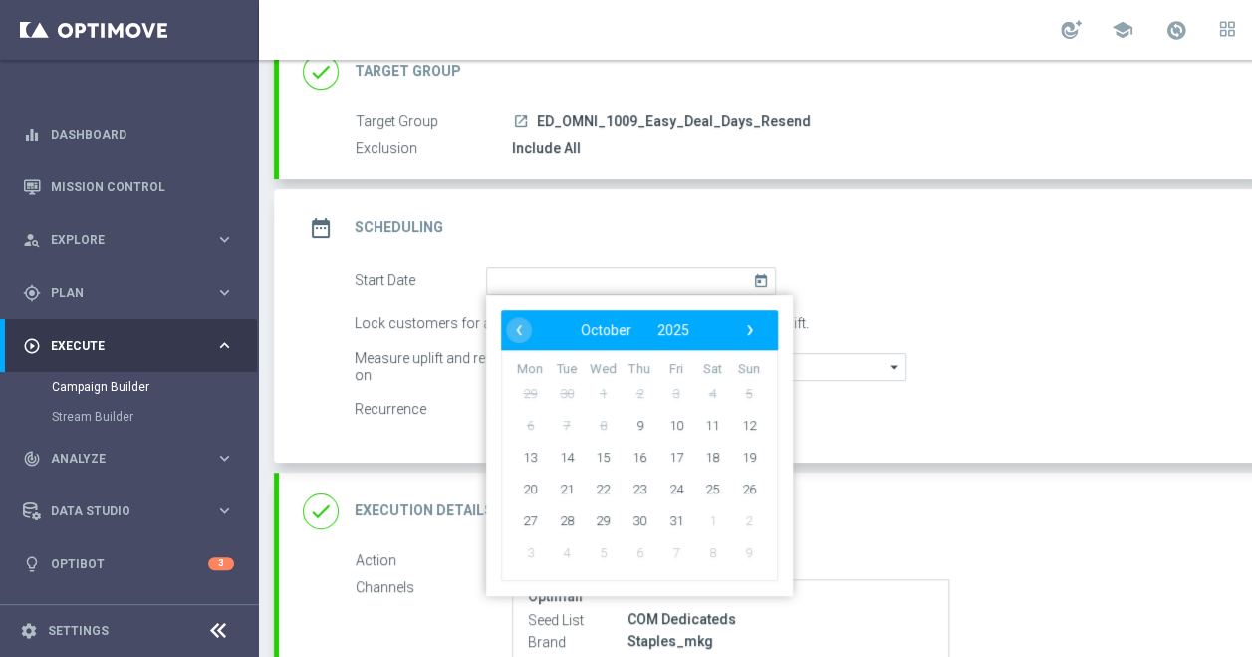
scroll to position [153, 0]
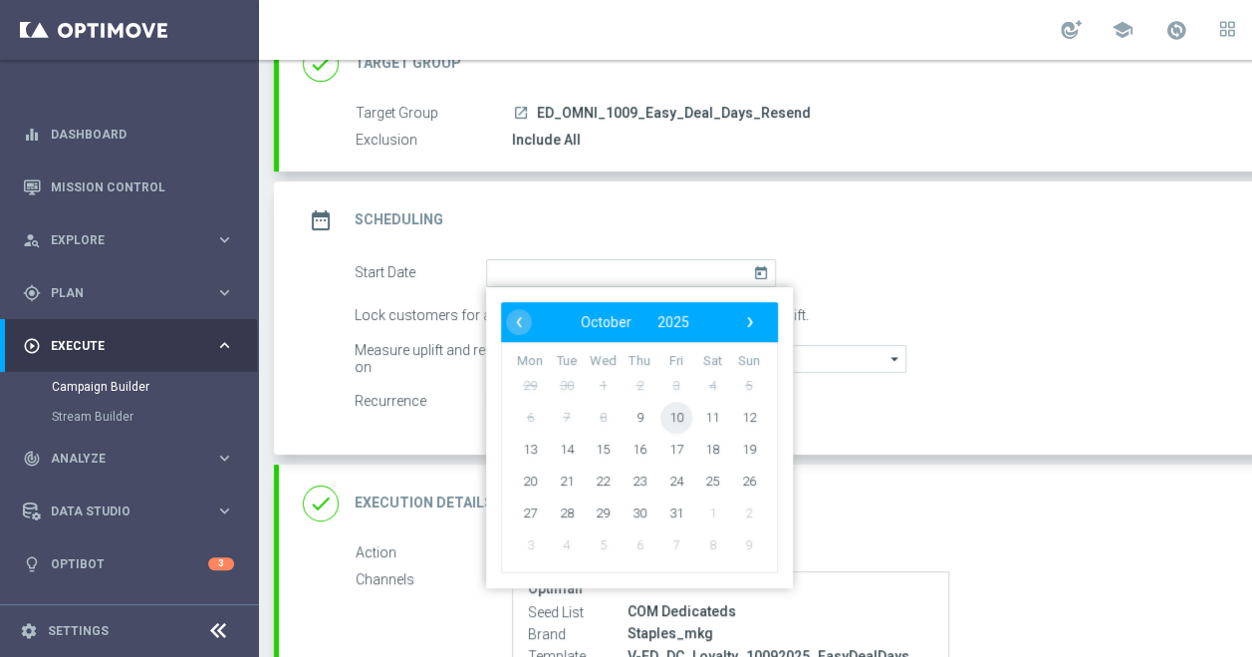
click at [671, 406] on span "10" at bounding box center [677, 416] width 32 height 32
type input "10 Oct 2025"
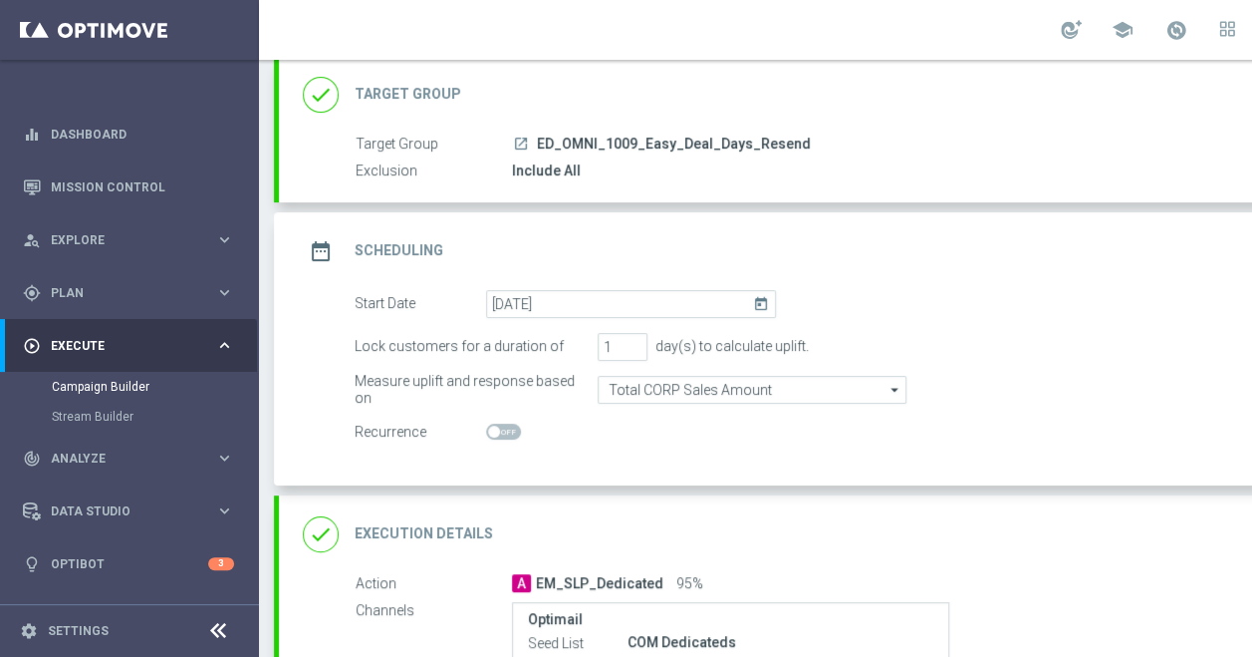
scroll to position [122, 0]
click at [1050, 278] on div "date_range Scheduling keyboard_arrow_up" at bounding box center [859, 252] width 1161 height 78
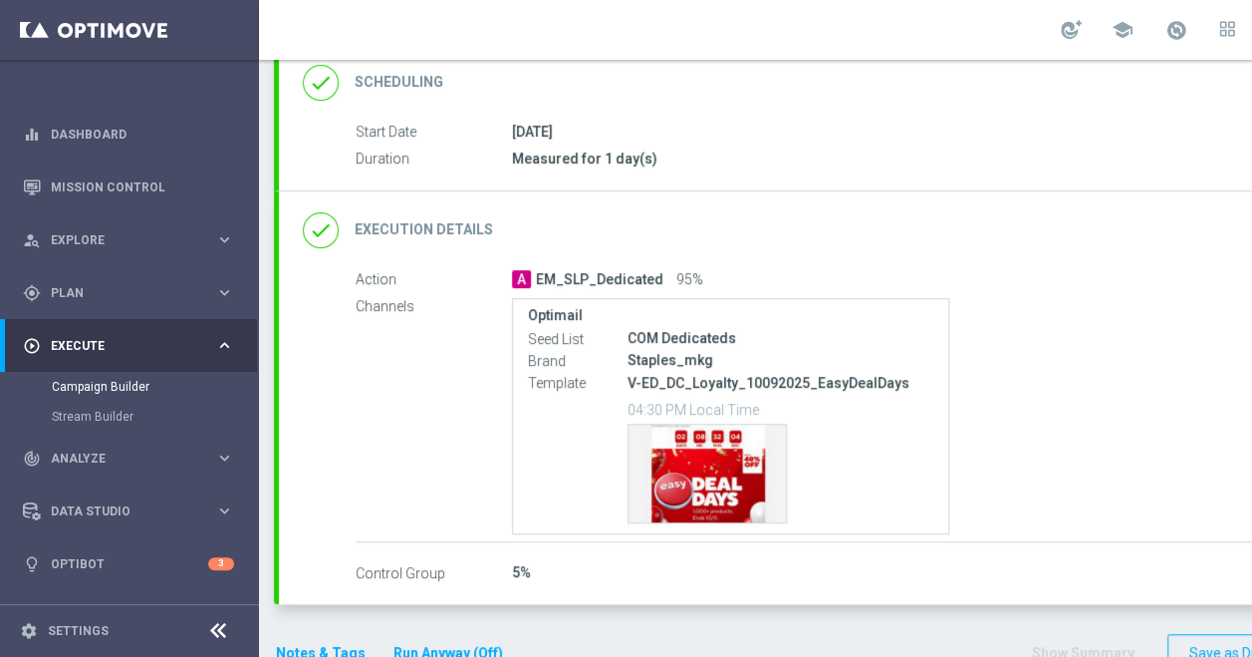
scroll to position [283, 0]
click at [827, 250] on div "done Execution Details keyboard_arrow_down" at bounding box center [859, 229] width 1161 height 78
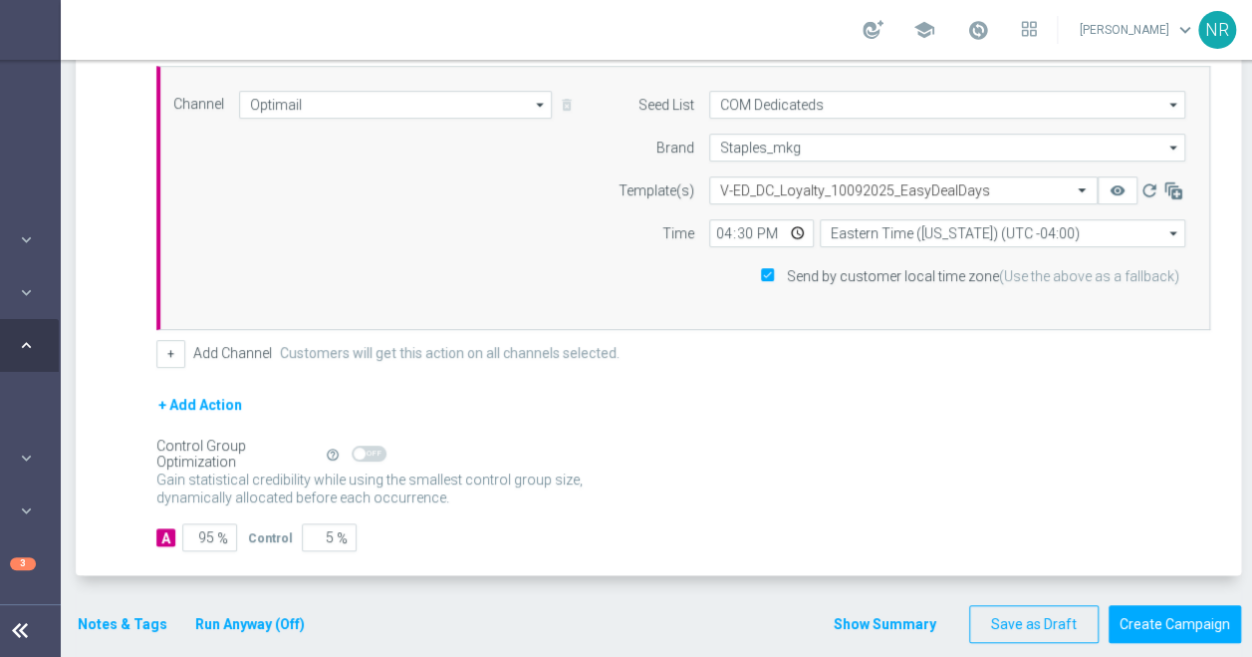
scroll to position [0, 199]
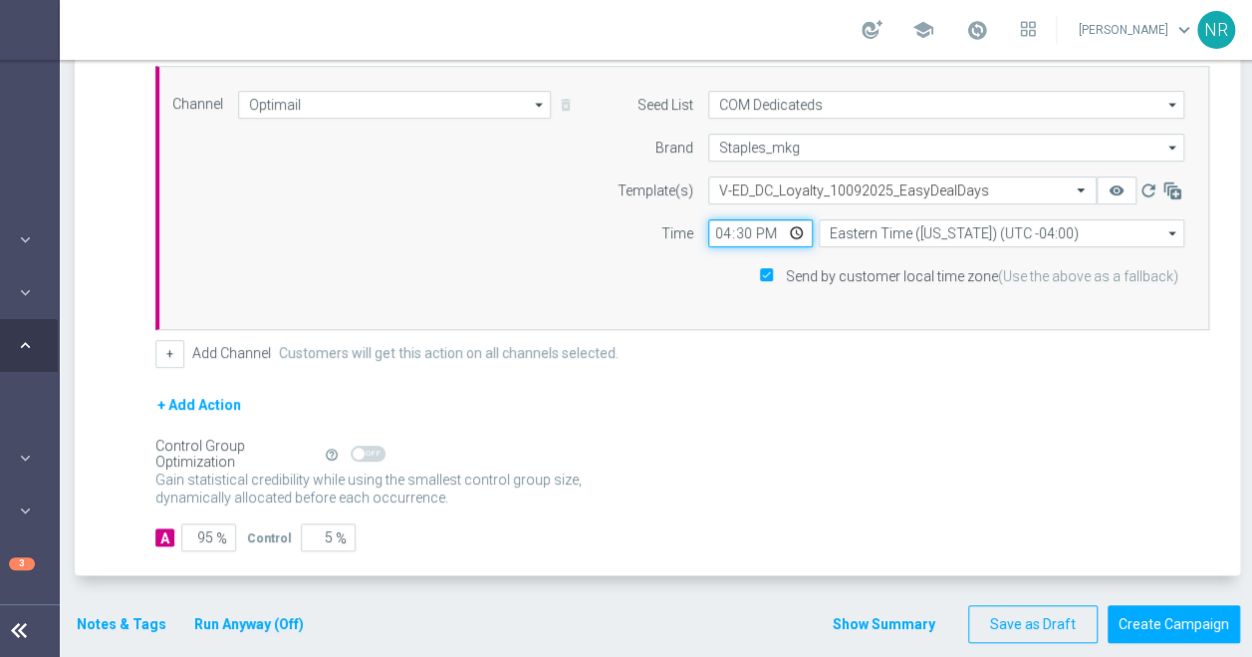
click at [723, 225] on input "16:30" at bounding box center [760, 233] width 105 height 28
type input "12:00"
click at [769, 443] on div "Control Group Optimization Self Optimizing Campaign help_outline" at bounding box center [682, 453] width 1054 height 22
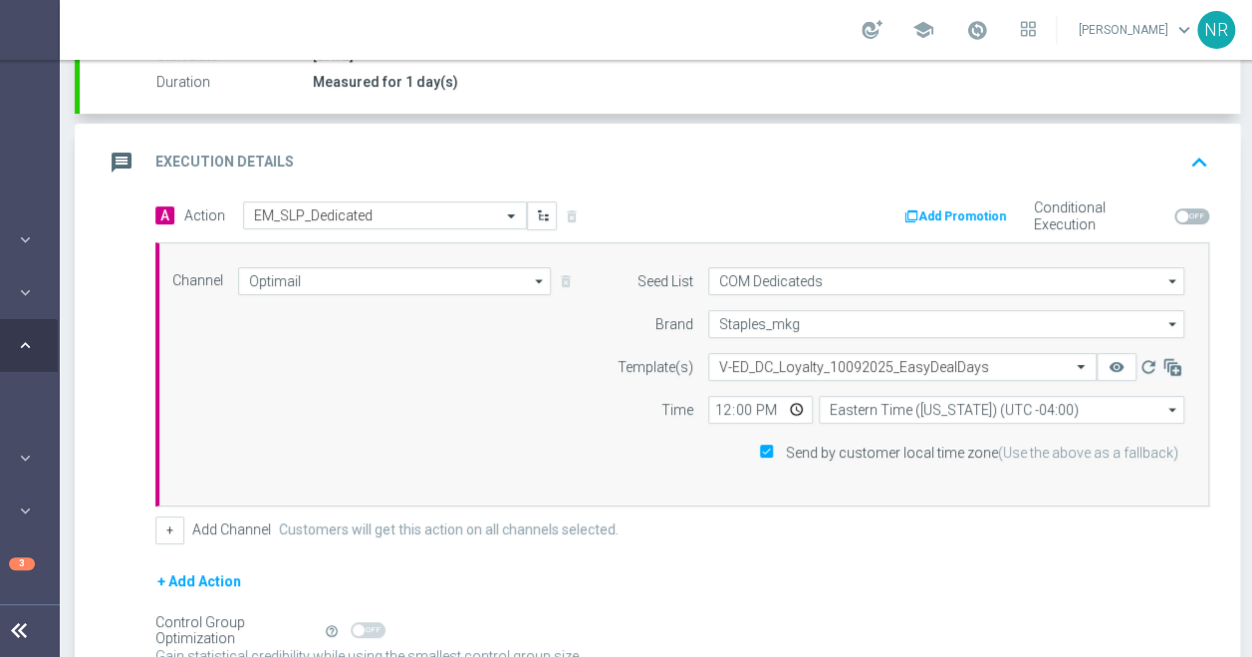
scroll to position [351, 0]
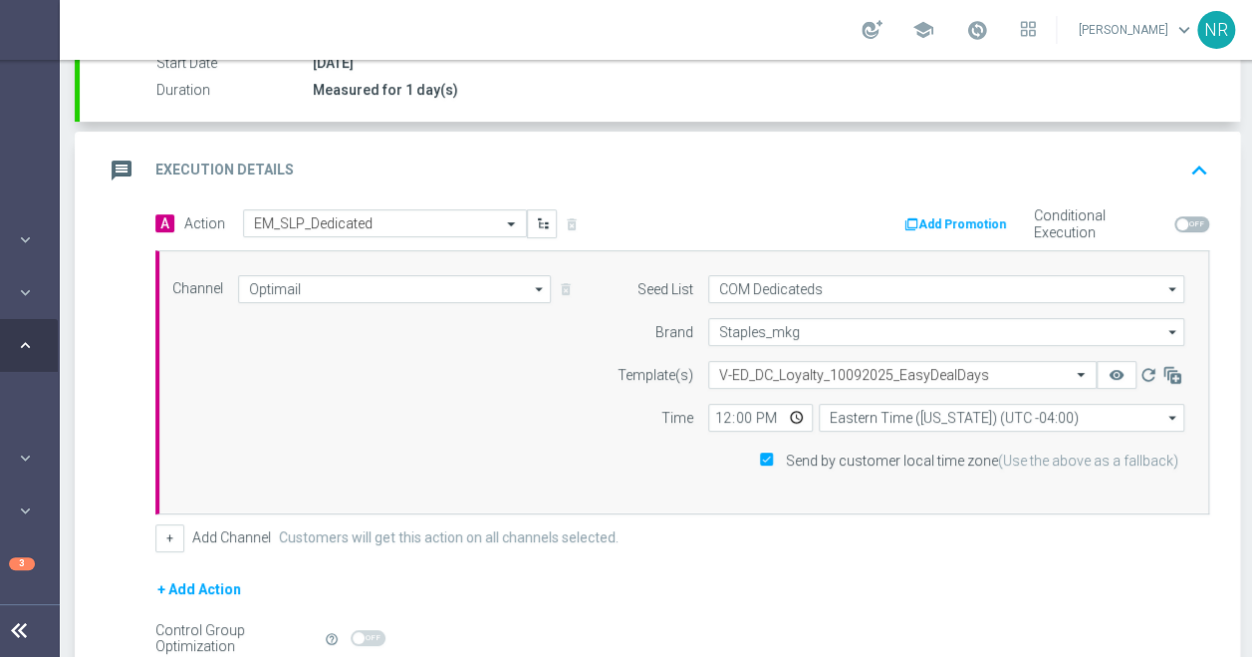
click at [1108, 151] on div "message Execution Details keyboard_arrow_up" at bounding box center [660, 170] width 1113 height 38
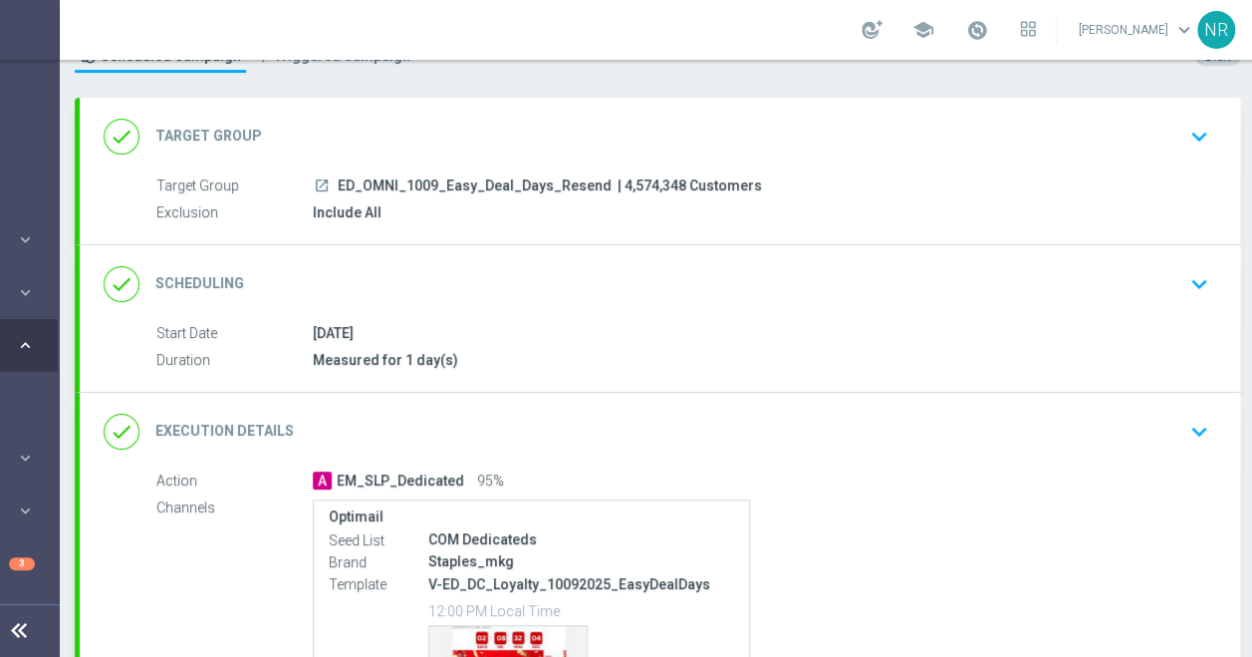
scroll to position [75, 0]
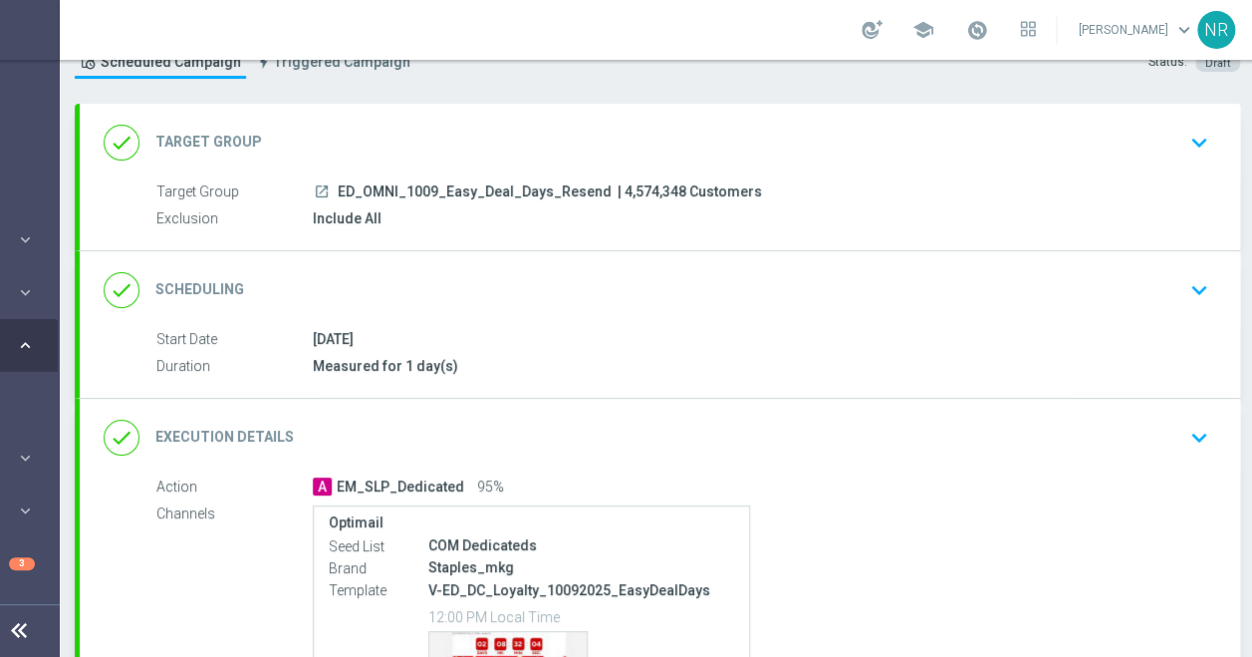
click at [588, 189] on span "ED_OMNI_1009_Easy_Deal_Days_Resend" at bounding box center [475, 192] width 274 height 18
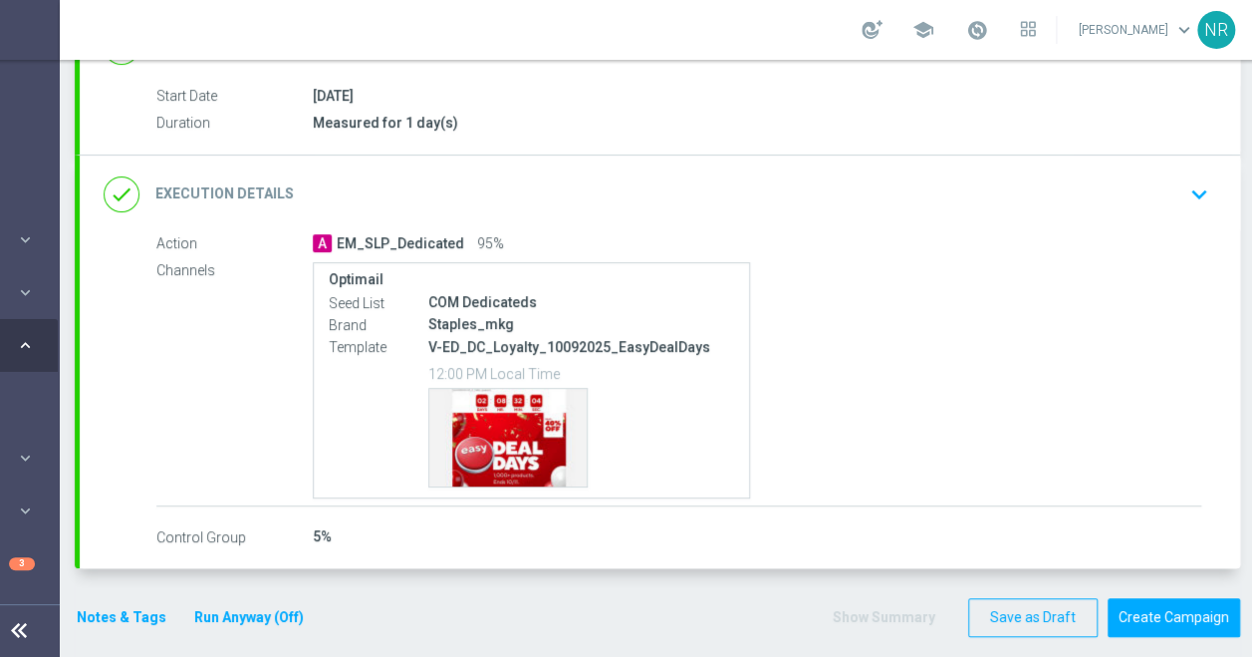
scroll to position [0, 0]
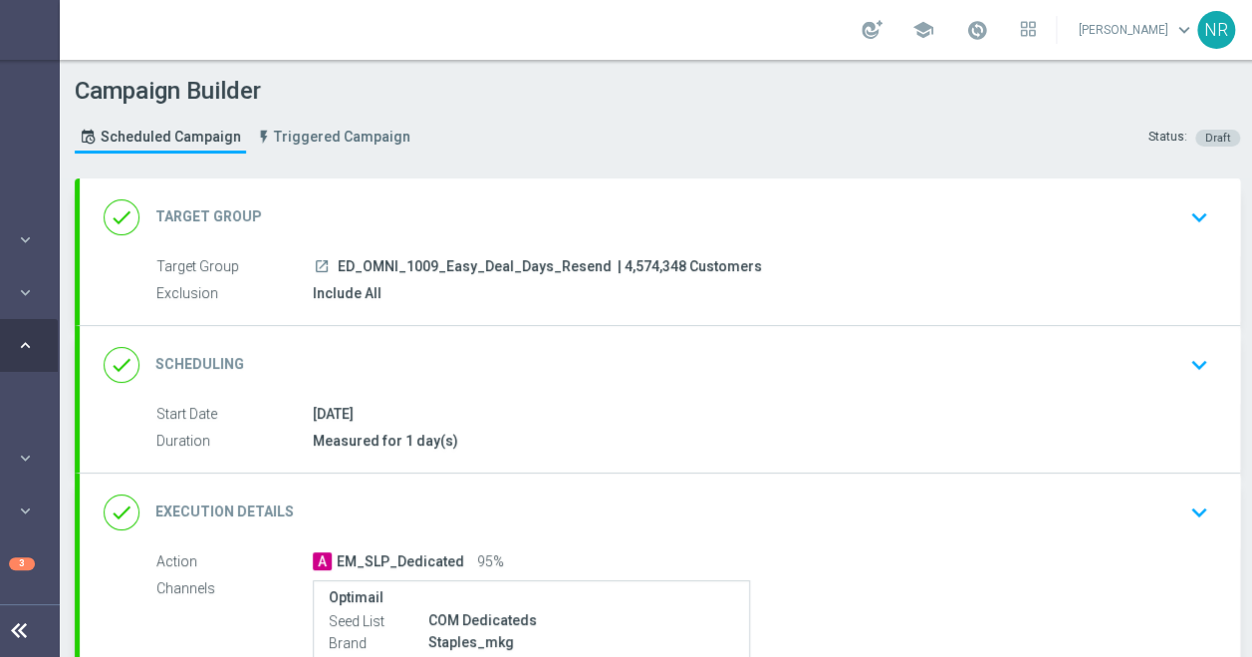
drag, startPoint x: 592, startPoint y: 264, endPoint x: 339, endPoint y: 263, distance: 253.1
click at [339, 263] on span "ED_OMNI_1009_Easy_Deal_Days_Resend" at bounding box center [475, 267] width 274 height 18
copy span "ED_OMNI_1009_Easy_Deal_Days_Resend"
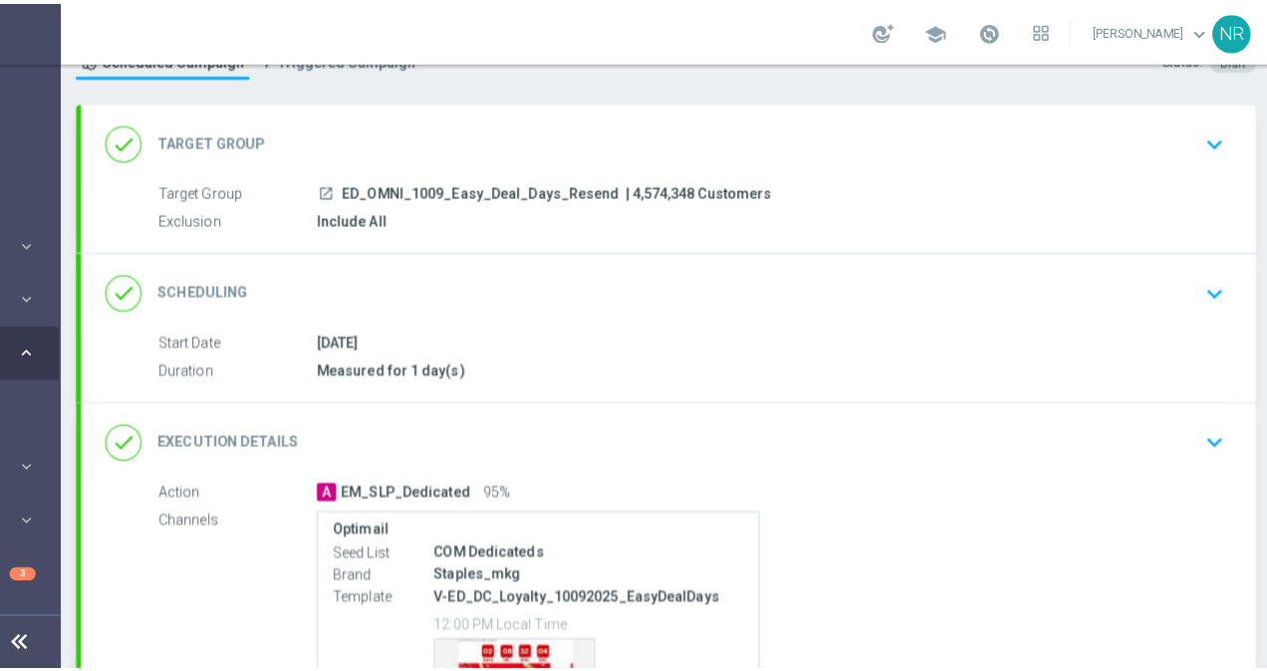
scroll to position [318, 0]
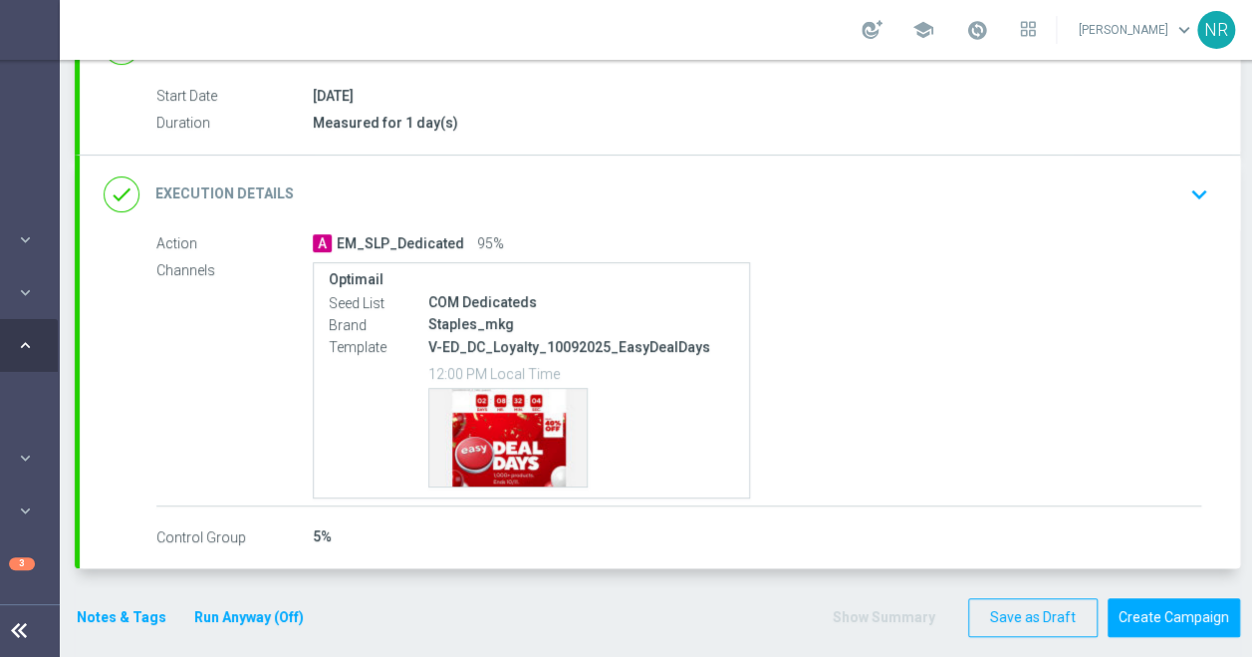
click at [1167, 640] on div "done Target Group keyboard_arrow_down Target Group launch ED_OMNI_1009_Easy_Dea…" at bounding box center [658, 259] width 1166 height 797
click at [1173, 621] on button "Create Campaign" at bounding box center [1174, 617] width 133 height 39
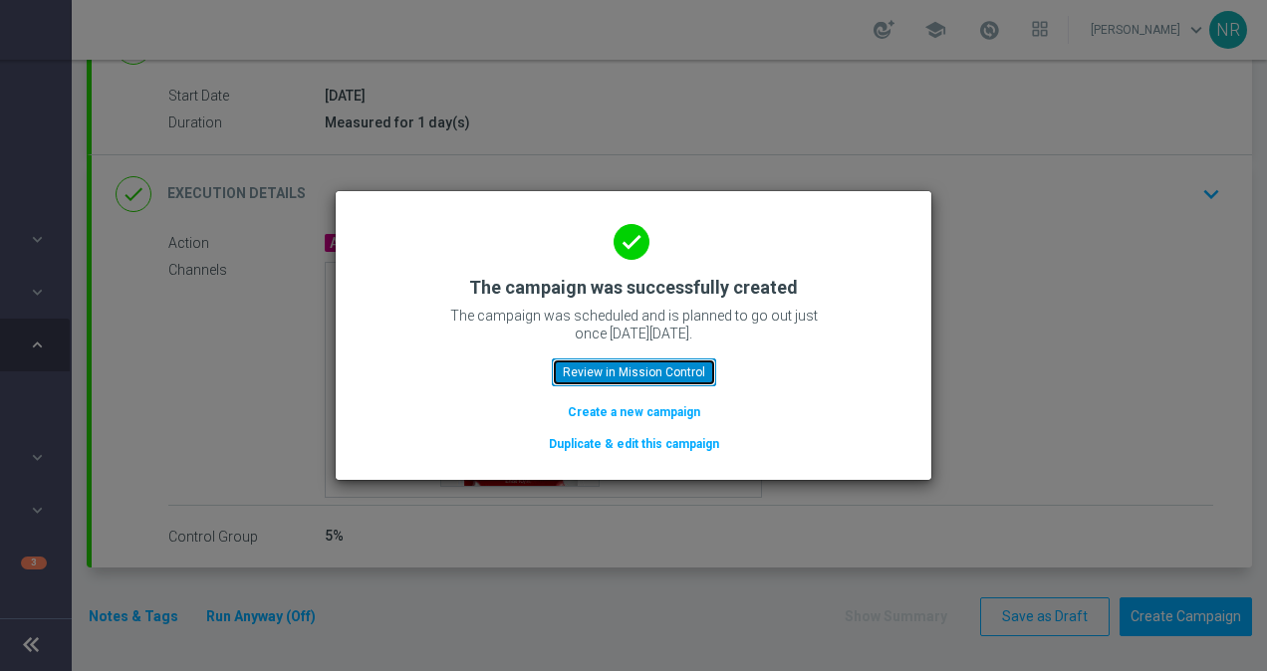
click at [620, 377] on button "Review in Mission Control" at bounding box center [634, 373] width 164 height 28
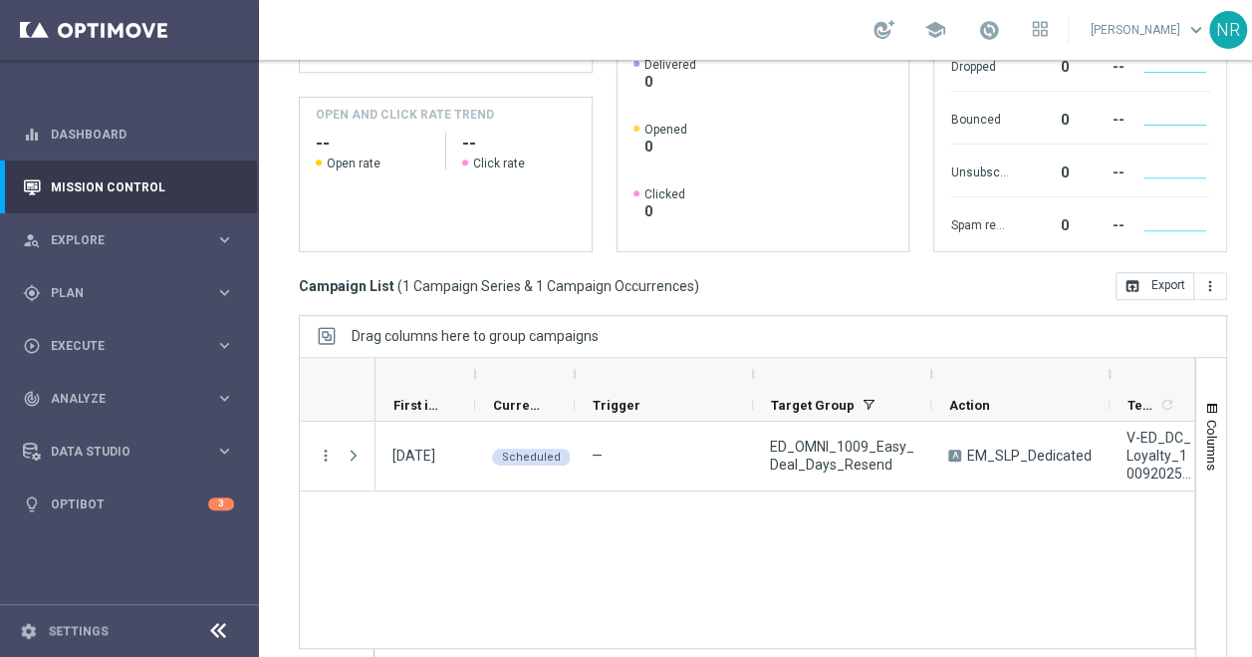
scroll to position [396, 0]
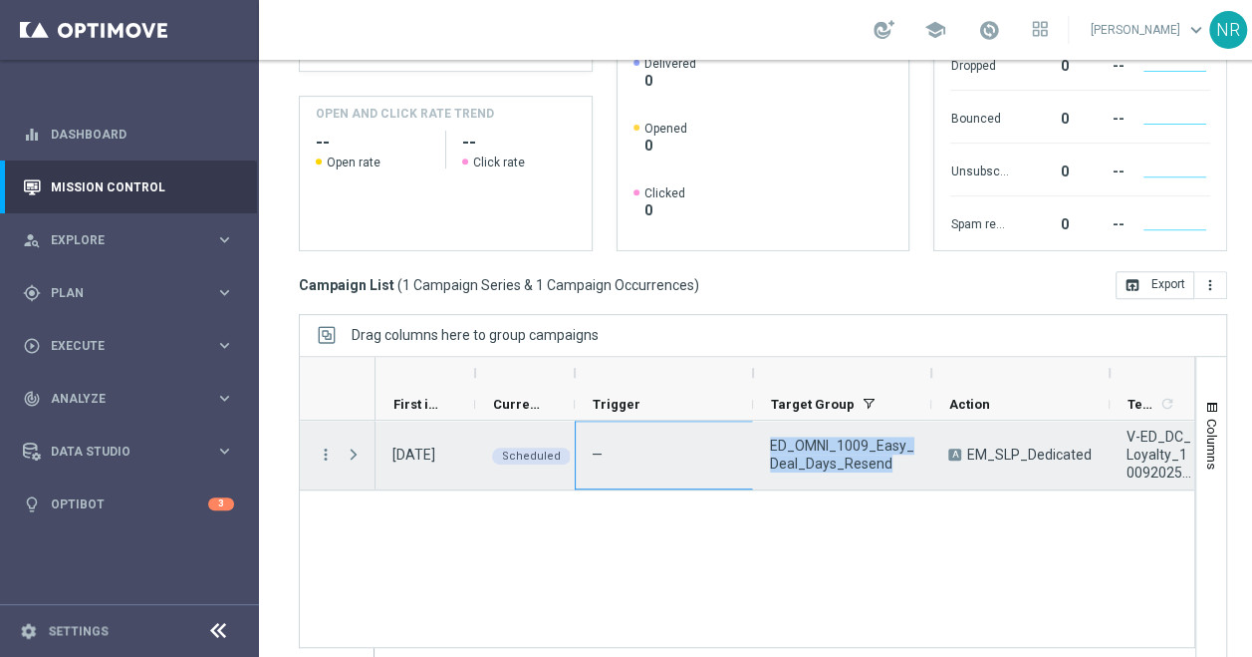
drag, startPoint x: 891, startPoint y: 461, endPoint x: 745, endPoint y: 443, distance: 146.6
click at [745, 443] on div "10 Oct 2025, Friday Scheduled — ED_OMNI_1009_Easy_Deal_Days_Resend A EM_SLP_Ded…" at bounding box center [1243, 455] width 1735 height 70
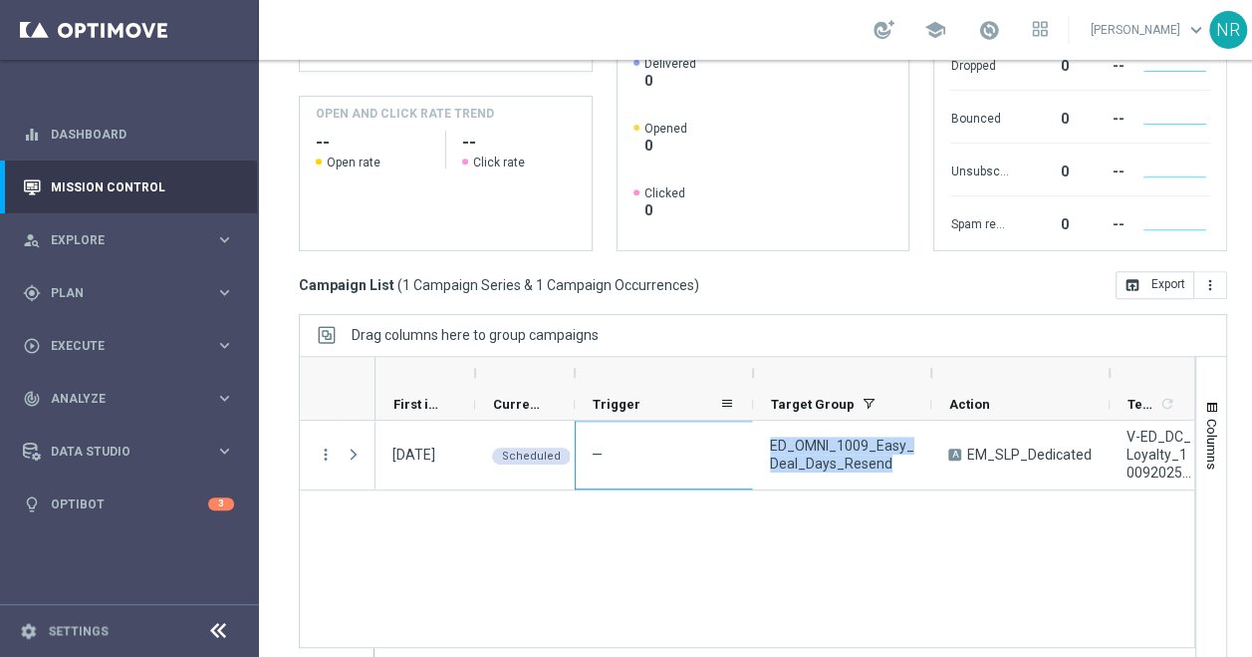
scroll to position [250, 0]
